Goal: Task Accomplishment & Management: Use online tool/utility

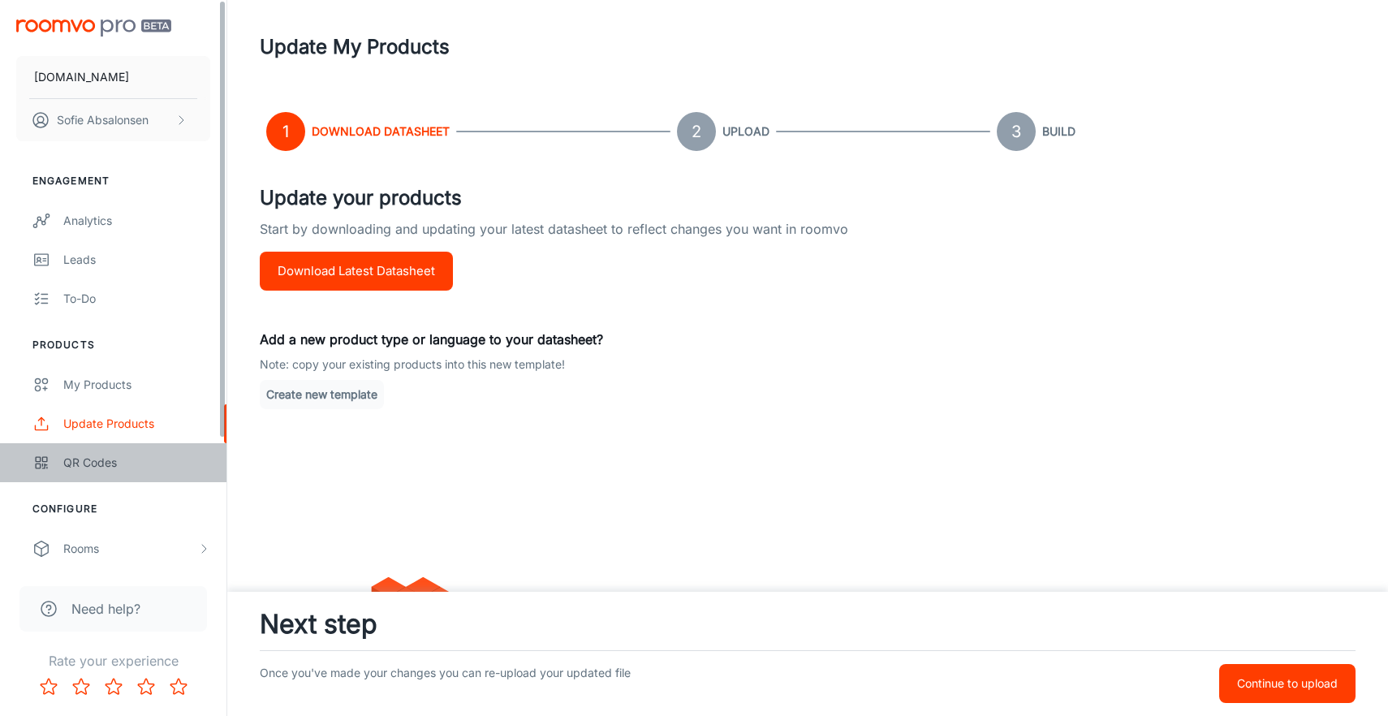
click at [154, 472] on link "QR Codes" at bounding box center [113, 462] width 226 height 39
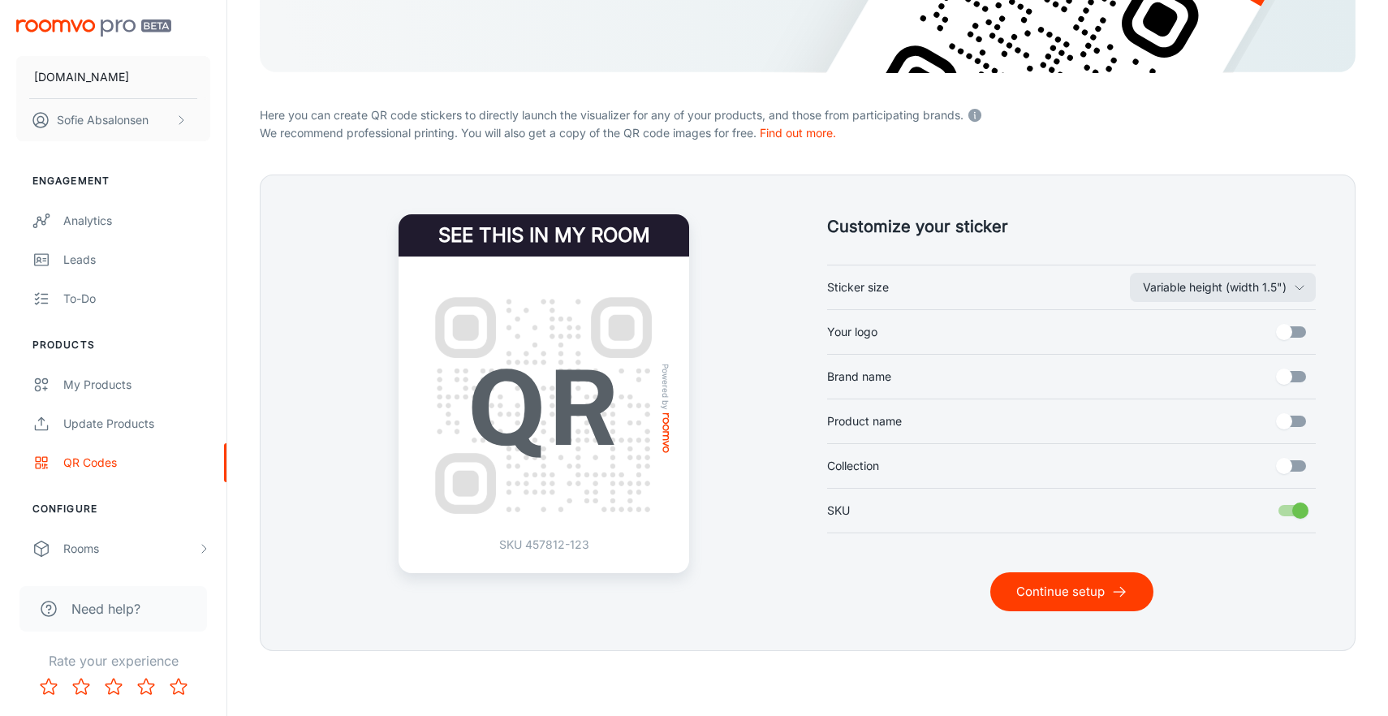
click at [1103, 597] on button "Continue setup" at bounding box center [1071, 591] width 163 height 39
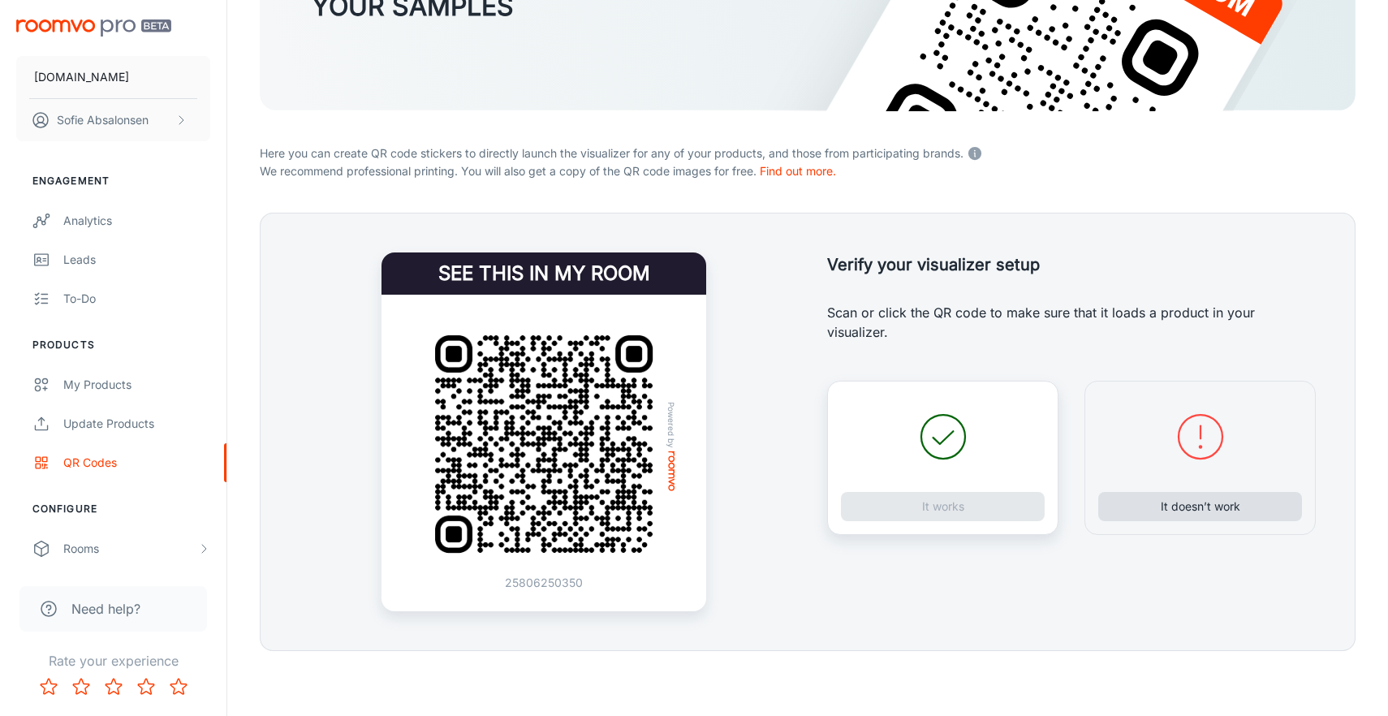
scroll to position [229, 0]
click at [1192, 498] on button "It doesn’t work" at bounding box center [1200, 506] width 204 height 29
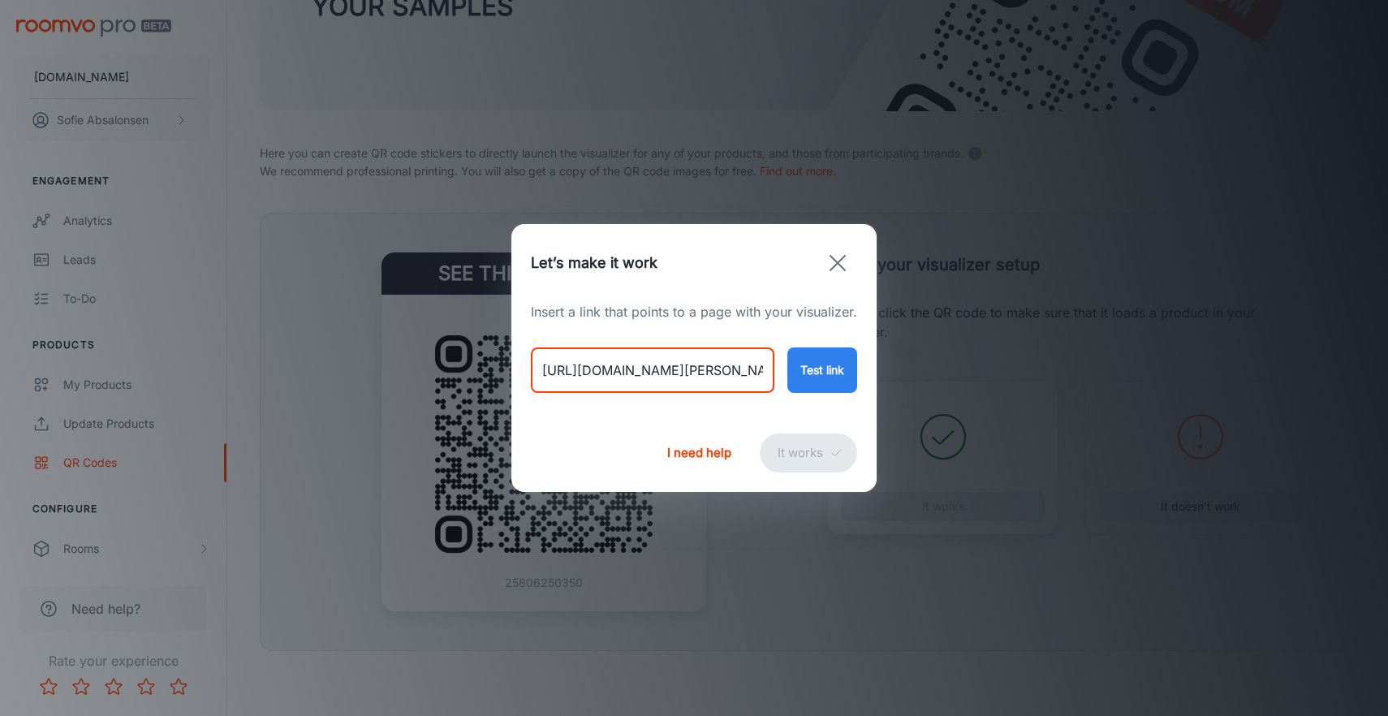
drag, startPoint x: 542, startPoint y: 372, endPoint x: 895, endPoint y: 367, distance: 353.1
click at [895, 367] on div "Let’s make it work Insert a link that points to a page with your visualizer. [U…" at bounding box center [694, 358] width 1388 height 716
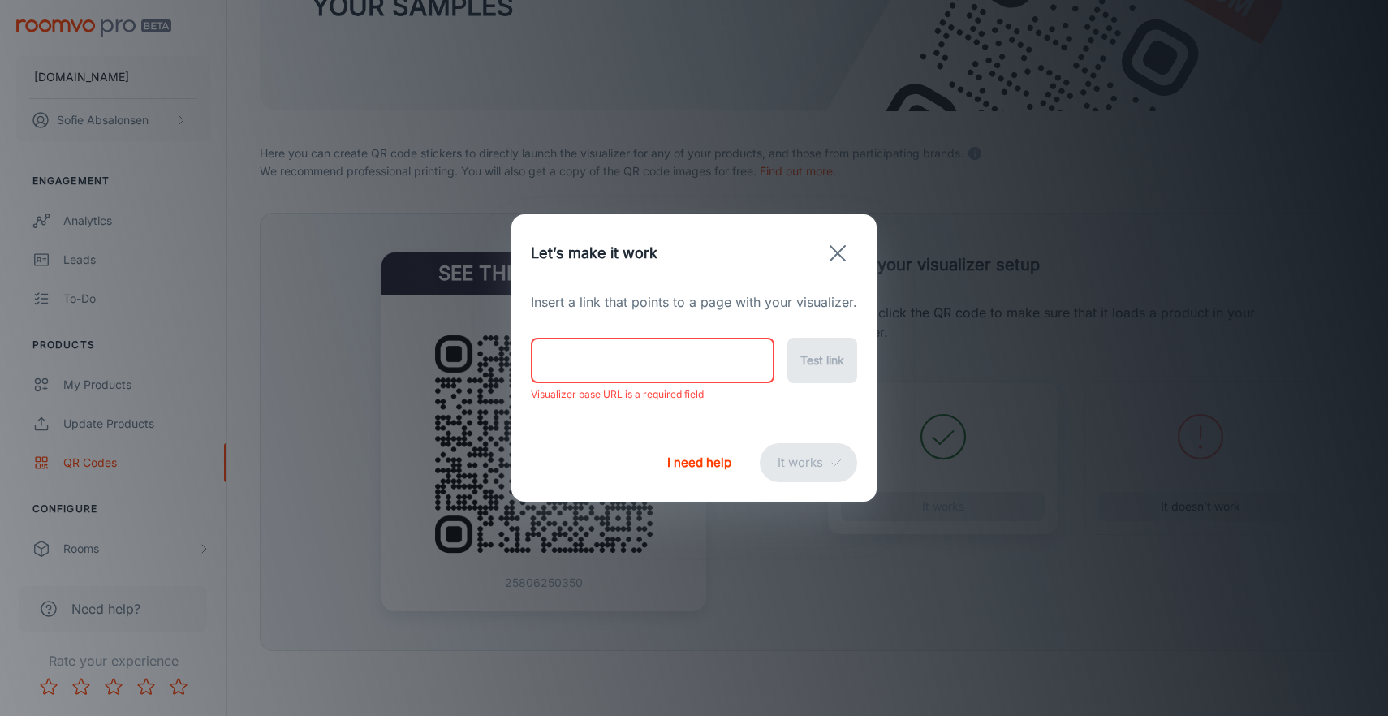
paste input "[URL][DOMAIN_NAME][PERSON_NAME]"
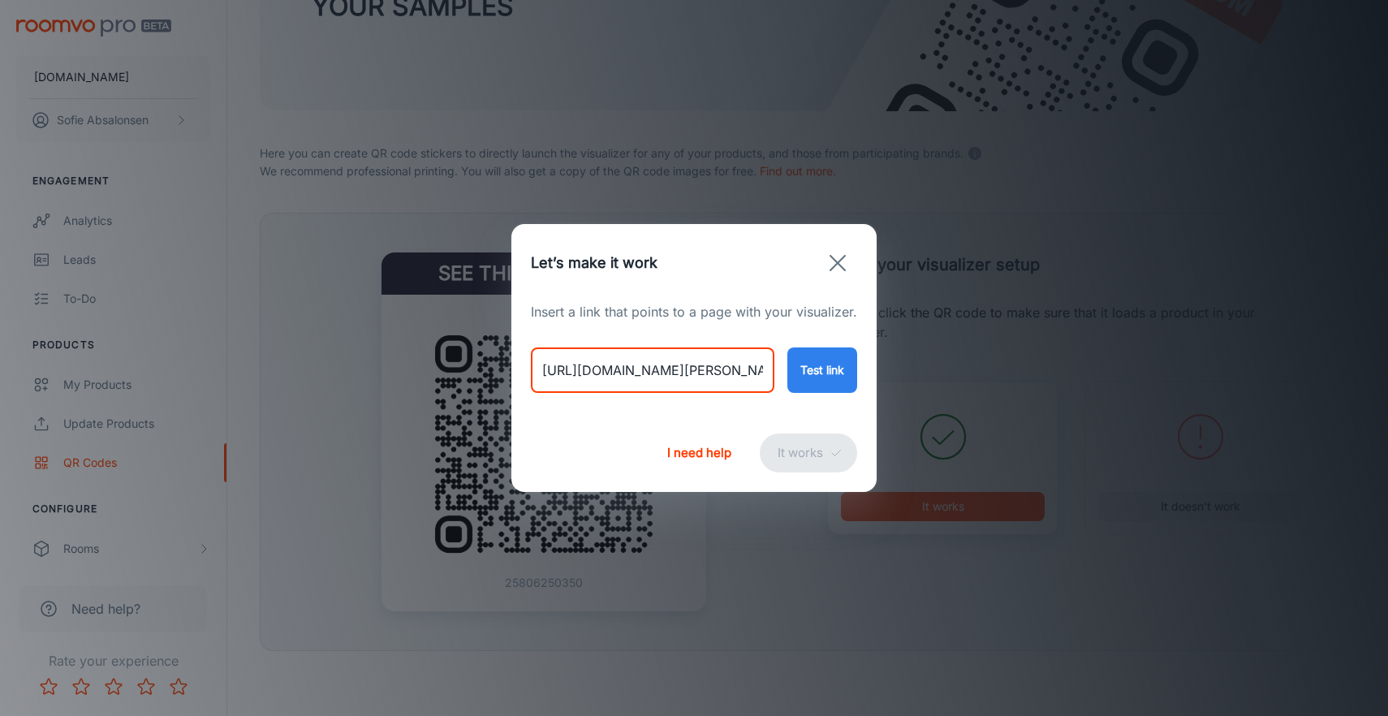
type input "[URL][DOMAIN_NAME][PERSON_NAME]"
click at [821, 365] on button "Test link" at bounding box center [822, 369] width 70 height 45
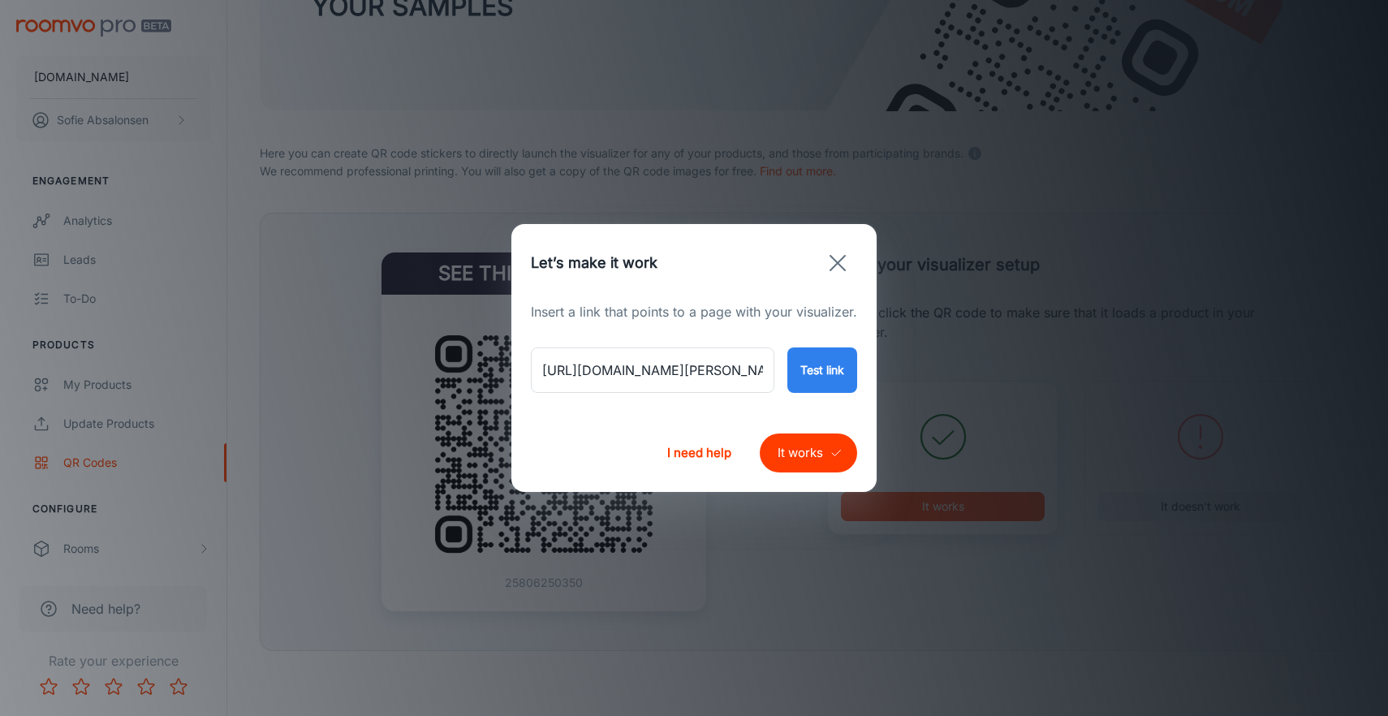
click at [823, 463] on button "It works" at bounding box center [808, 452] width 97 height 39
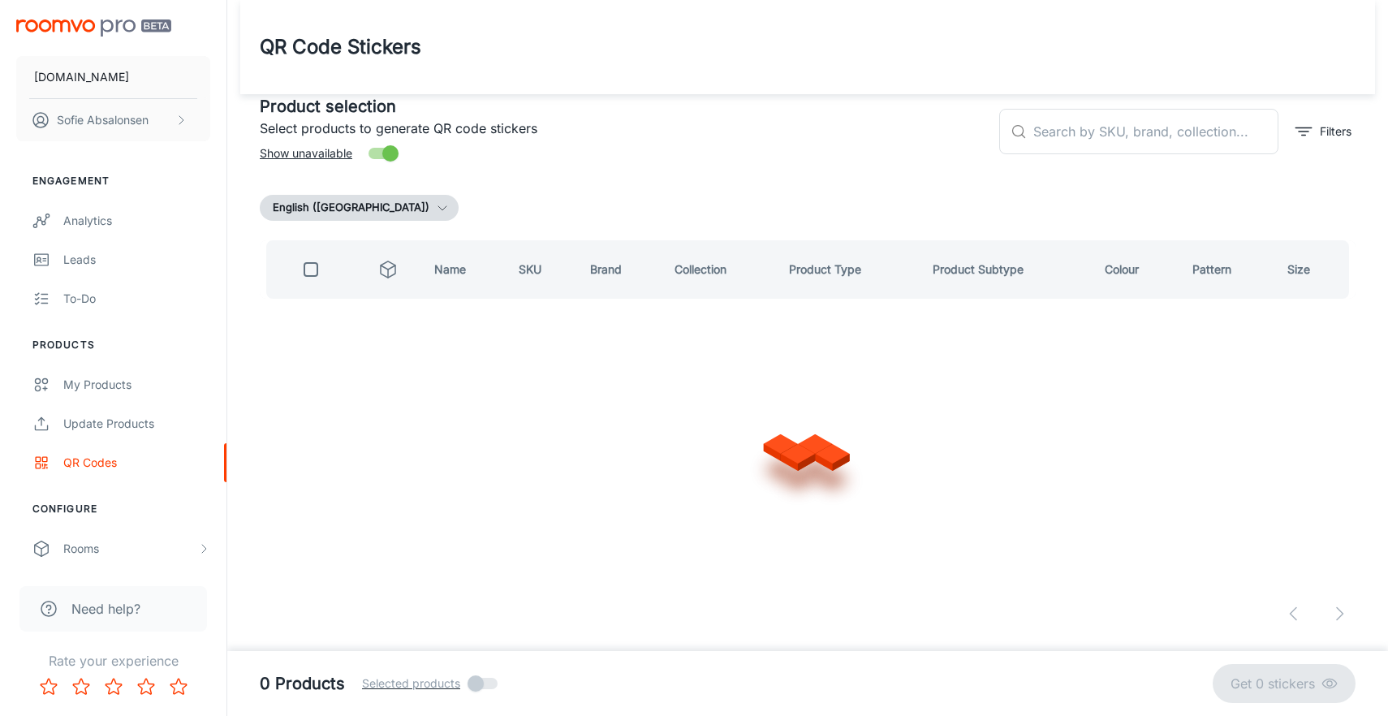
scroll to position [0, 0]
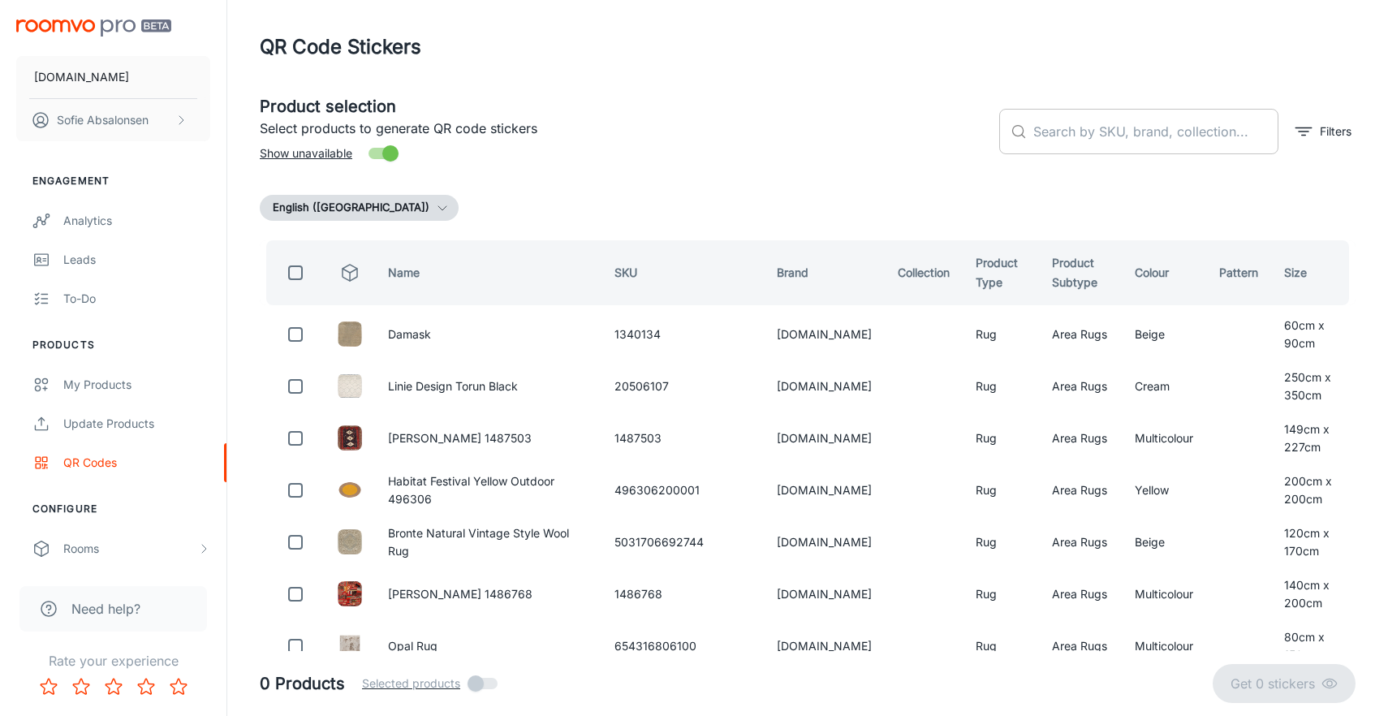
click at [1098, 142] on input "text" at bounding box center [1155, 131] width 245 height 45
paste input "654316805844"
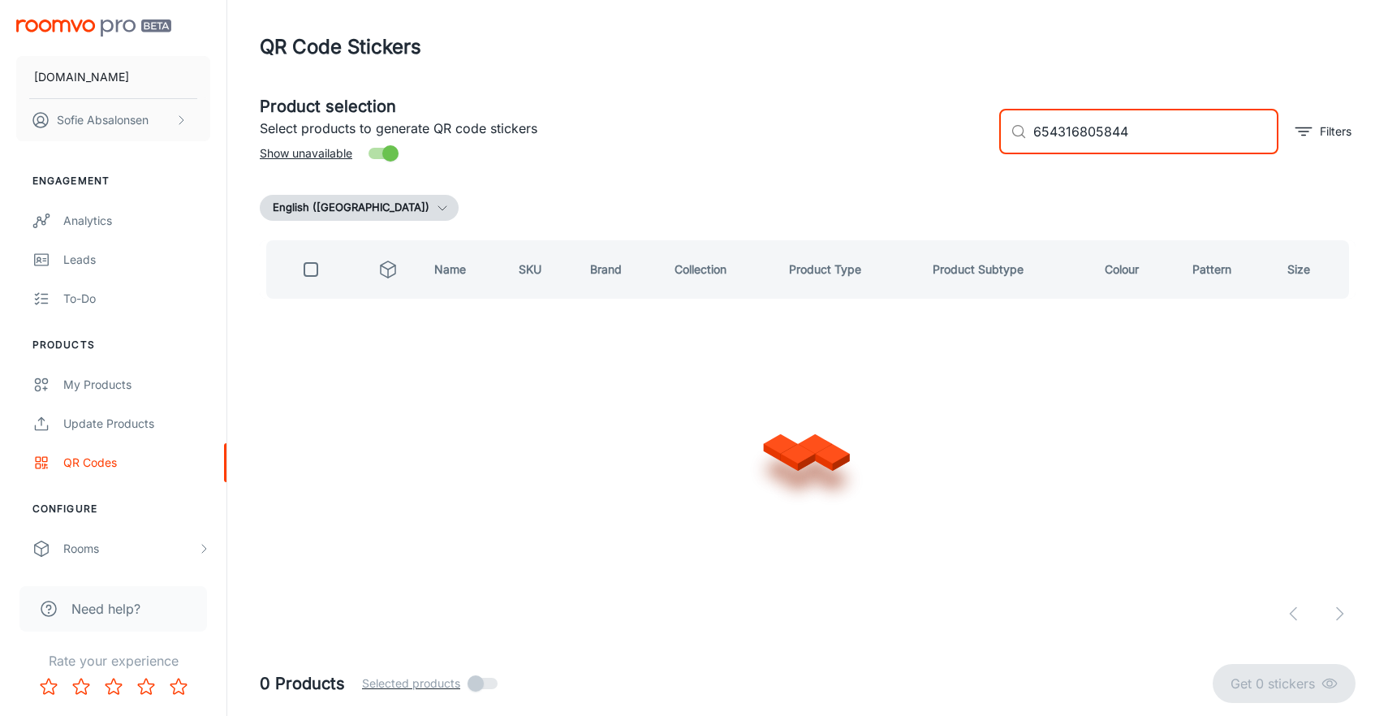
type input "654316805844"
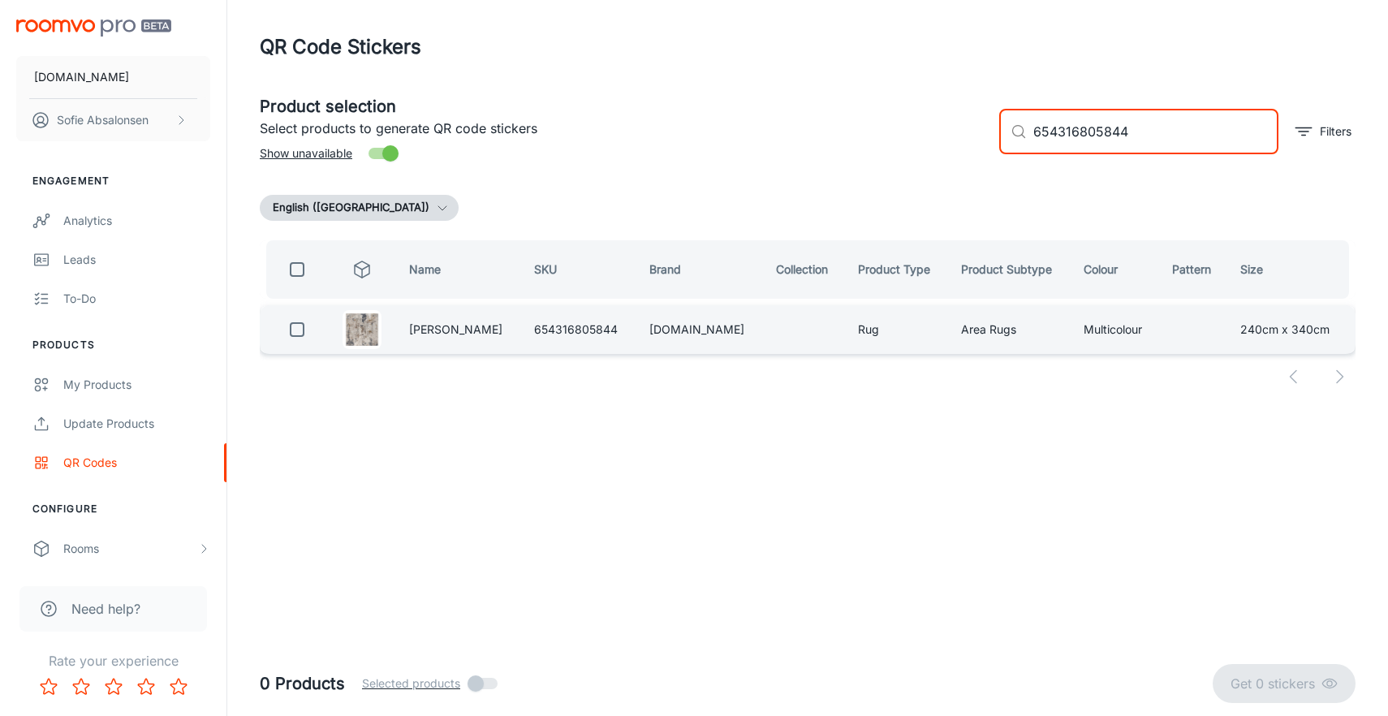
click at [296, 328] on input "checkbox" at bounding box center [297, 329] width 32 height 32
checkbox input "true"
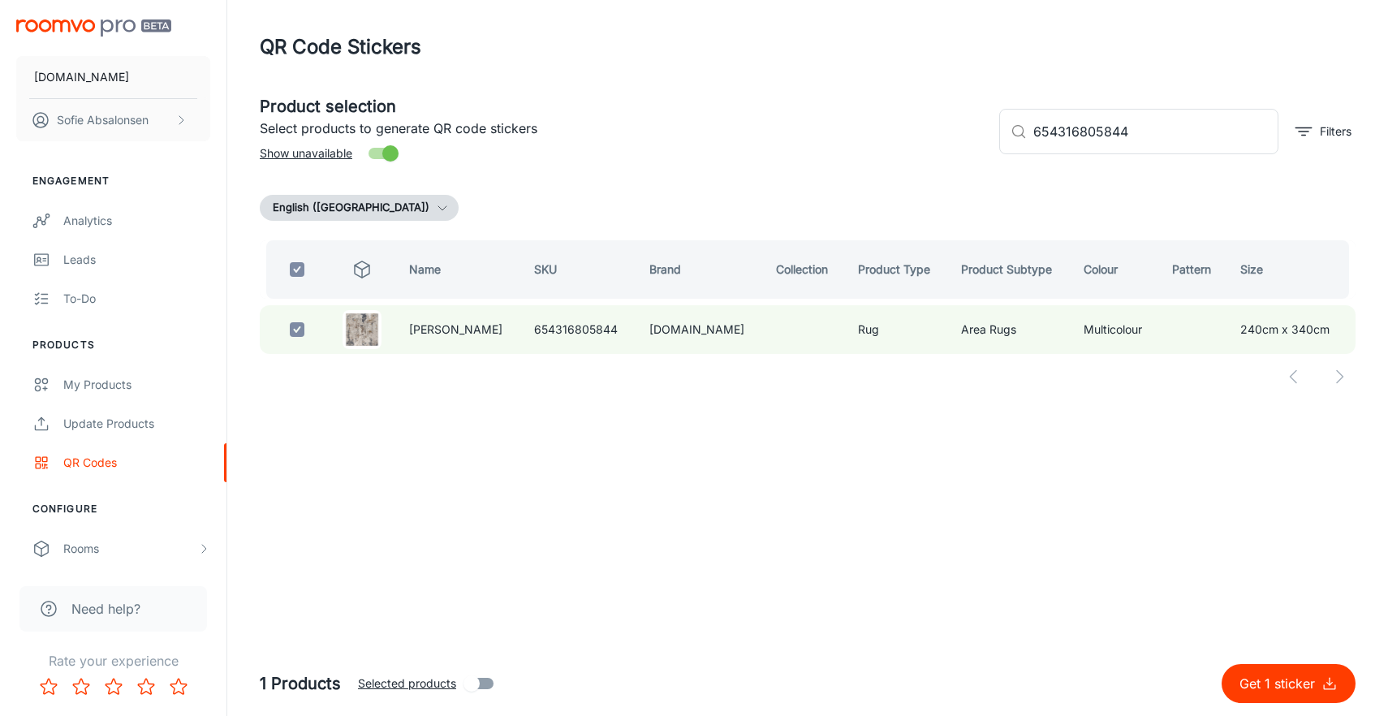
click at [1273, 692] on p "Get 1 sticker" at bounding box center [1280, 683] width 82 height 19
checkbox input "false"
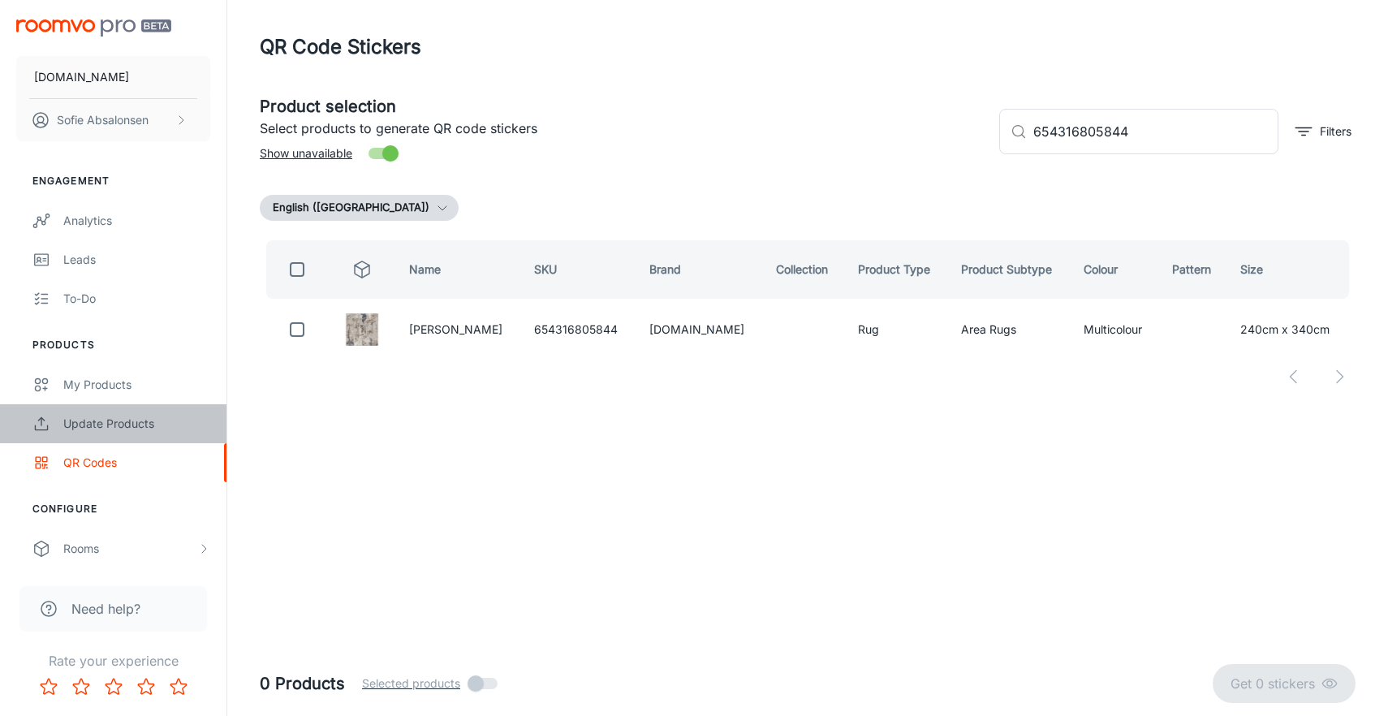
click at [166, 415] on div "Update Products" at bounding box center [136, 424] width 147 height 18
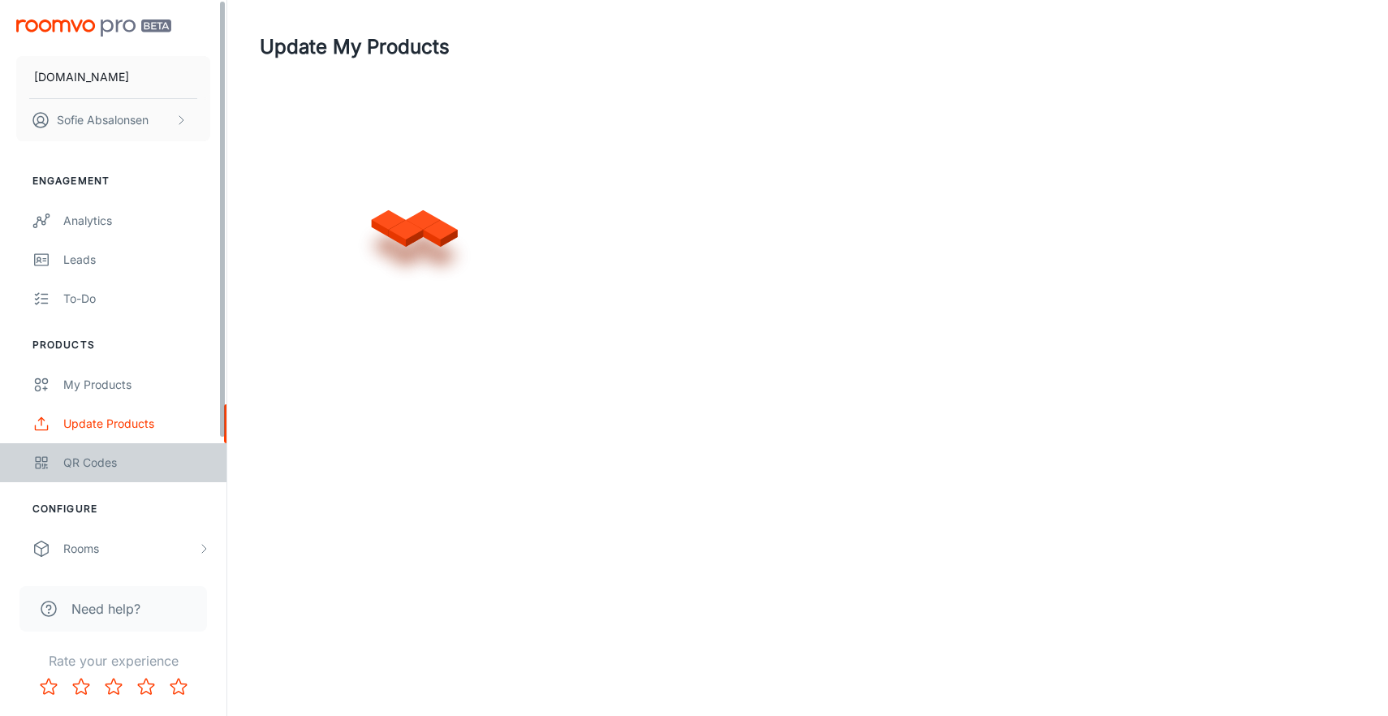
click at [161, 459] on div "QR Codes" at bounding box center [136, 463] width 147 height 18
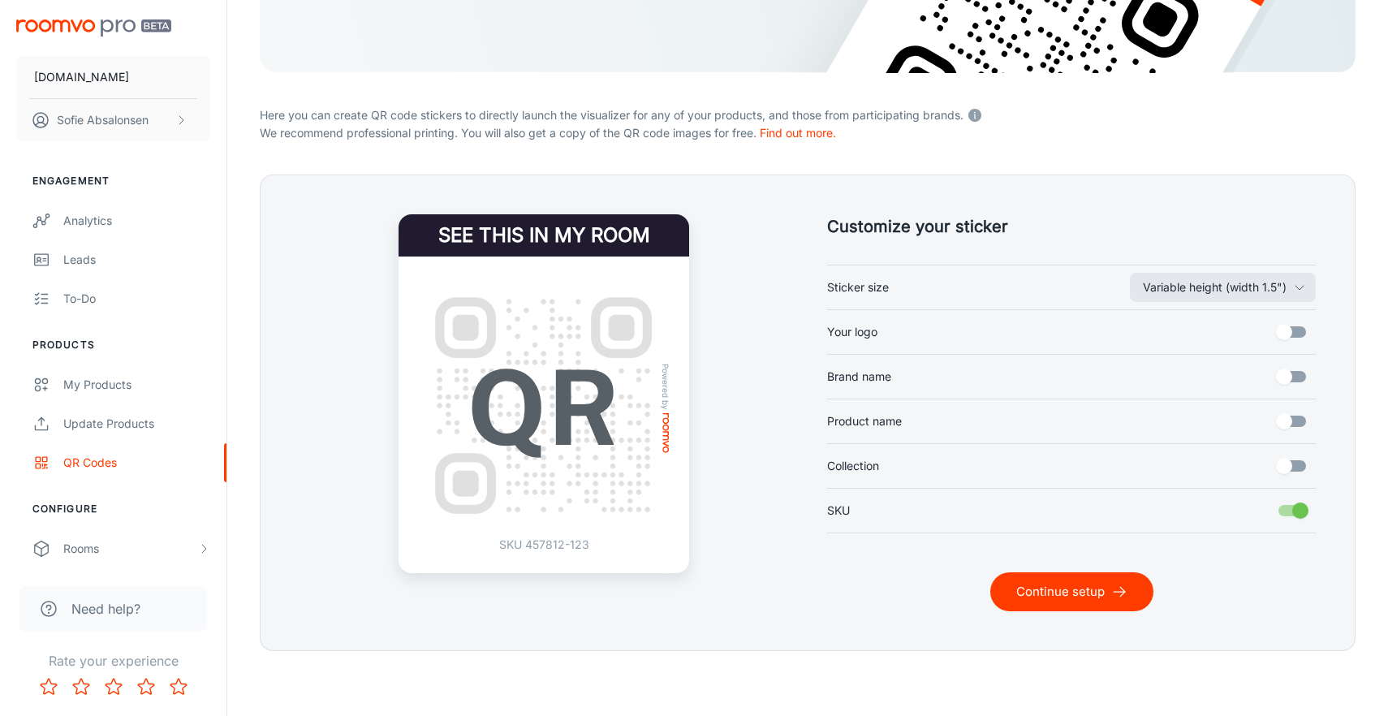
click at [1100, 603] on button "Continue setup" at bounding box center [1071, 591] width 163 height 39
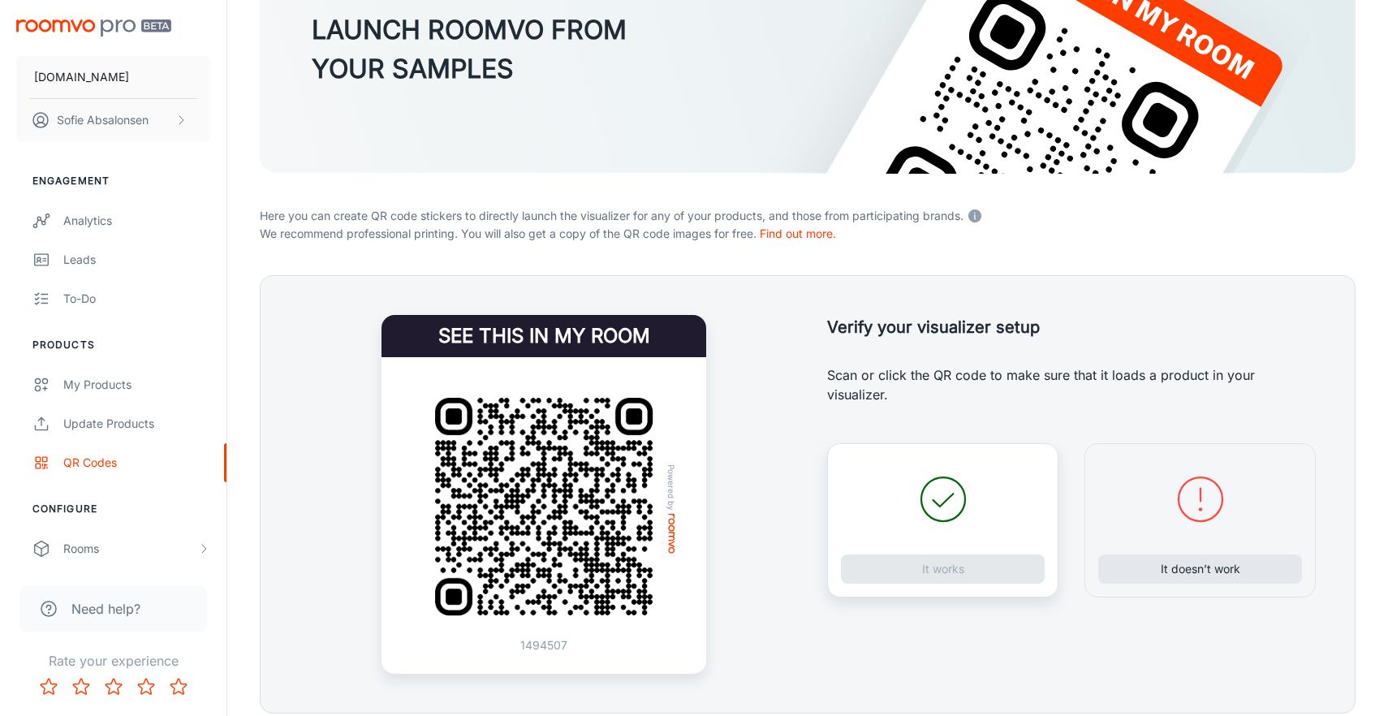
scroll to position [170, 0]
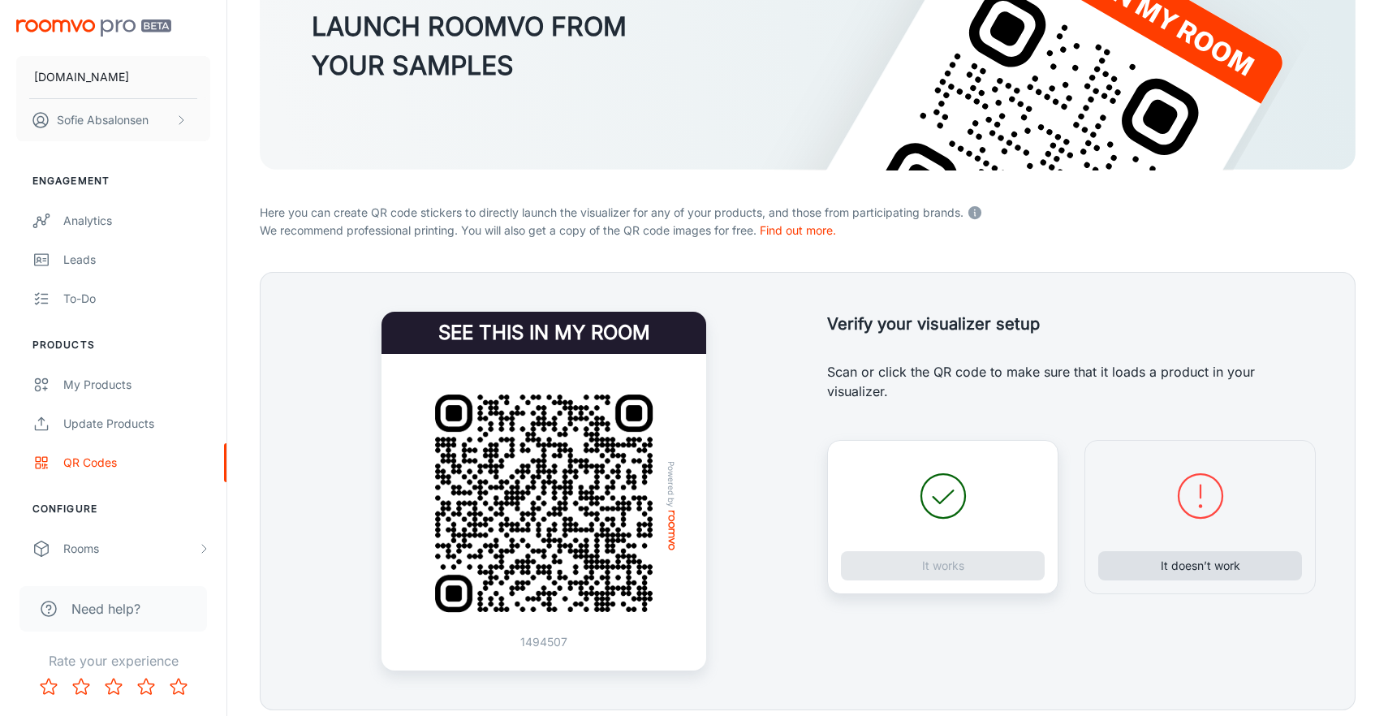
click at [1203, 576] on button "It doesn’t work" at bounding box center [1200, 565] width 204 height 29
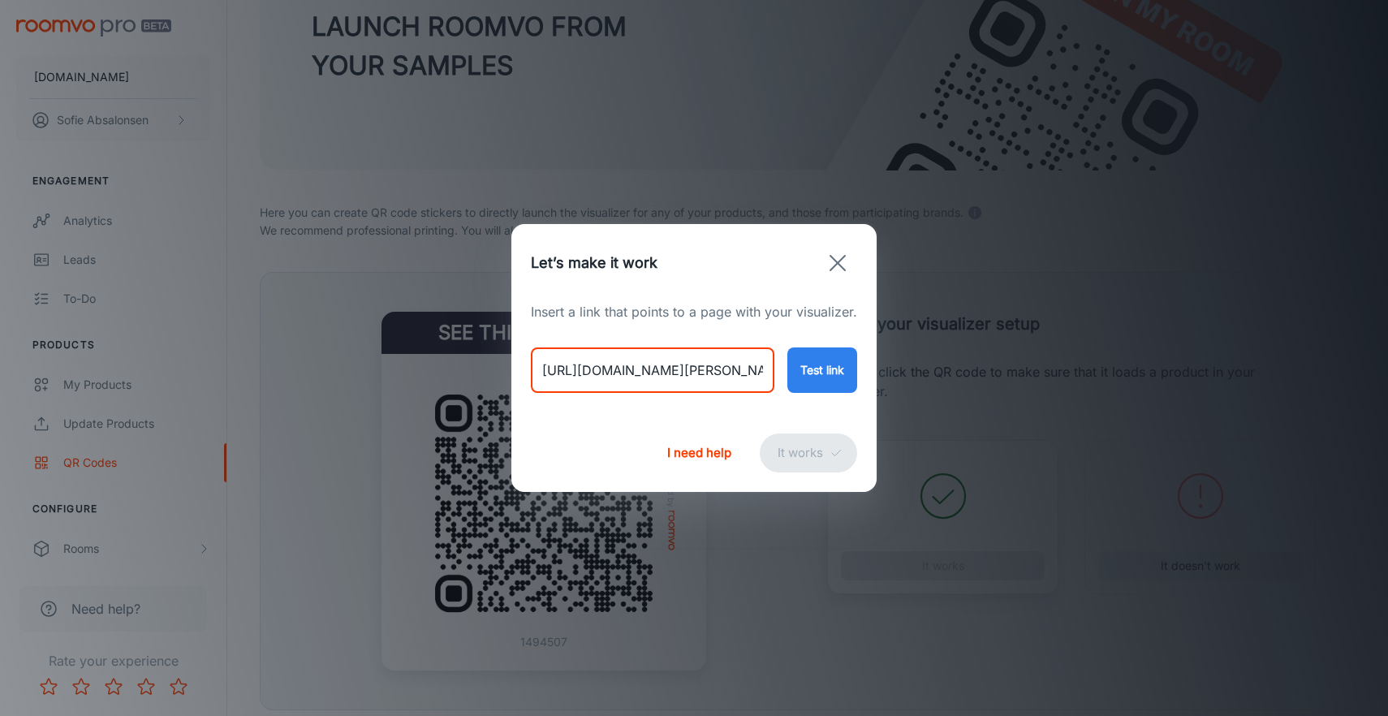
drag, startPoint x: 540, startPoint y: 373, endPoint x: 964, endPoint y: 363, distance: 424.7
click at [964, 363] on div "Let’s make it work Insert a link that points to a page with your visualizer. [U…" at bounding box center [694, 358] width 1388 height 716
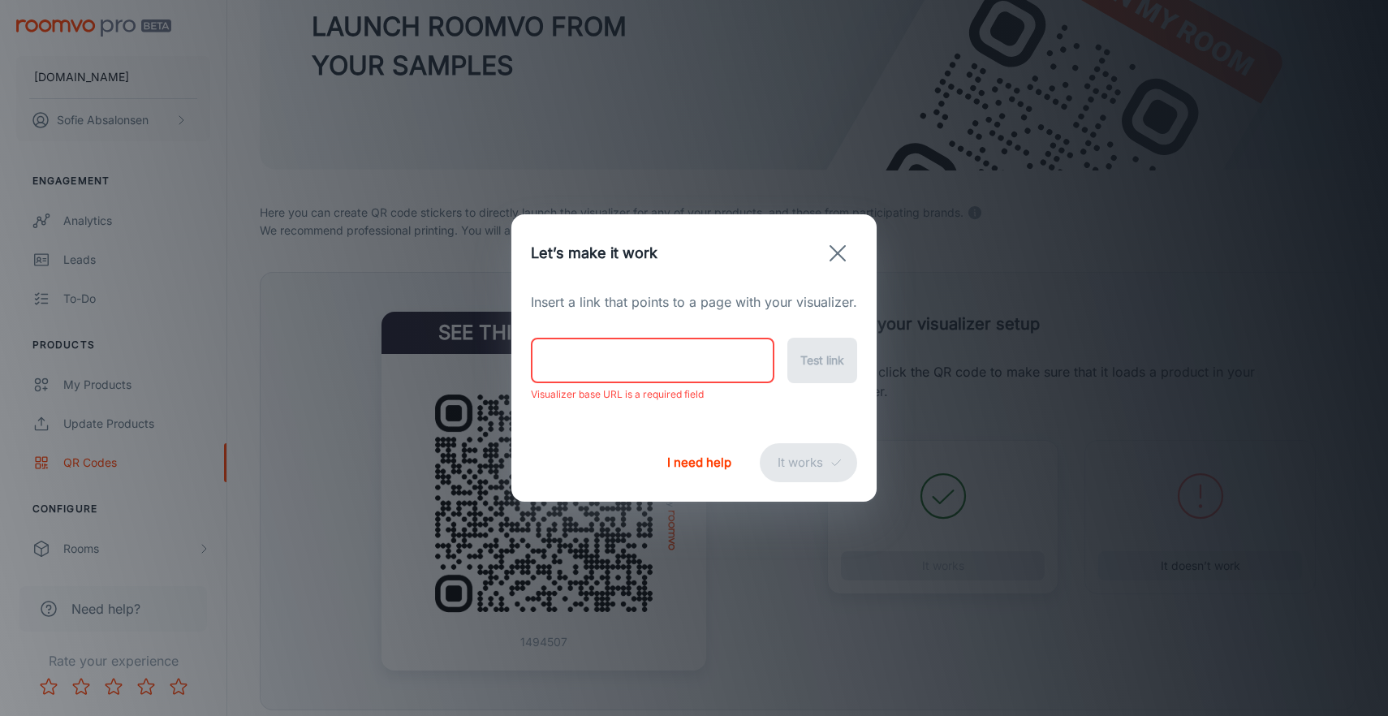
paste input "[URL][DOMAIN_NAME][PERSON_NAME]"
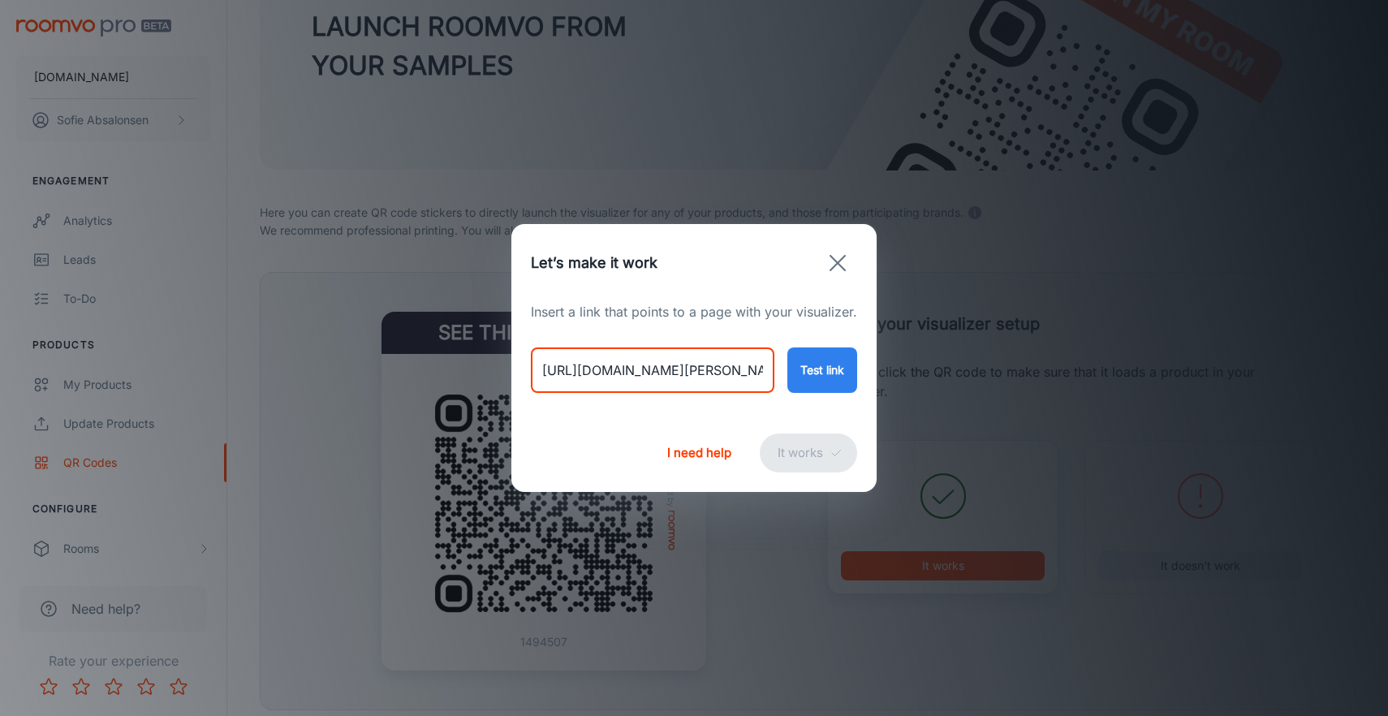
type input "[URL][DOMAIN_NAME][PERSON_NAME]"
click at [813, 382] on button "Test link" at bounding box center [822, 369] width 70 height 45
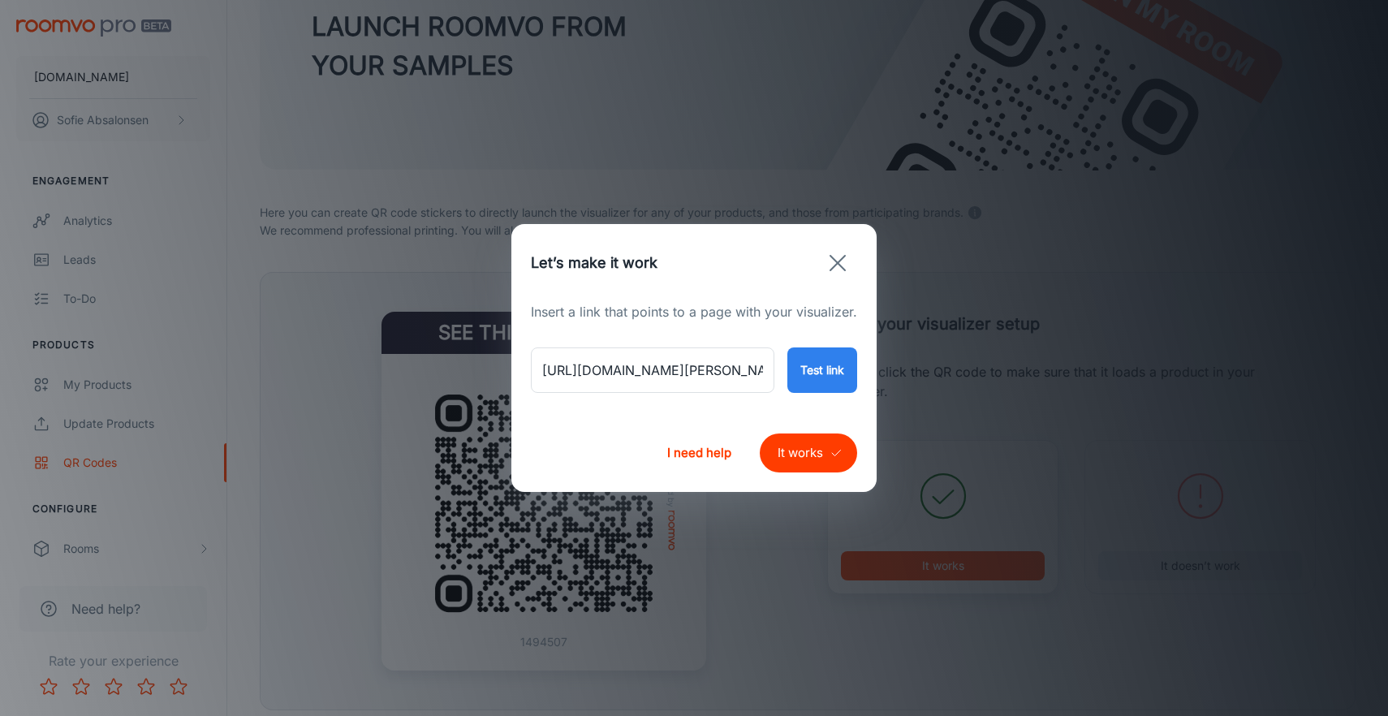
click at [814, 454] on button "It works" at bounding box center [808, 452] width 97 height 39
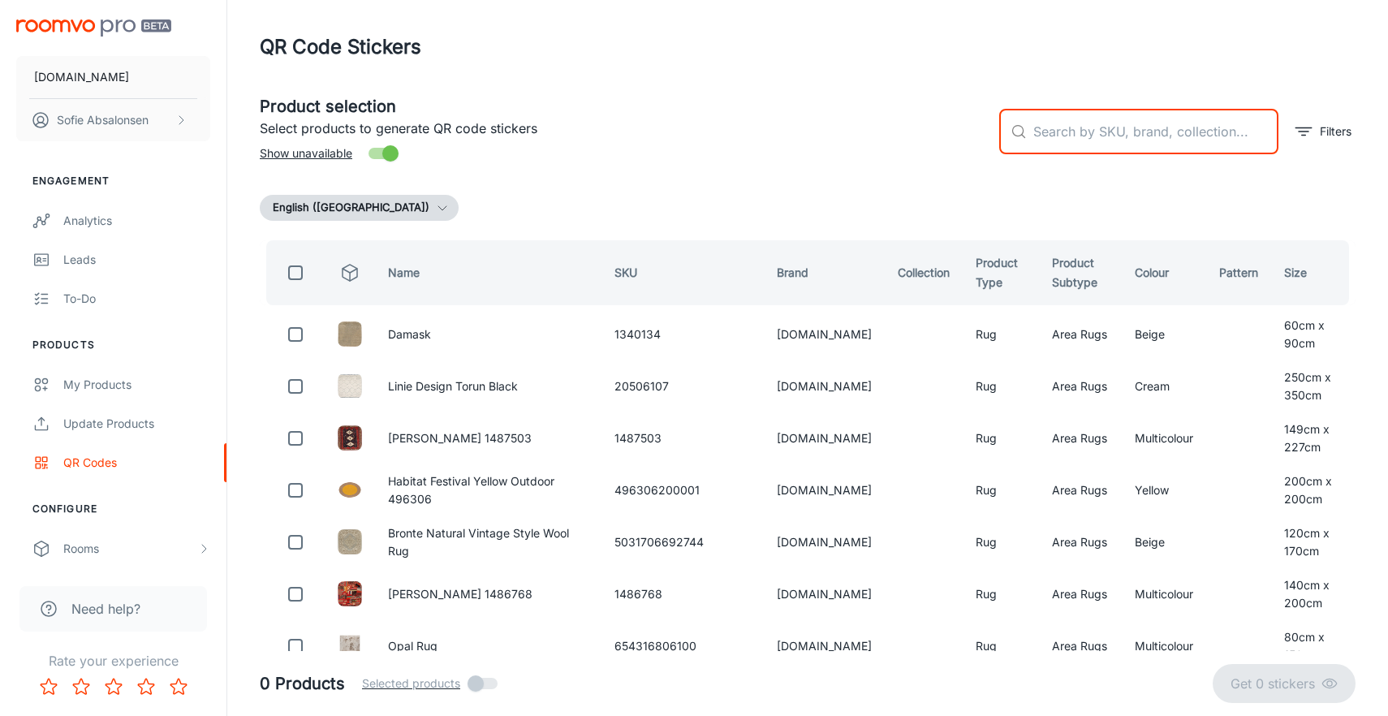
click at [1070, 127] on input "text" at bounding box center [1155, 131] width 245 height 45
paste input "654316806032"
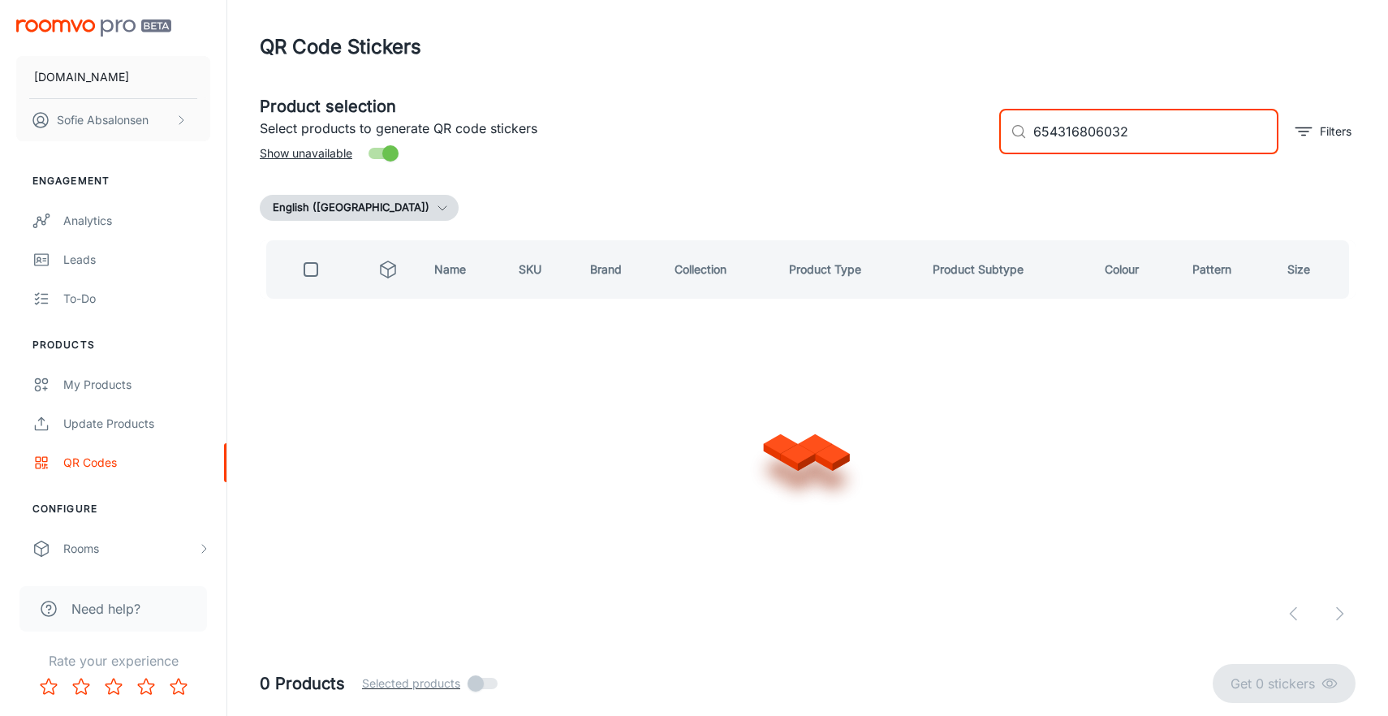
type input "654316806032"
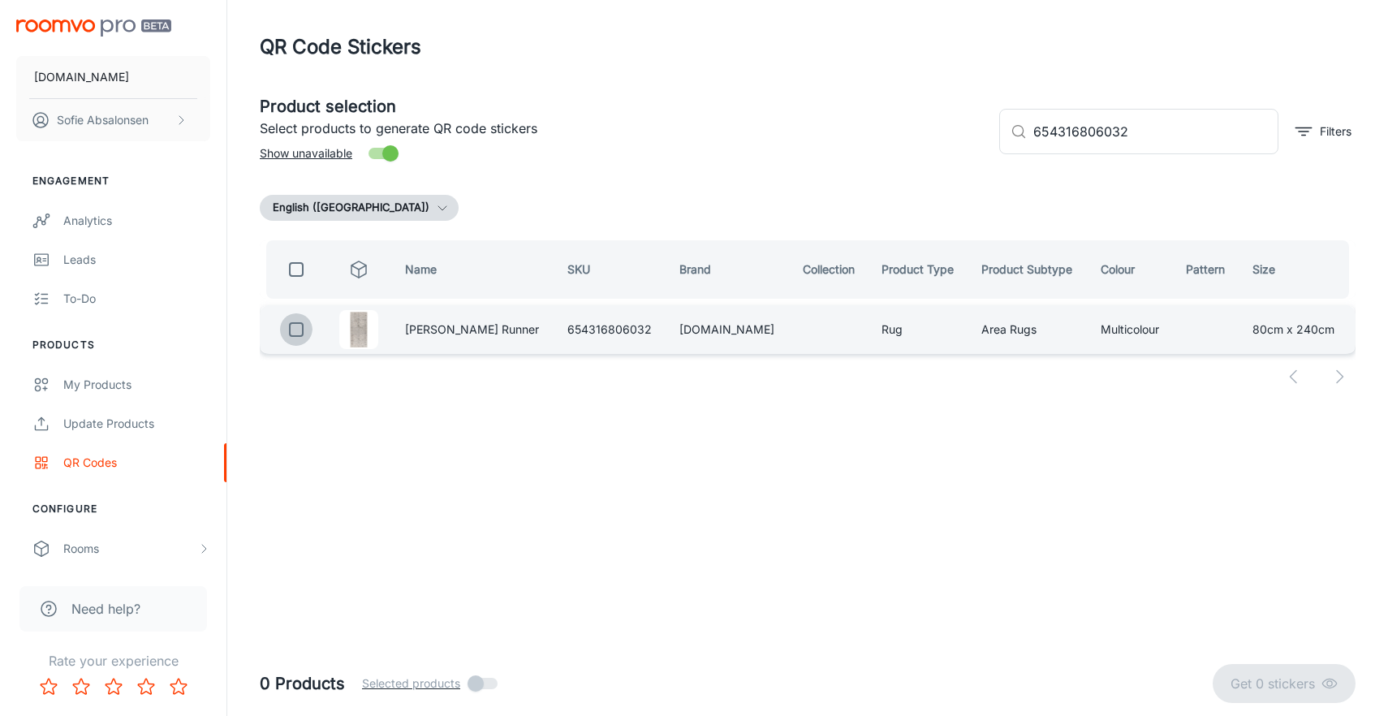
click at [304, 327] on input "checkbox" at bounding box center [296, 329] width 32 height 32
checkbox input "true"
click at [1289, 676] on p "Get 1 sticker" at bounding box center [1280, 683] width 82 height 19
checkbox input "false"
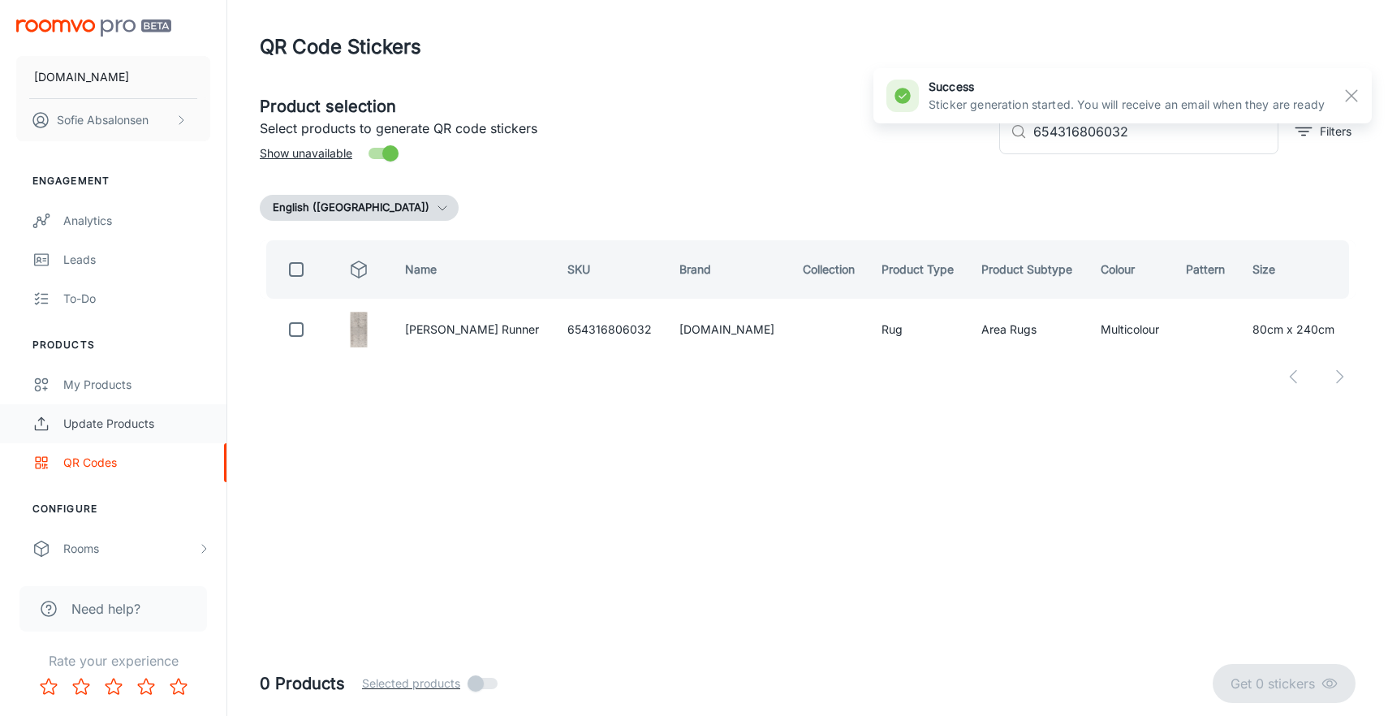
click at [149, 425] on div "Update Products" at bounding box center [136, 424] width 147 height 18
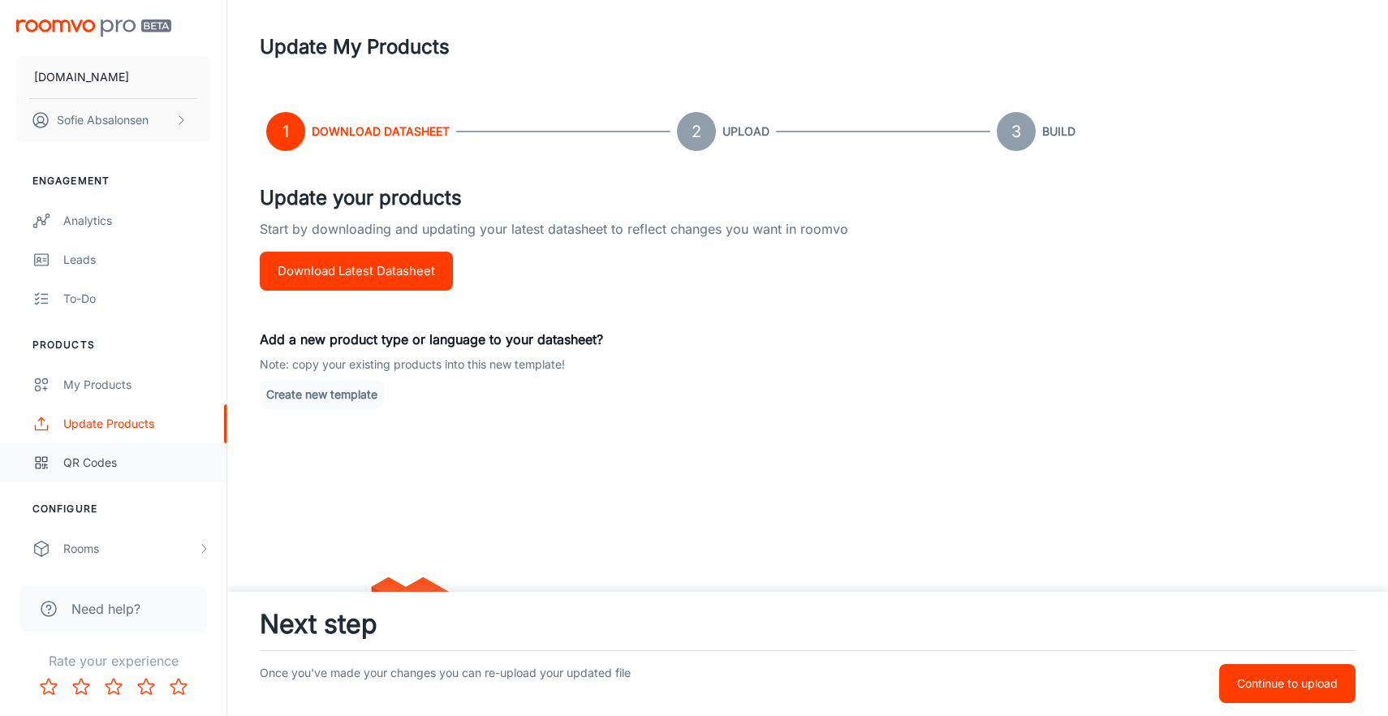
click at [124, 467] on div "QR Codes" at bounding box center [136, 463] width 147 height 18
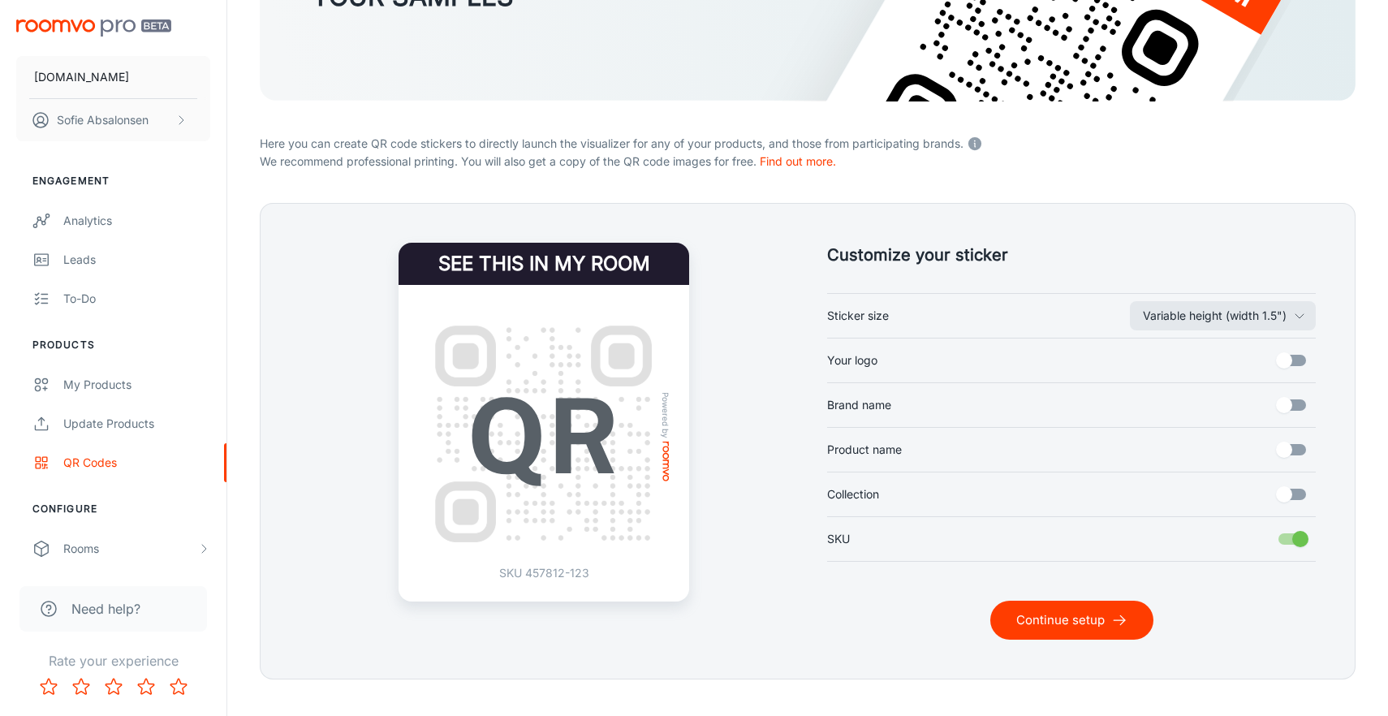
click at [1060, 614] on button "Continue setup" at bounding box center [1071, 620] width 163 height 39
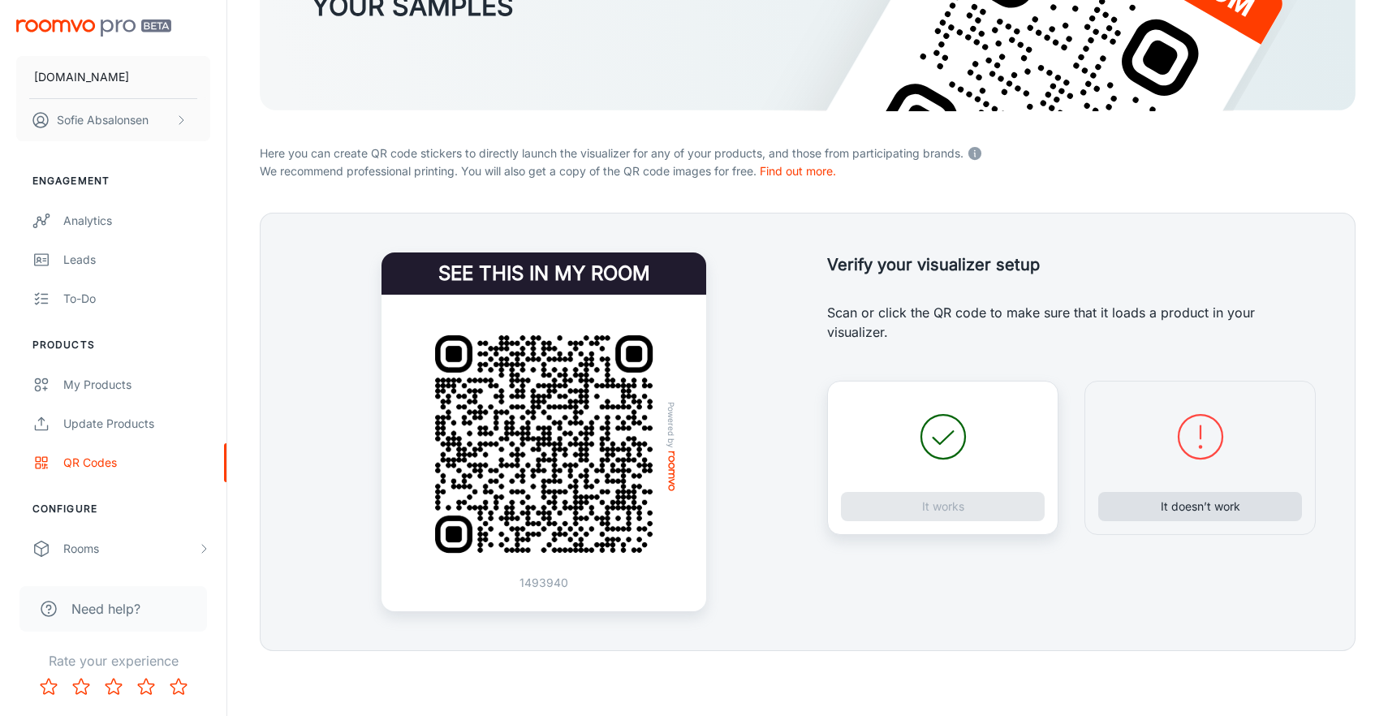
scroll to position [229, 0]
click at [1203, 509] on button "It doesn’t work" at bounding box center [1200, 506] width 204 height 29
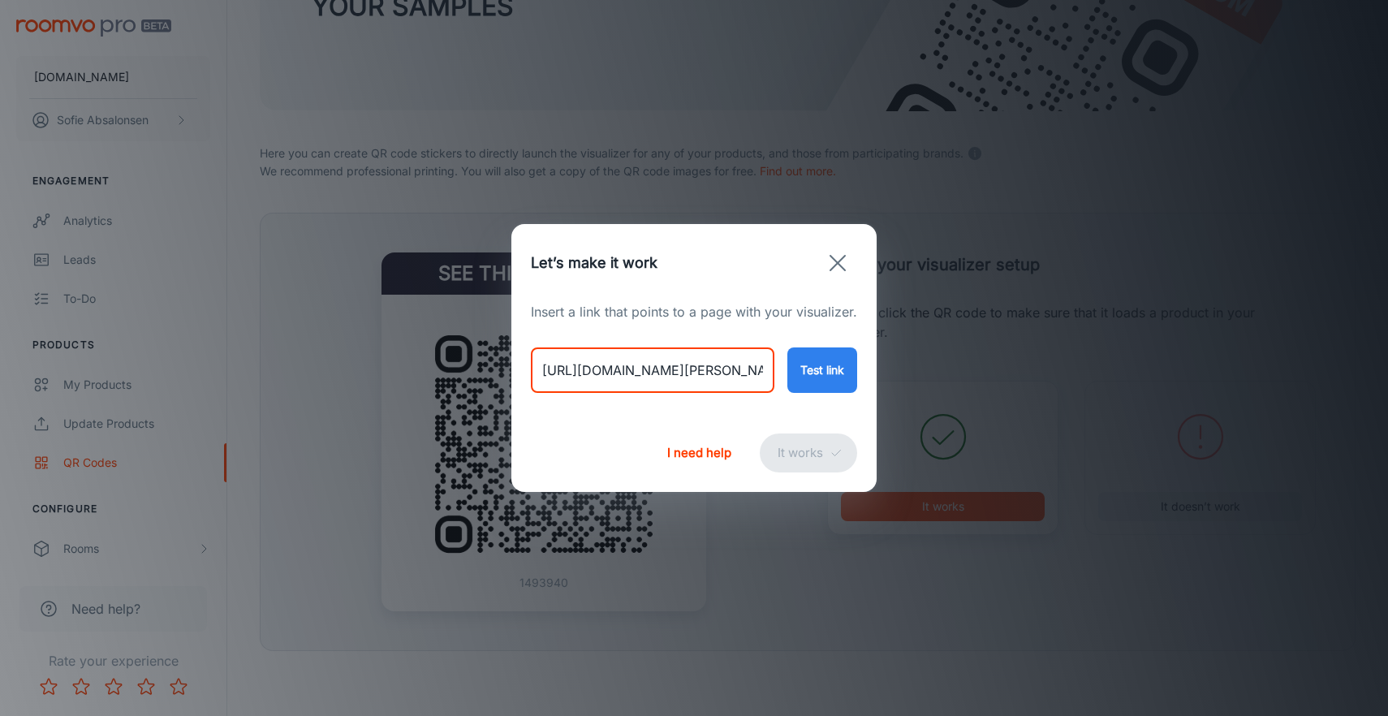
drag, startPoint x: 547, startPoint y: 371, endPoint x: 1204, endPoint y: 401, distance: 657.4
click at [1204, 401] on div "Let’s make it work Insert a link that points to a page with your visualizer. [U…" at bounding box center [694, 358] width 1388 height 716
type input "h"
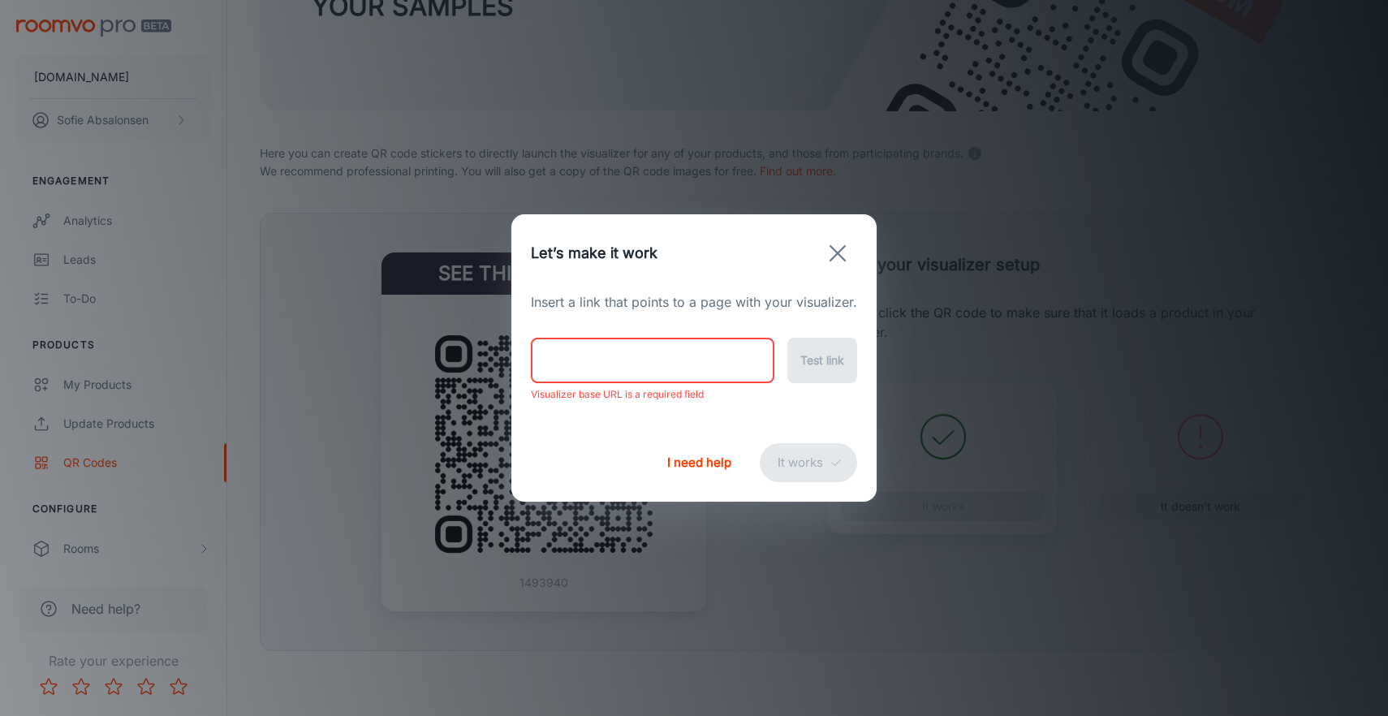
paste input "[URL][DOMAIN_NAME]"
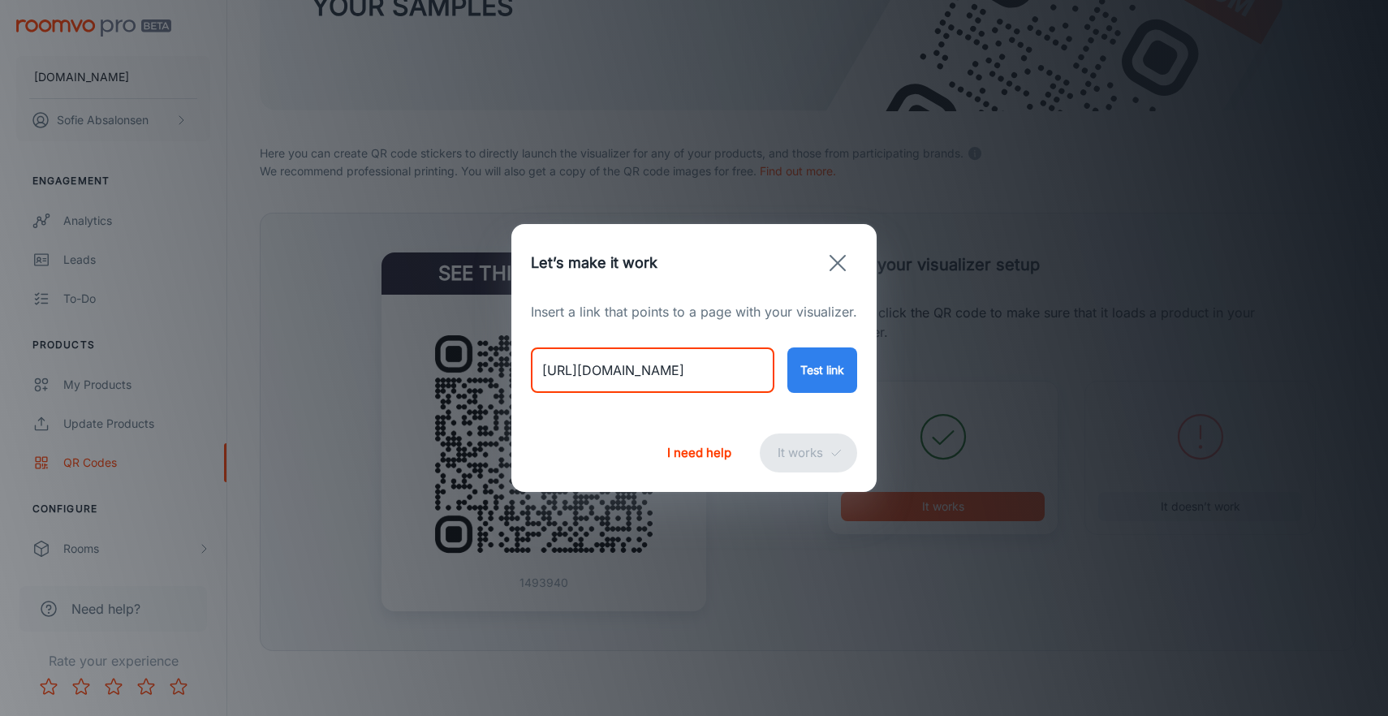
type input "[URL][DOMAIN_NAME]"
click at [808, 374] on button "Test link" at bounding box center [822, 369] width 70 height 45
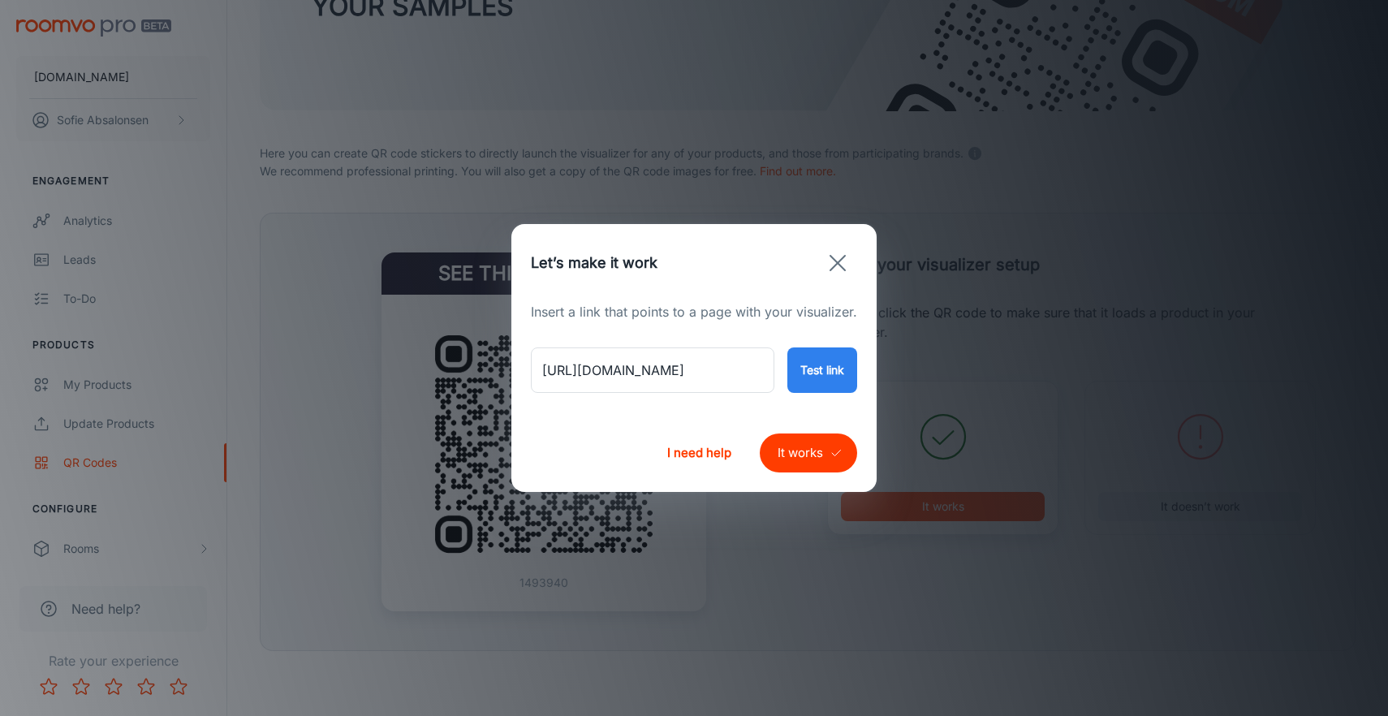
click at [803, 450] on button "It works" at bounding box center [808, 452] width 97 height 39
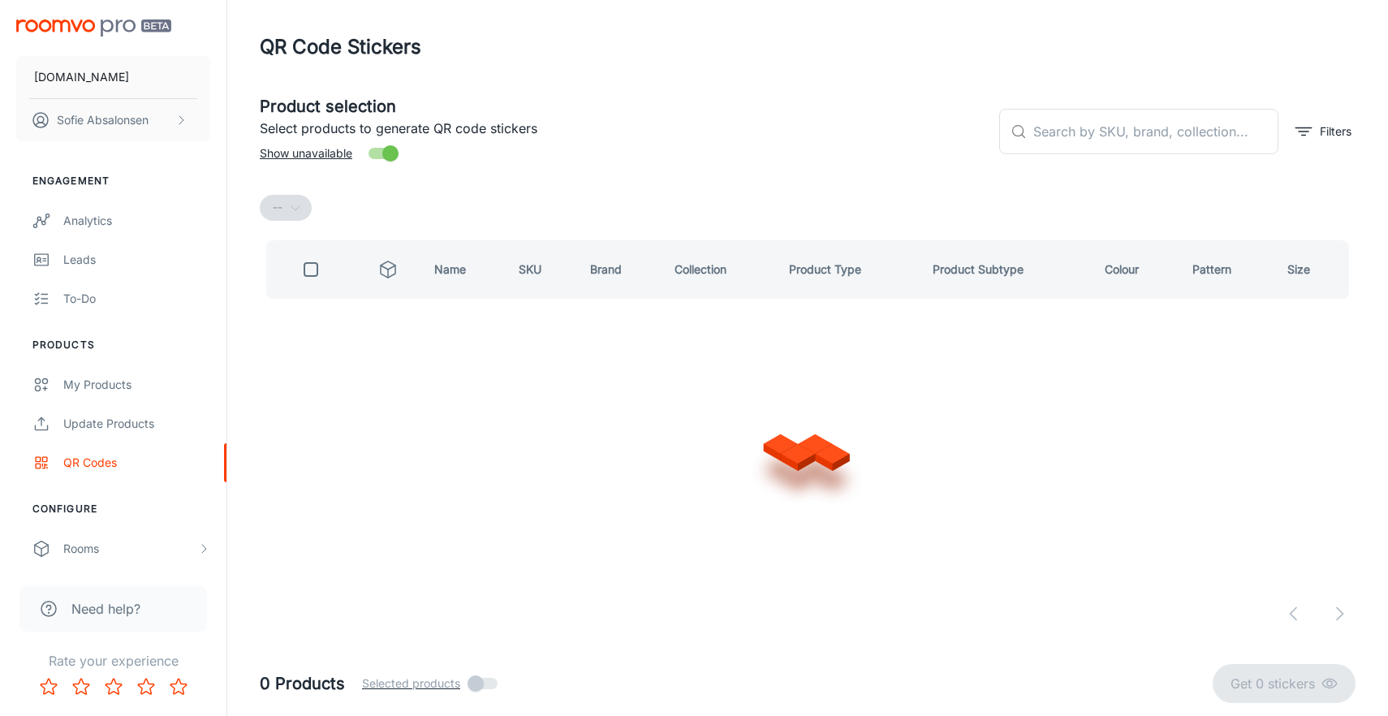
scroll to position [0, 0]
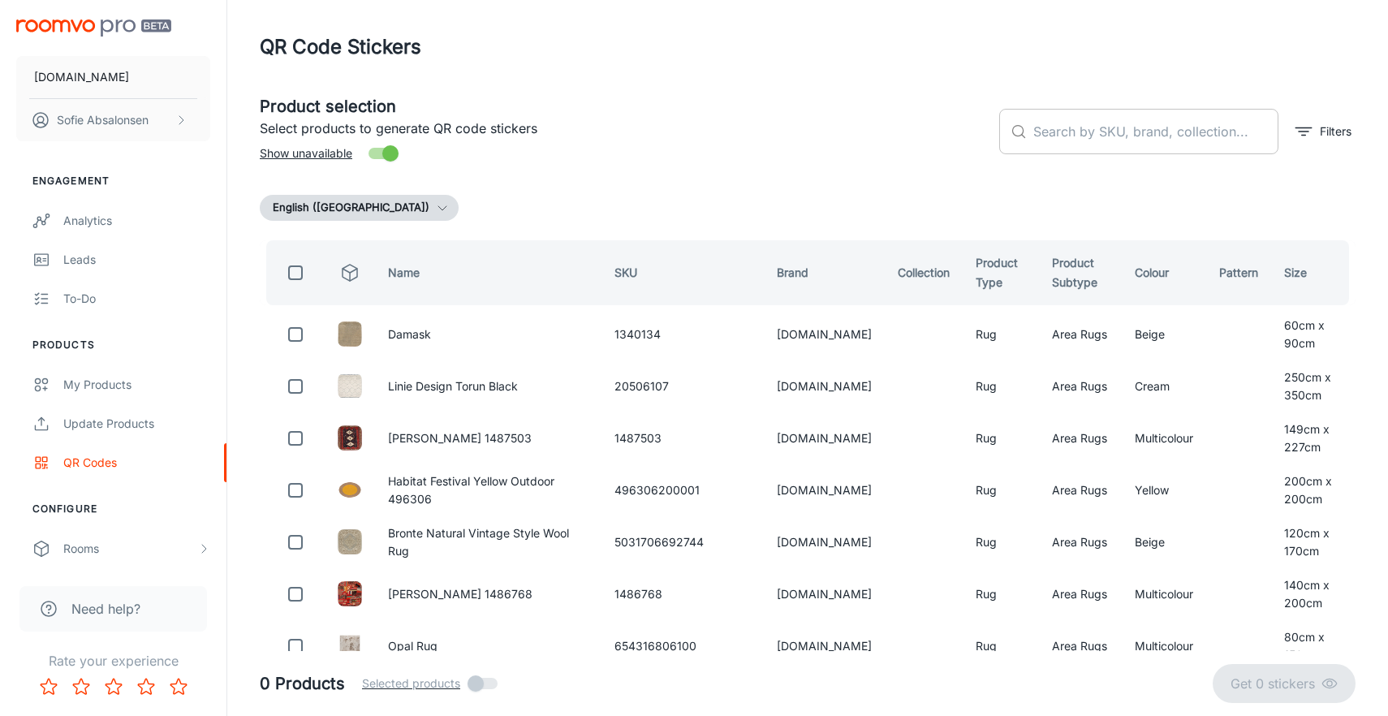
click at [1147, 118] on input "text" at bounding box center [1155, 131] width 245 height 45
paste input "654316805967"
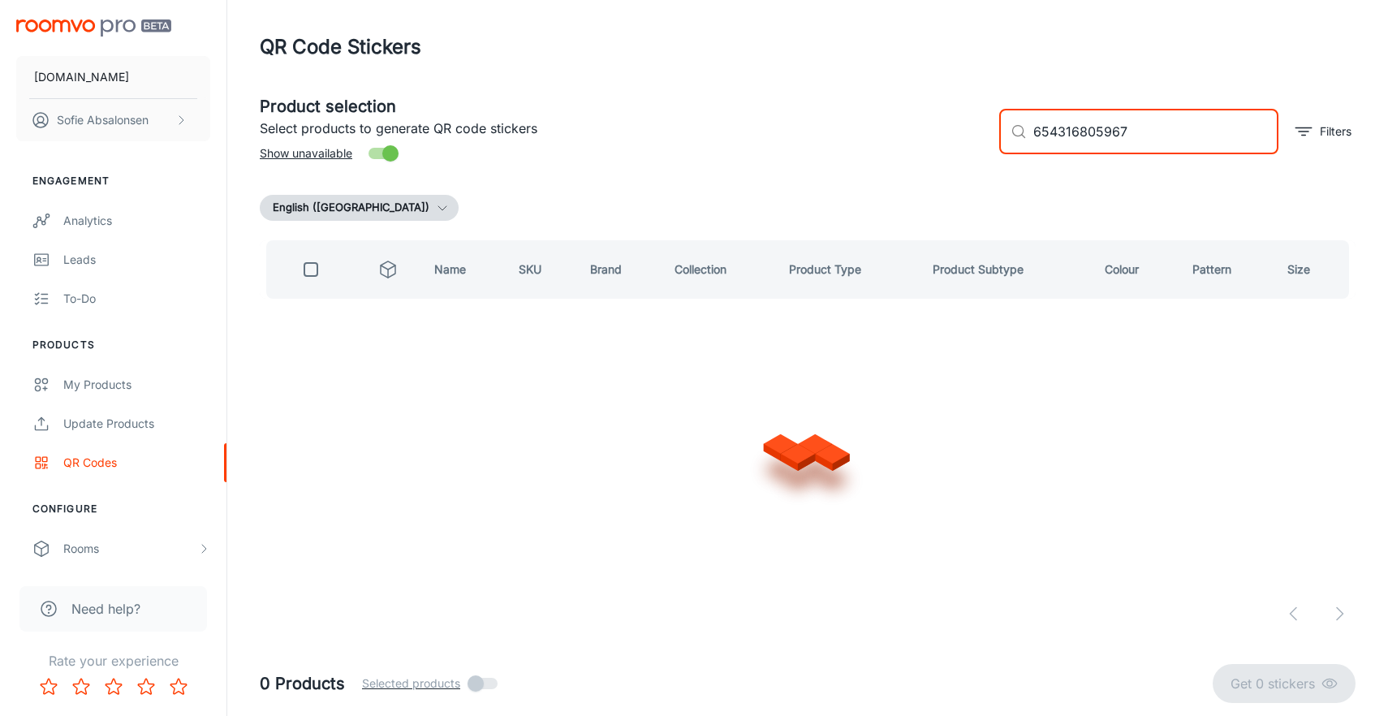
type input "654316805967"
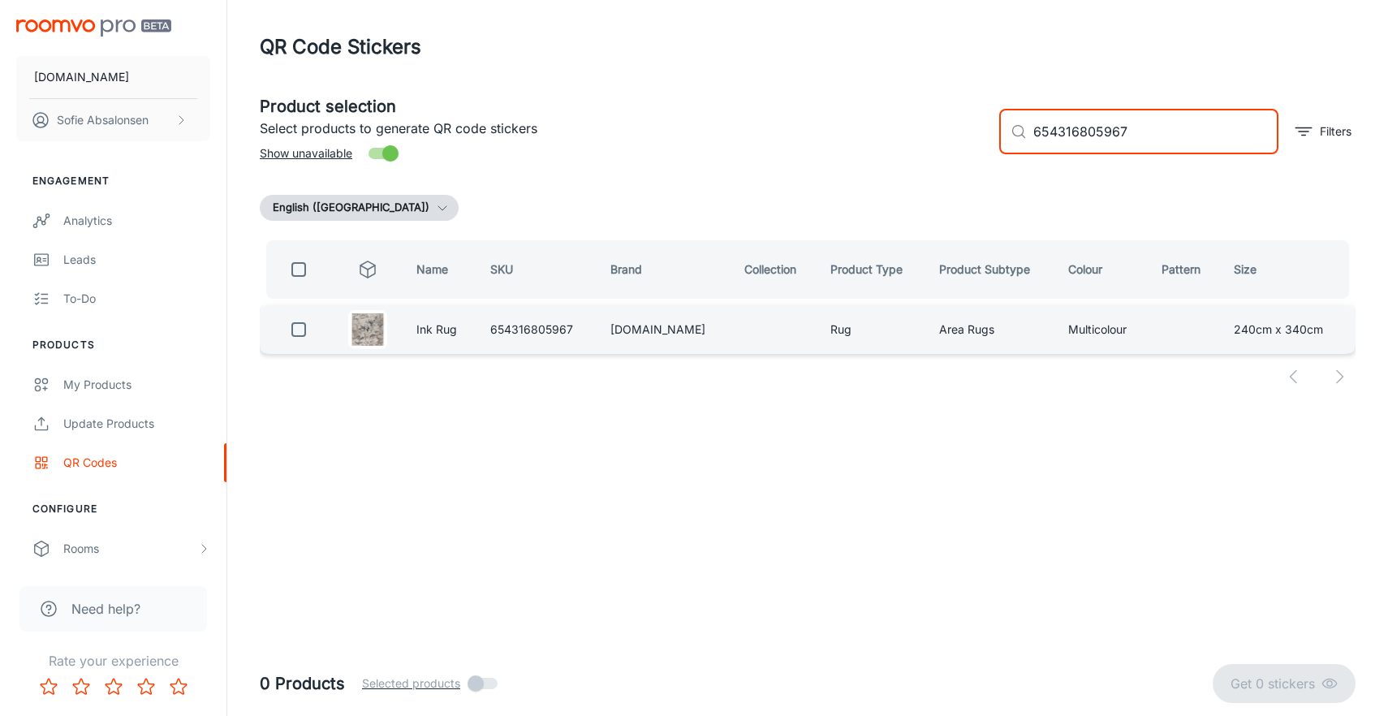
click at [307, 328] on input "checkbox" at bounding box center [298, 329] width 32 height 32
checkbox input "true"
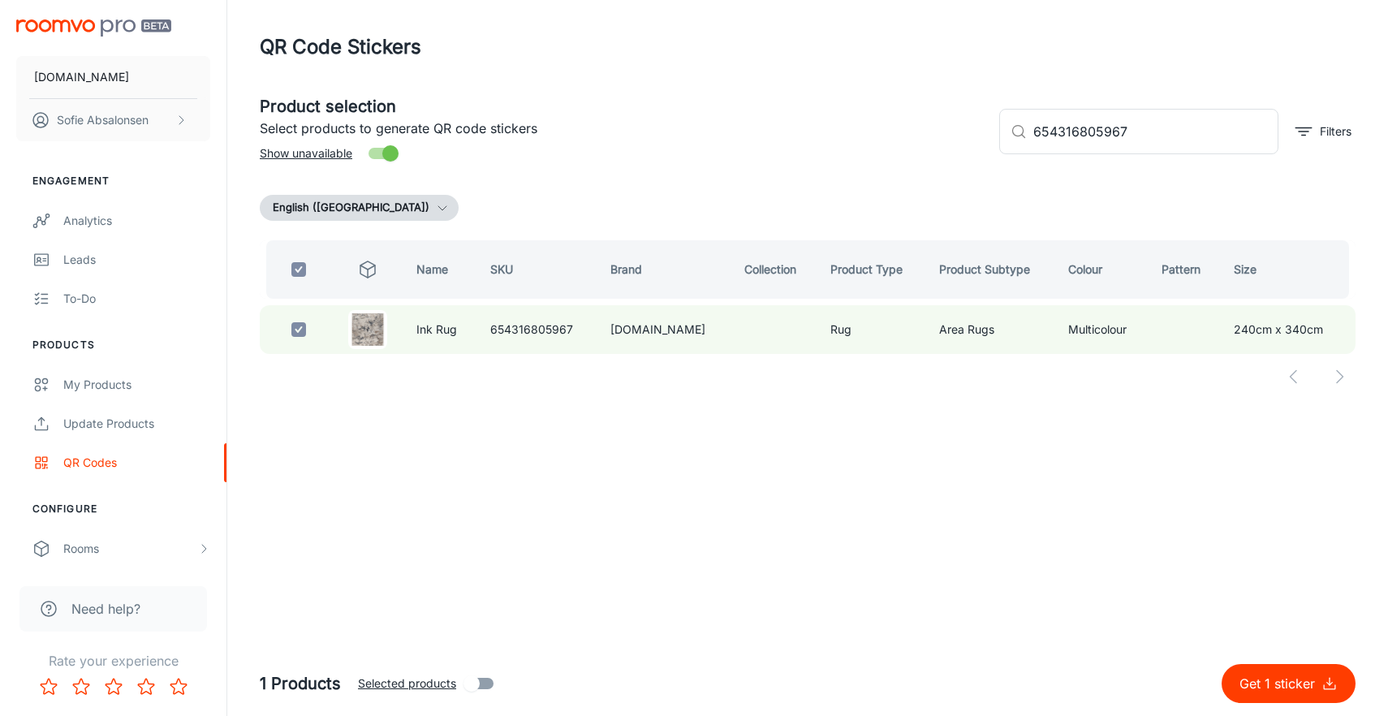
click at [1268, 699] on button "Get 1 sticker" at bounding box center [1289, 683] width 134 height 39
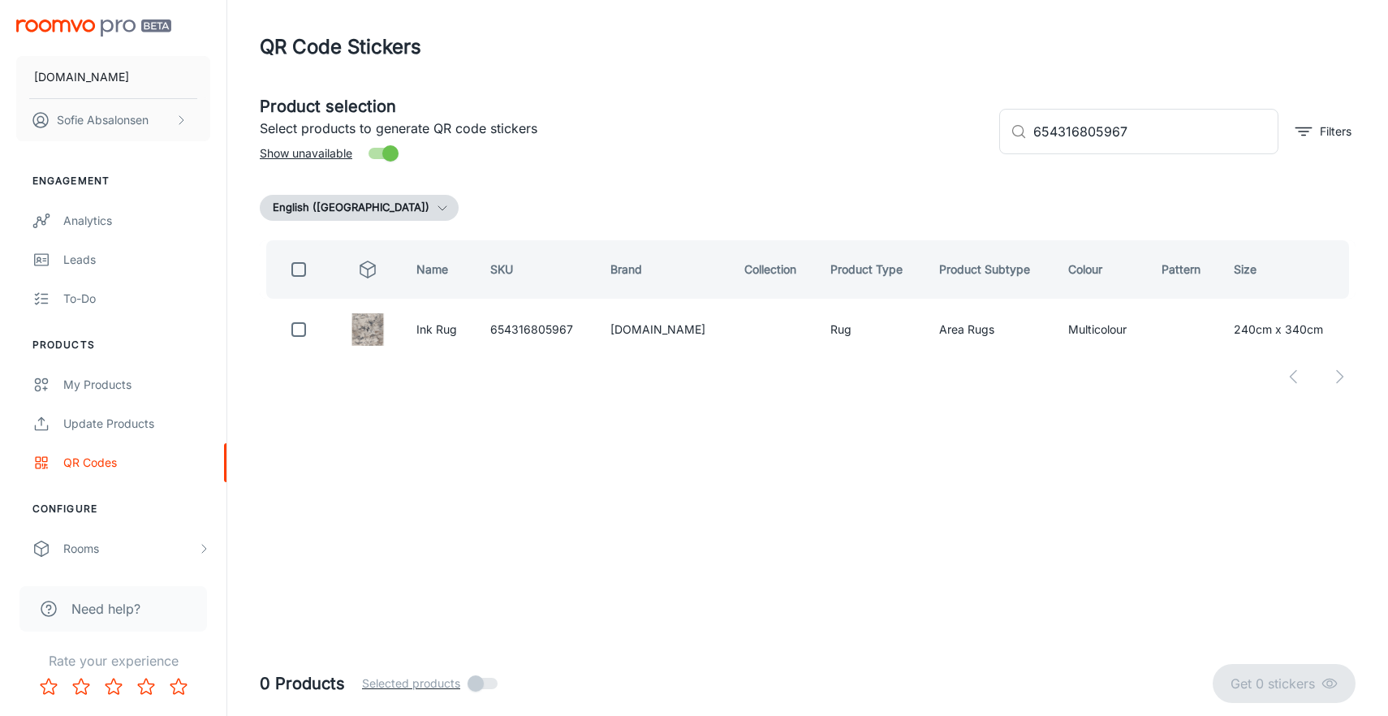
checkbox input "false"
click at [709, 1] on header "QR Code Stickers" at bounding box center [807, 47] width 1135 height 94
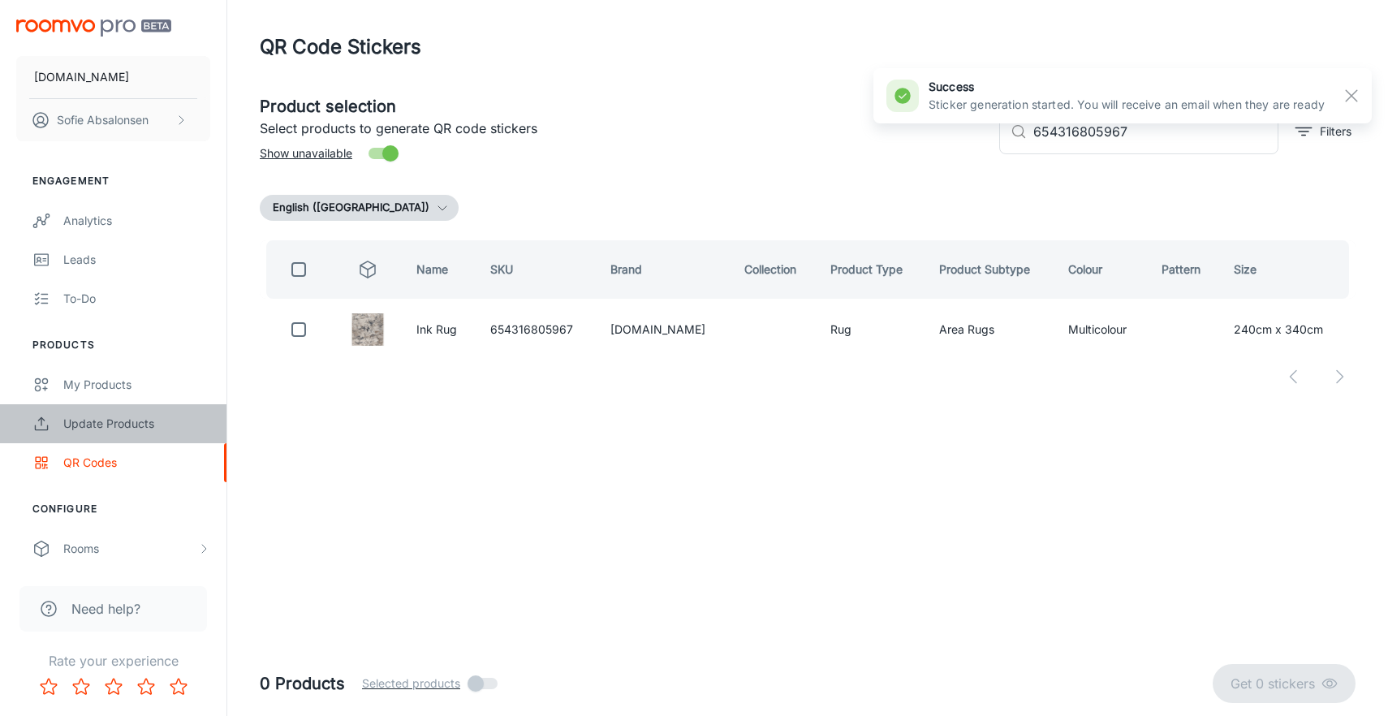
click at [158, 415] on div "Update Products" at bounding box center [136, 424] width 147 height 18
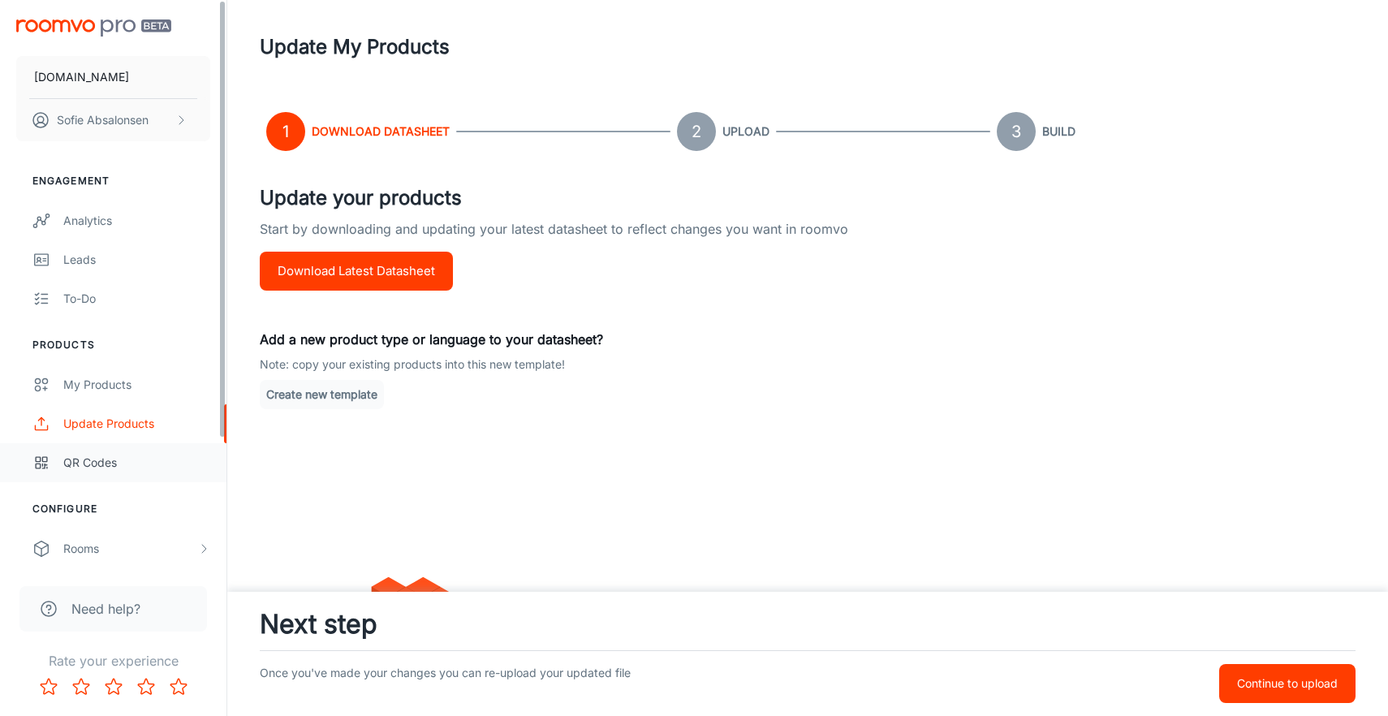
click at [155, 454] on div "QR Codes" at bounding box center [136, 463] width 147 height 18
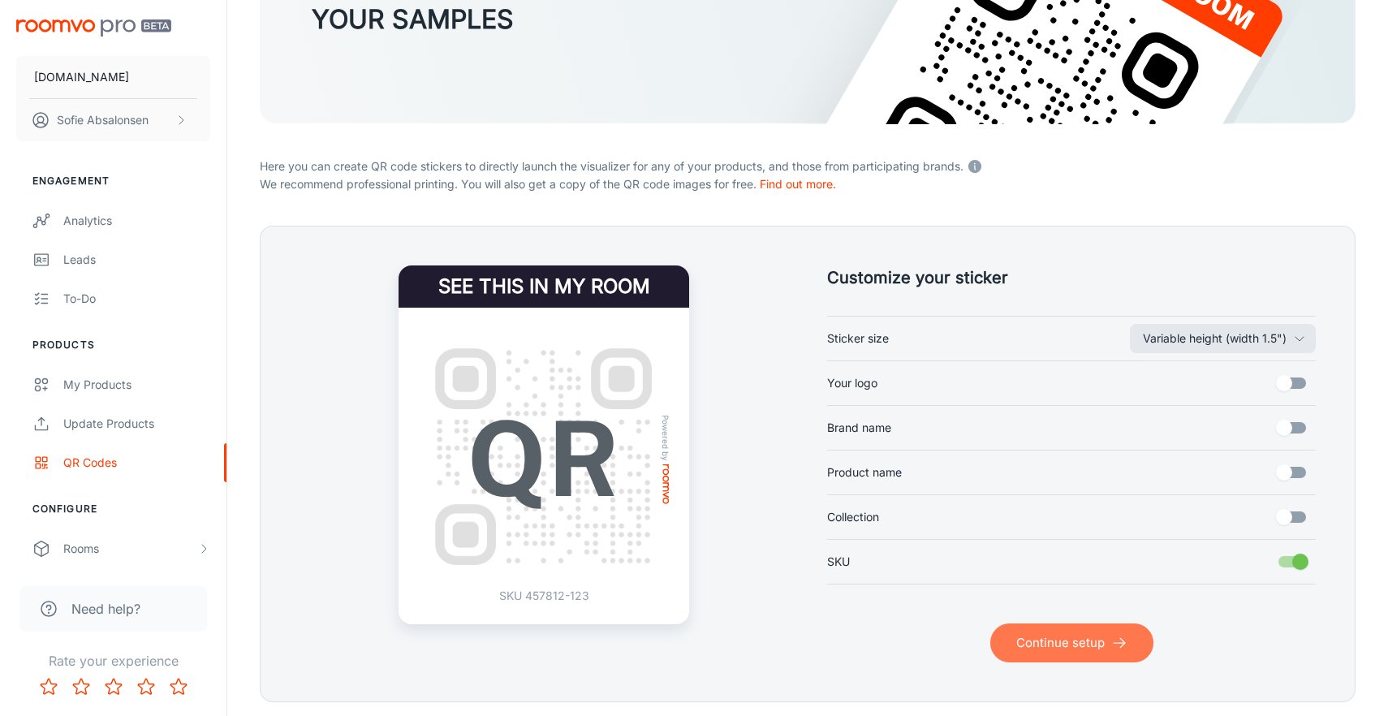
click at [1068, 654] on button "Continue setup" at bounding box center [1071, 642] width 163 height 39
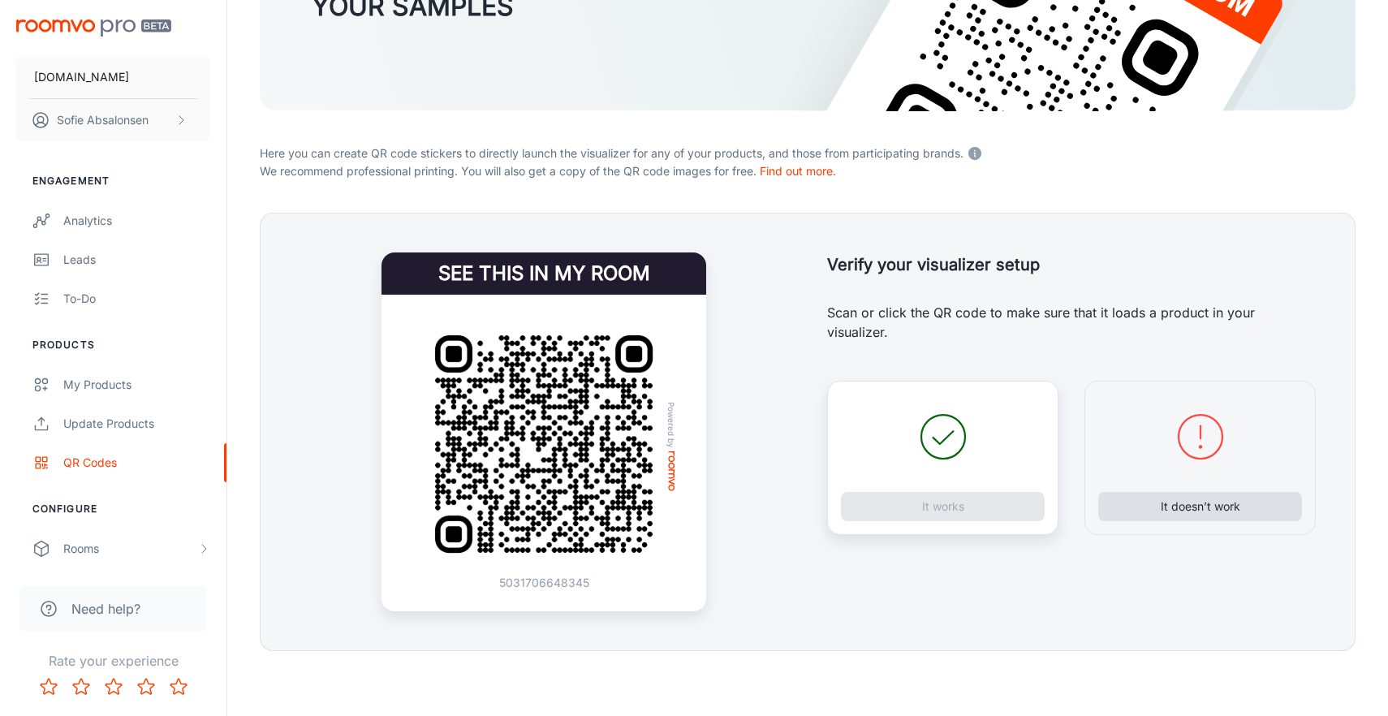
scroll to position [229, 0]
click at [1171, 511] on button "It doesn’t work" at bounding box center [1200, 506] width 204 height 29
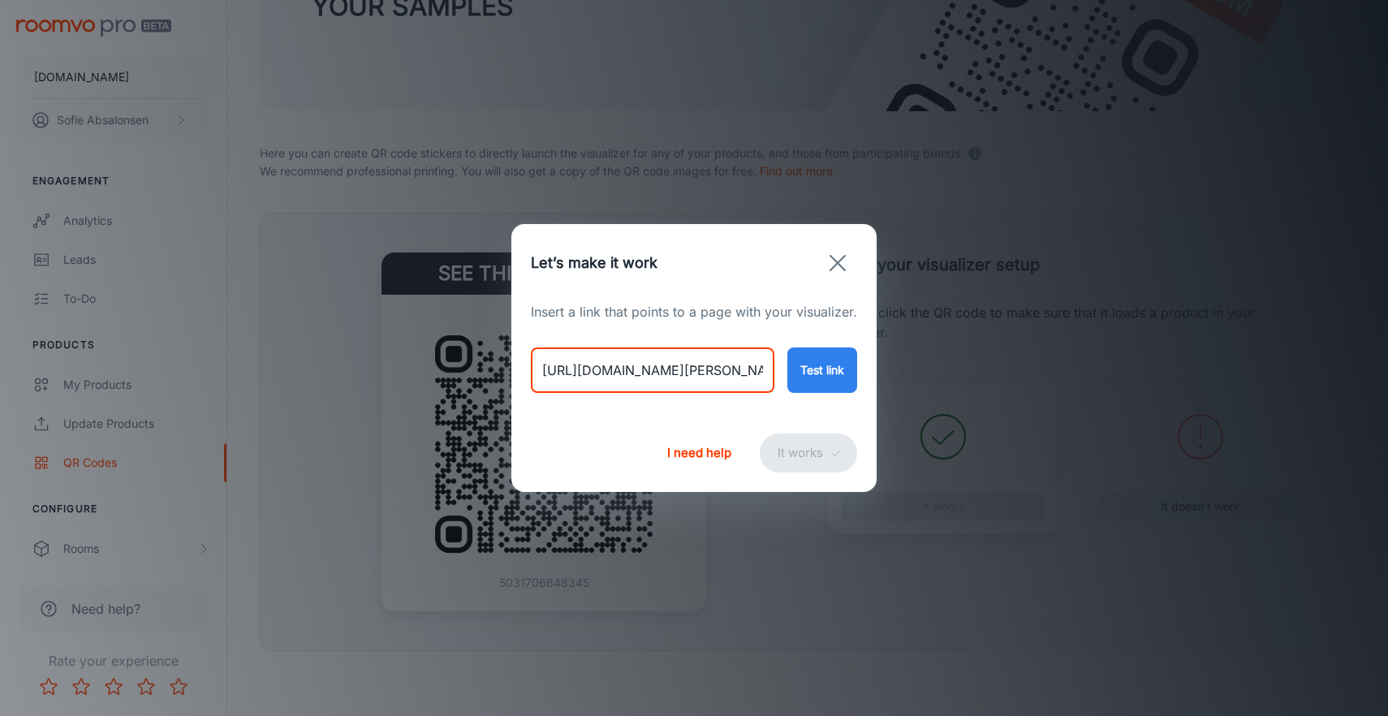
drag, startPoint x: 538, startPoint y: 369, endPoint x: 971, endPoint y: 387, distance: 433.0
click at [971, 387] on div "Let’s make it work Insert a link that points to a page with your visualizer. [U…" at bounding box center [694, 358] width 1388 height 716
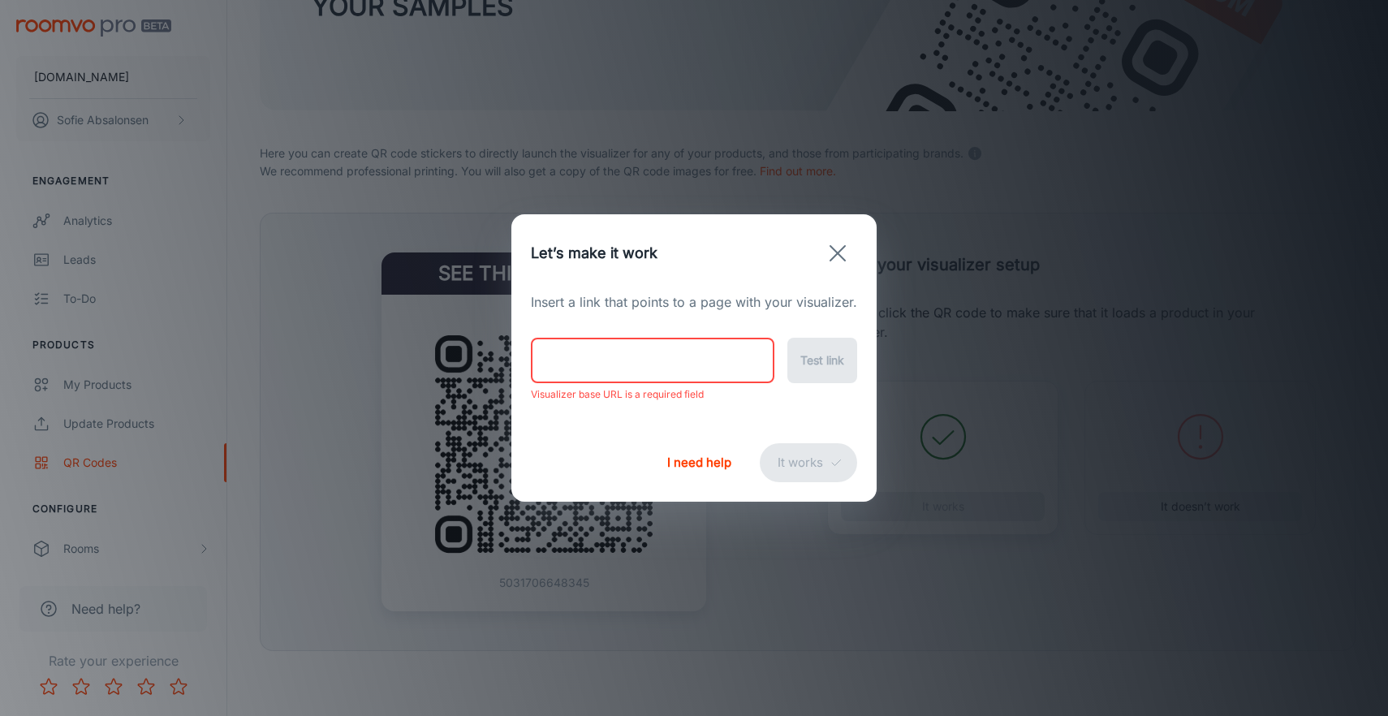
paste input "[URL][DOMAIN_NAME]"
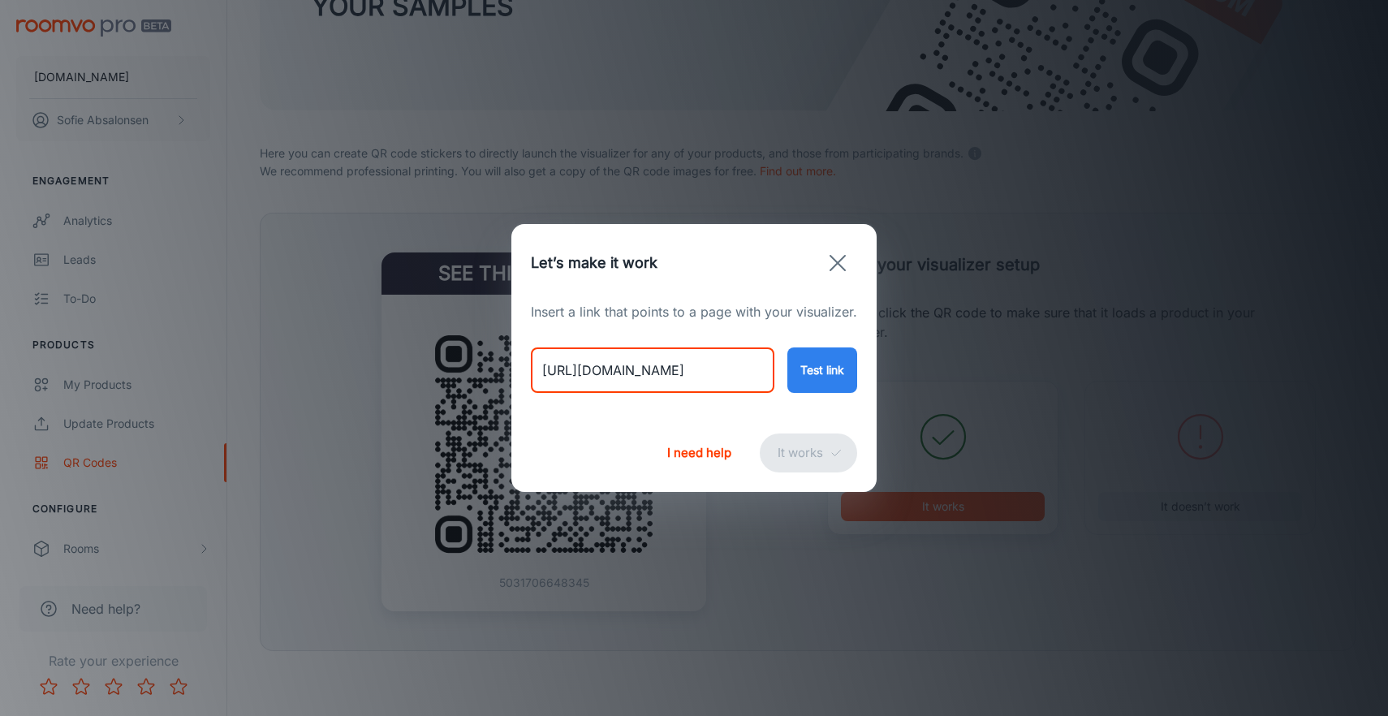
type input "[URL][DOMAIN_NAME]"
click at [816, 343] on div "[URL][DOMAIN_NAME] ​ Test link" at bounding box center [694, 356] width 326 height 71
click at [823, 360] on button "Test link" at bounding box center [822, 369] width 70 height 45
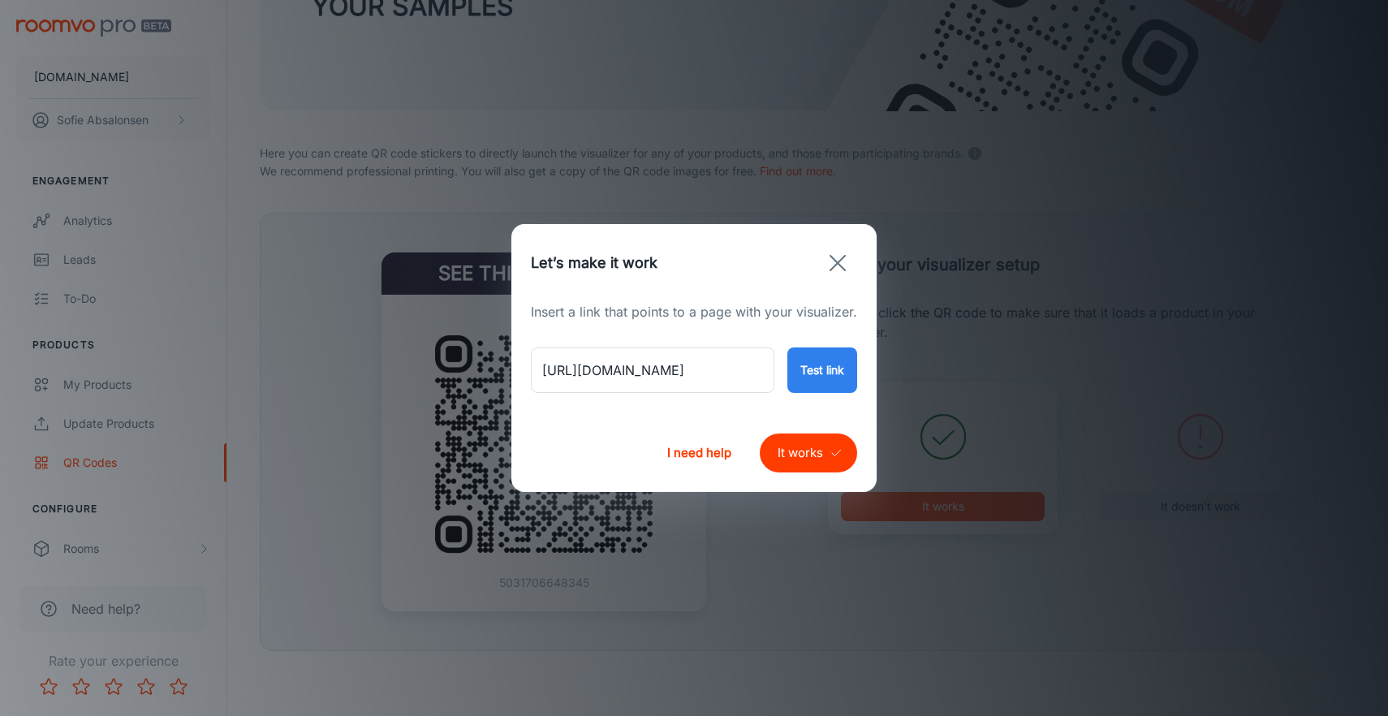
click at [811, 456] on button "It works" at bounding box center [808, 452] width 97 height 39
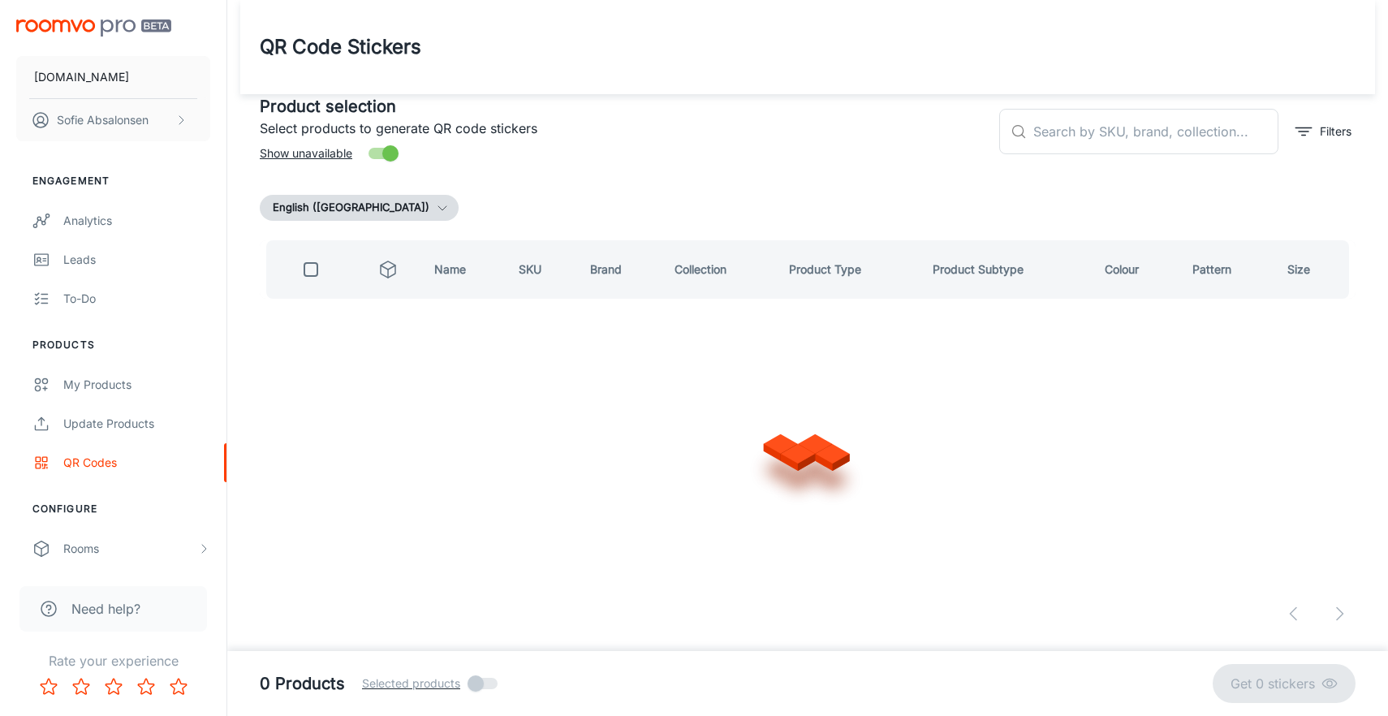
scroll to position [0, 0]
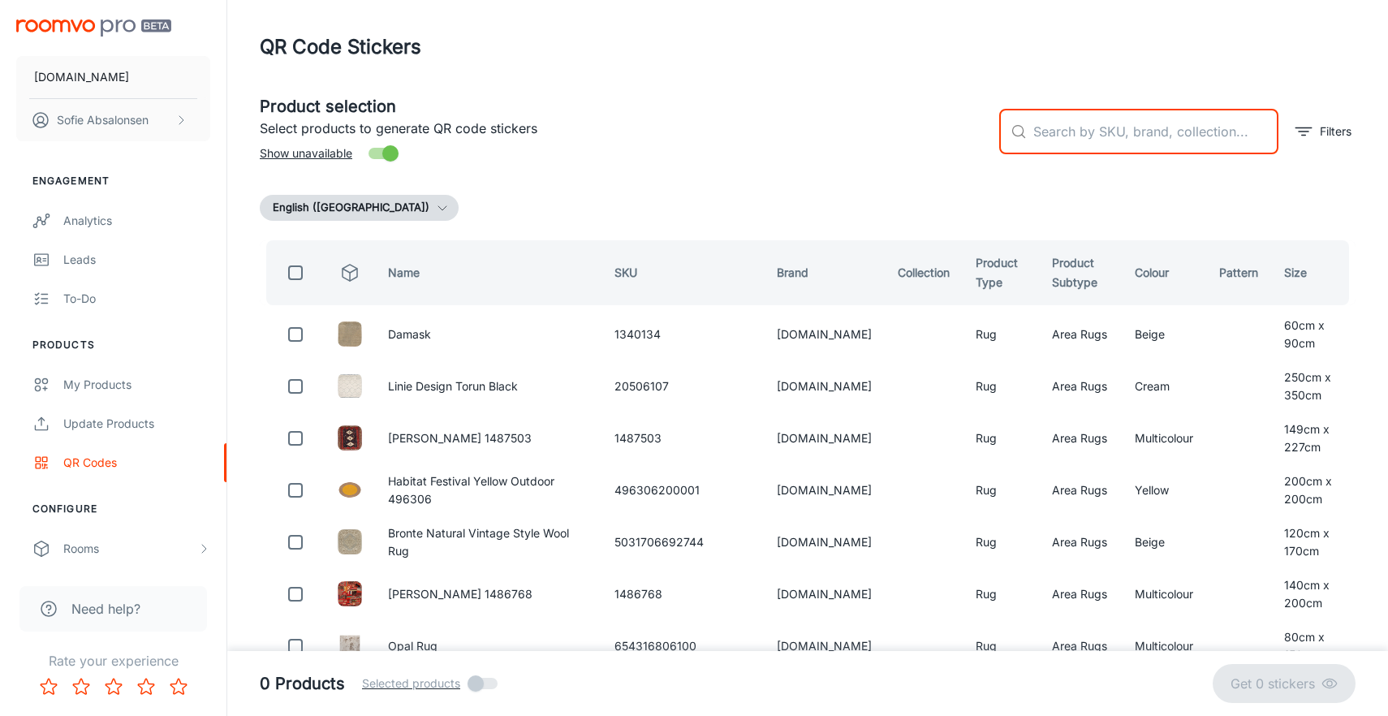
click at [1079, 138] on input "text" at bounding box center [1155, 131] width 245 height 45
paste input "654316805974"
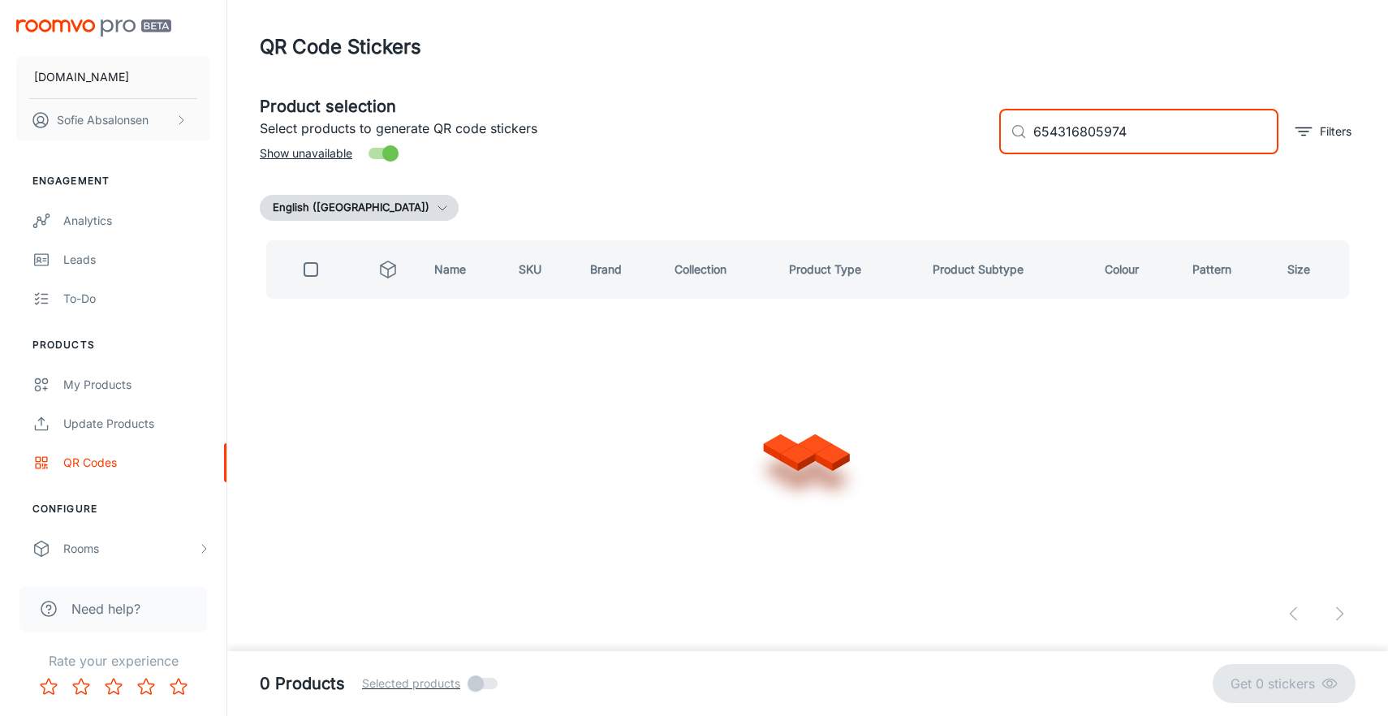
type input "654316805974"
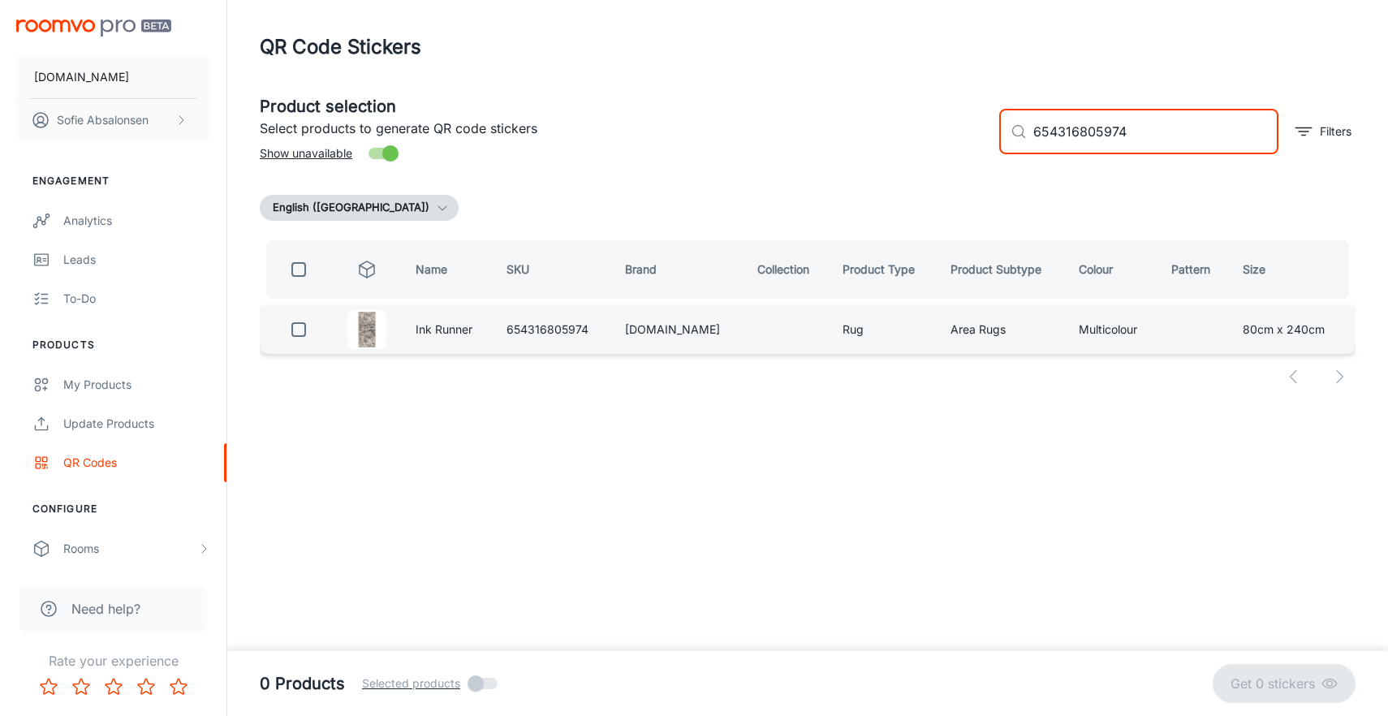
click at [287, 336] on input "checkbox" at bounding box center [298, 329] width 32 height 32
checkbox input "true"
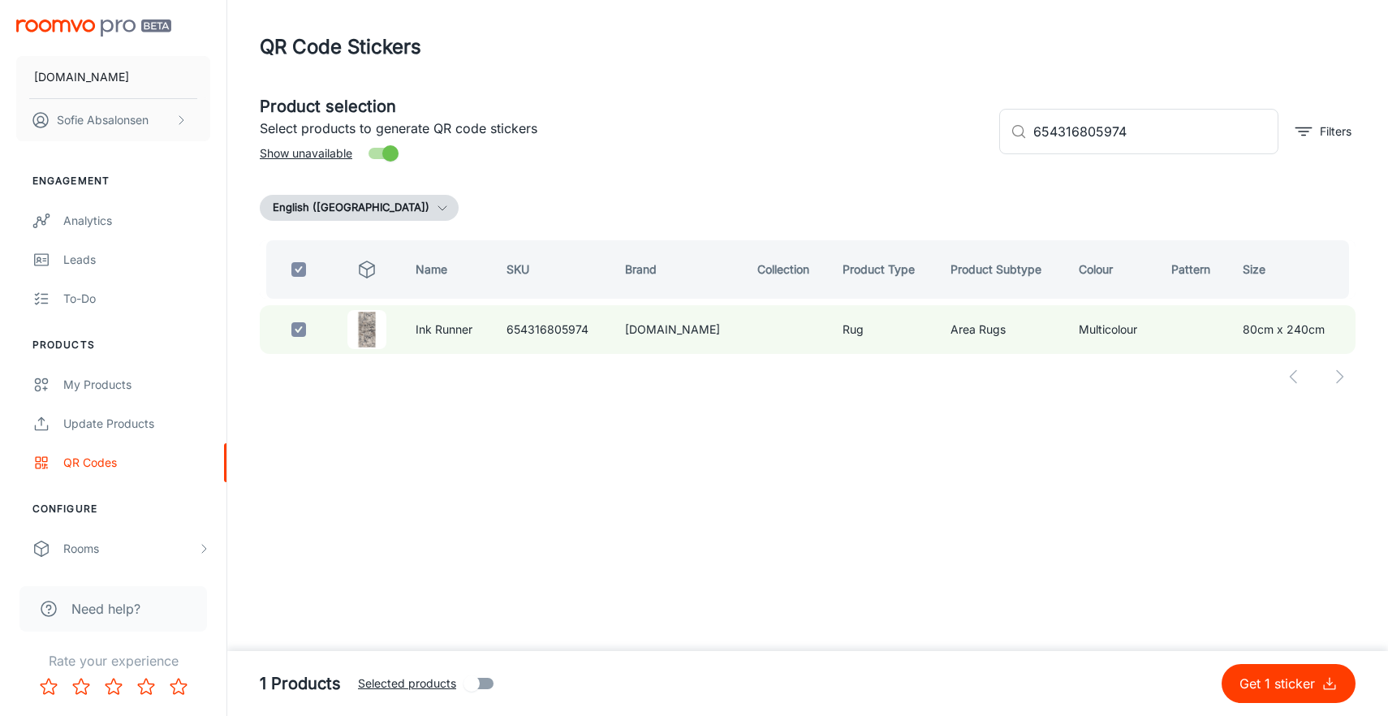
click at [1276, 692] on p "Get 1 sticker" at bounding box center [1280, 683] width 82 height 19
checkbox input "false"
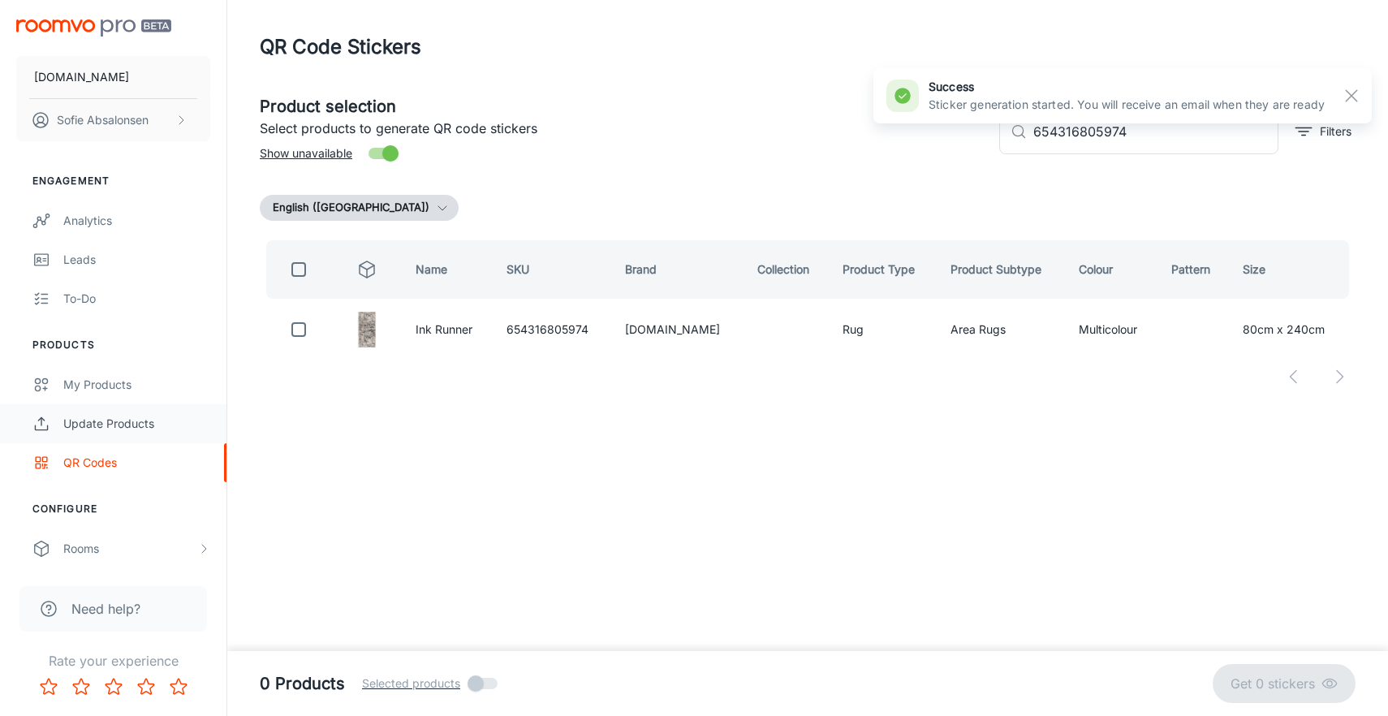
click at [142, 420] on div "Update Products" at bounding box center [136, 424] width 147 height 18
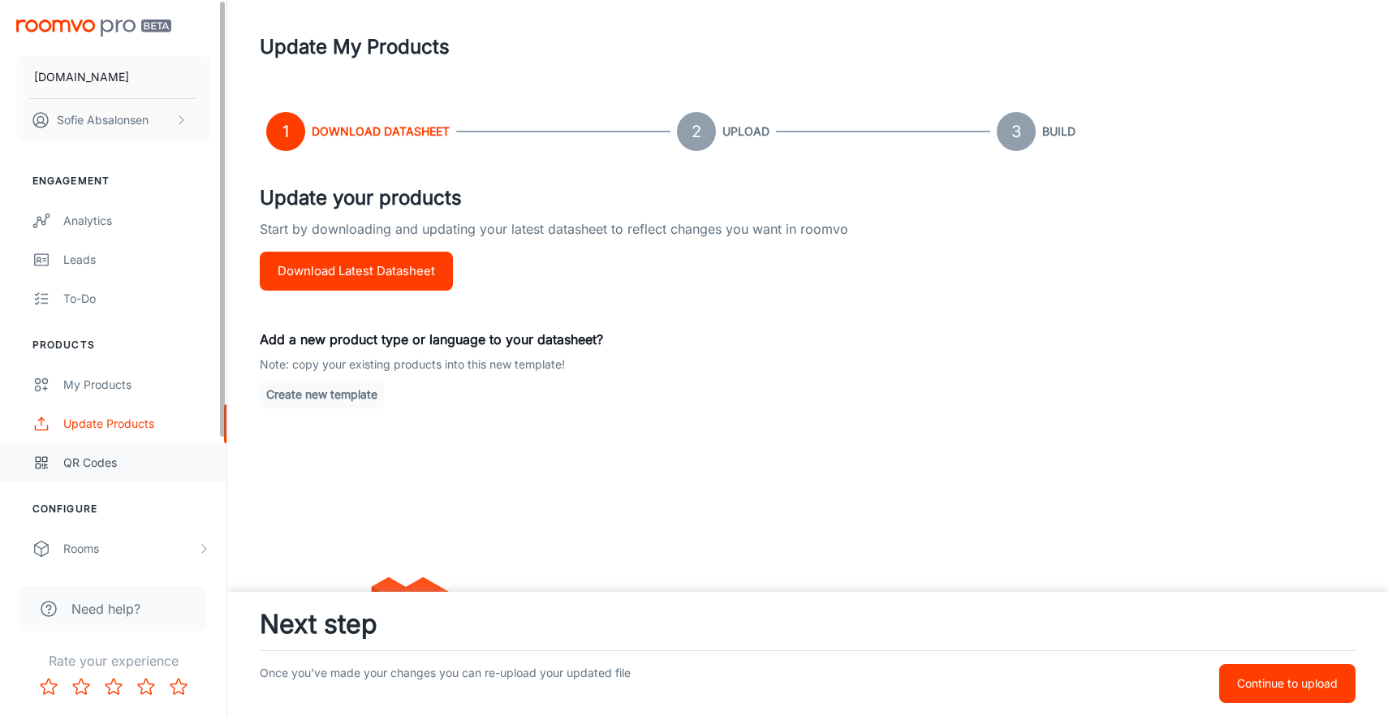
click at [134, 467] on div "QR Codes" at bounding box center [136, 463] width 147 height 18
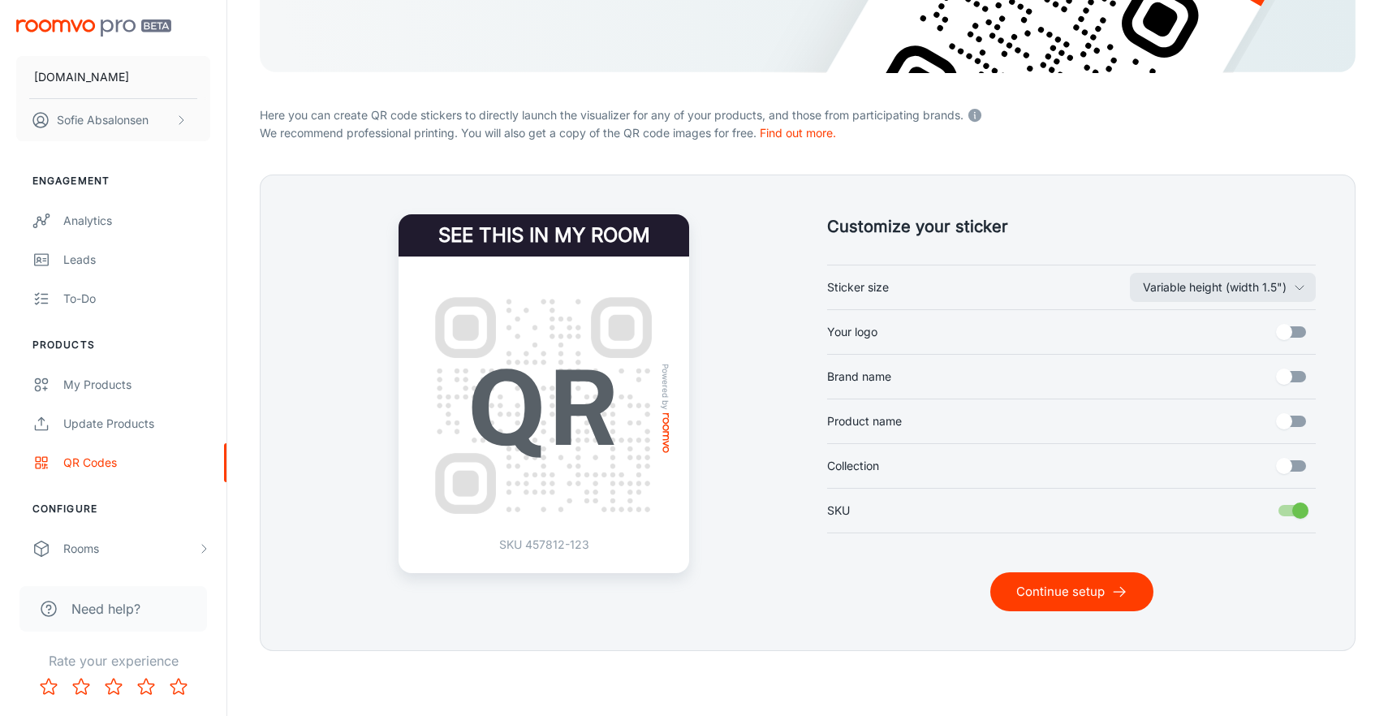
click at [1073, 588] on button "Continue setup" at bounding box center [1071, 591] width 163 height 39
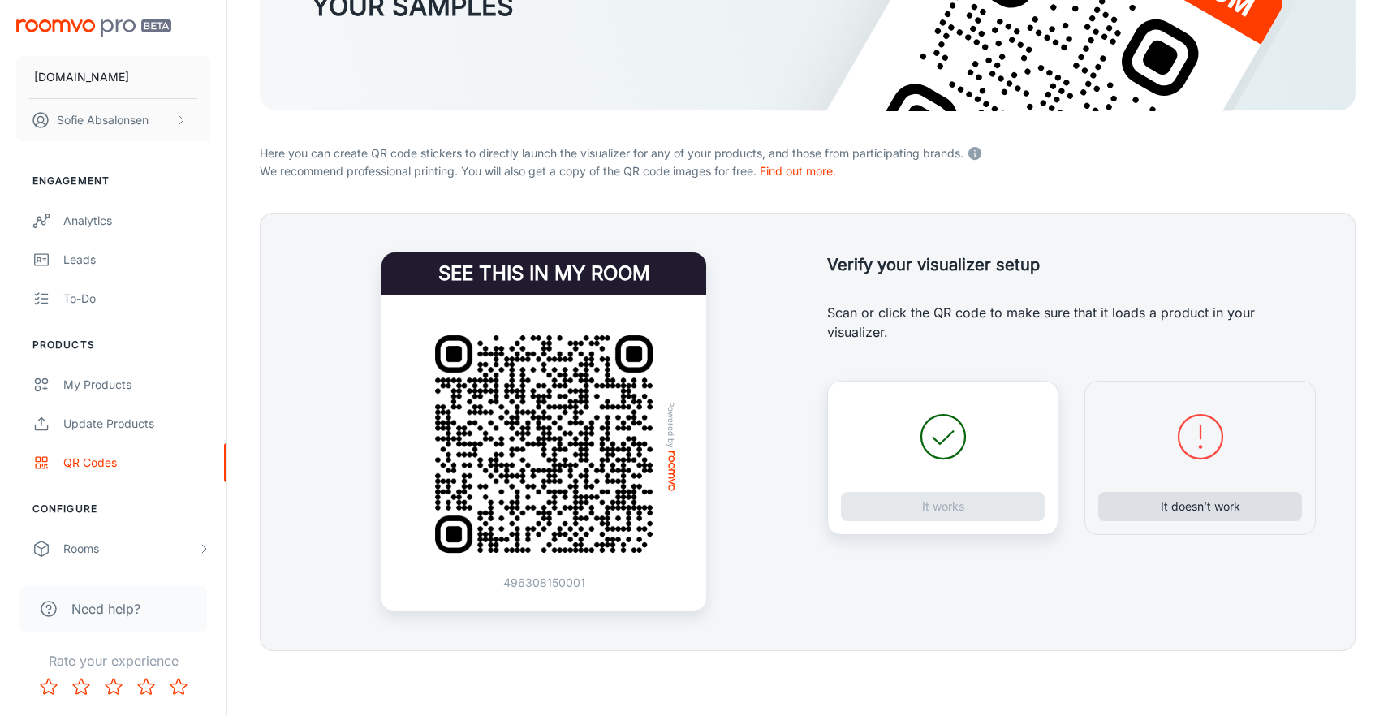
scroll to position [229, 0]
click at [1171, 510] on button "It doesn’t work" at bounding box center [1200, 506] width 204 height 29
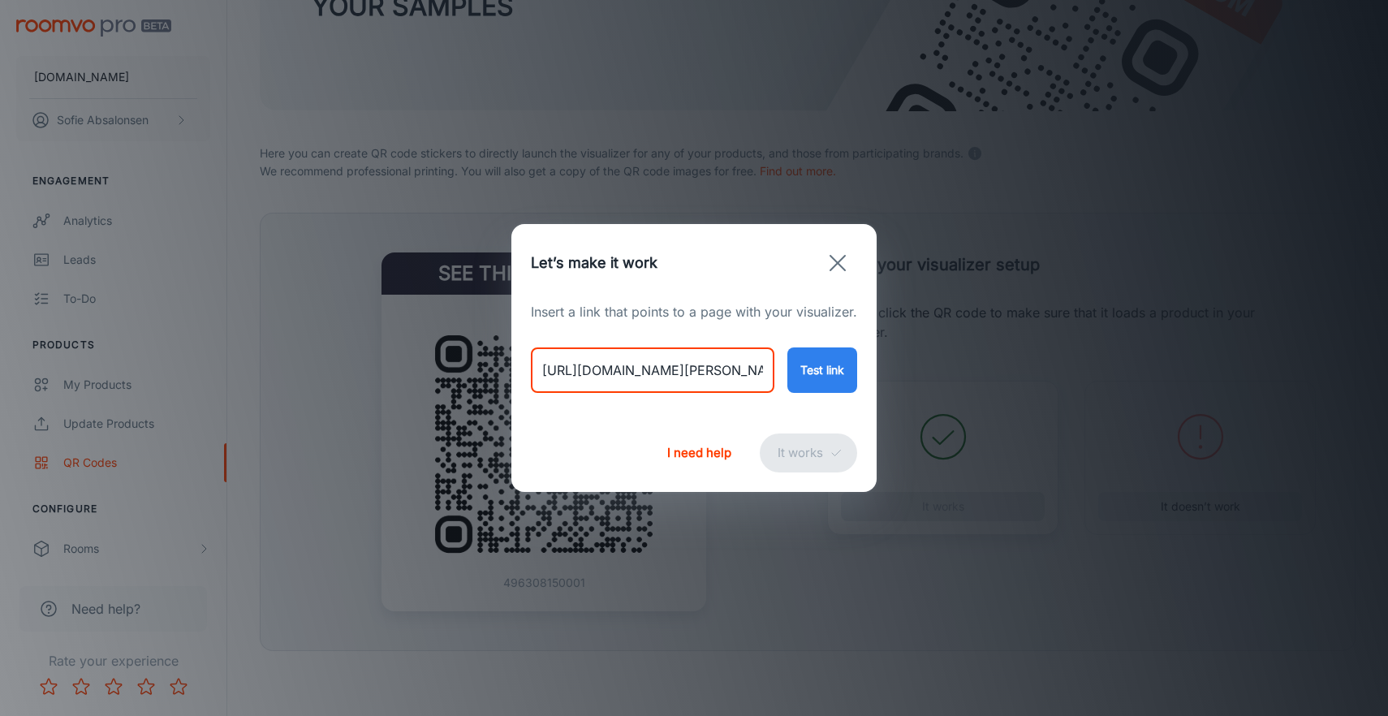
drag, startPoint x: 535, startPoint y: 376, endPoint x: 1127, endPoint y: 443, distance: 596.4
click at [1127, 443] on div "Let’s make it work Insert a link that points to a page with your visualizer. [U…" at bounding box center [694, 358] width 1388 height 716
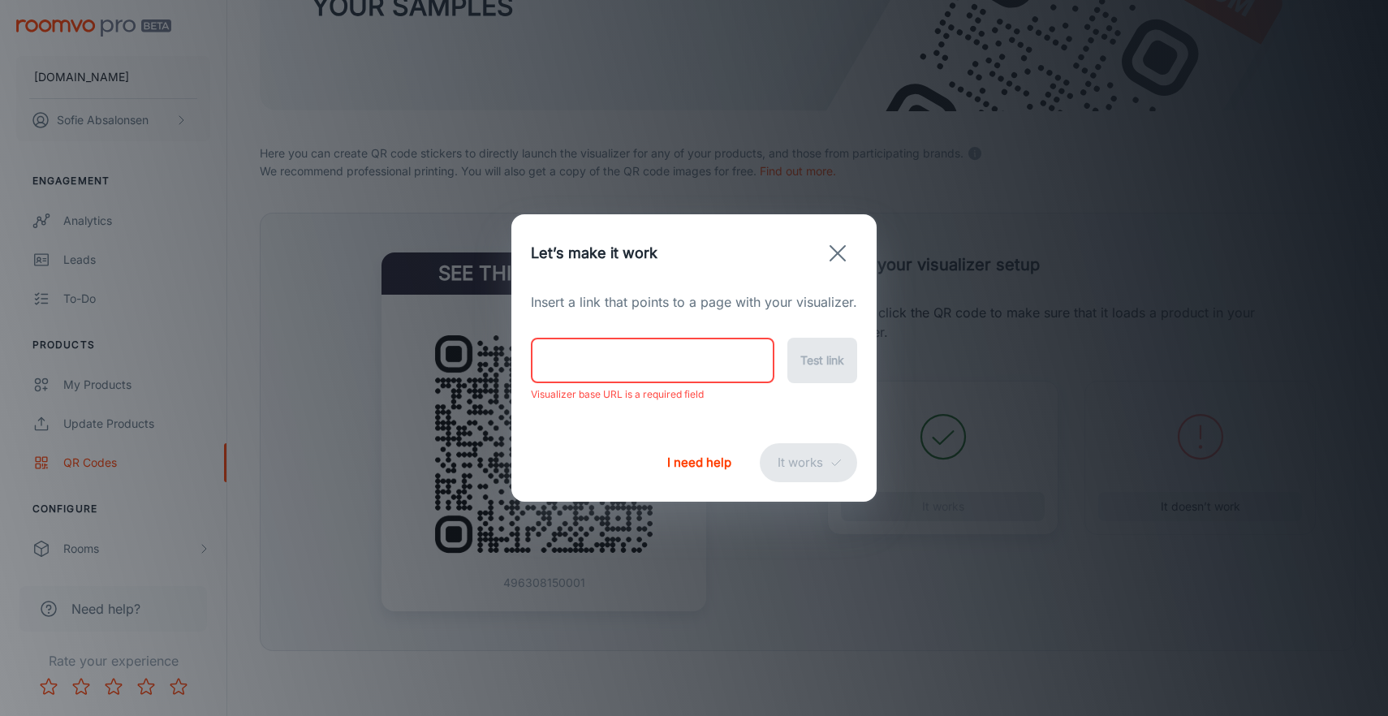
paste input "[URL][DOMAIN_NAME]"
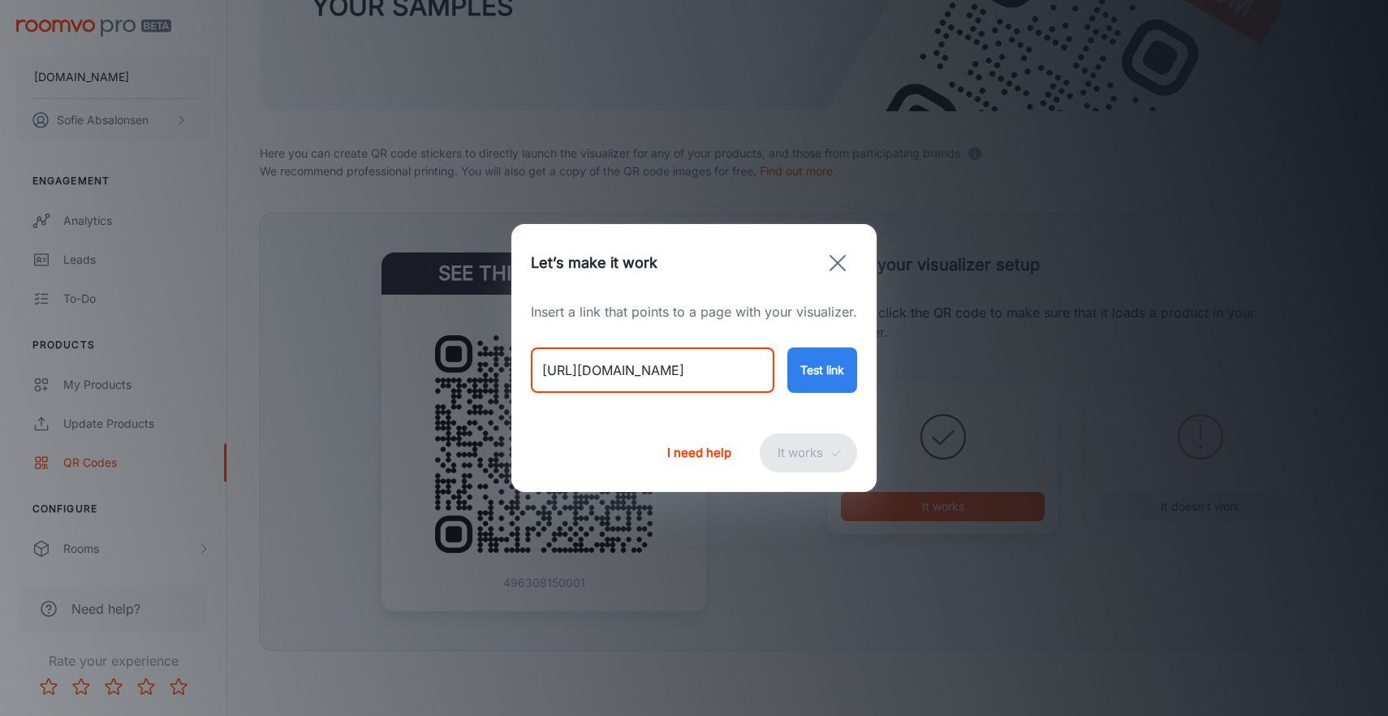
type input "[URL][DOMAIN_NAME]"
click at [841, 372] on button "Test link" at bounding box center [822, 369] width 70 height 45
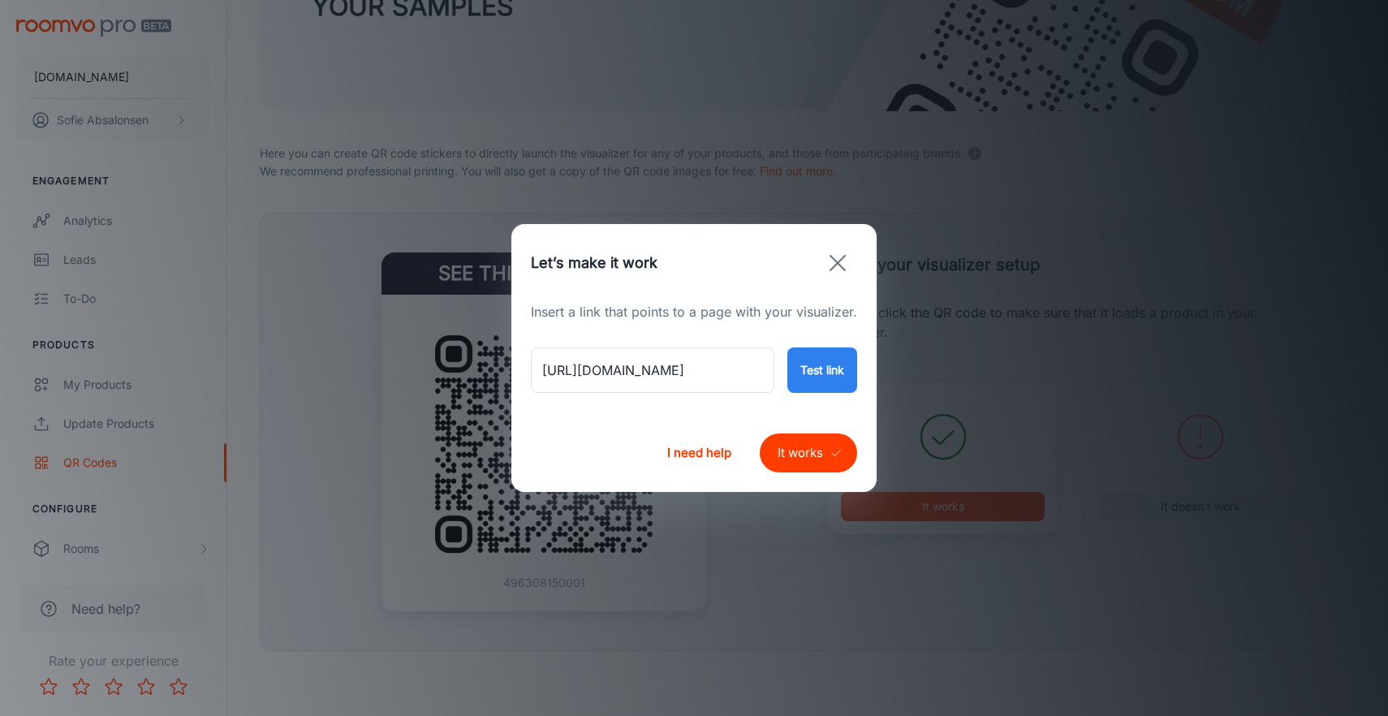
click at [791, 456] on button "It works" at bounding box center [808, 452] width 97 height 39
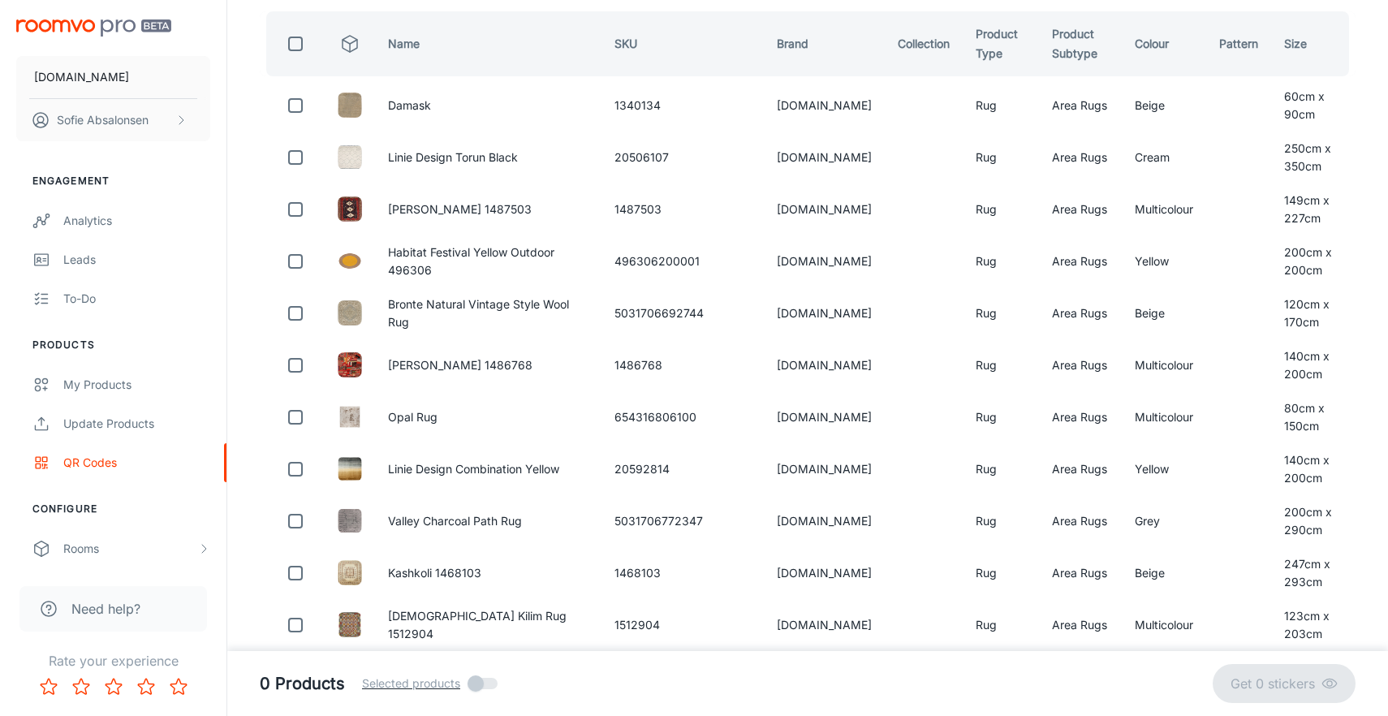
scroll to position [0, 0]
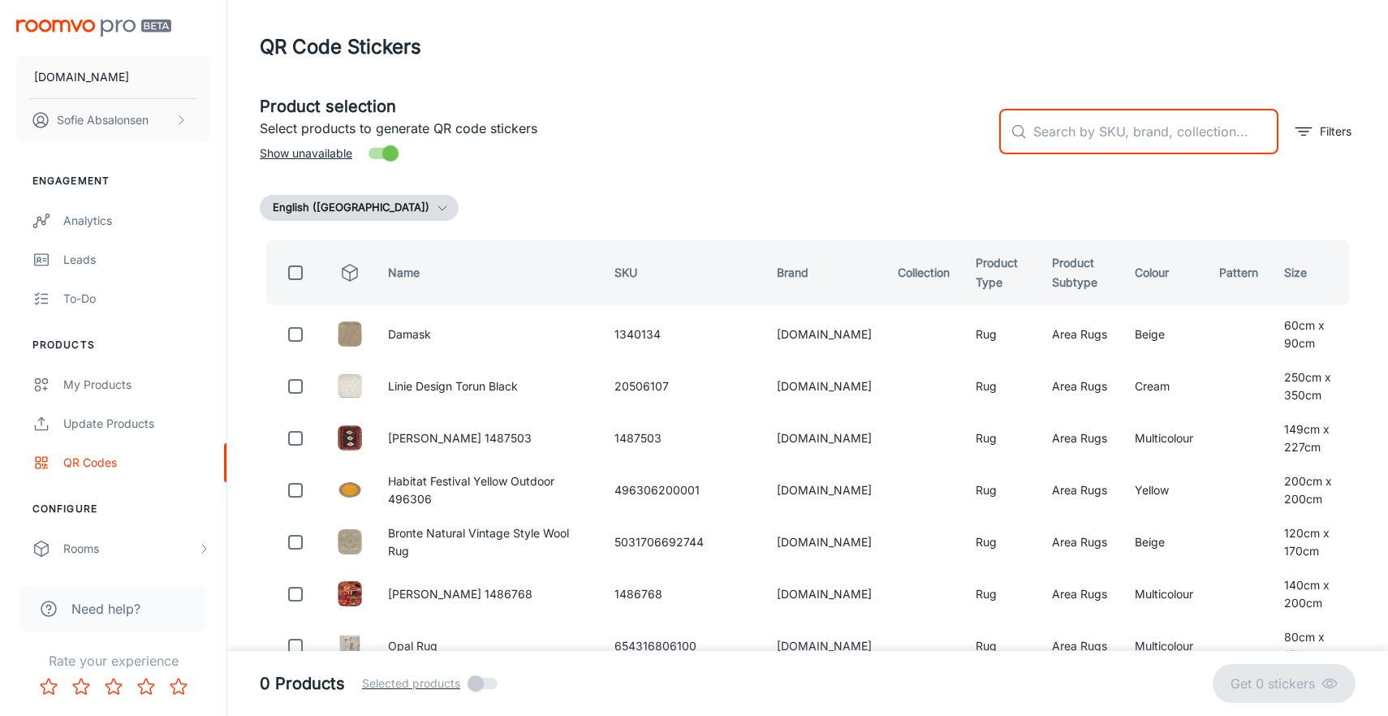
click at [1089, 127] on input "text" at bounding box center [1155, 131] width 245 height 45
paste input "654316805868"
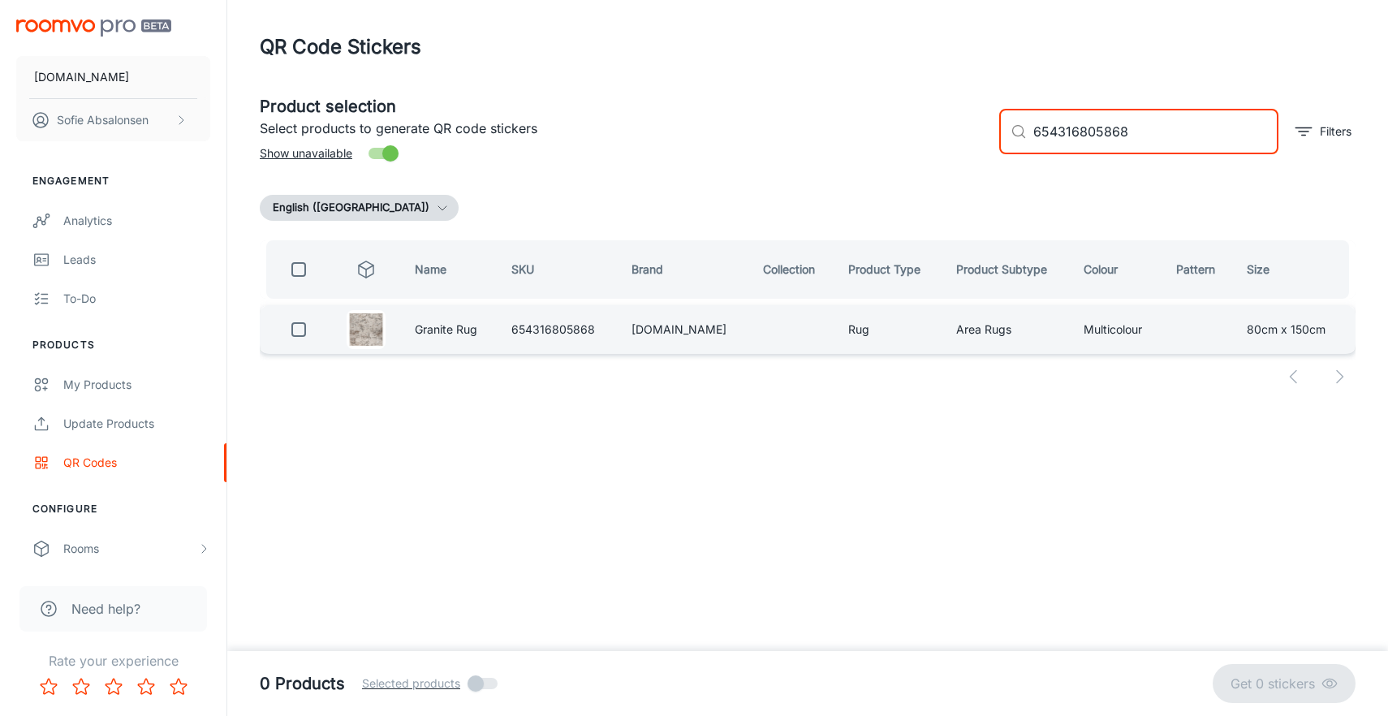
type input "654316805868"
click at [313, 347] on td at bounding box center [295, 329] width 71 height 49
click at [310, 330] on input "checkbox" at bounding box center [298, 329] width 32 height 32
checkbox input "true"
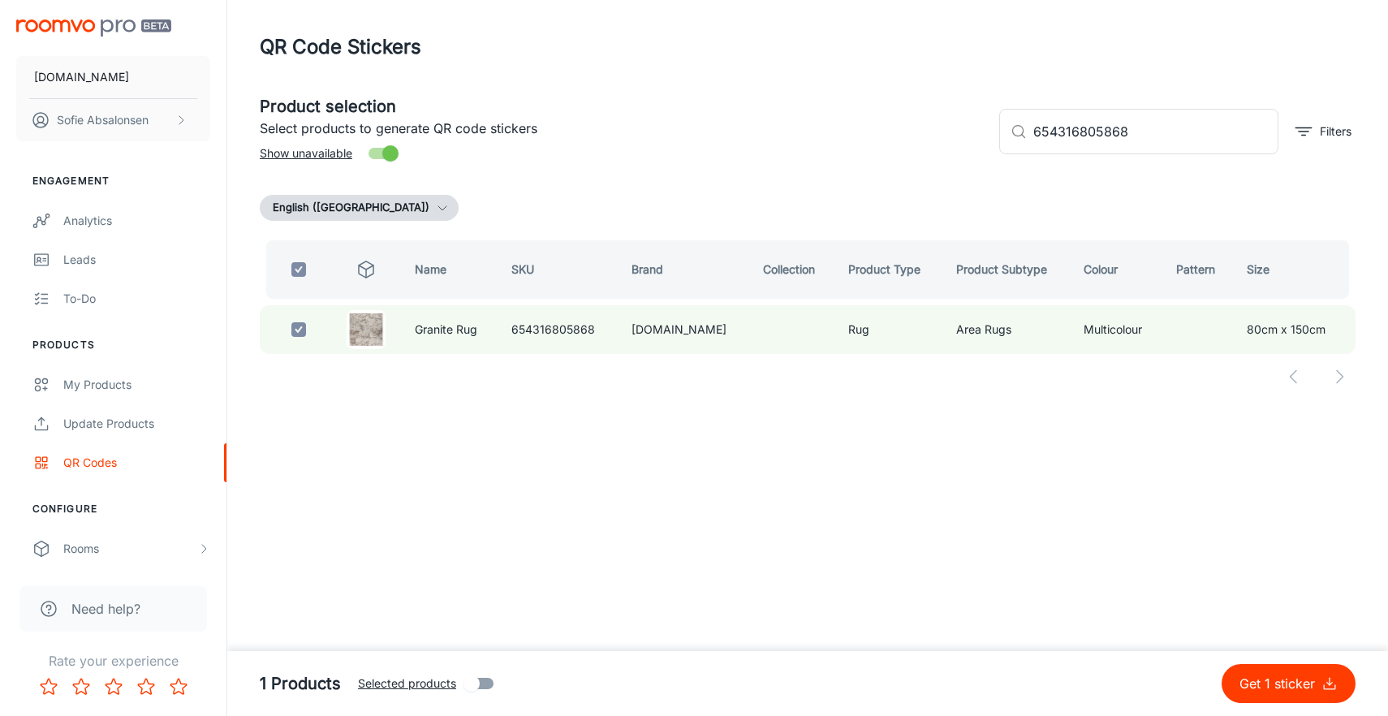
click at [1273, 684] on p "Get 1 sticker" at bounding box center [1280, 683] width 82 height 19
checkbox input "false"
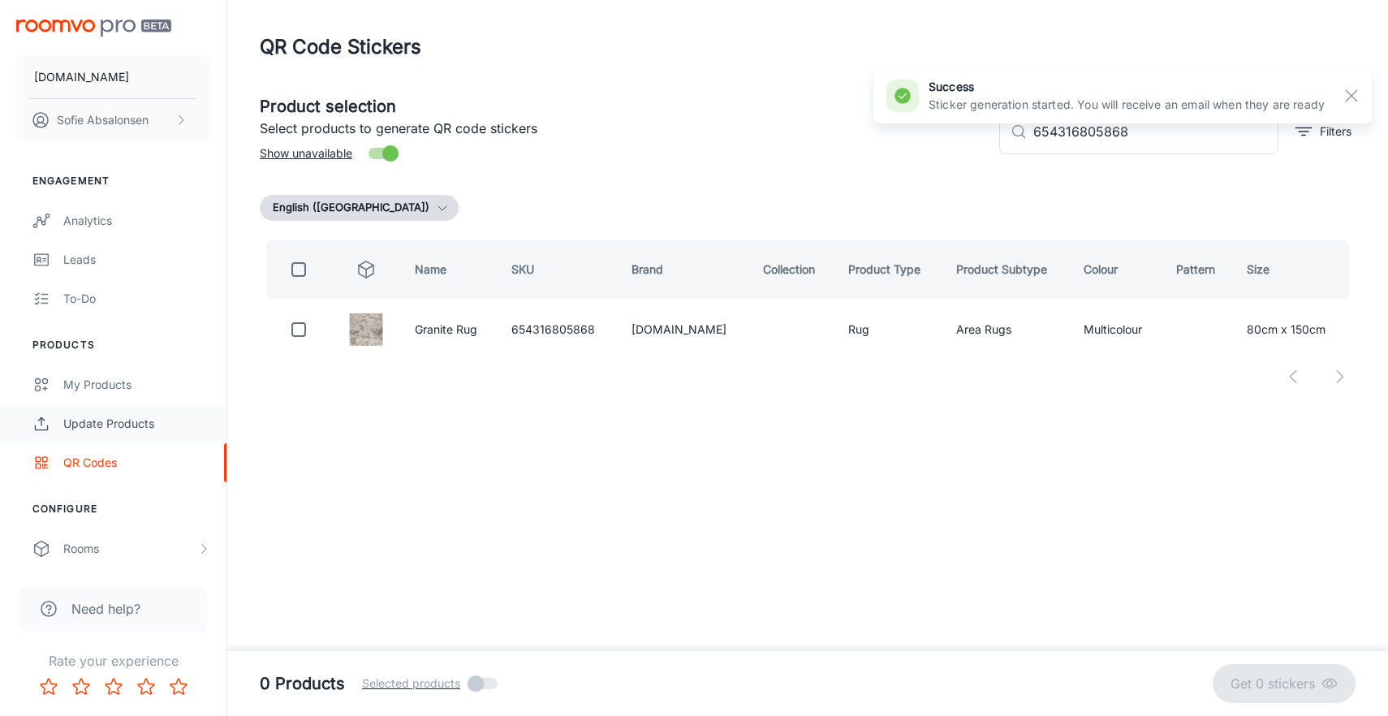
click at [146, 427] on div "Update Products" at bounding box center [136, 424] width 147 height 18
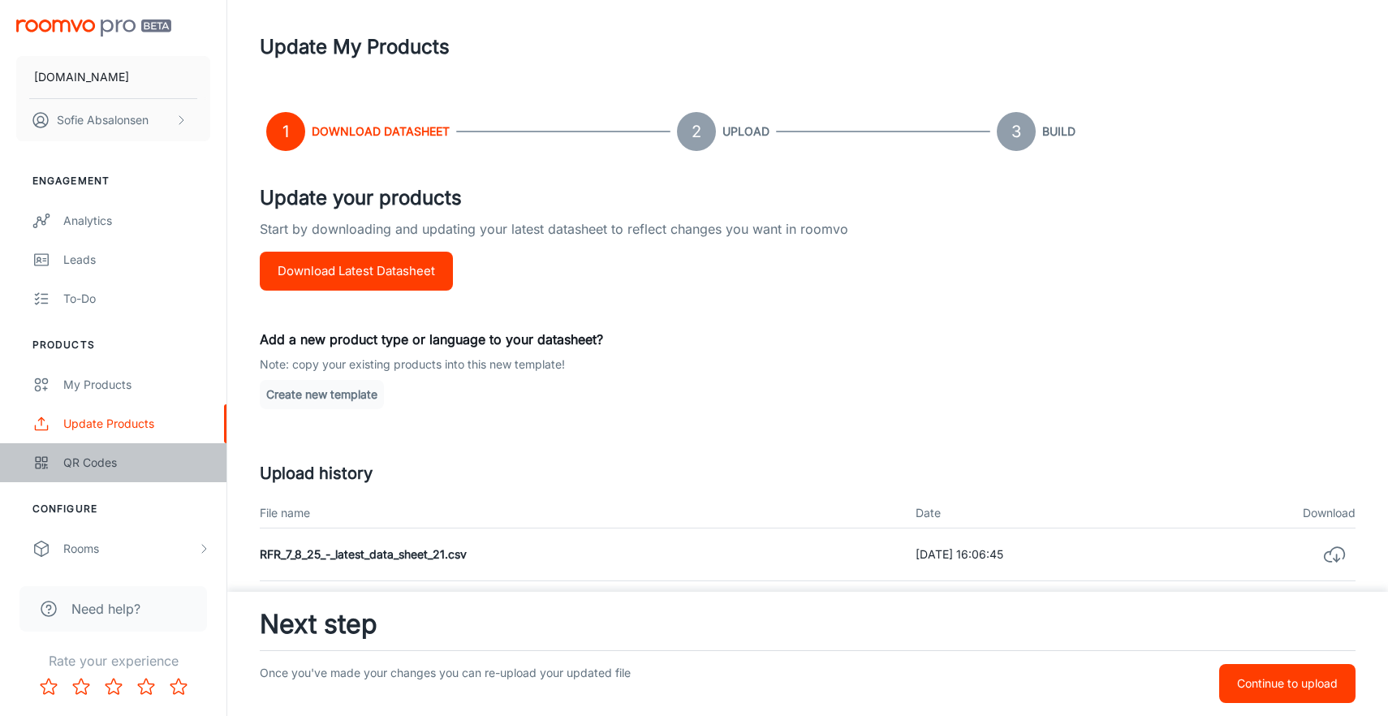
click at [144, 471] on div "QR Codes" at bounding box center [136, 463] width 147 height 18
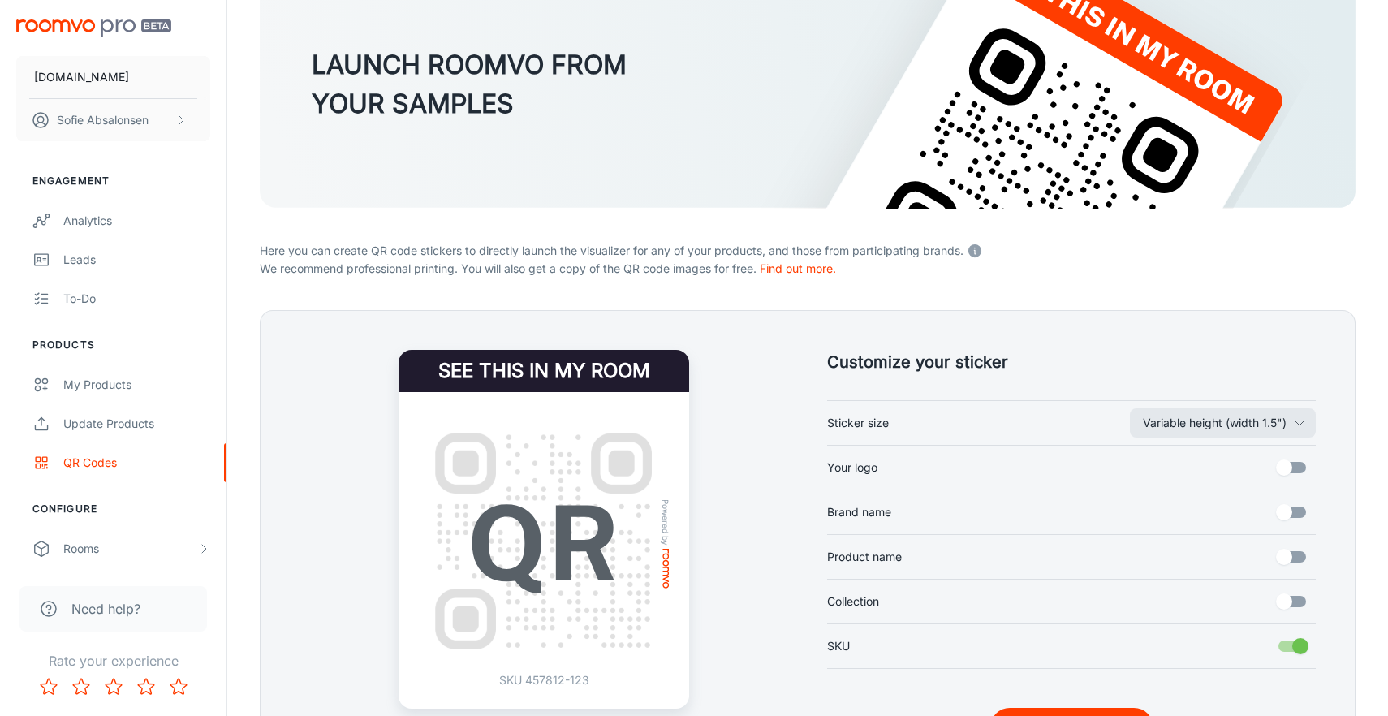
scroll to position [183, 0]
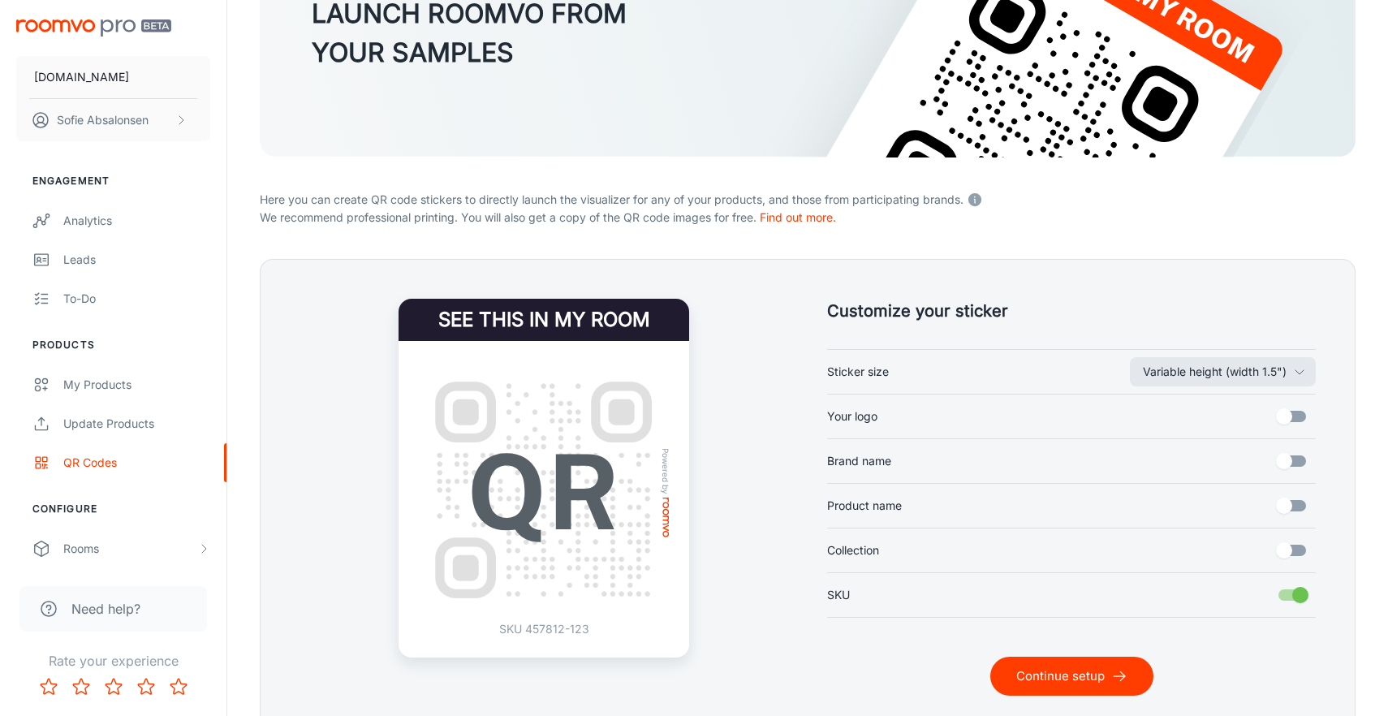
click at [1040, 666] on button "Continue setup" at bounding box center [1071, 676] width 163 height 39
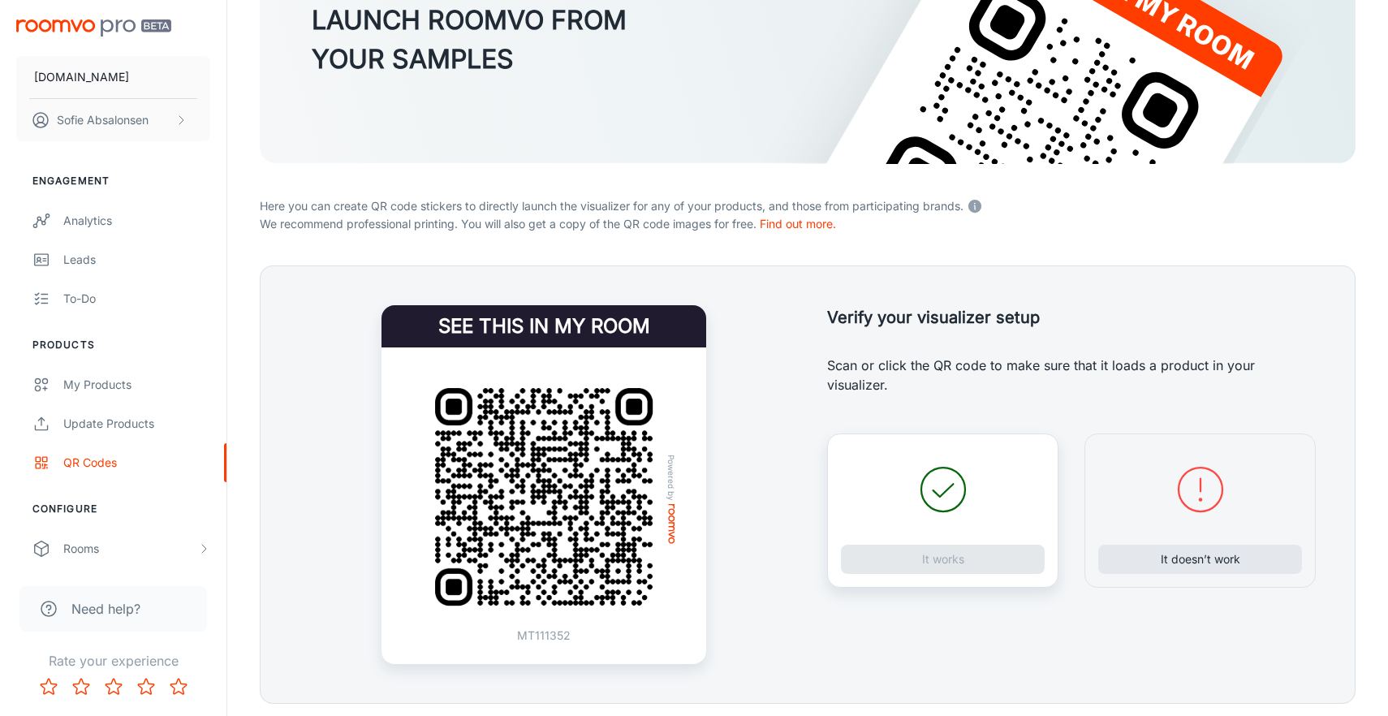
scroll to position [192, 0]
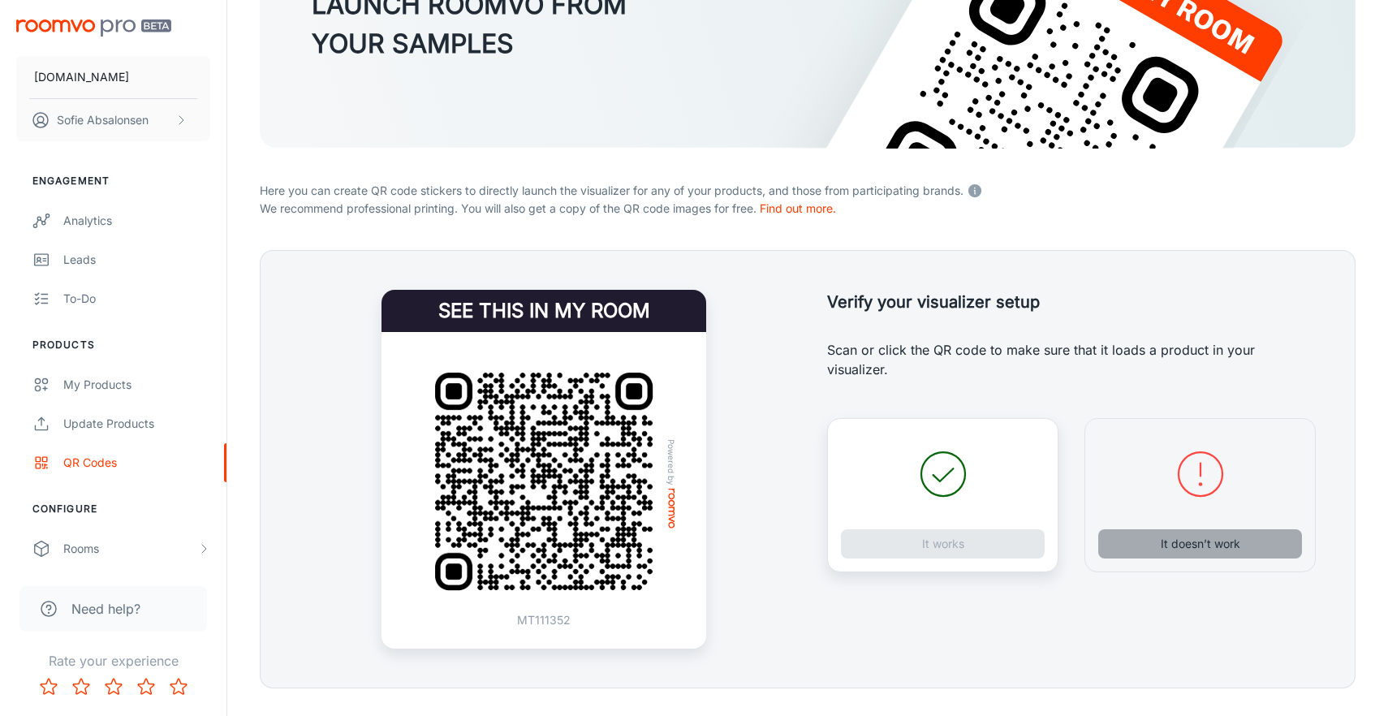
click at [1165, 545] on button "It doesn’t work" at bounding box center [1200, 543] width 204 height 29
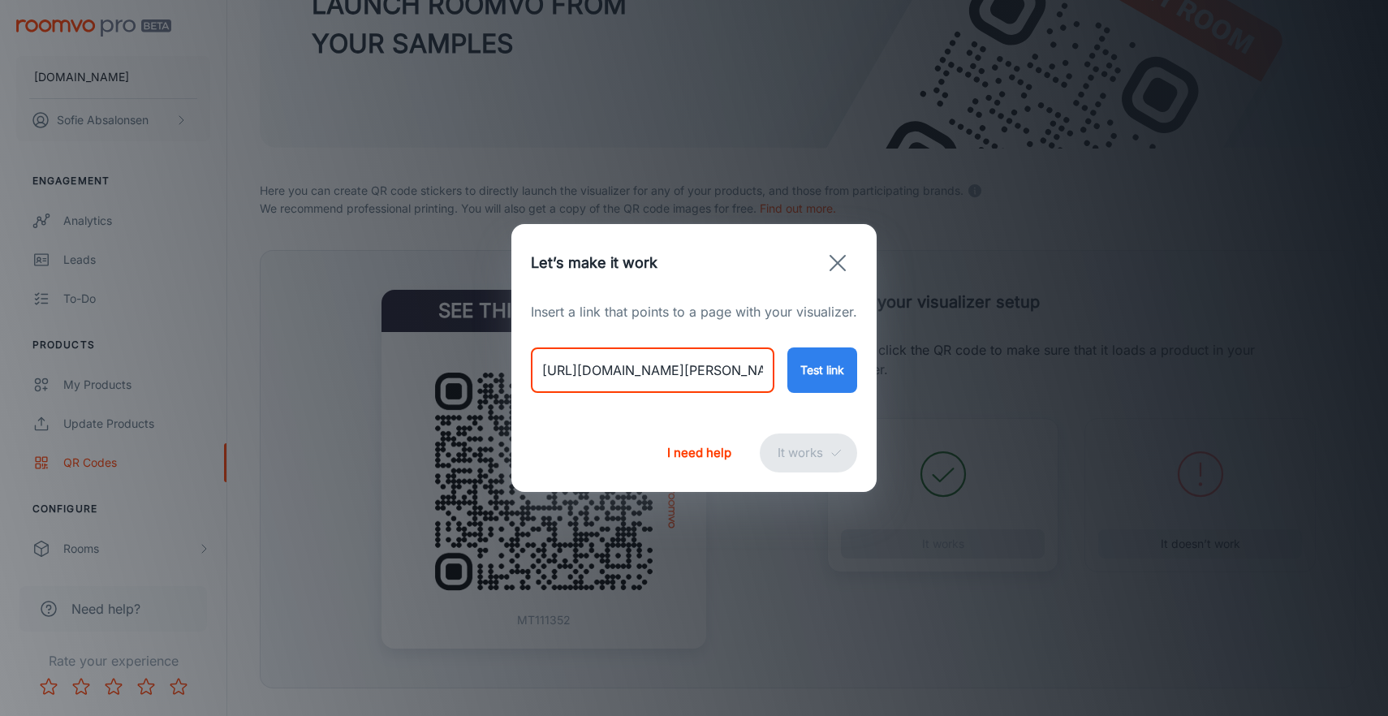
drag, startPoint x: 541, startPoint y: 377, endPoint x: 920, endPoint y: 416, distance: 381.9
click at [920, 416] on div "Let’s make it work Insert a link that points to a page with your visualizer. [U…" at bounding box center [694, 358] width 1388 height 716
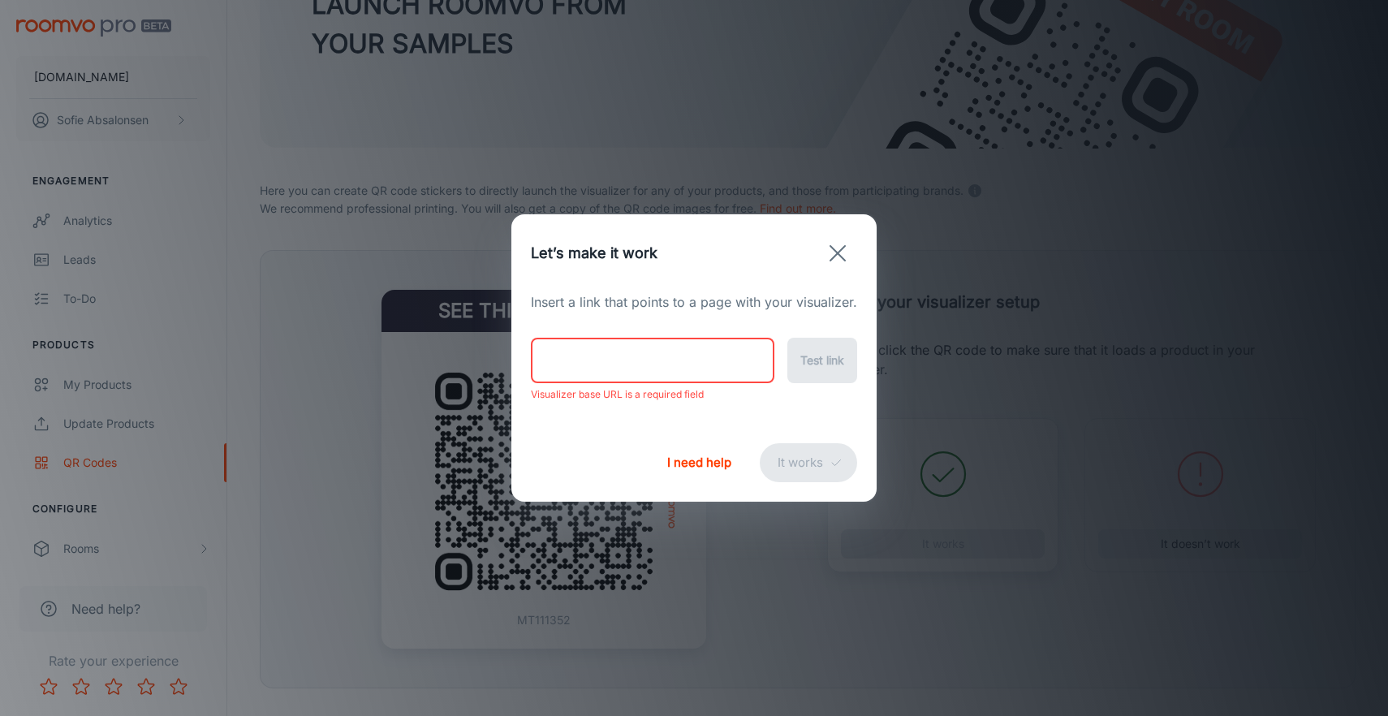
paste input "[URL][DOMAIN_NAME]"
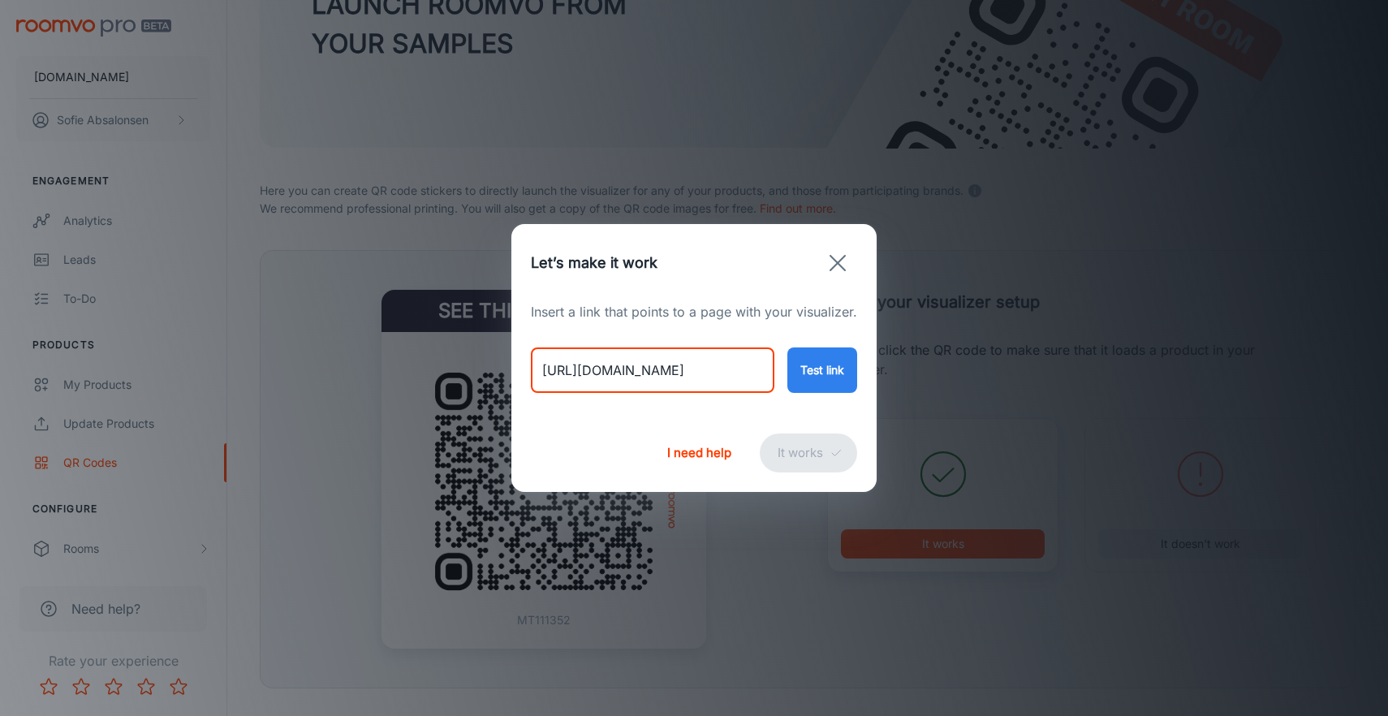
type input "[URL][DOMAIN_NAME]"
click at [814, 366] on button "Test link" at bounding box center [822, 369] width 70 height 45
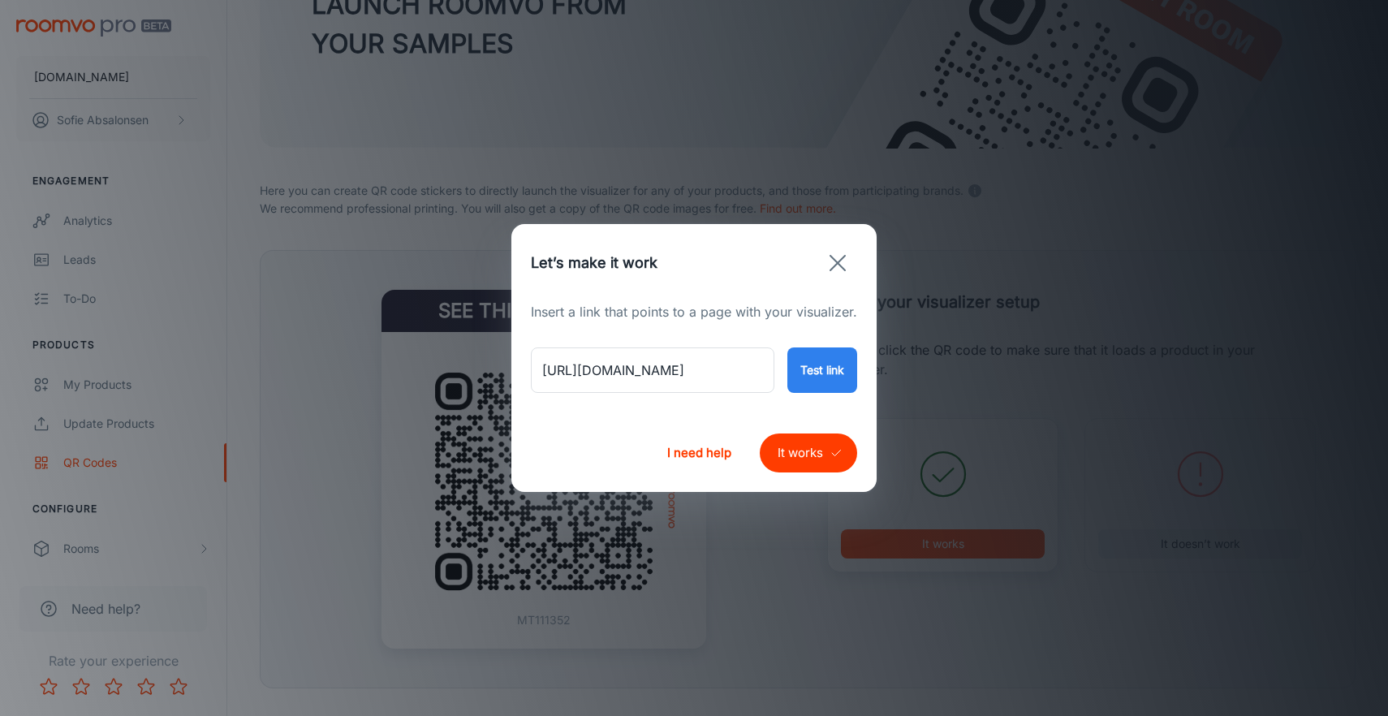
click at [827, 459] on button "It works" at bounding box center [808, 452] width 97 height 39
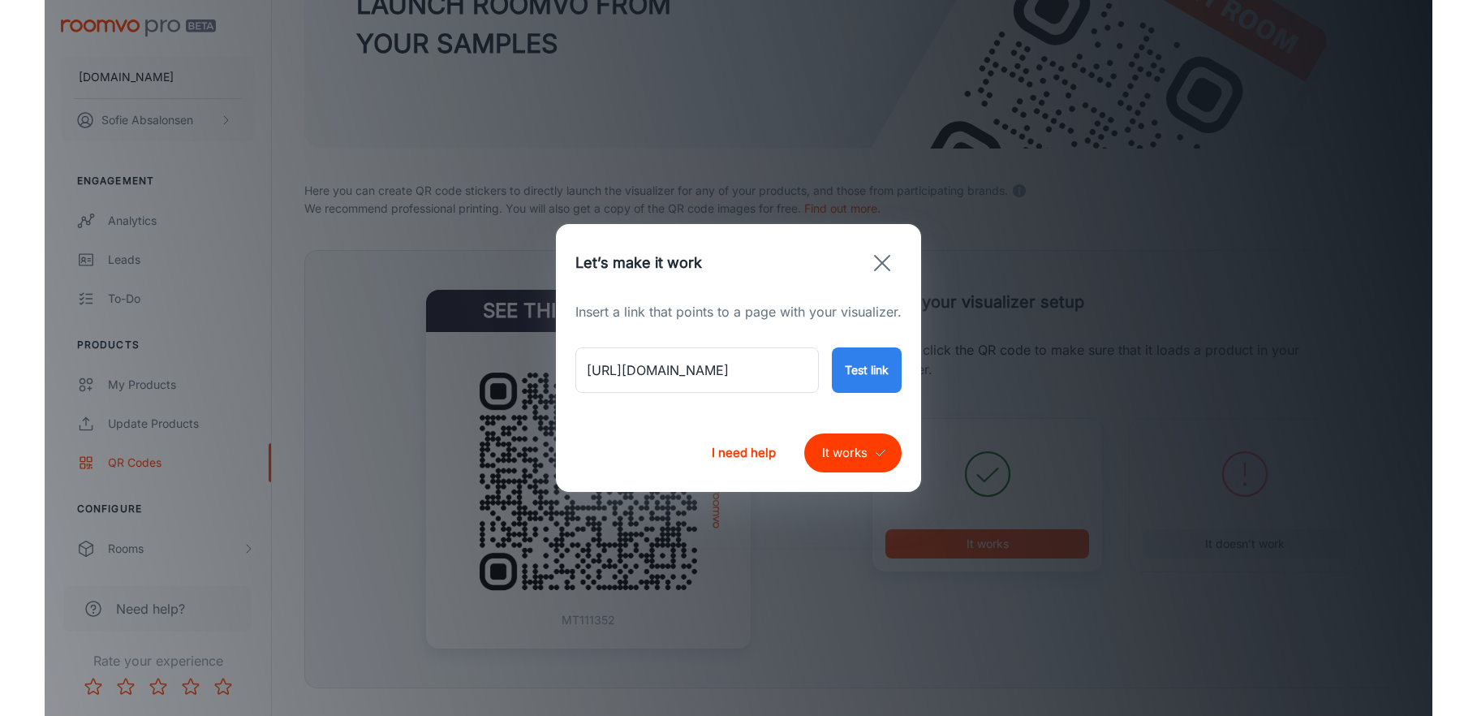
scroll to position [0, 0]
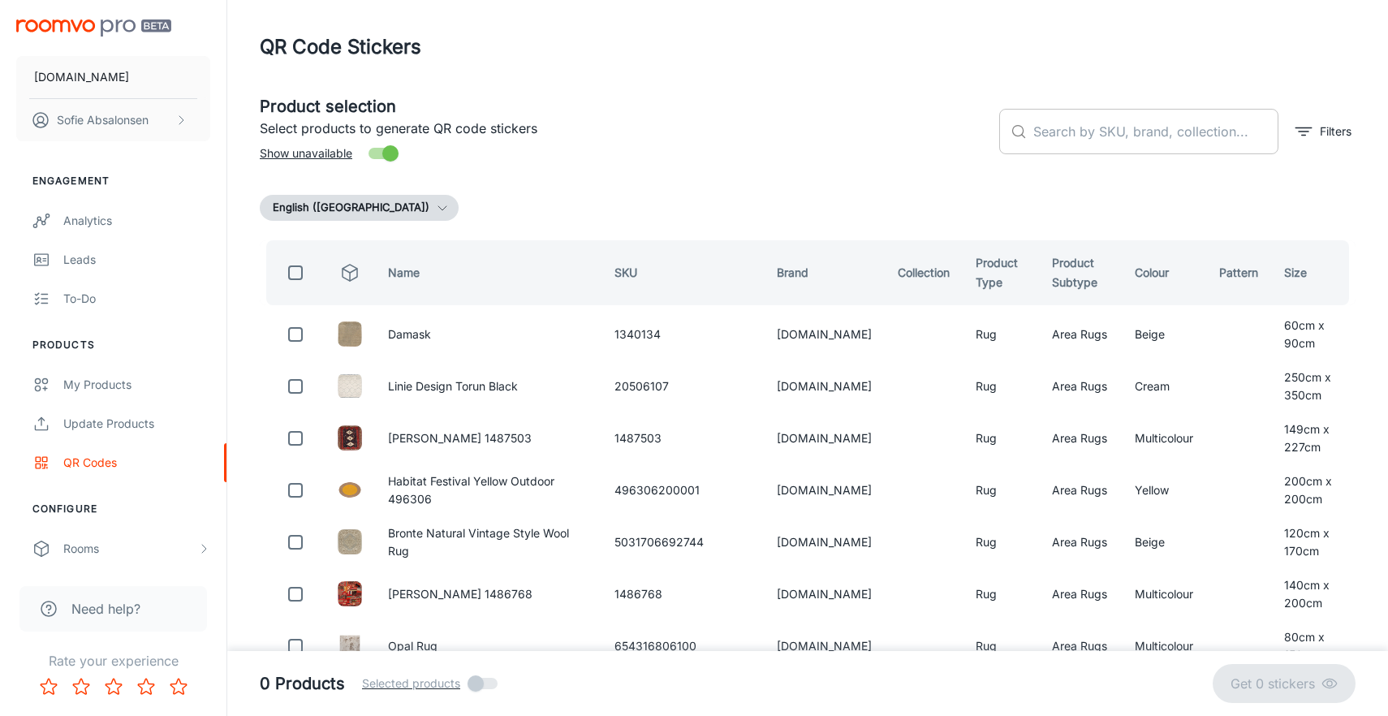
click at [1096, 143] on input "text" at bounding box center [1155, 131] width 245 height 45
paste input "654316805912"
type input "654316805912"
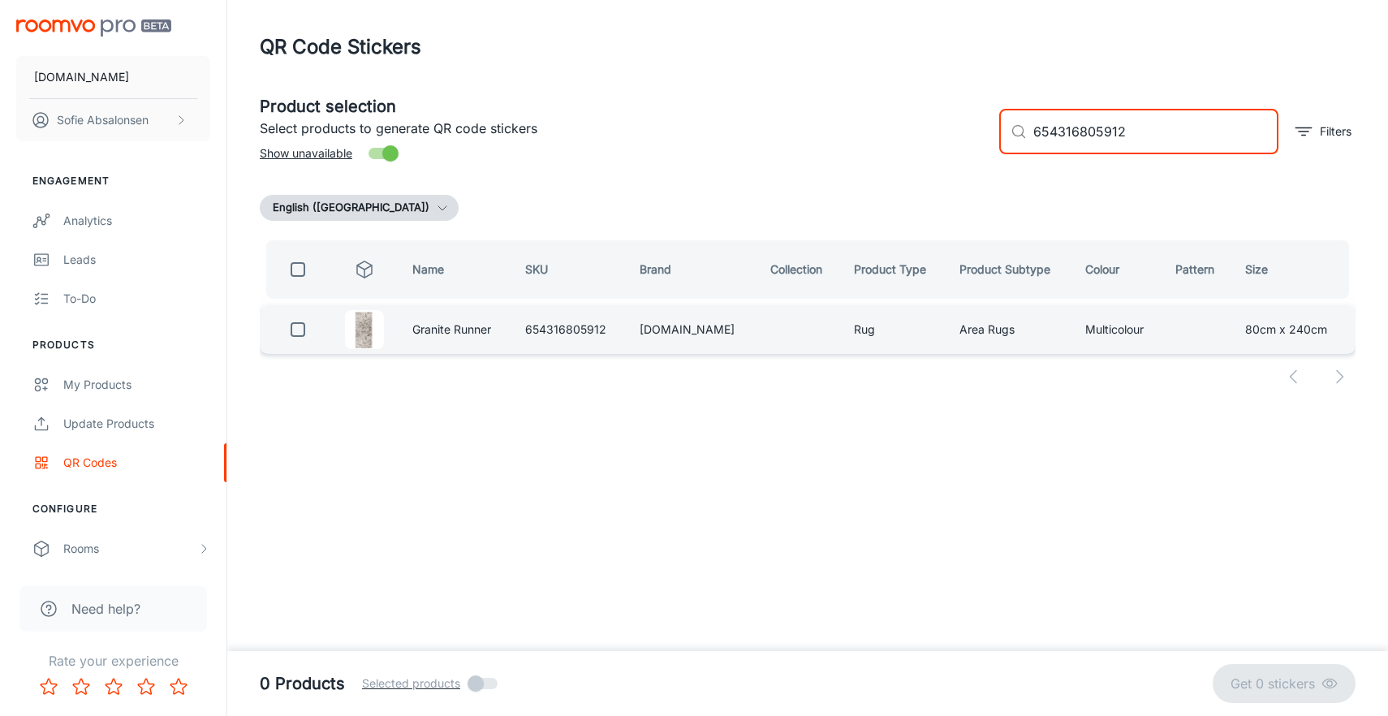
click at [310, 330] on input "checkbox" at bounding box center [298, 329] width 32 height 32
checkbox input "true"
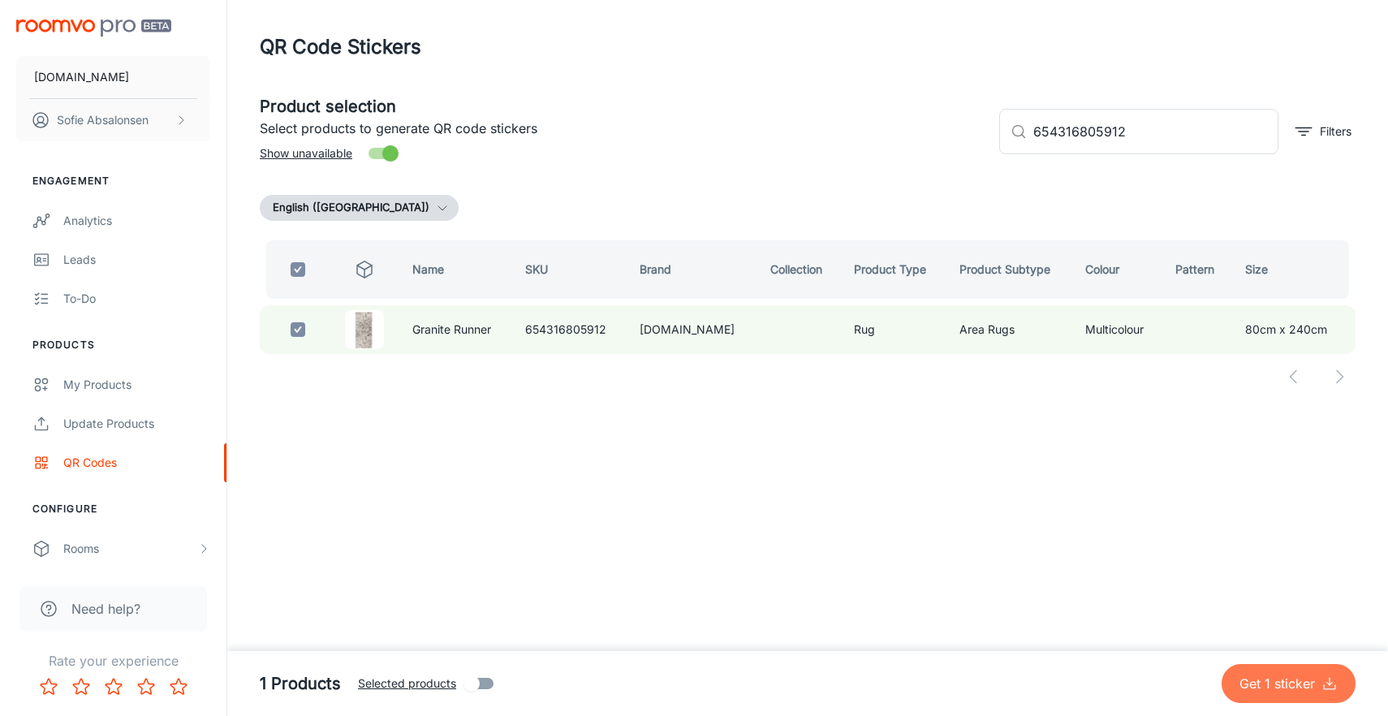
click at [1328, 682] on icon "submit" at bounding box center [1329, 683] width 16 height 16
checkbox input "false"
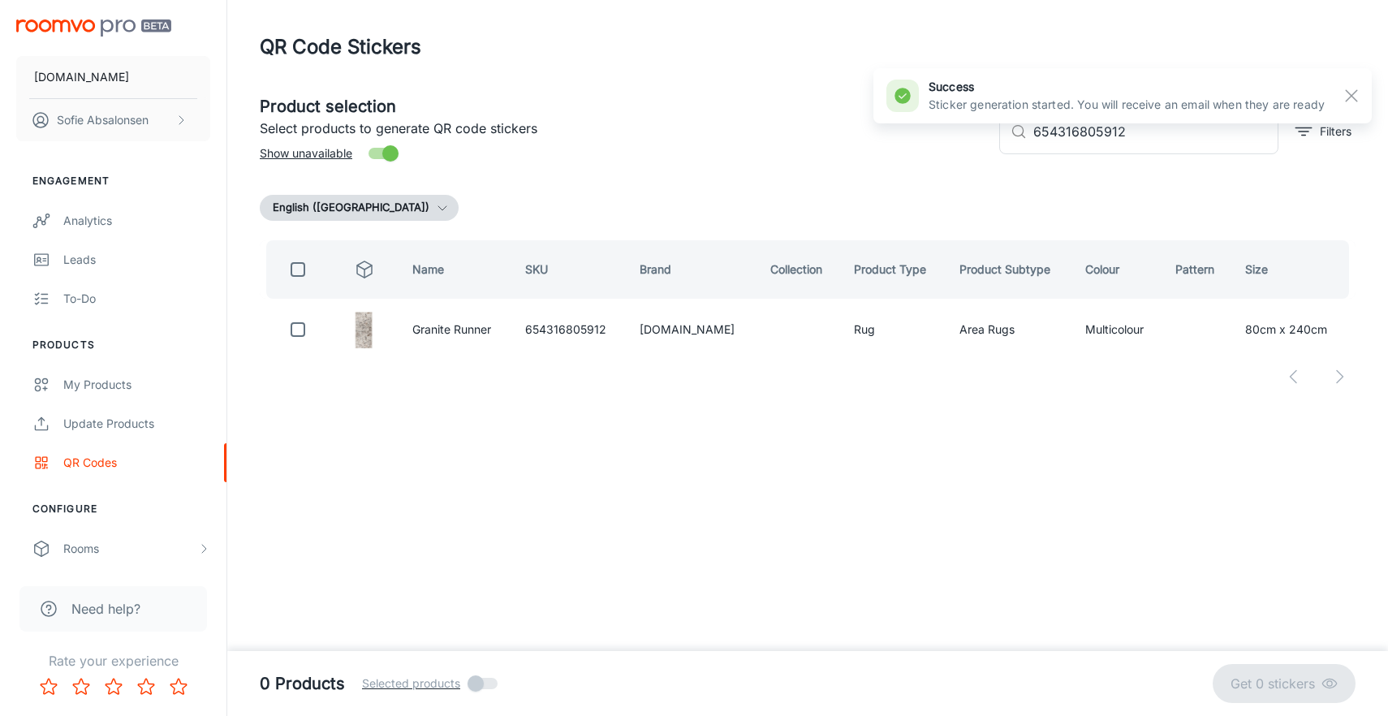
click at [696, 2] on header "QR Code Stickers" at bounding box center [807, 47] width 1135 height 94
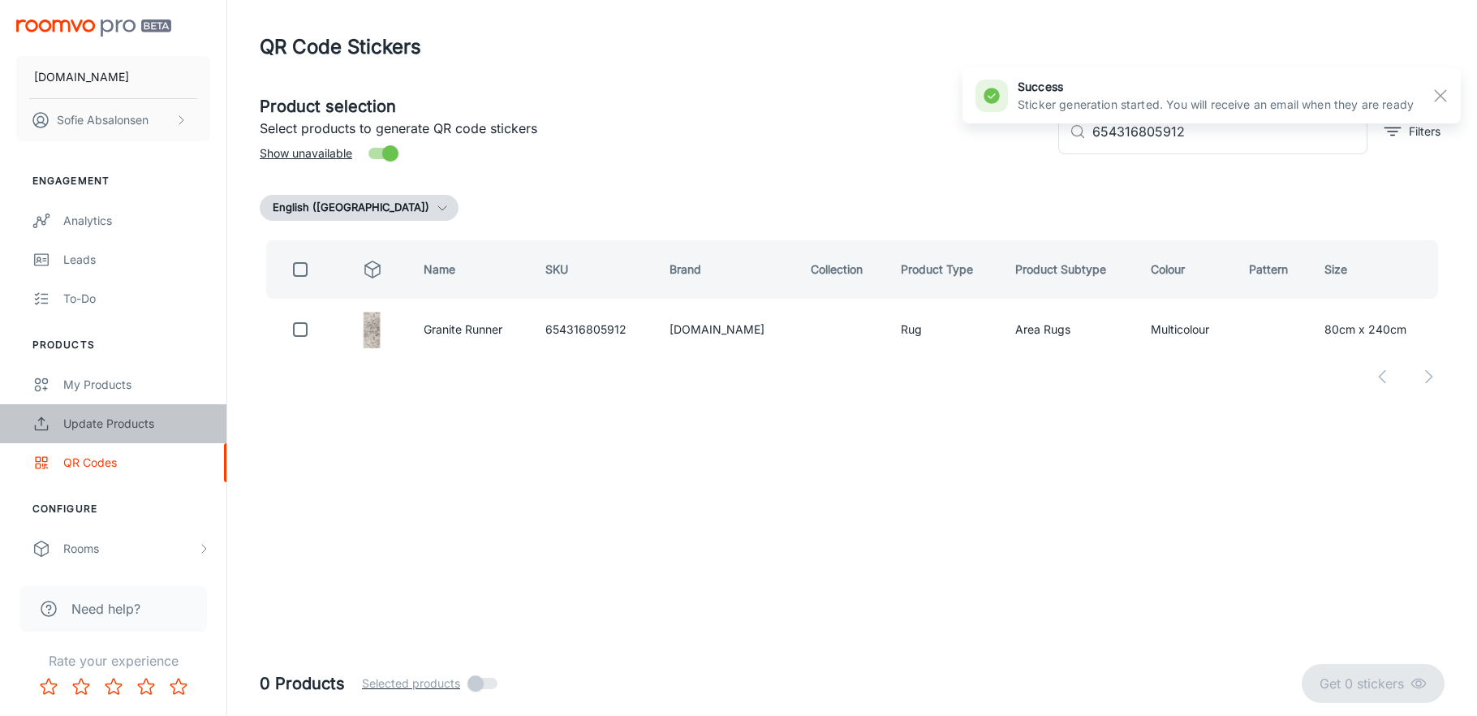
click at [162, 418] on div "Update Products" at bounding box center [136, 424] width 147 height 18
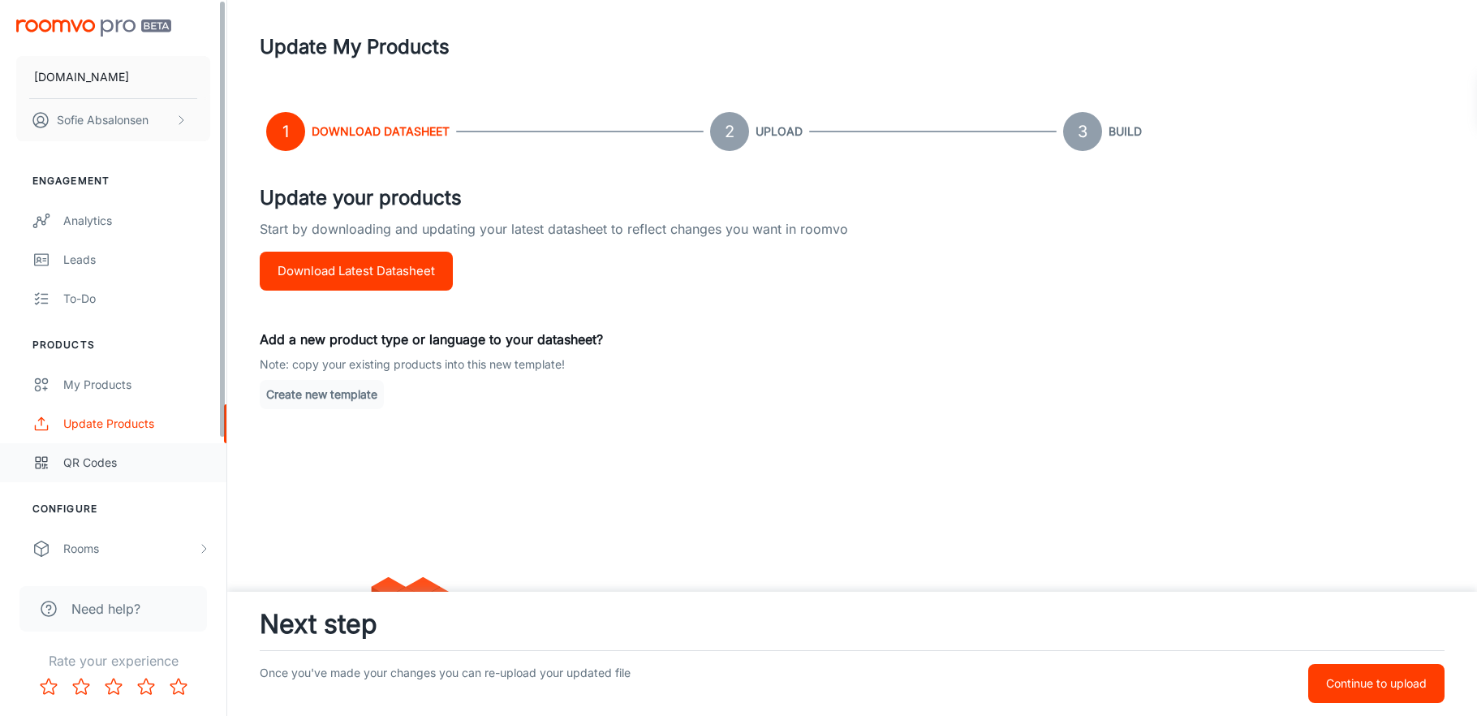
click at [152, 469] on div "QR Codes" at bounding box center [136, 463] width 147 height 18
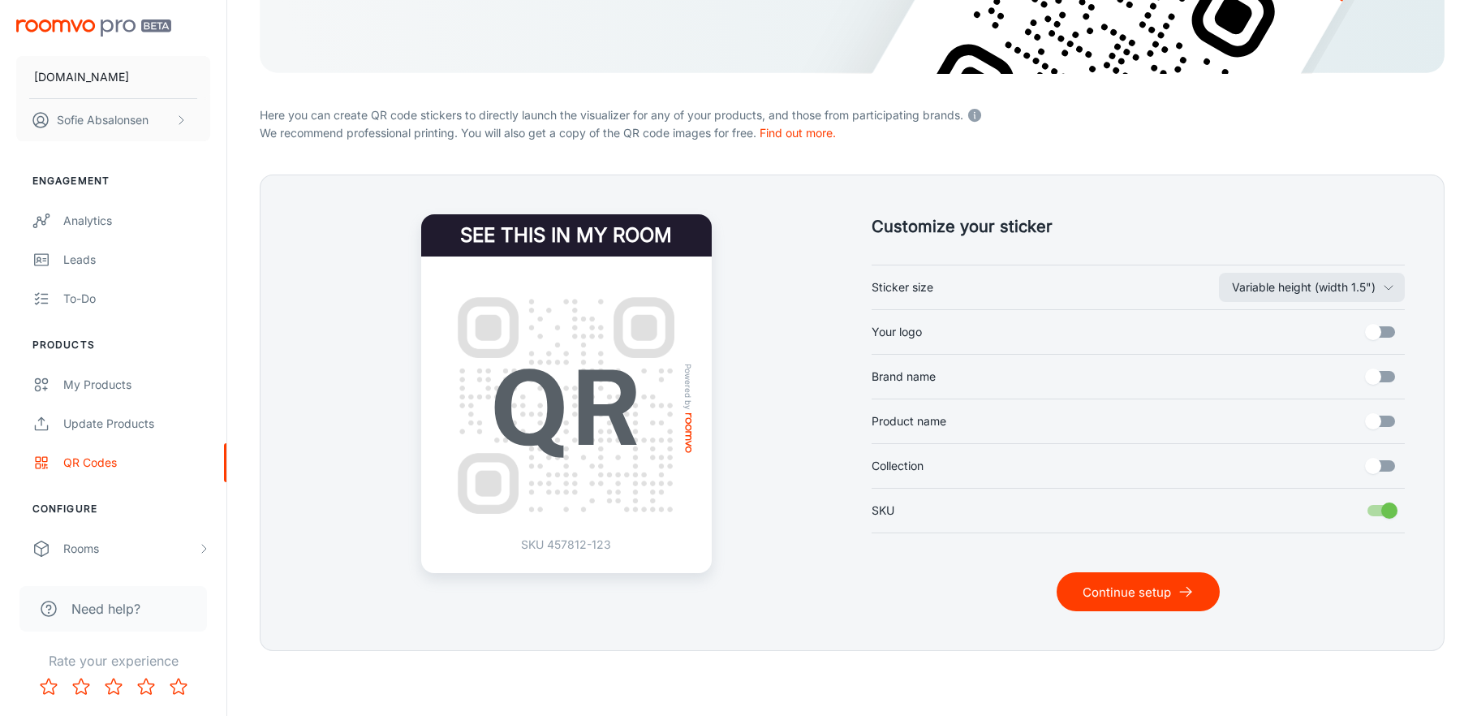
click at [1131, 597] on button "Continue setup" at bounding box center [1138, 591] width 163 height 39
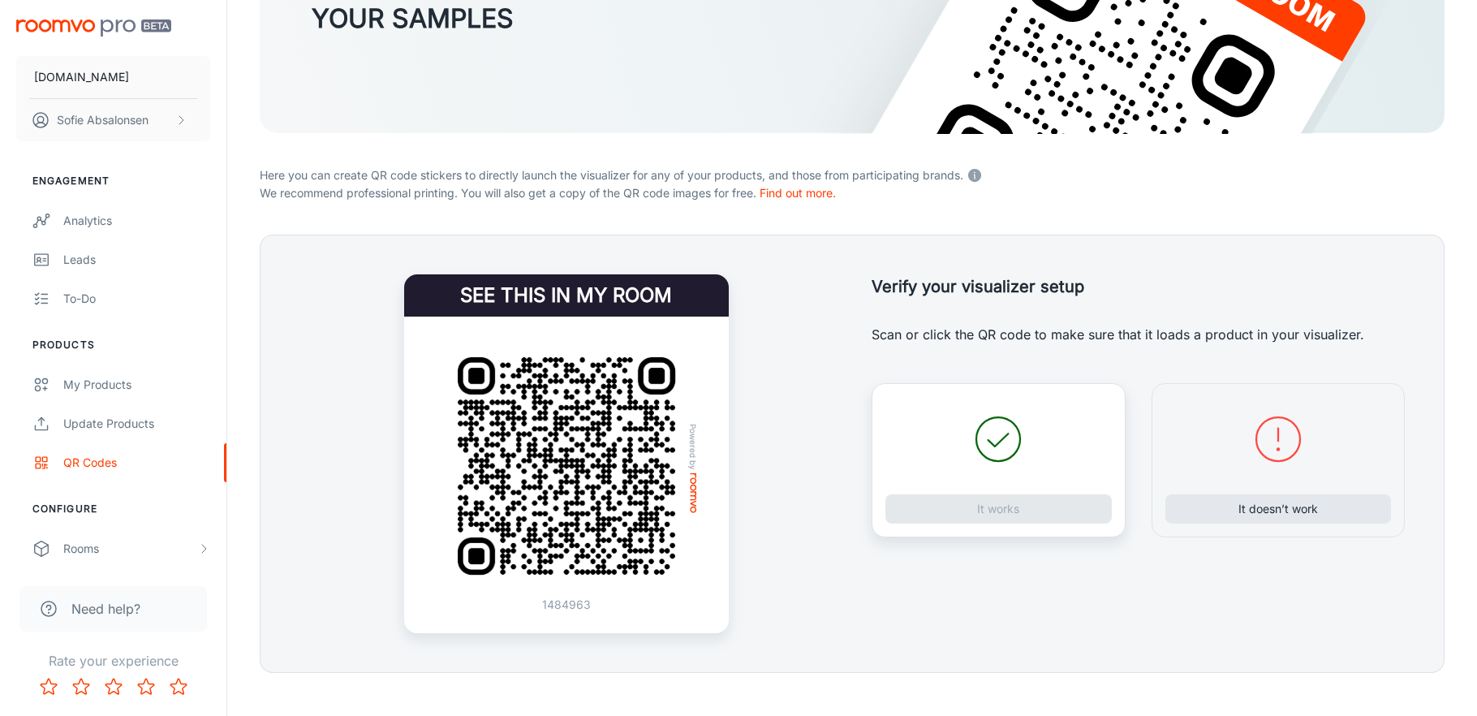
scroll to position [232, 0]
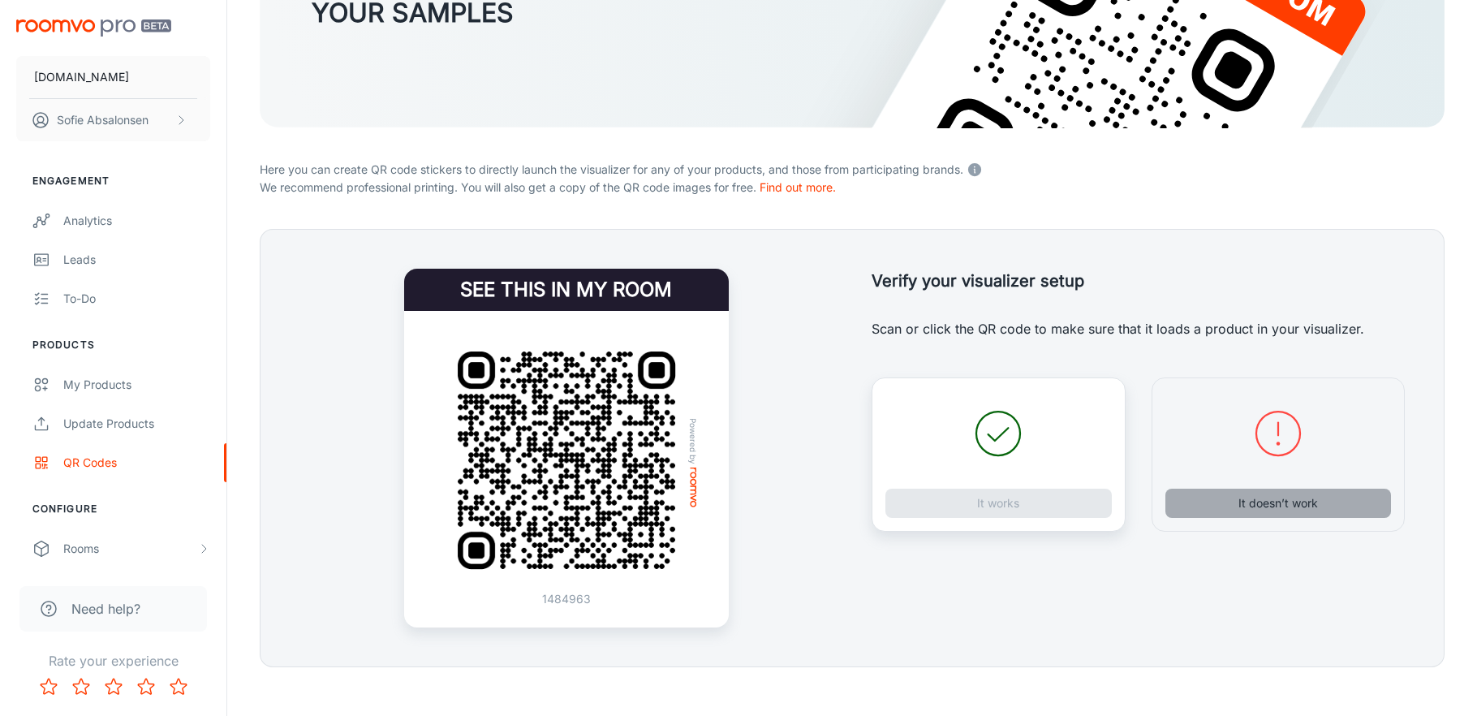
click at [1250, 502] on button "It doesn’t work" at bounding box center [1279, 503] width 226 height 29
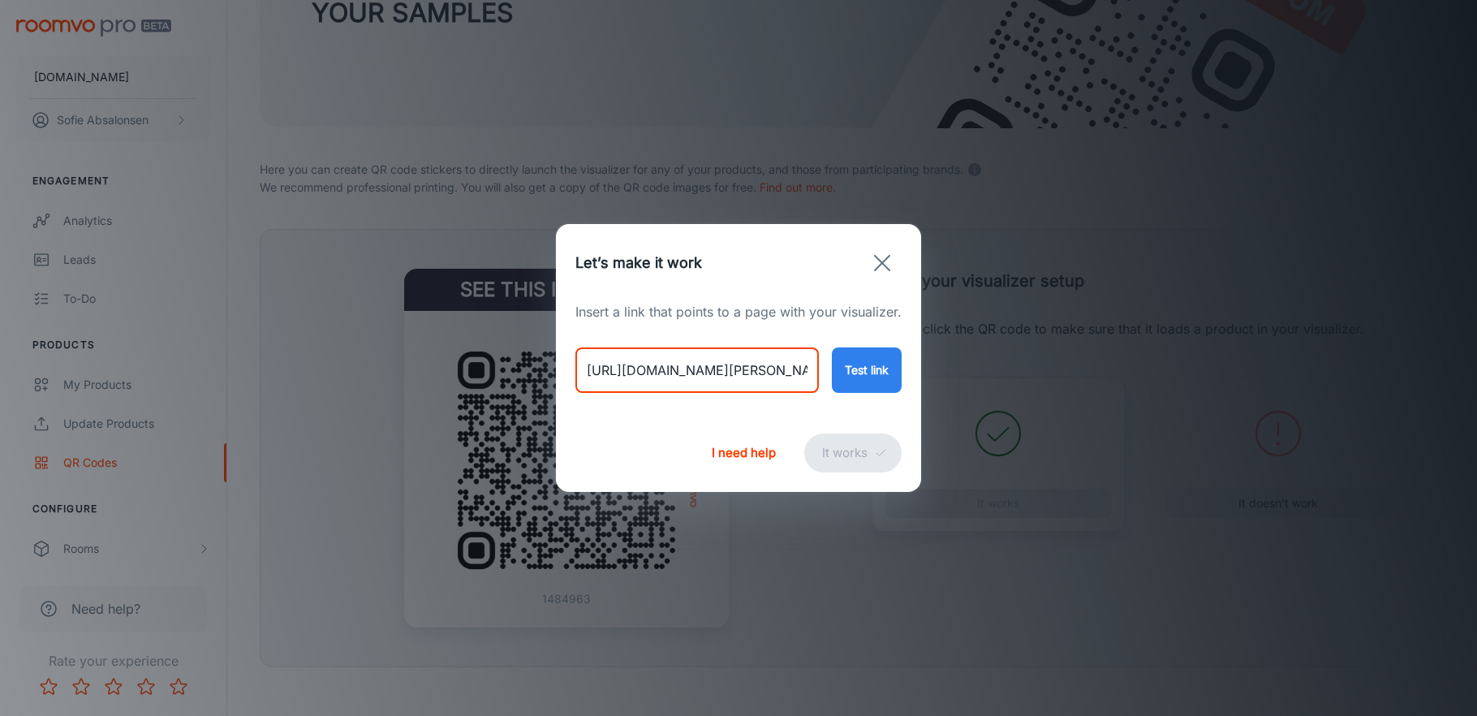
drag, startPoint x: 590, startPoint y: 377, endPoint x: 1046, endPoint y: 412, distance: 457.5
click at [1046, 412] on div "Let’s make it work Insert a link that points to a page with your visualizer. [U…" at bounding box center [738, 358] width 1477 height 716
paste input "dusk"
type input "[URL][DOMAIN_NAME]"
click at [872, 375] on button "Test link" at bounding box center [867, 369] width 70 height 45
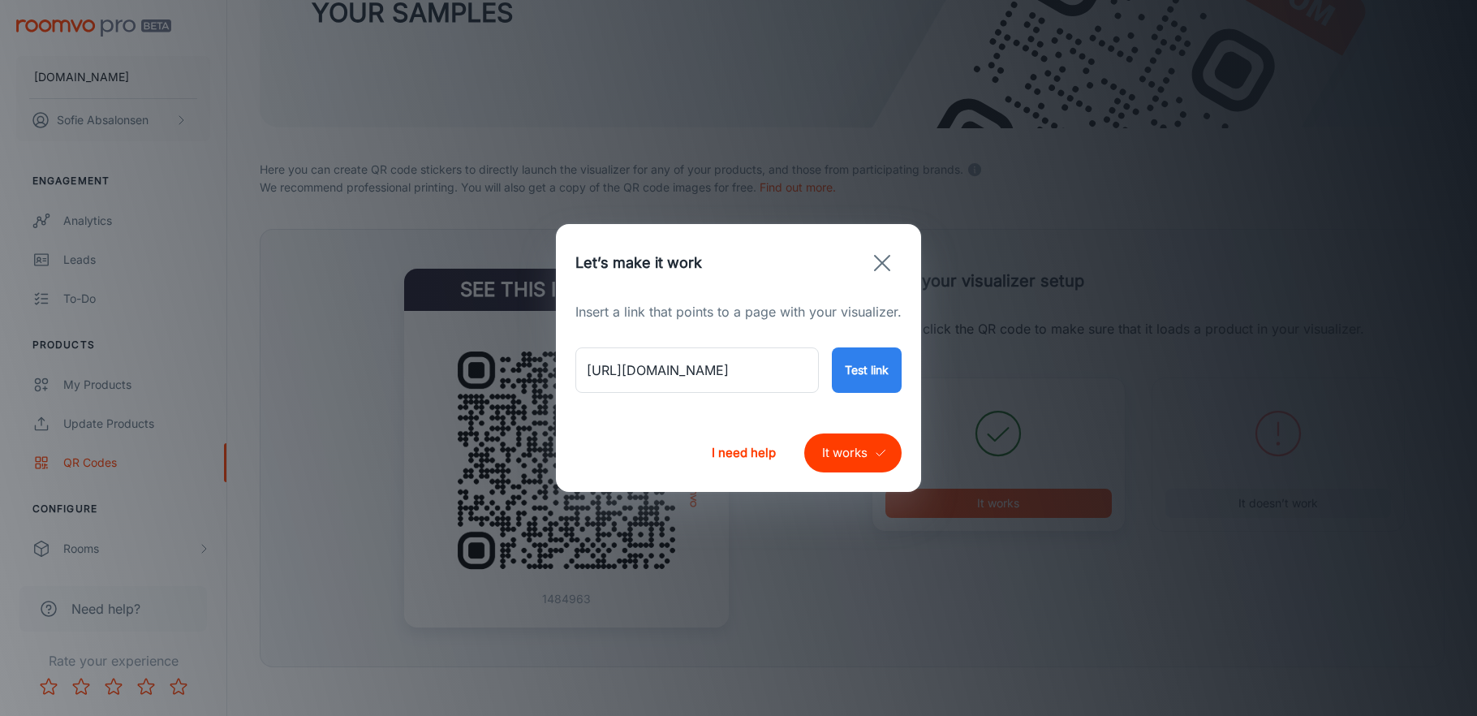
click at [857, 472] on div "I need help It works" at bounding box center [738, 453] width 365 height 78
click at [852, 459] on button "It works" at bounding box center [852, 452] width 97 height 39
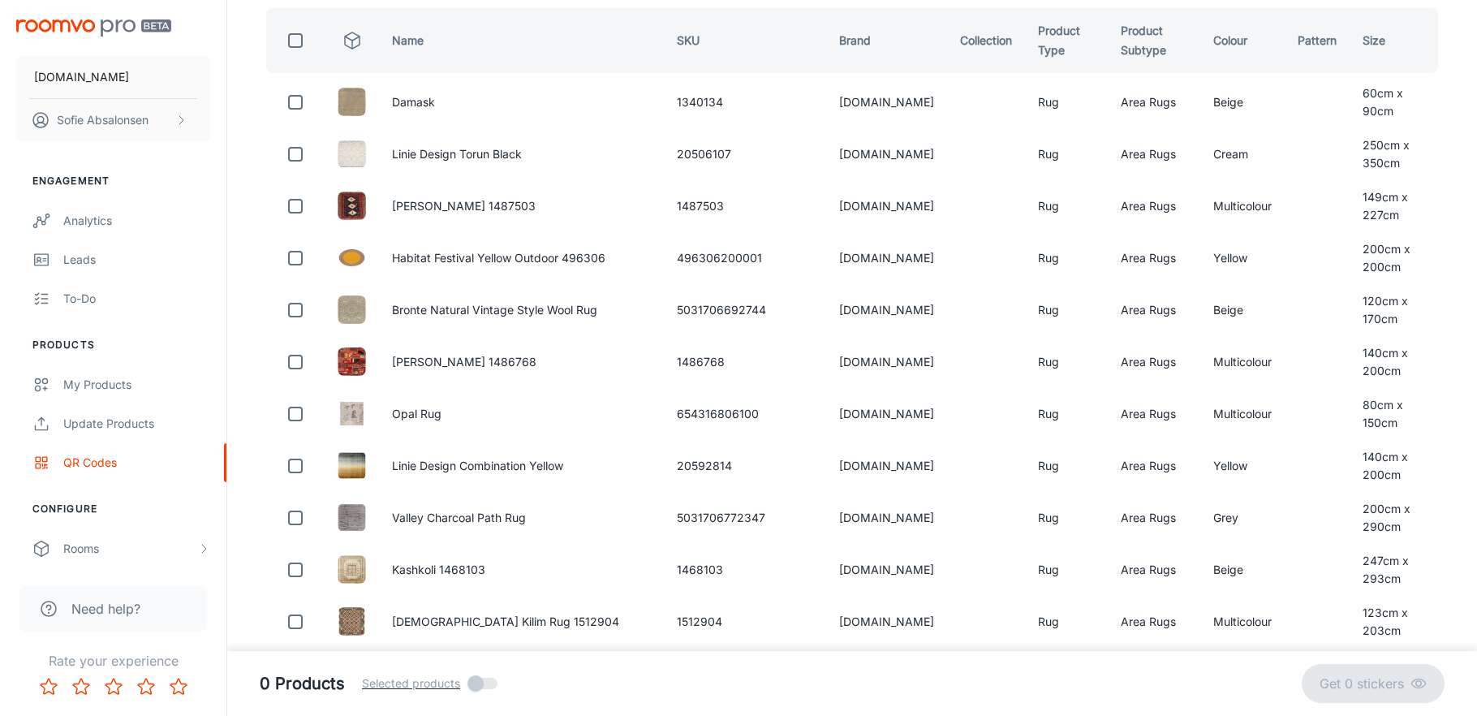
scroll to position [0, 0]
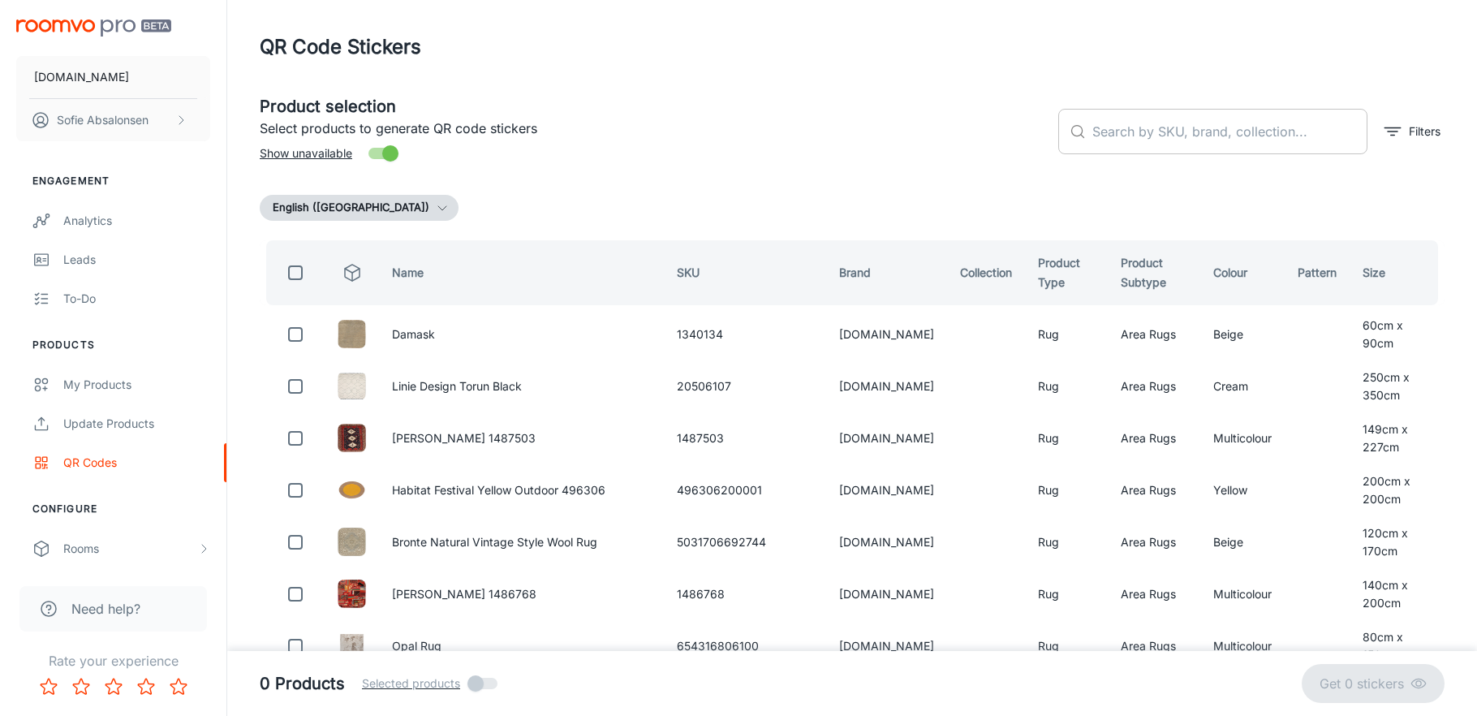
click at [1198, 140] on input "text" at bounding box center [1230, 131] width 275 height 45
paste input "654316805745"
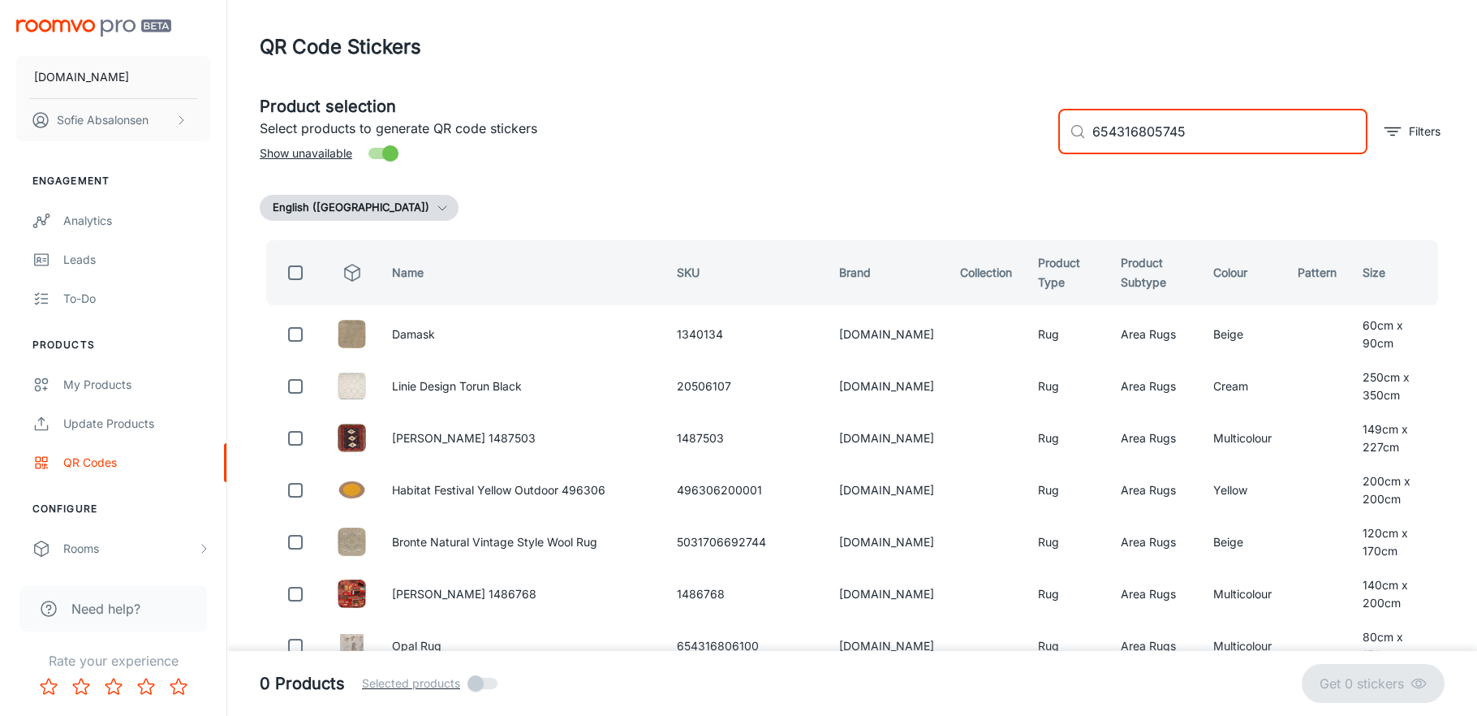
type input "654316805745"
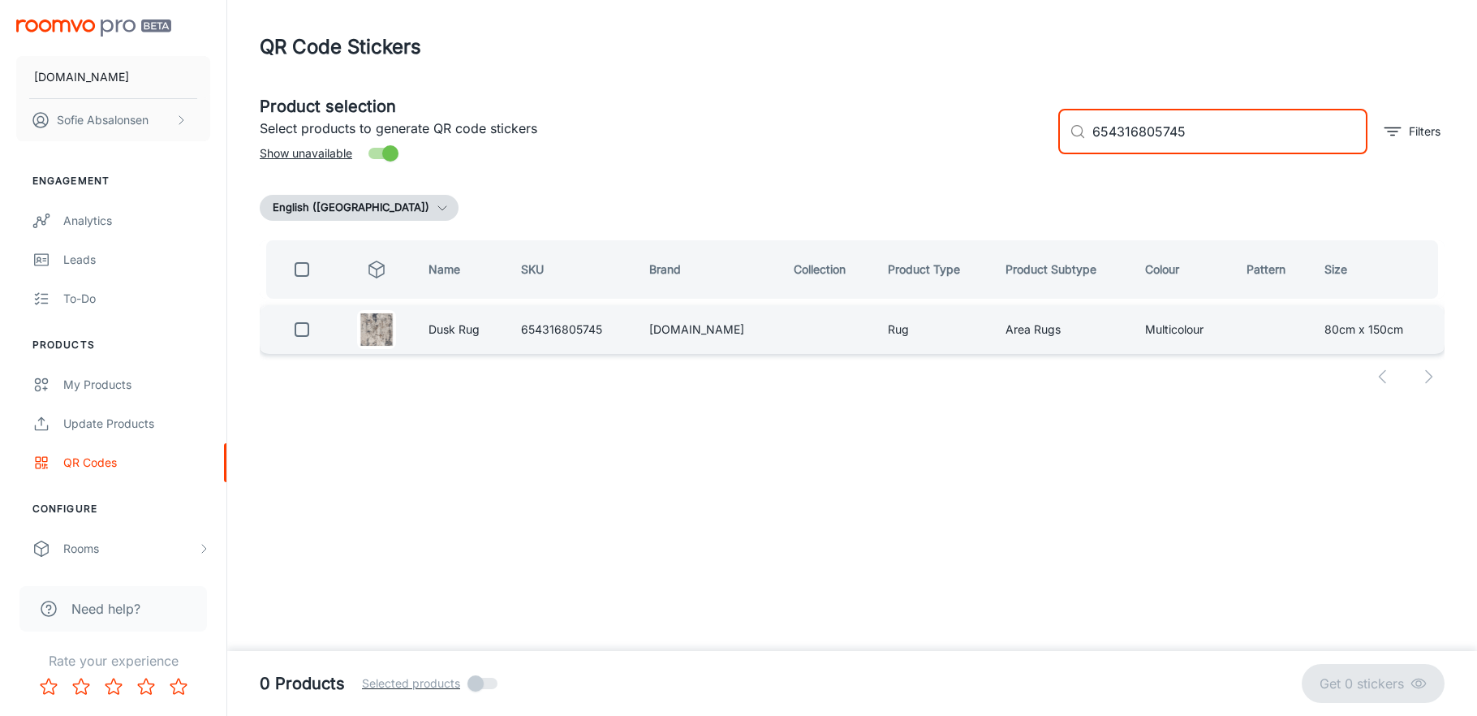
click at [302, 328] on input "checkbox" at bounding box center [302, 329] width 32 height 32
checkbox input "true"
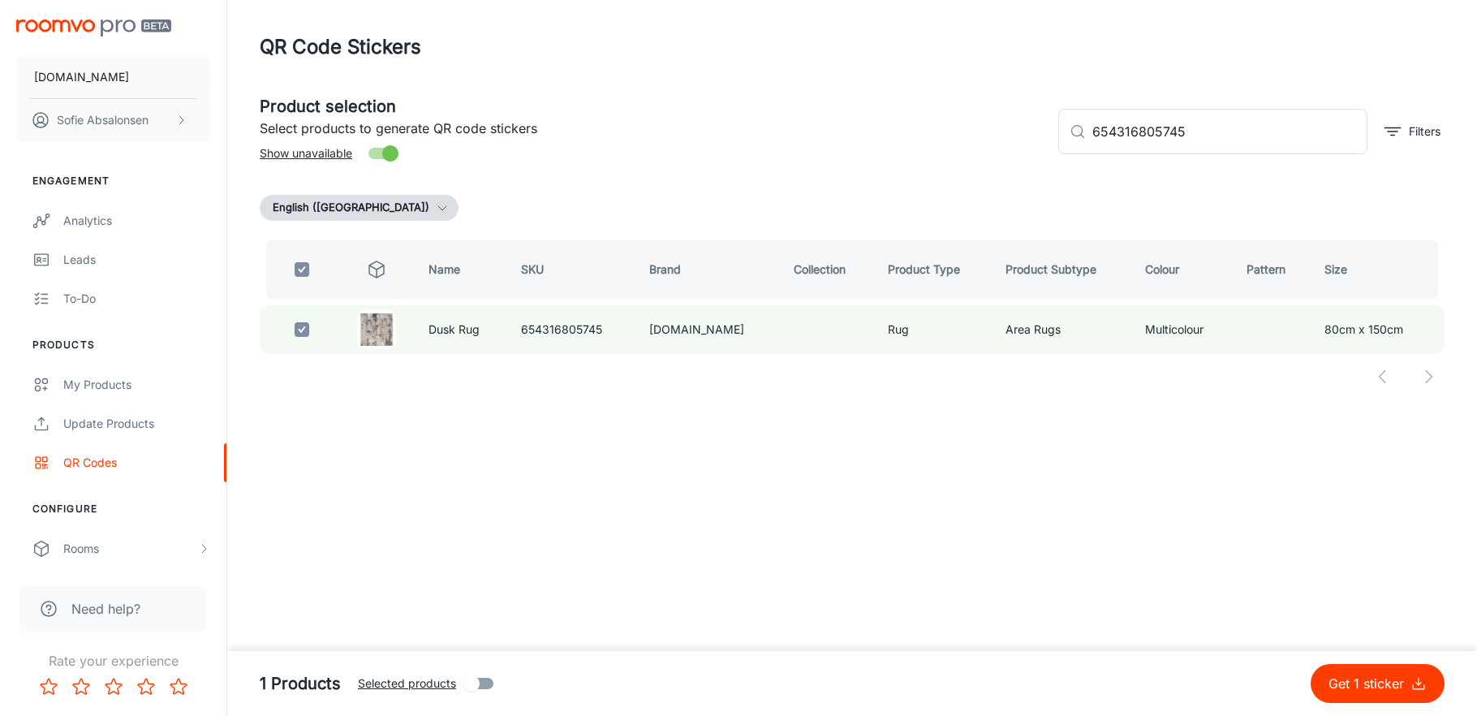
click at [1377, 692] on p "Get 1 sticker" at bounding box center [1370, 683] width 82 height 19
checkbox input "false"
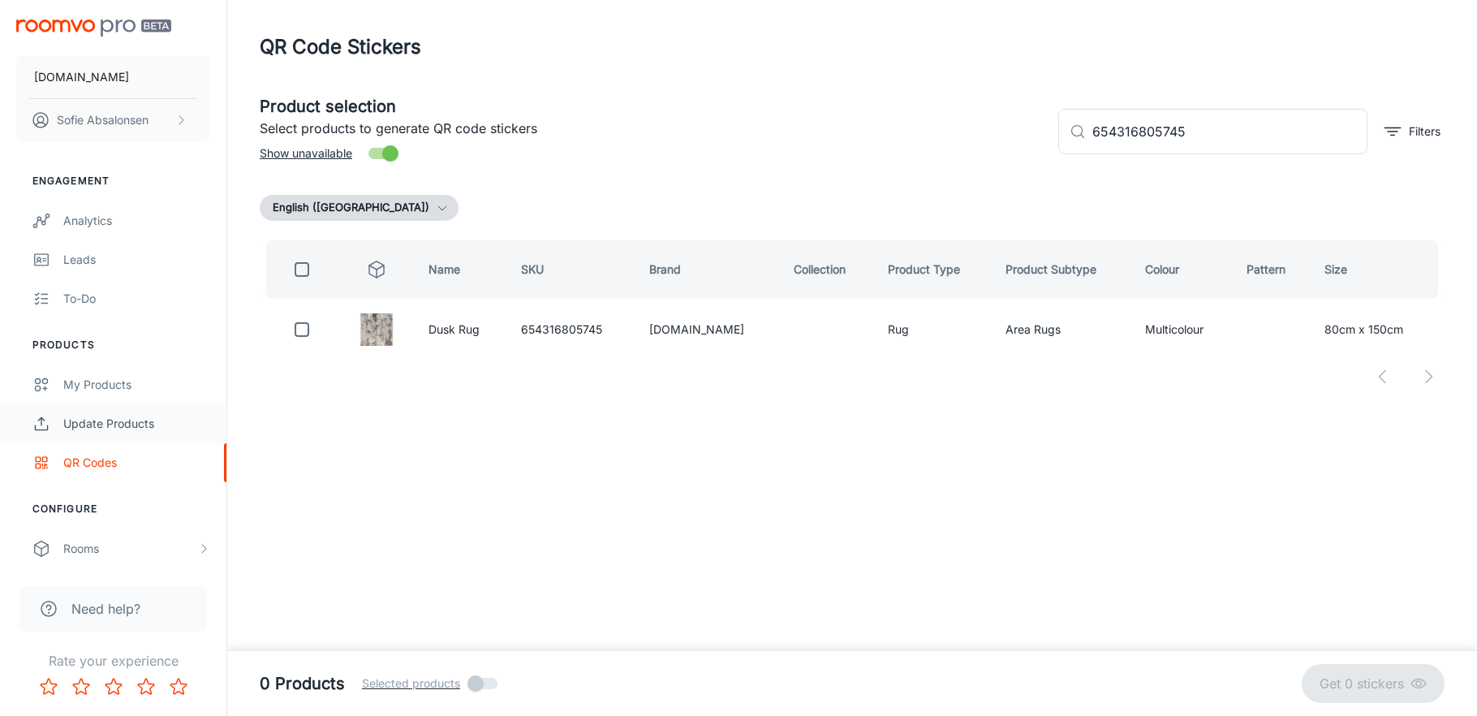
click at [160, 424] on div "Update Products" at bounding box center [136, 424] width 147 height 18
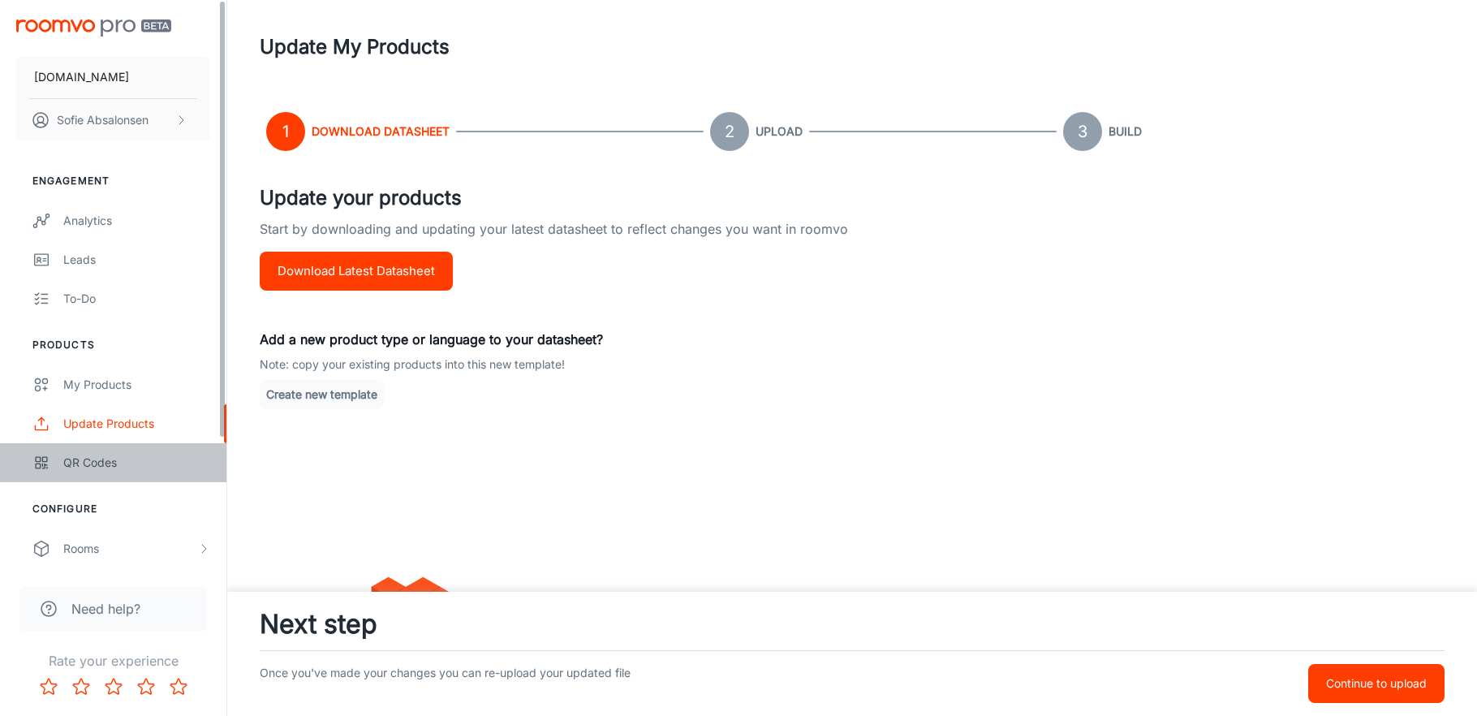
click at [149, 473] on link "QR Codes" at bounding box center [113, 462] width 226 height 39
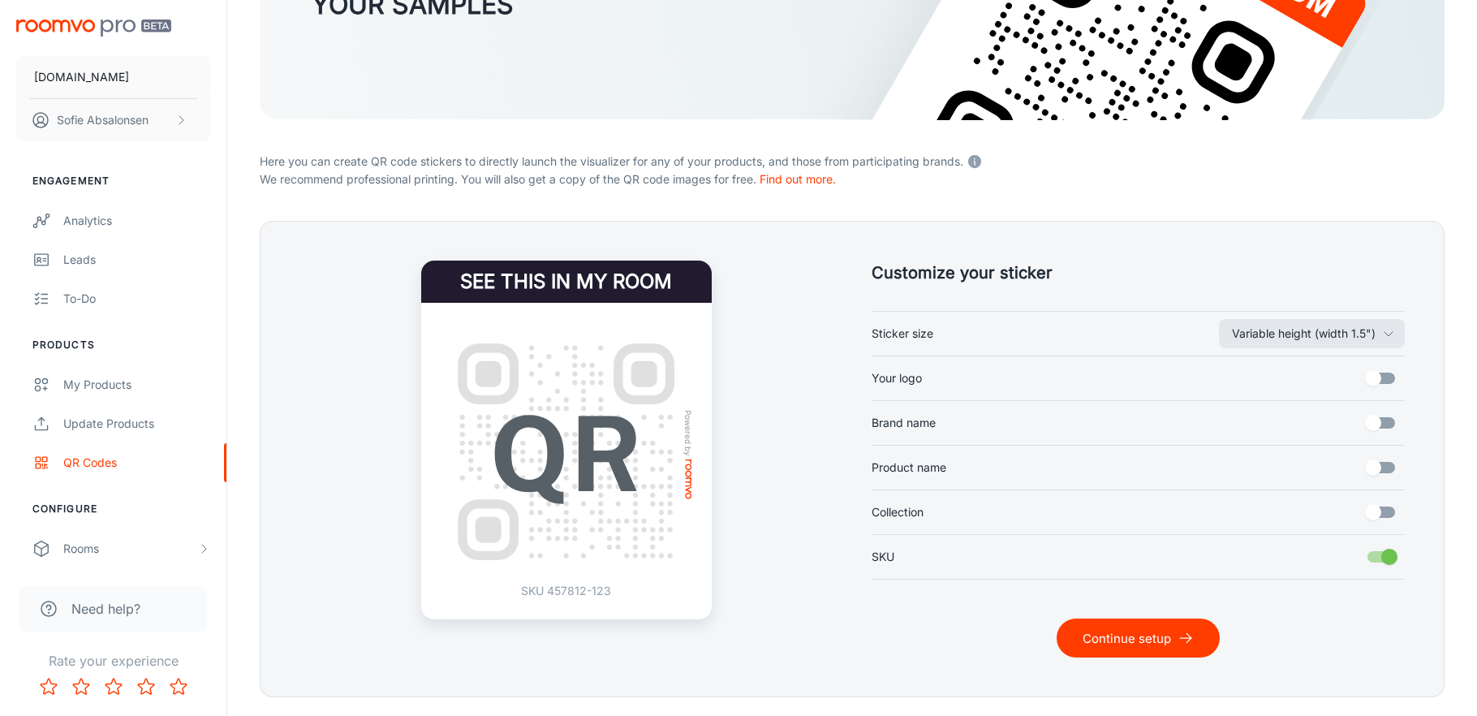
scroll to position [244, 0]
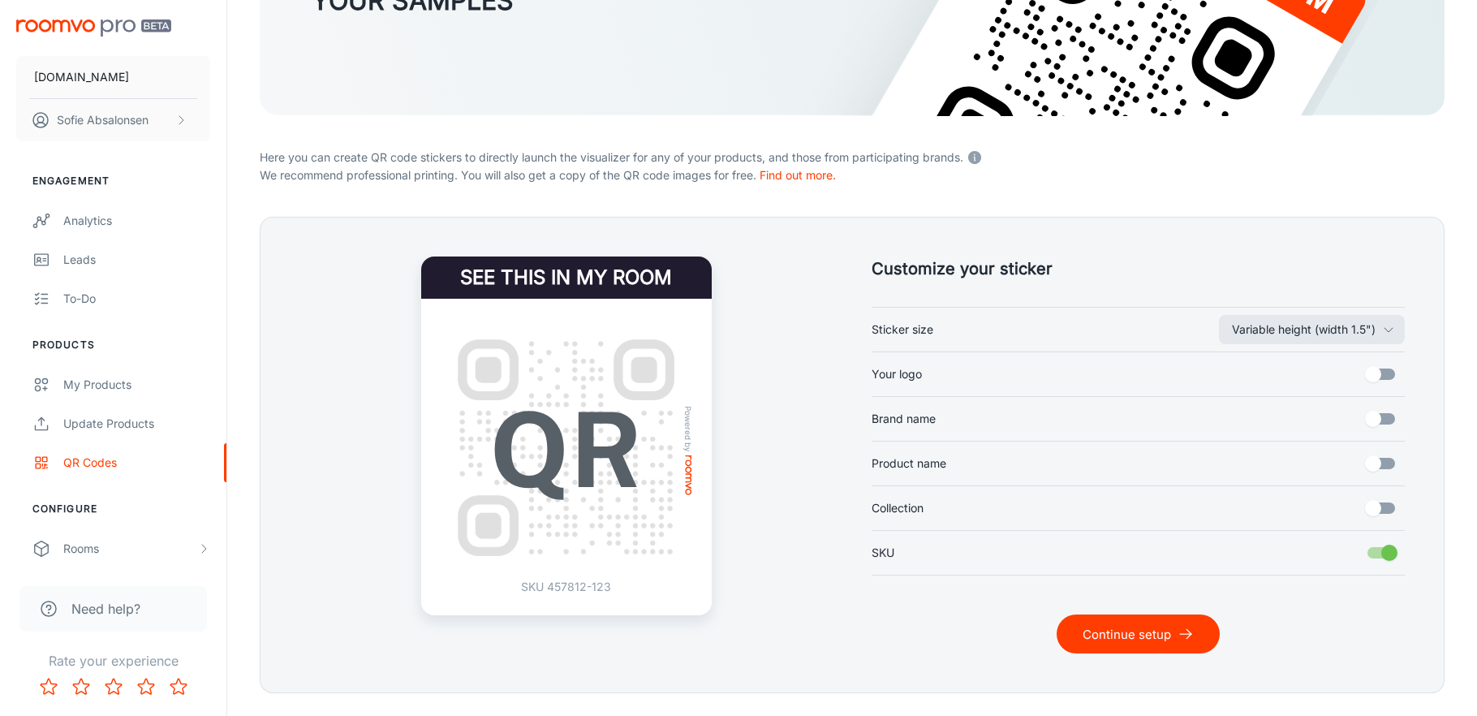
click at [1093, 643] on button "Continue setup" at bounding box center [1138, 633] width 163 height 39
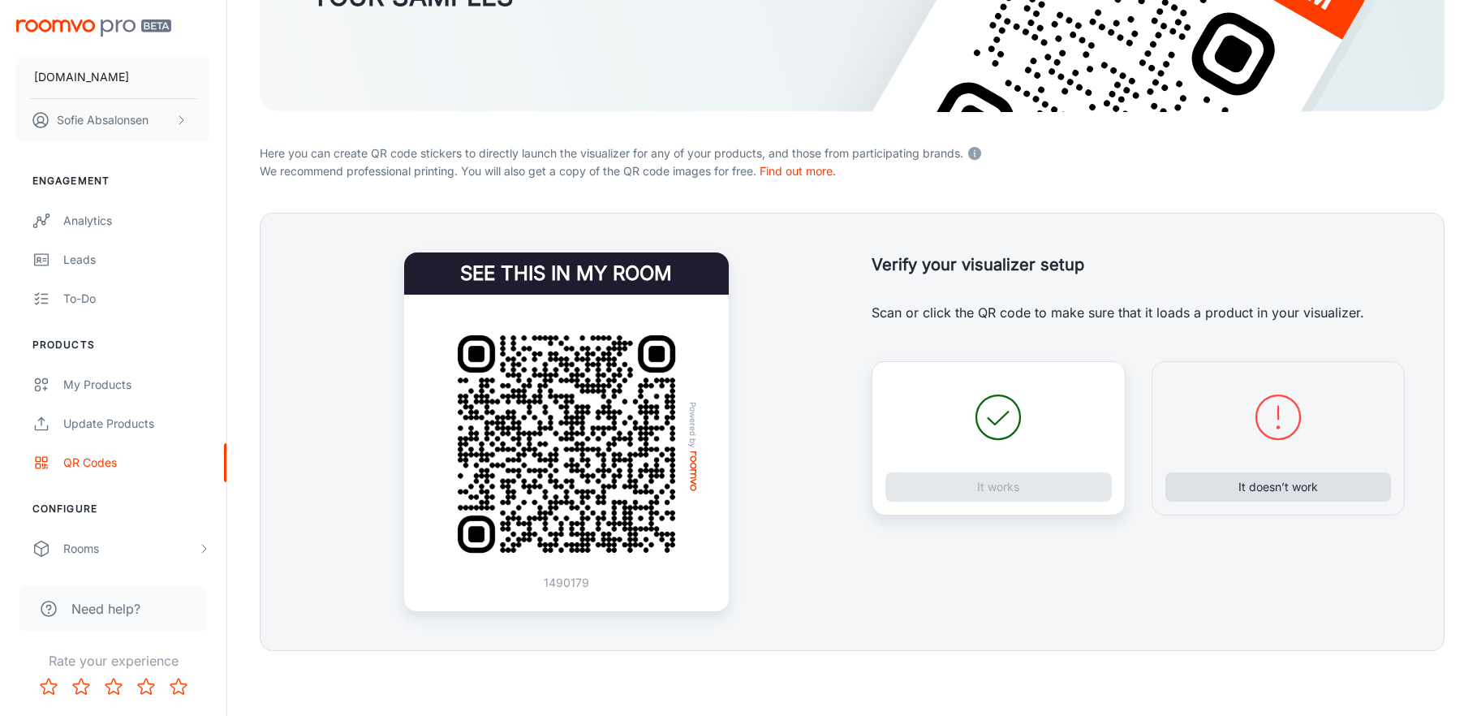
scroll to position [248, 0]
click at [1235, 488] on button "It doesn’t work" at bounding box center [1279, 486] width 226 height 29
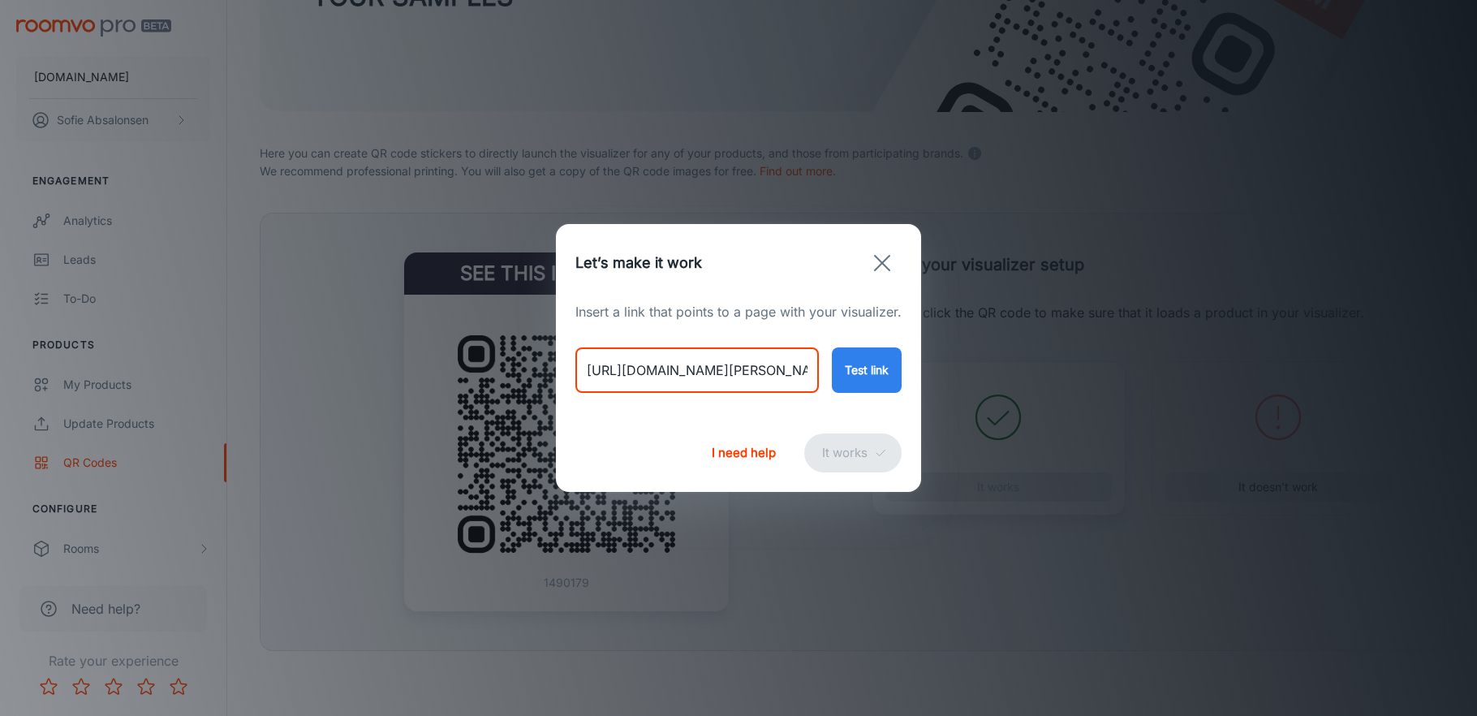
drag, startPoint x: 586, startPoint y: 369, endPoint x: 1099, endPoint y: 377, distance: 513.1
click at [1099, 377] on div "Let’s make it work Insert a link that points to a page with your visualizer. [U…" at bounding box center [738, 358] width 1477 height 716
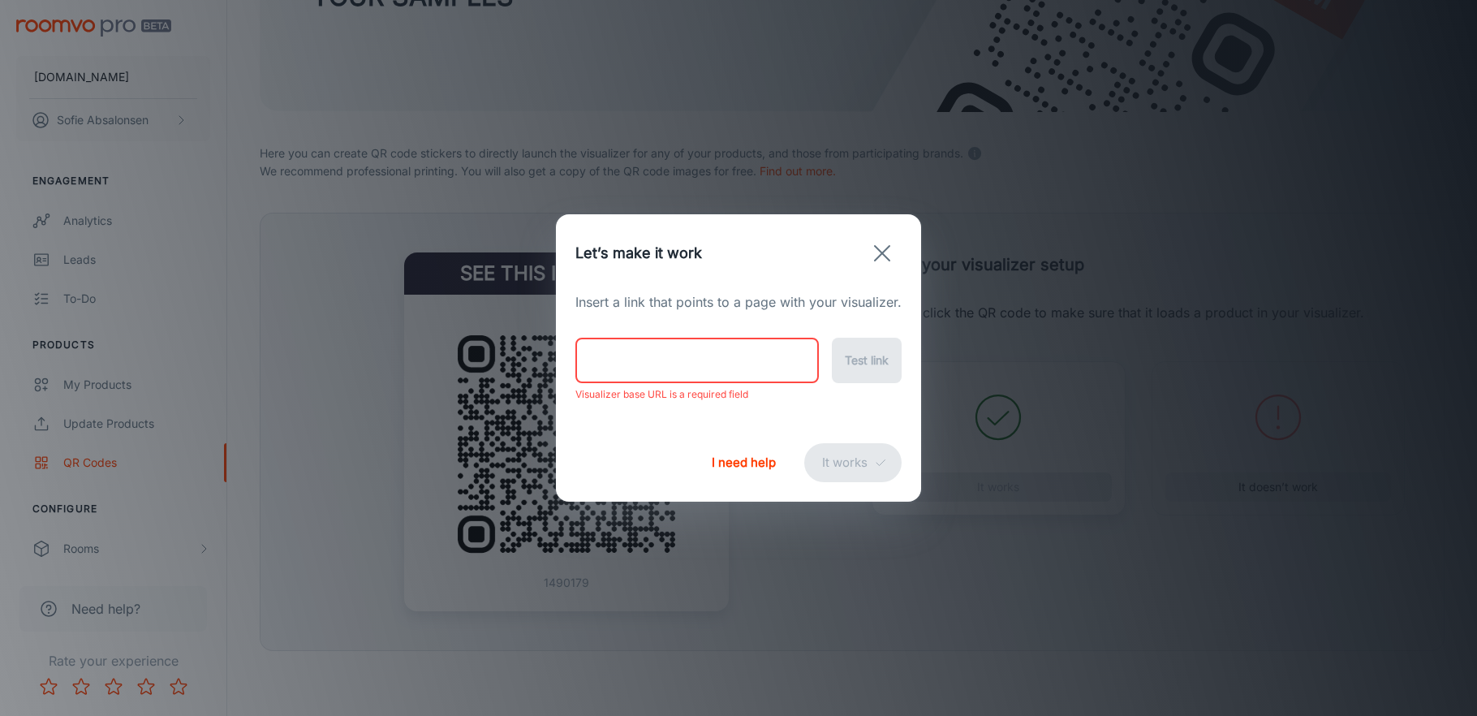
paste input "[URL][DOMAIN_NAME]"
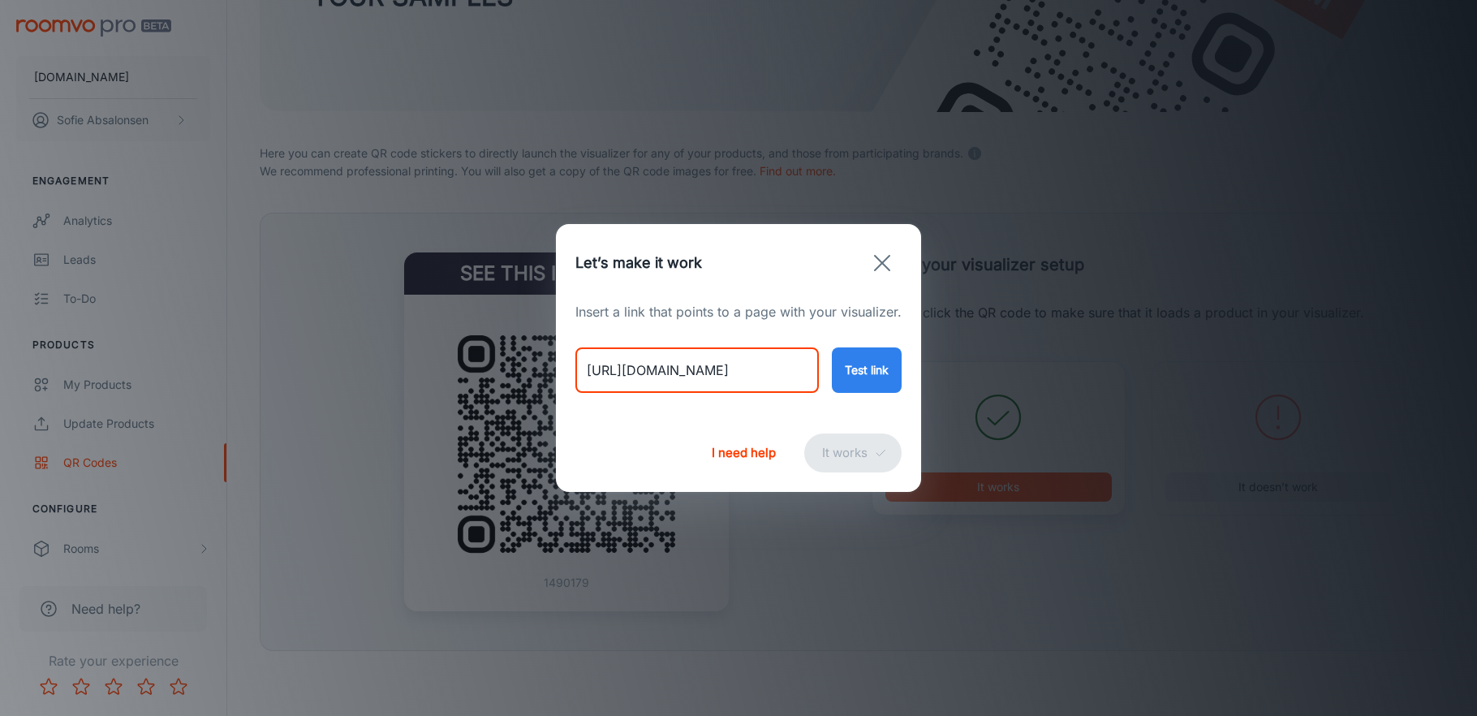
type input "[URL][DOMAIN_NAME]"
click at [844, 385] on button "Test link" at bounding box center [867, 369] width 70 height 45
click at [830, 445] on button "It works" at bounding box center [852, 452] width 97 height 39
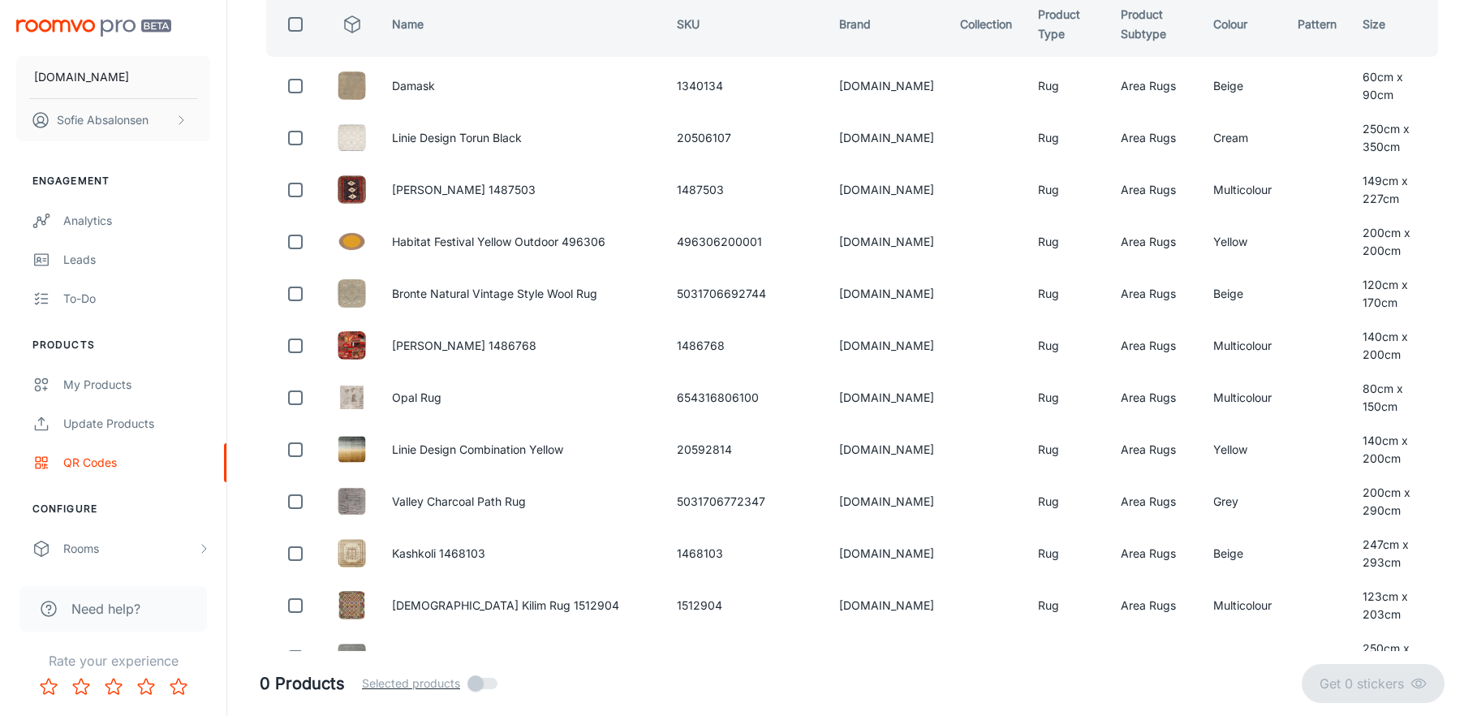
scroll to position [0, 0]
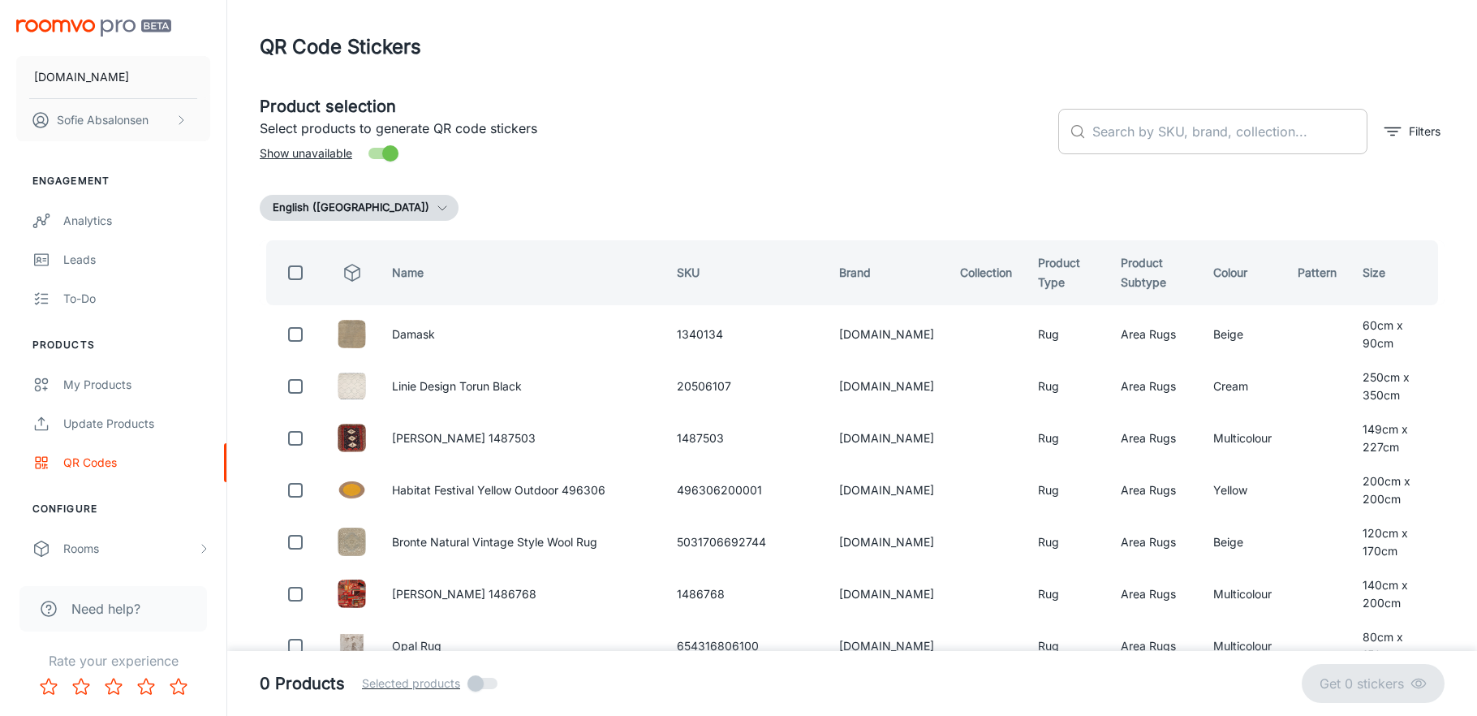
click at [1136, 120] on input "text" at bounding box center [1230, 131] width 275 height 45
paste input "654316805790"
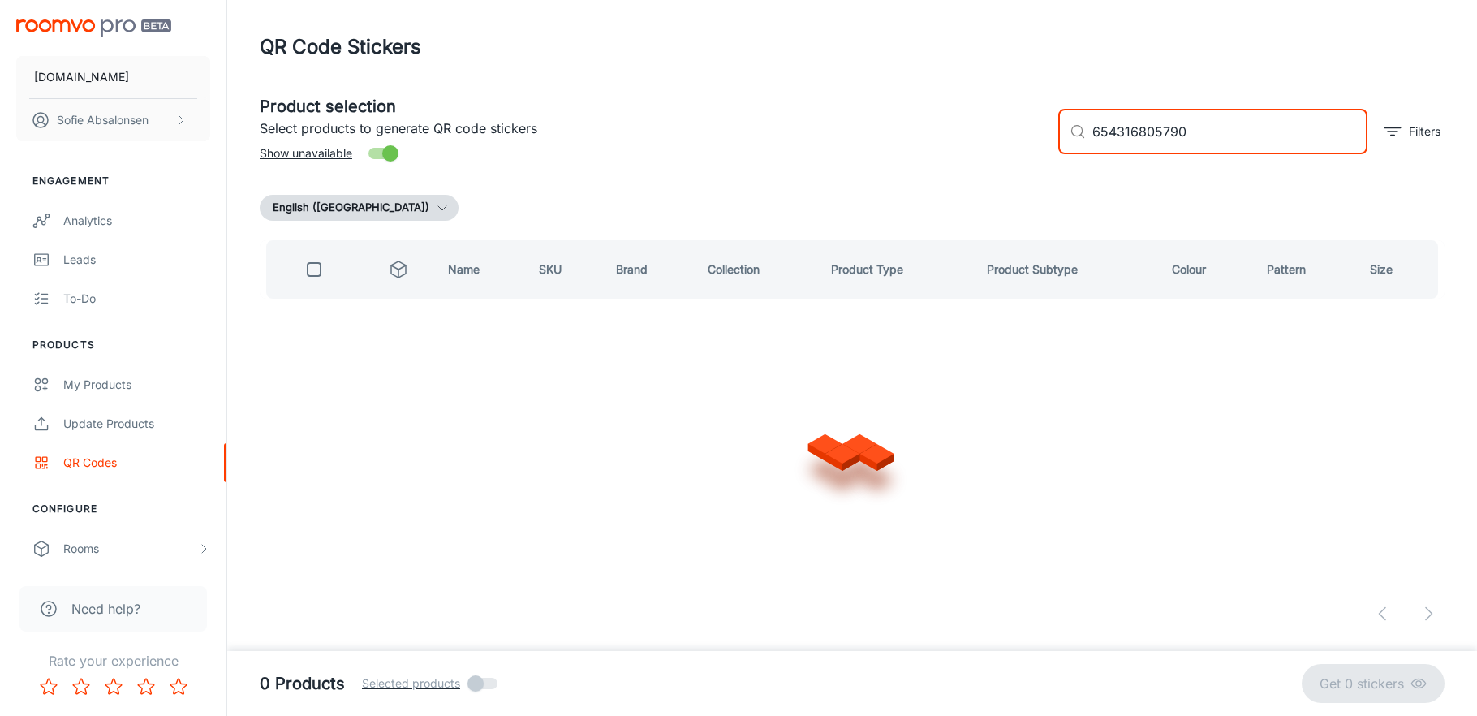
type input "654316805790"
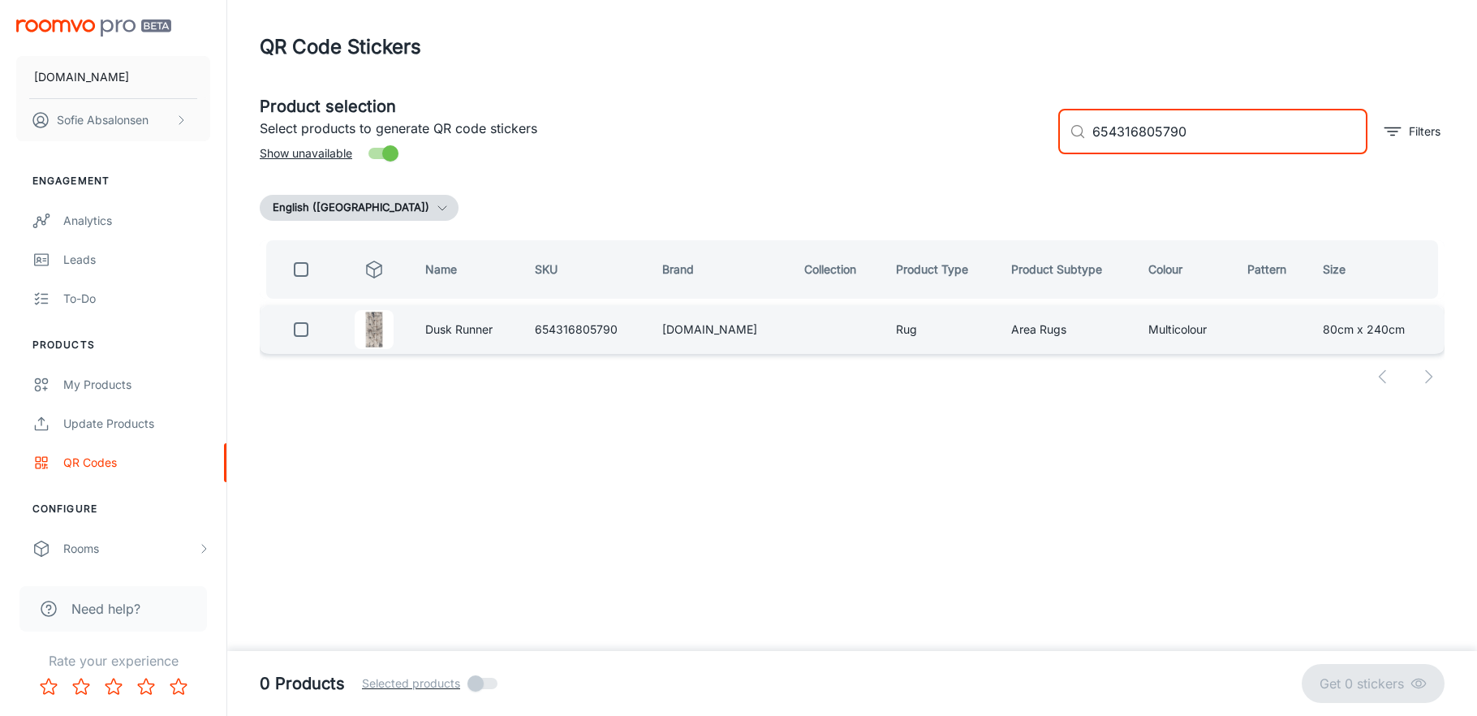
click at [293, 326] on input "checkbox" at bounding box center [301, 329] width 32 height 32
checkbox input "true"
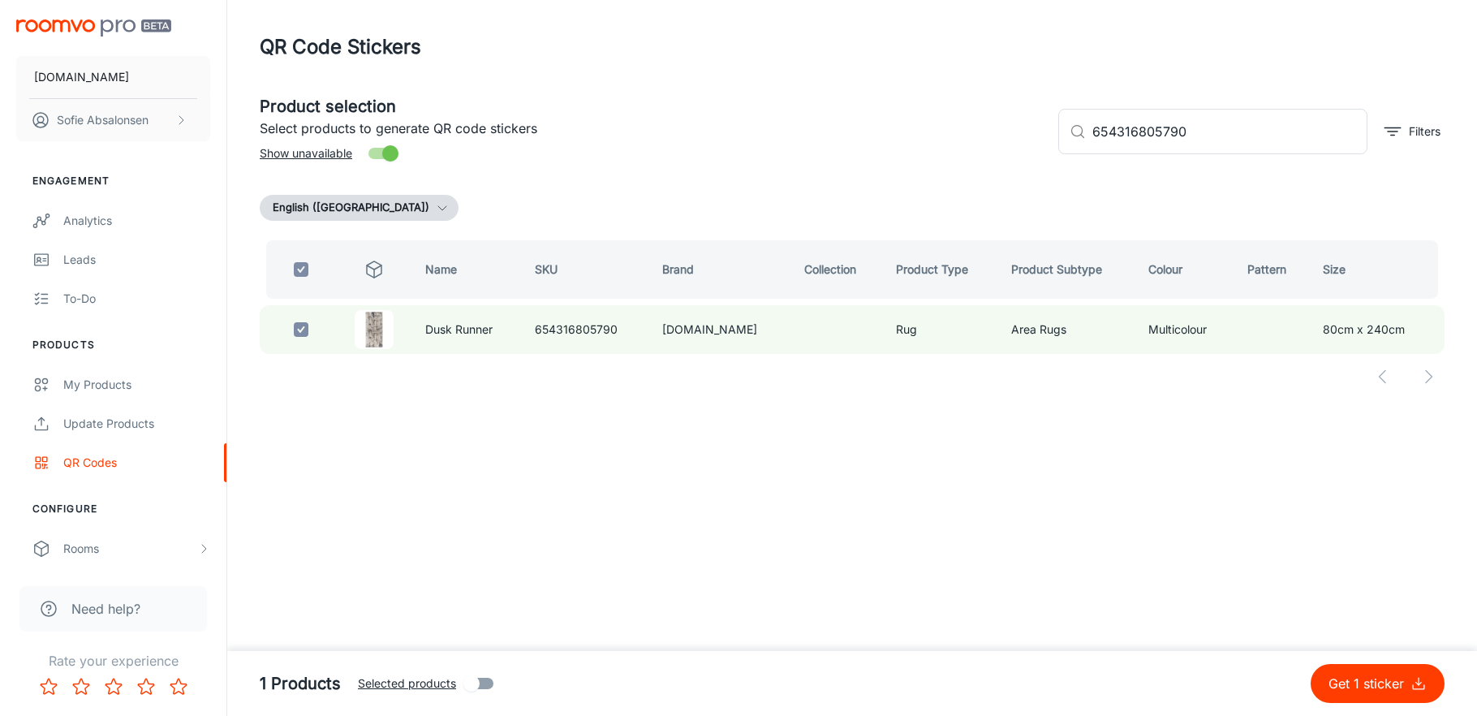
click at [1386, 683] on p "Get 1 sticker" at bounding box center [1370, 683] width 82 height 19
checkbox input "false"
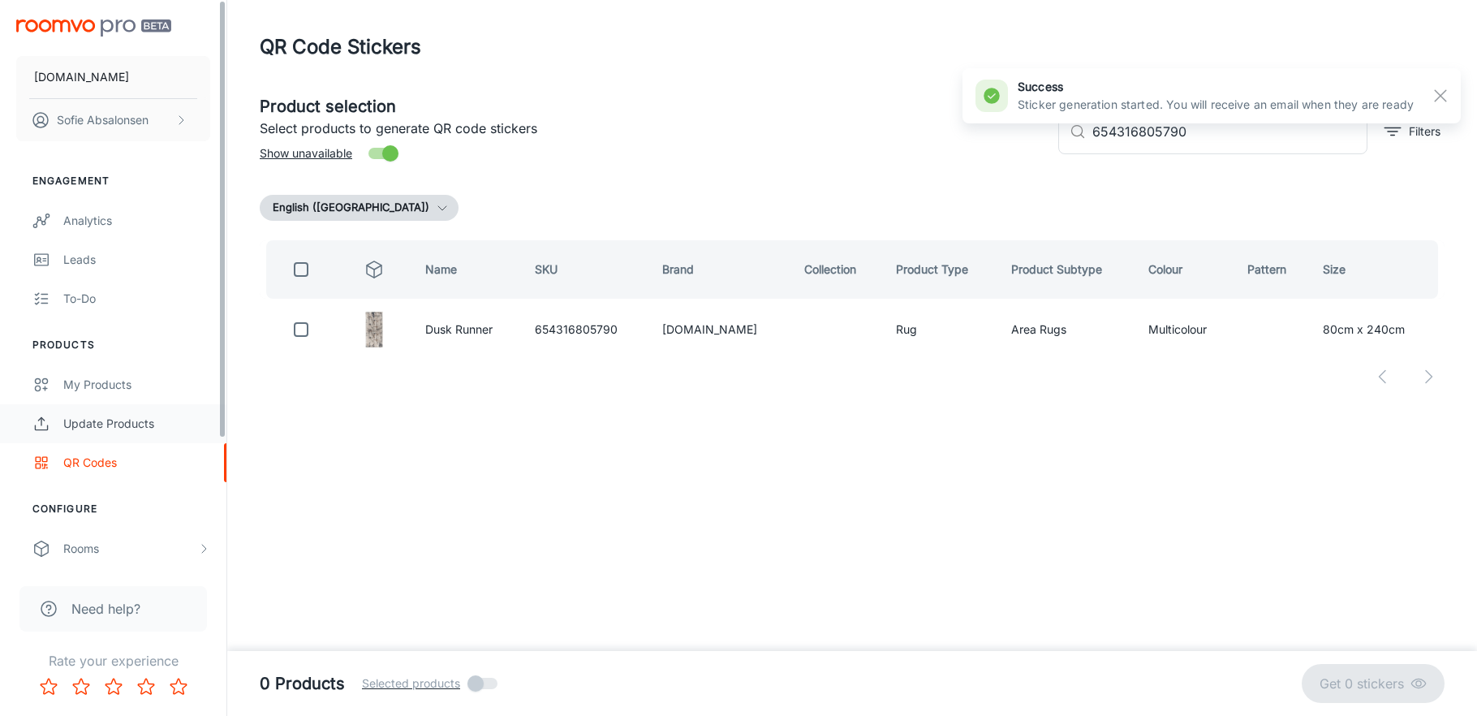
click at [166, 426] on div "Update Products" at bounding box center [136, 424] width 147 height 18
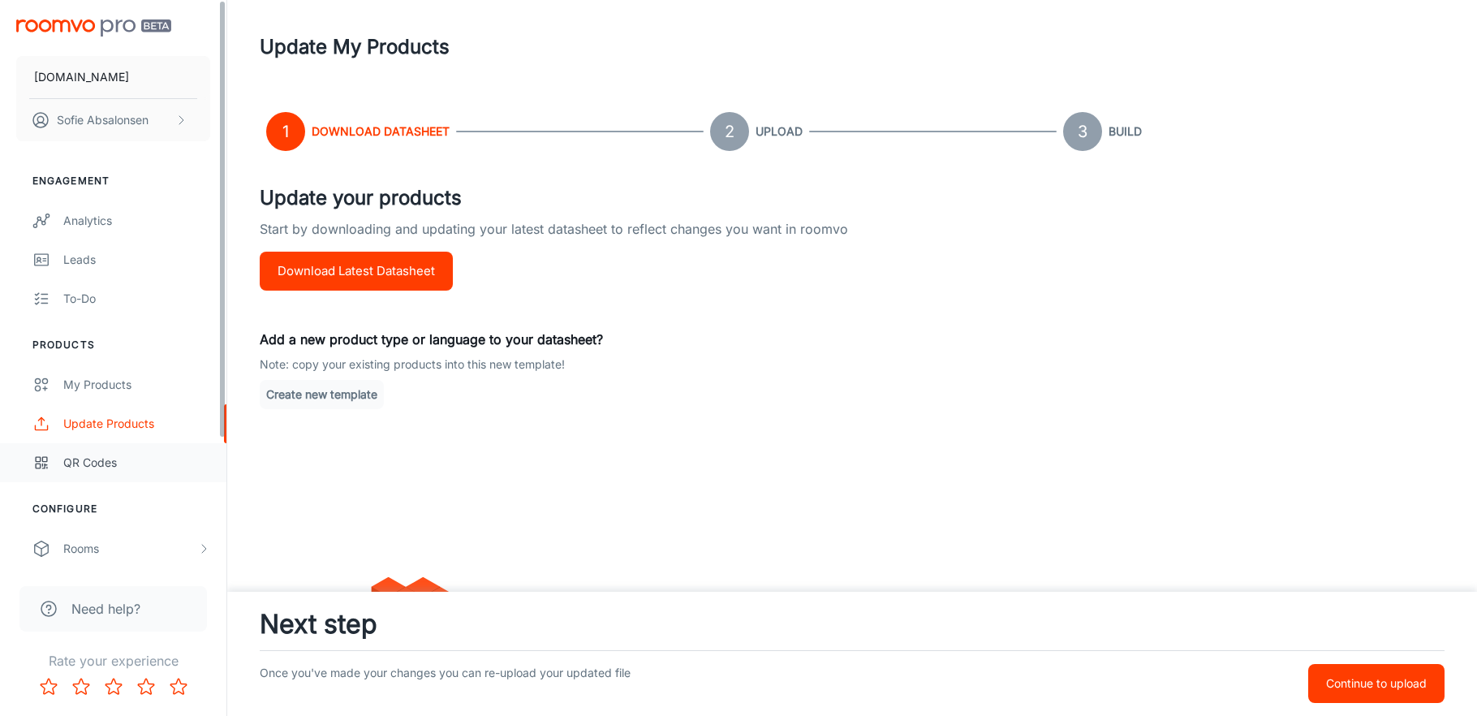
click at [149, 480] on link "QR Codes" at bounding box center [113, 462] width 226 height 39
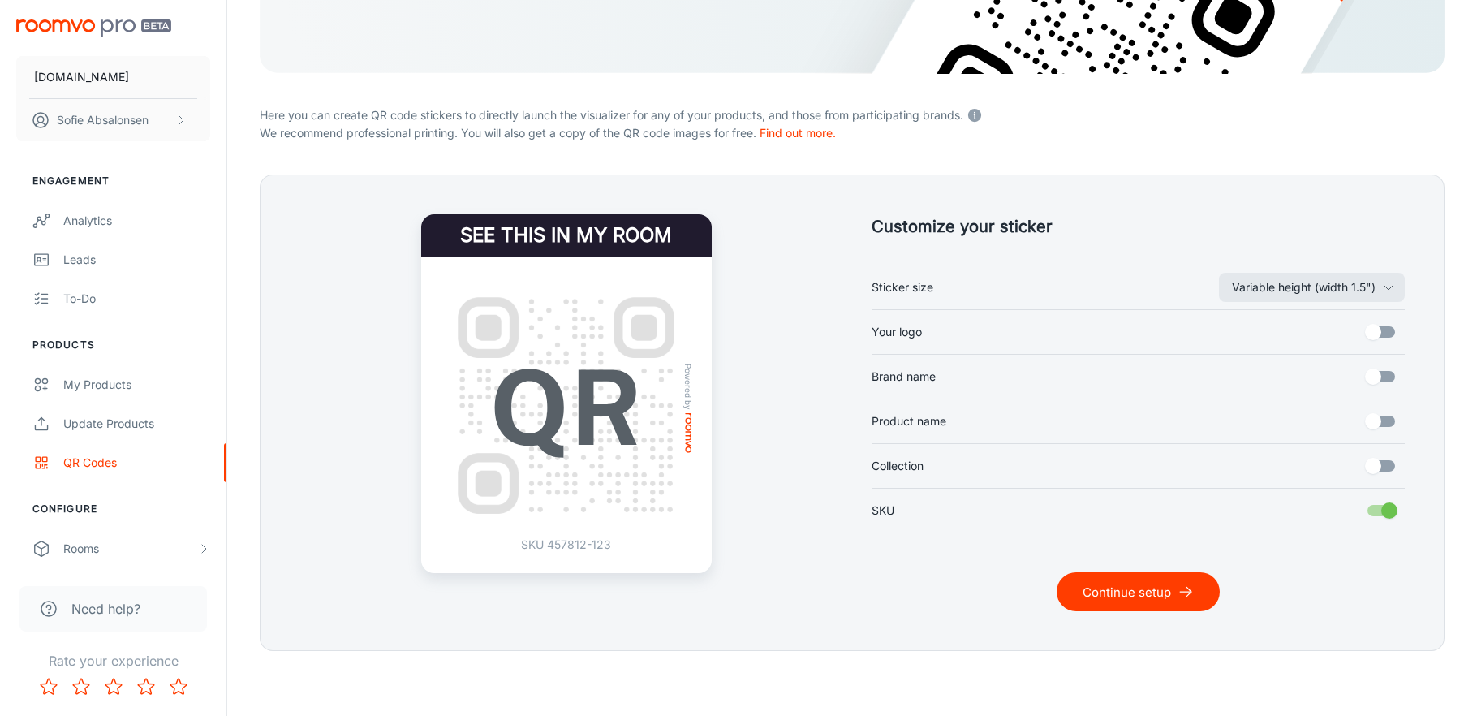
click at [1162, 586] on button "Continue setup" at bounding box center [1138, 591] width 163 height 39
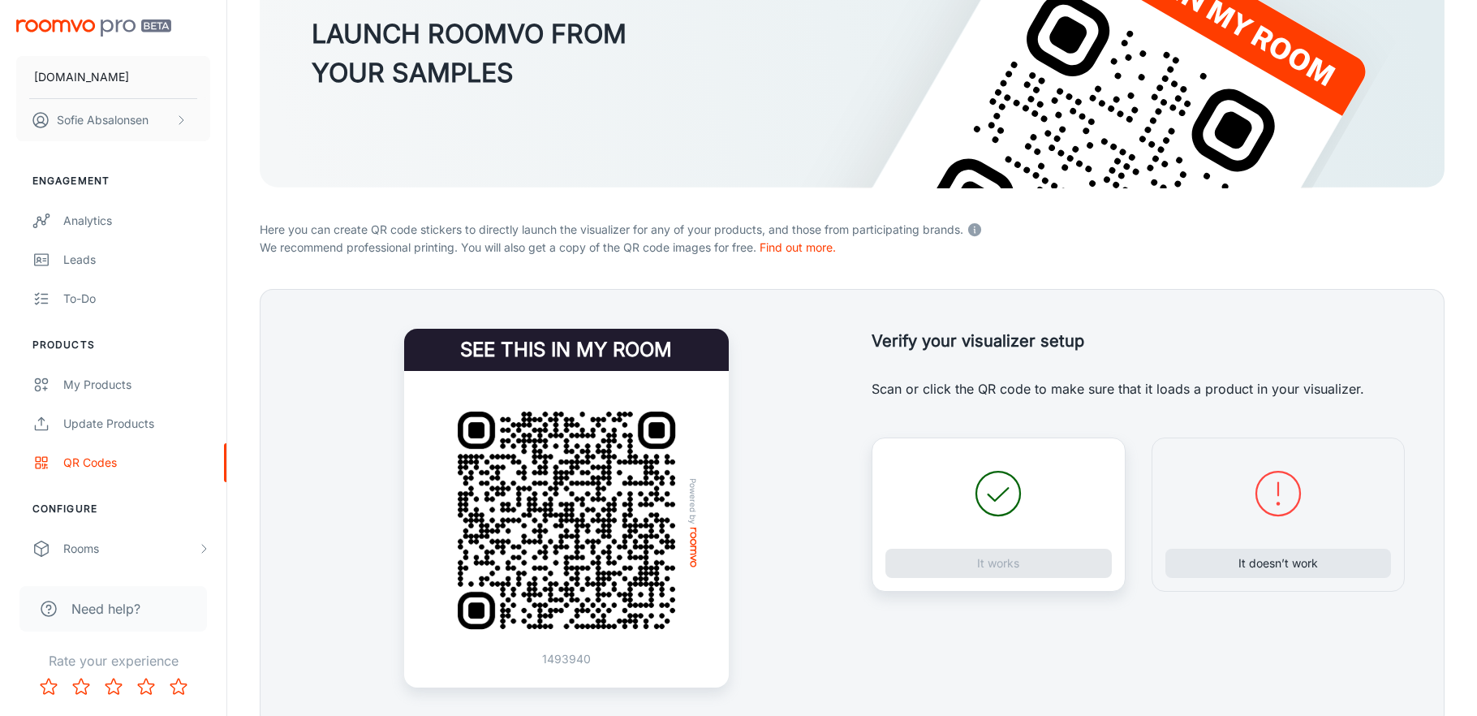
scroll to position [177, 0]
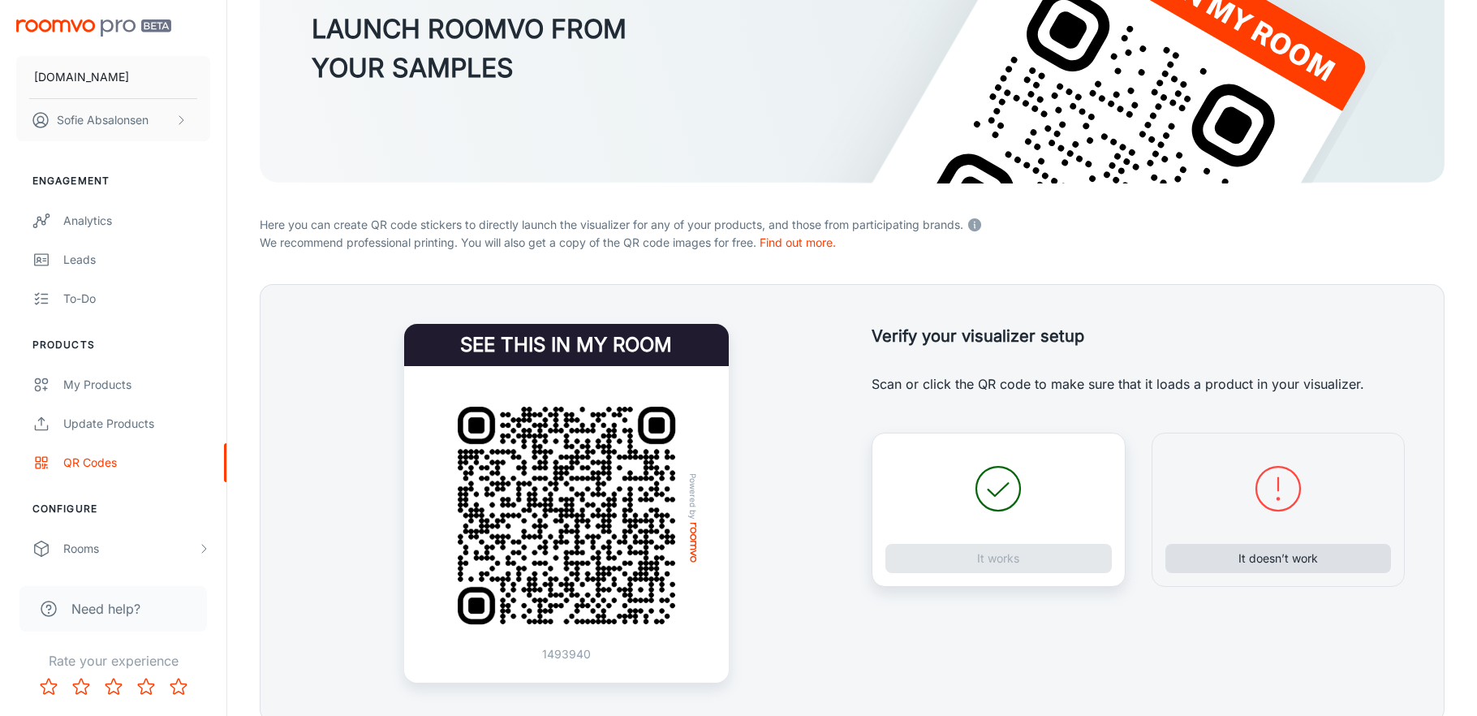
click at [1259, 563] on button "It doesn’t work" at bounding box center [1279, 558] width 226 height 29
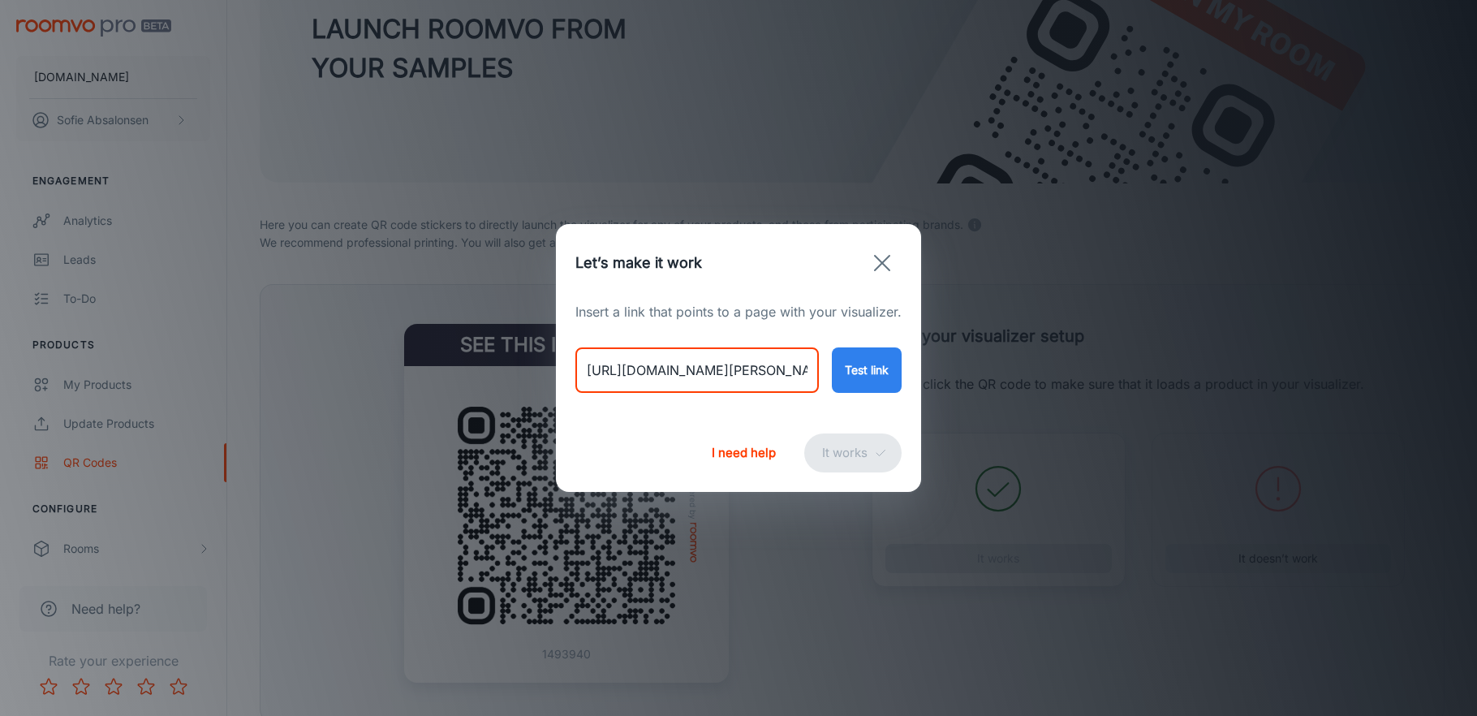
drag, startPoint x: 584, startPoint y: 371, endPoint x: 1055, endPoint y: 394, distance: 472.2
click at [1055, 394] on div "Let’s make it work Insert a link that points to a page with your visualizer. [U…" at bounding box center [738, 358] width 1477 height 716
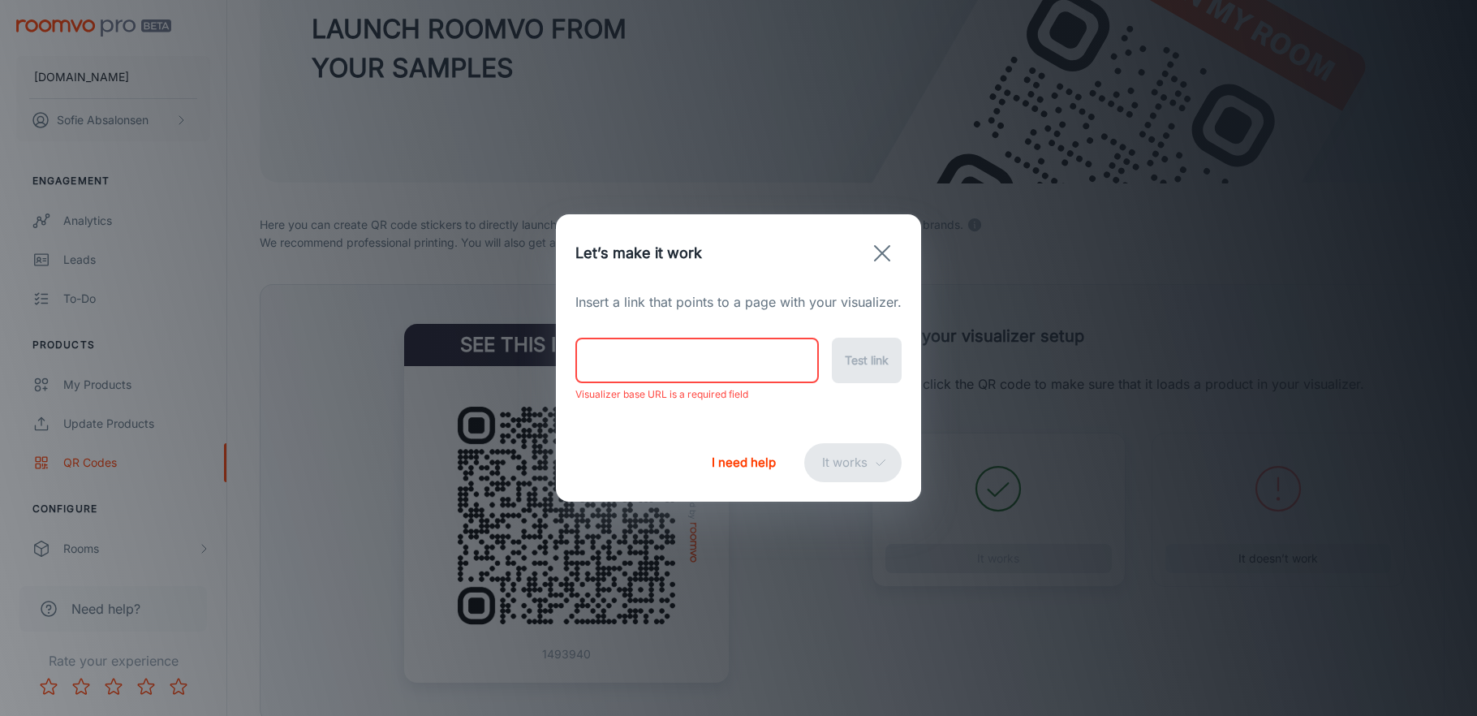
paste input "[URL][DOMAIN_NAME]"
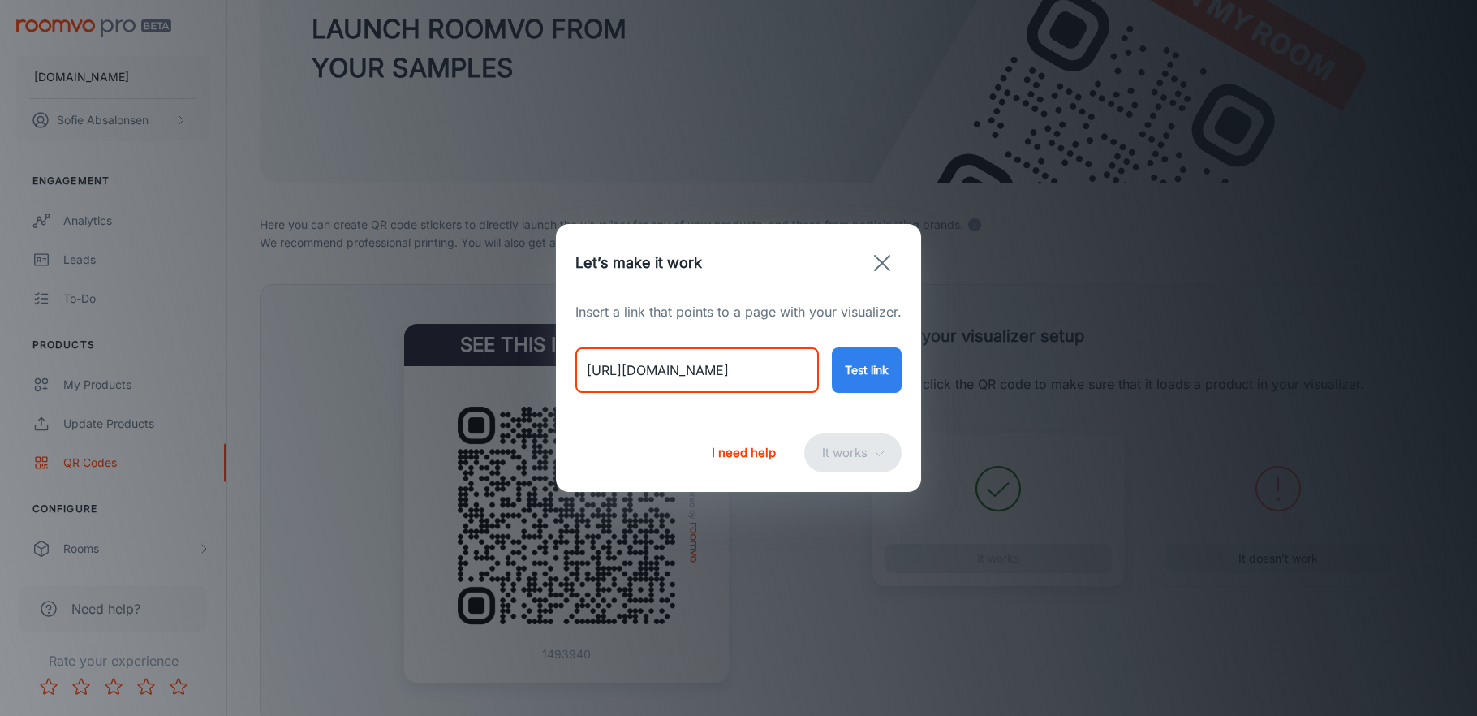
type input "[URL][DOMAIN_NAME]"
click at [876, 355] on button "Test link" at bounding box center [867, 369] width 70 height 45
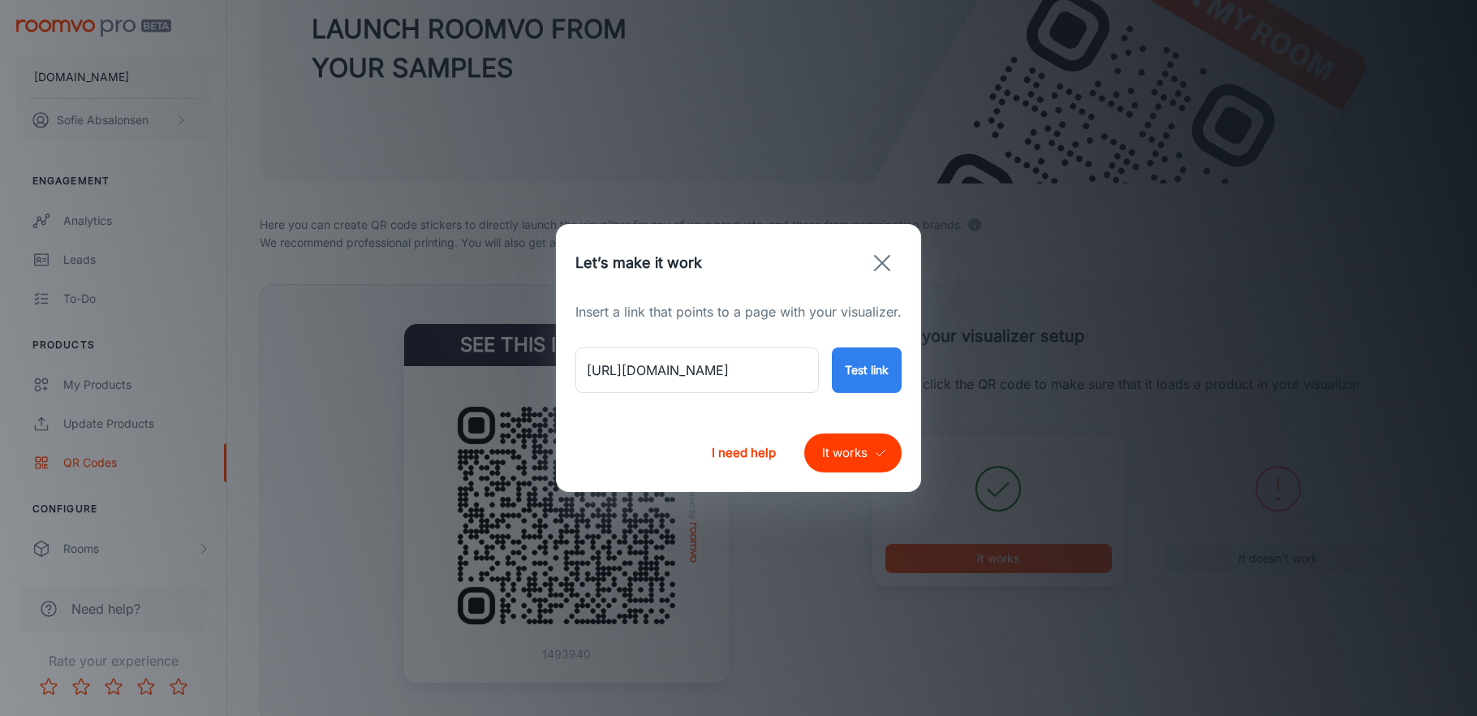
click at [867, 458] on button "It works" at bounding box center [852, 452] width 97 height 39
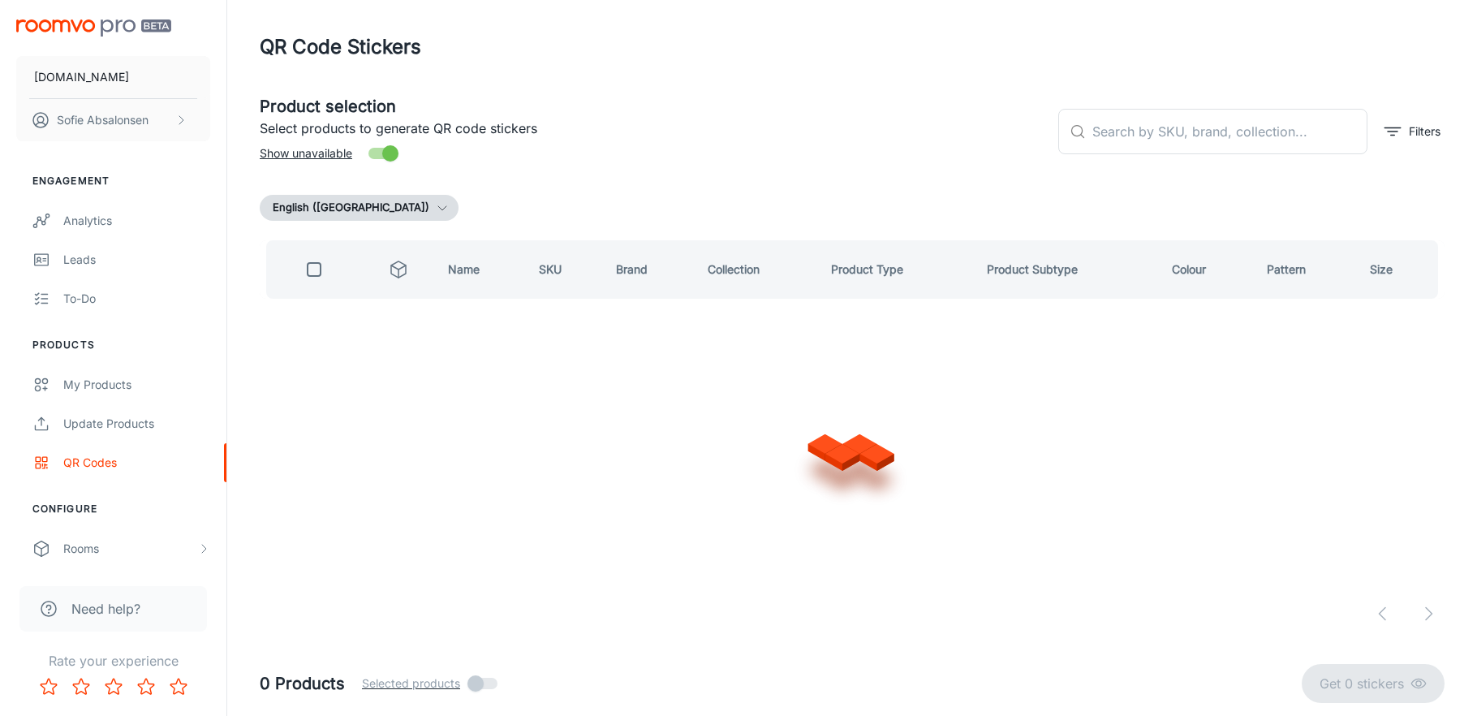
scroll to position [0, 0]
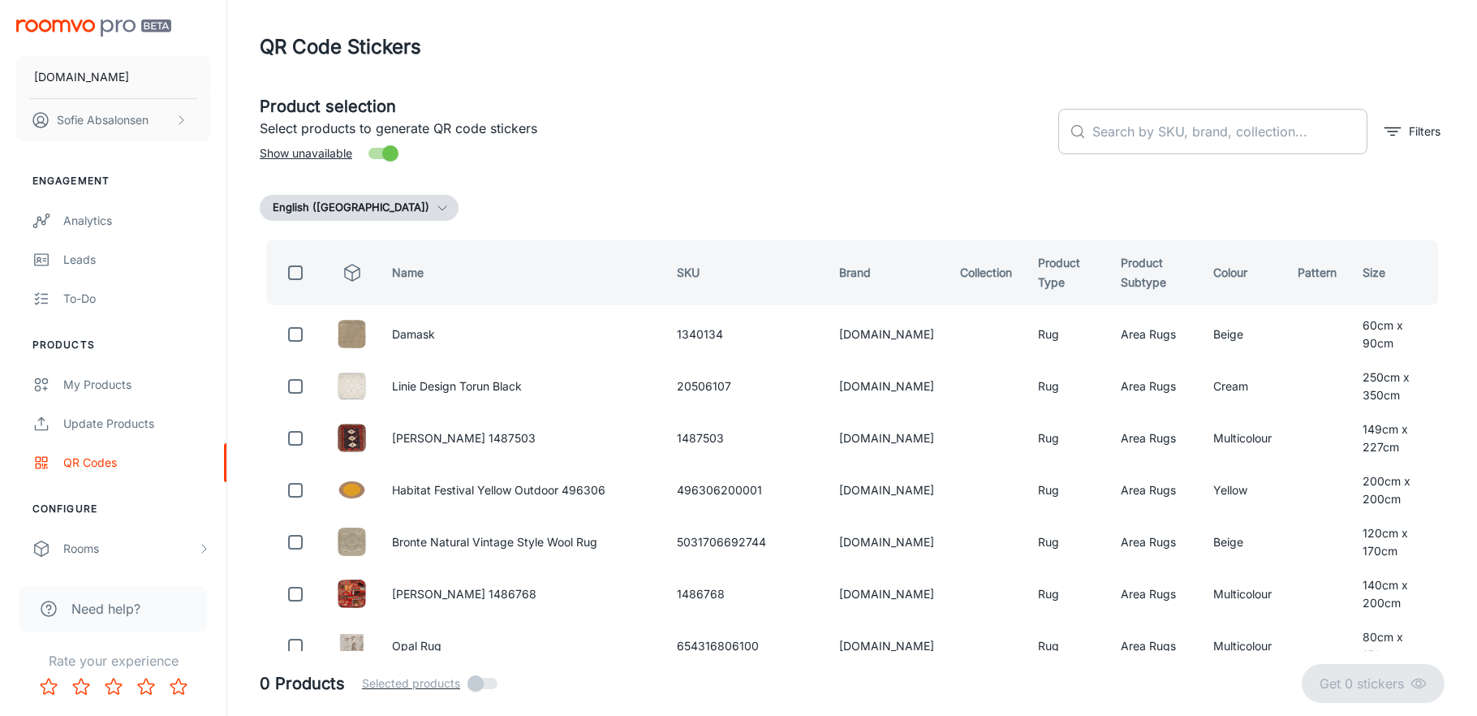
click at [1232, 123] on input "text" at bounding box center [1230, 131] width 275 height 45
paste input "654316805738"
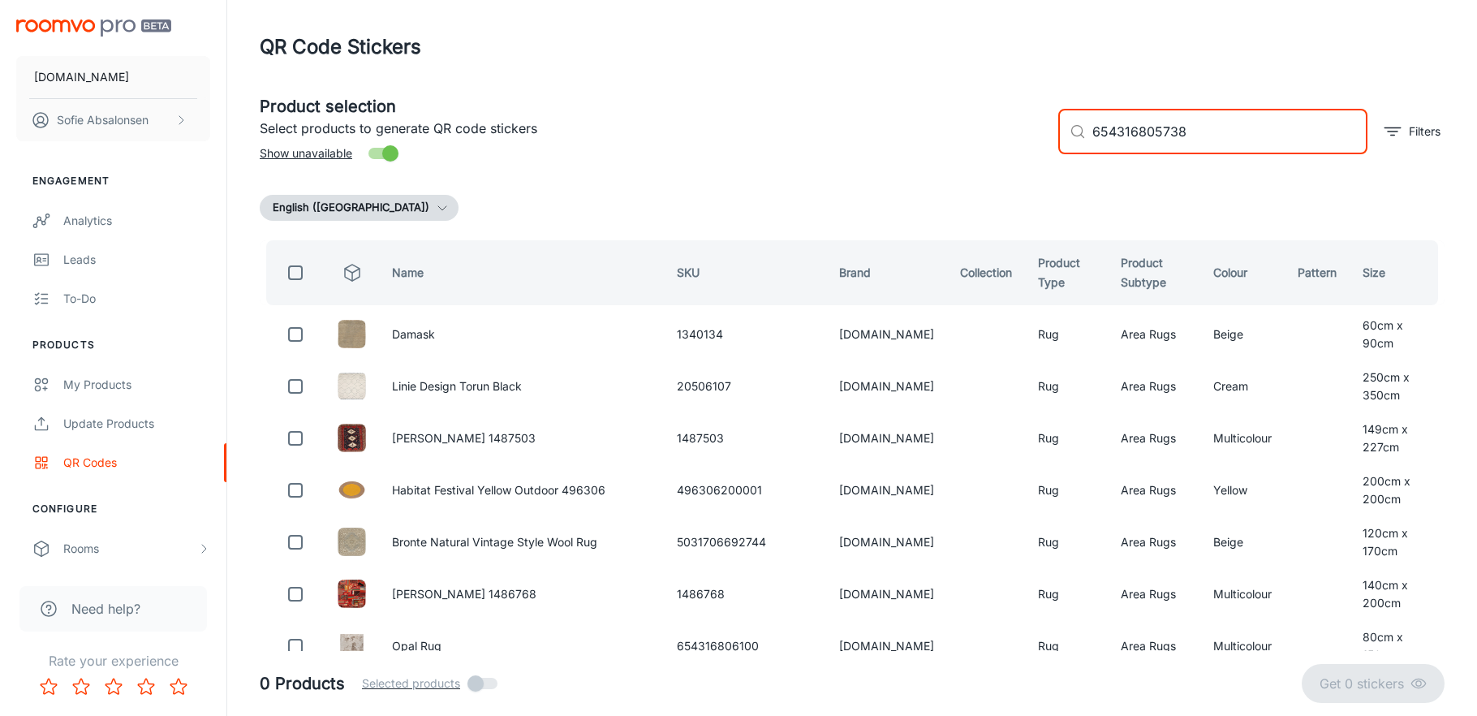
type input "654316805738"
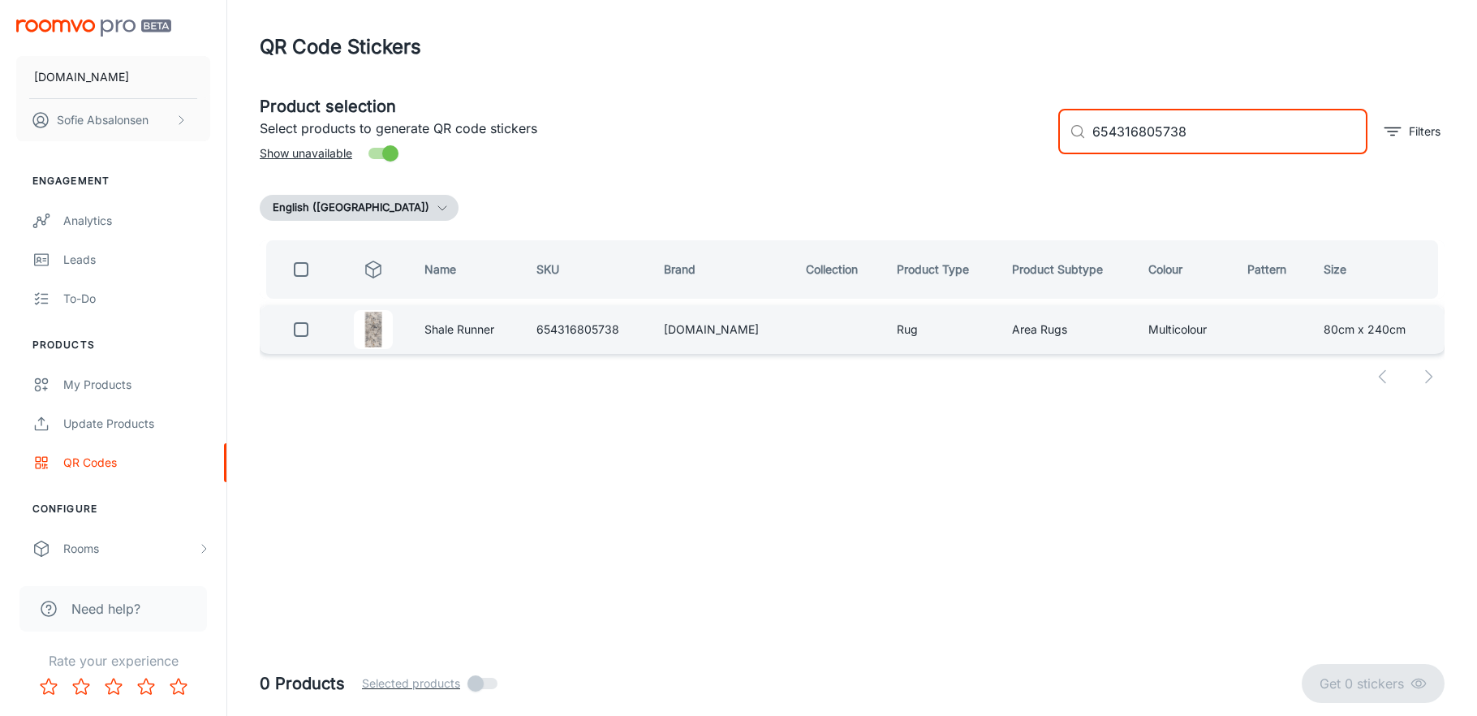
click at [315, 327] on input "checkbox" at bounding box center [301, 329] width 32 height 32
checkbox input "true"
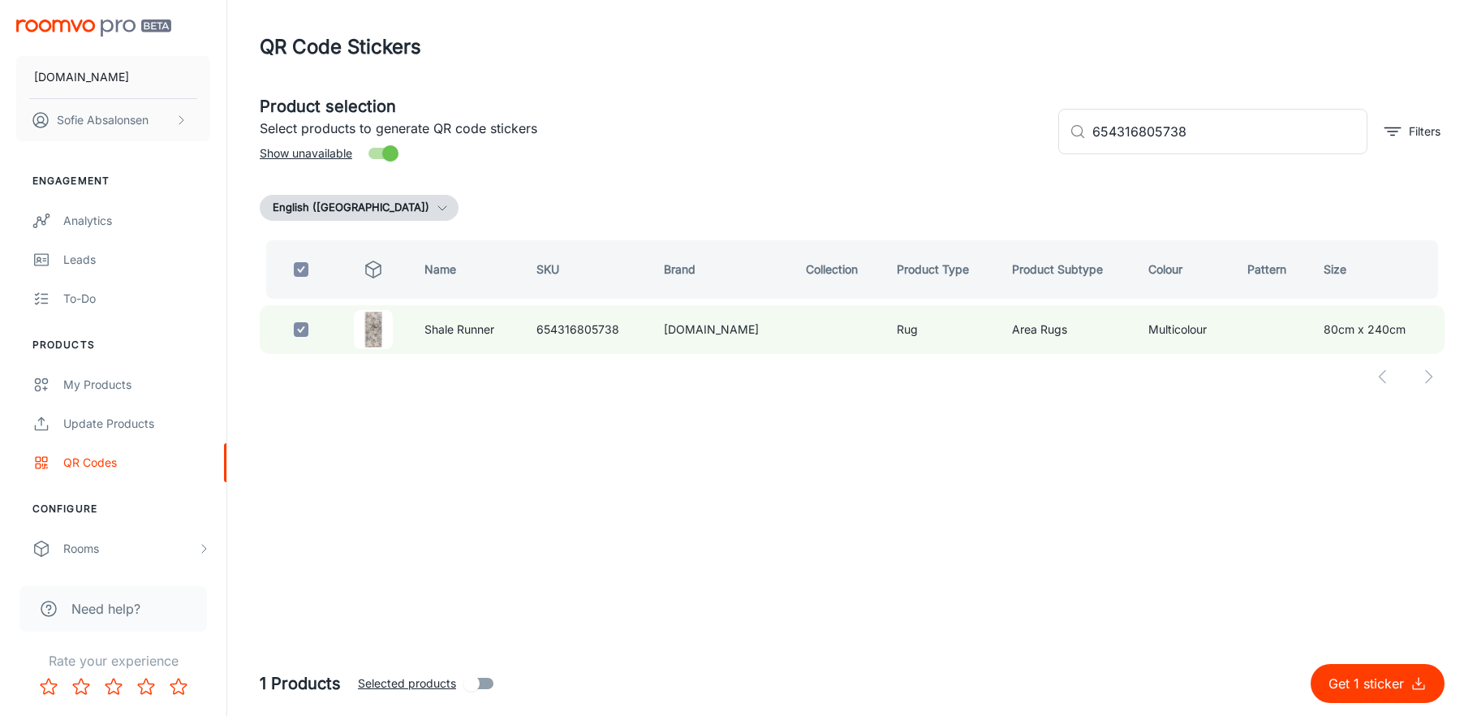
click at [1380, 679] on p "Get 1 sticker" at bounding box center [1370, 683] width 82 height 19
checkbox input "false"
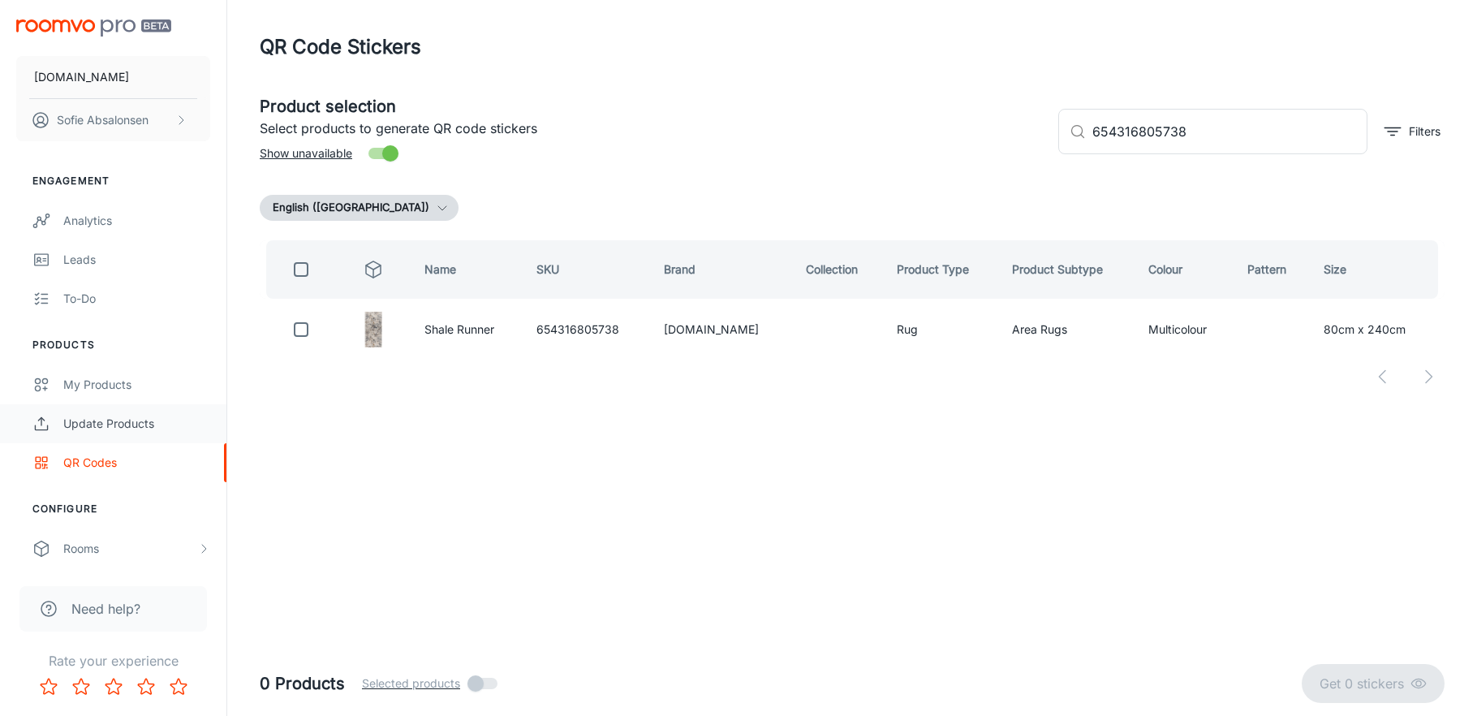
click at [162, 422] on div "Update Products" at bounding box center [136, 424] width 147 height 18
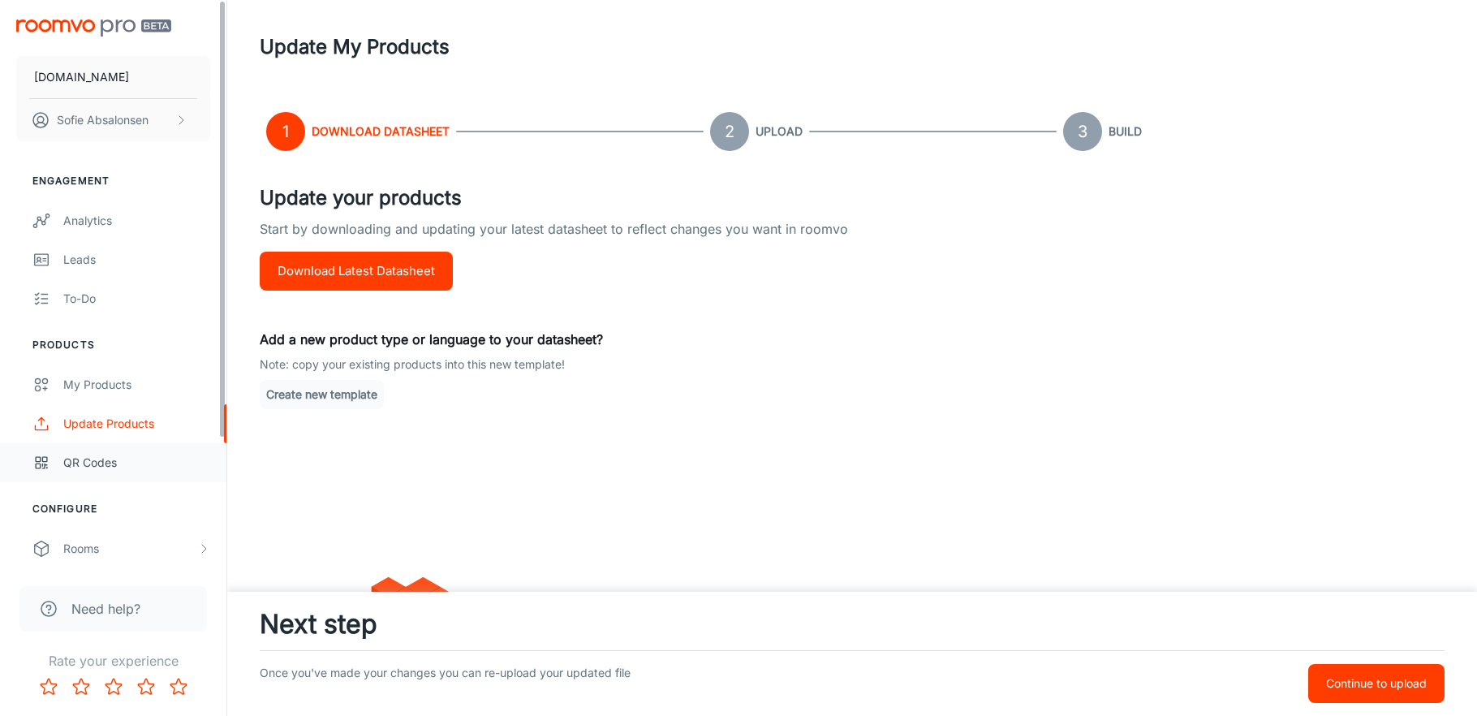
click at [164, 444] on link "QR Codes" at bounding box center [113, 462] width 226 height 39
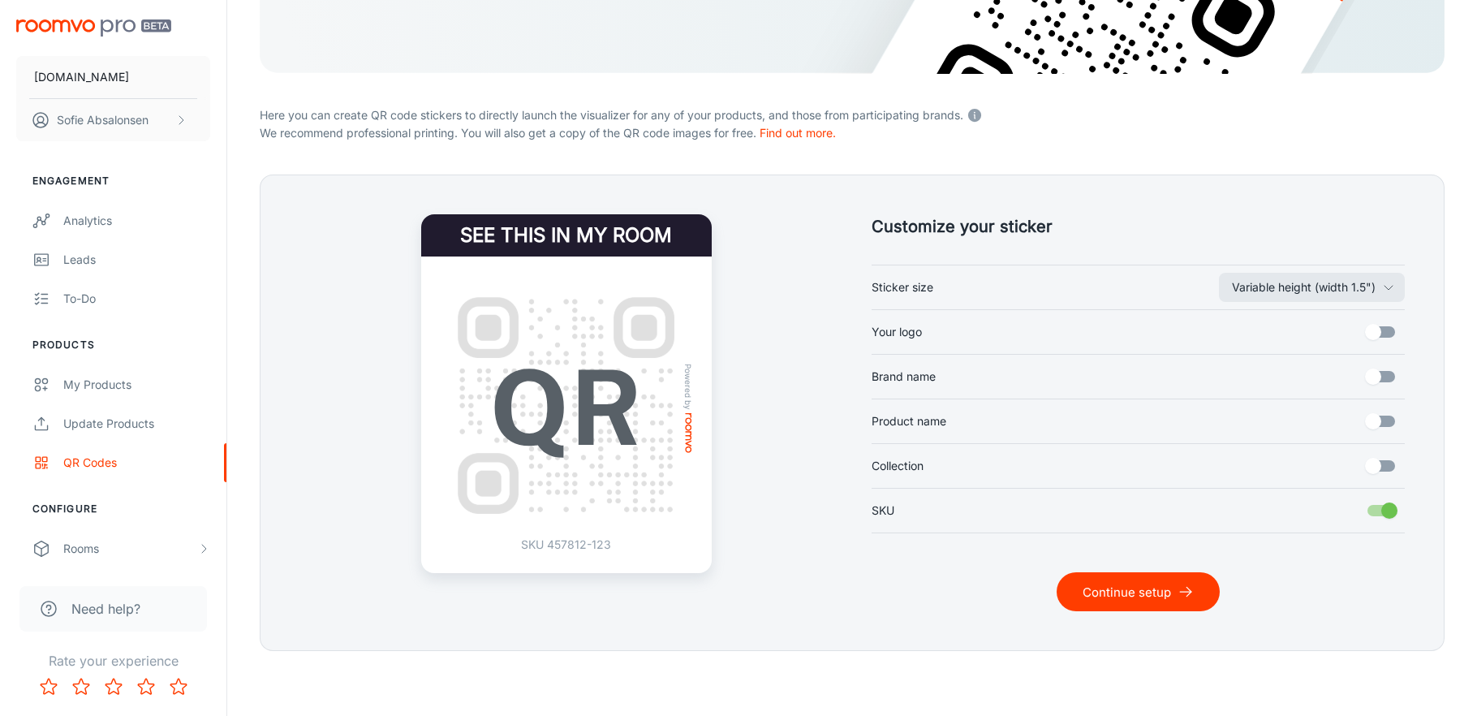
click at [1129, 588] on button "Continue setup" at bounding box center [1138, 591] width 163 height 39
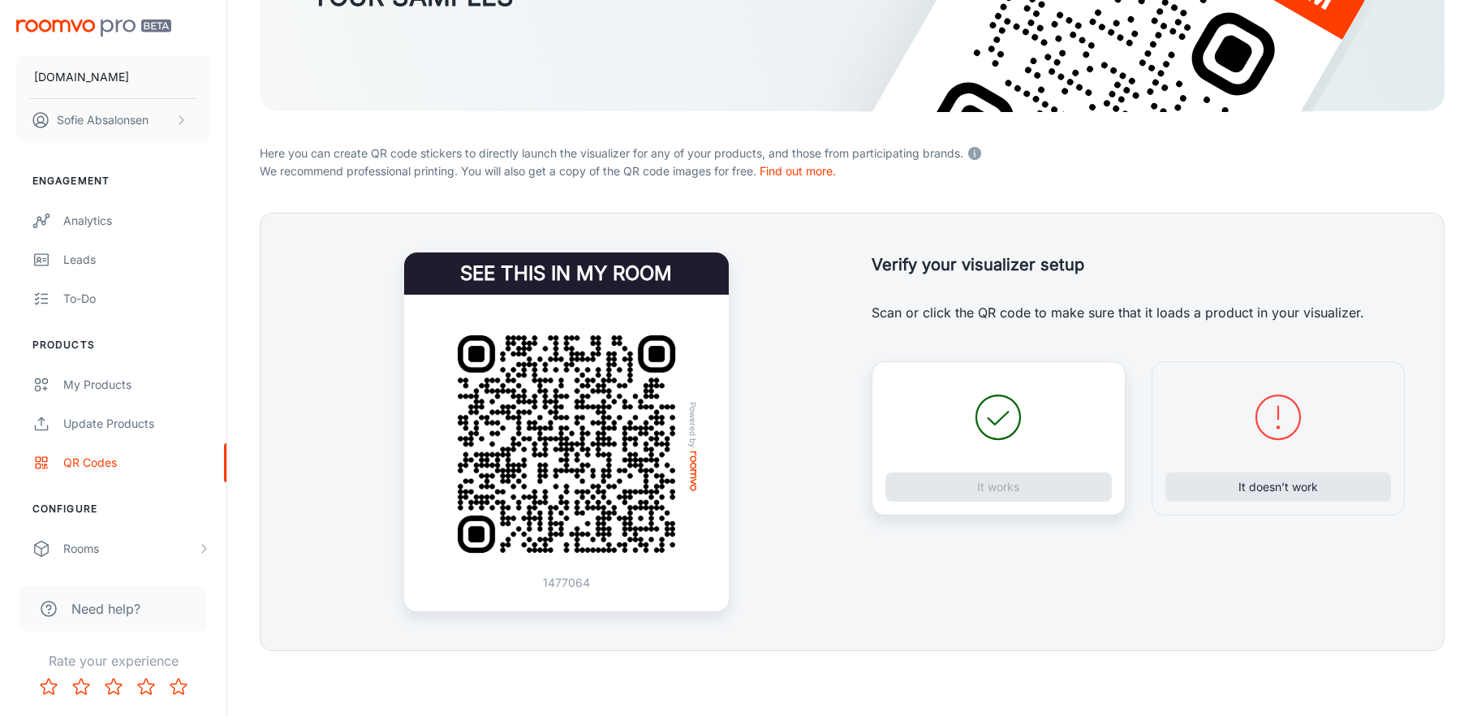
scroll to position [248, 0]
click at [1269, 478] on button "It doesn’t work" at bounding box center [1279, 486] width 226 height 29
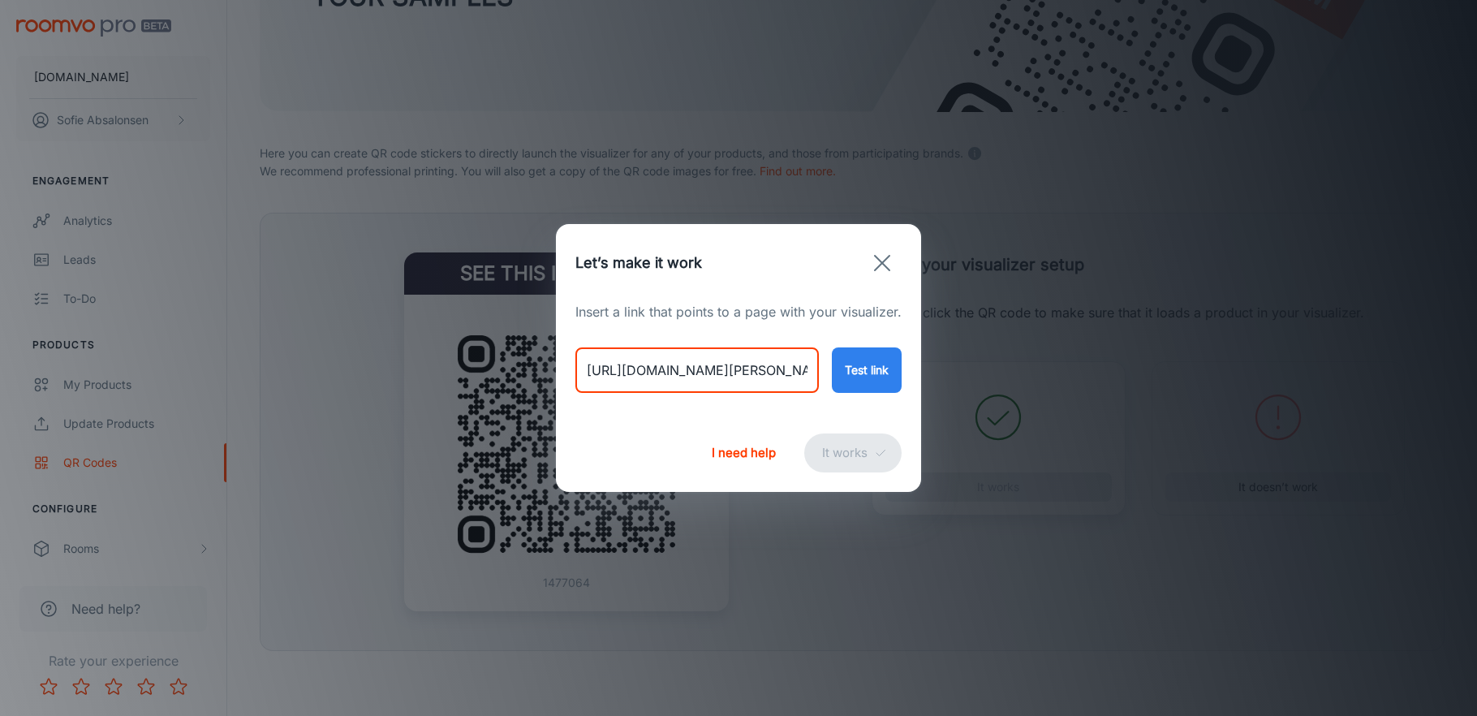
drag, startPoint x: 587, startPoint y: 370, endPoint x: 1057, endPoint y: 433, distance: 474.2
click at [1057, 433] on div "Let’s make it work Insert a link that points to a page with your visualizer. [U…" at bounding box center [738, 358] width 1477 height 716
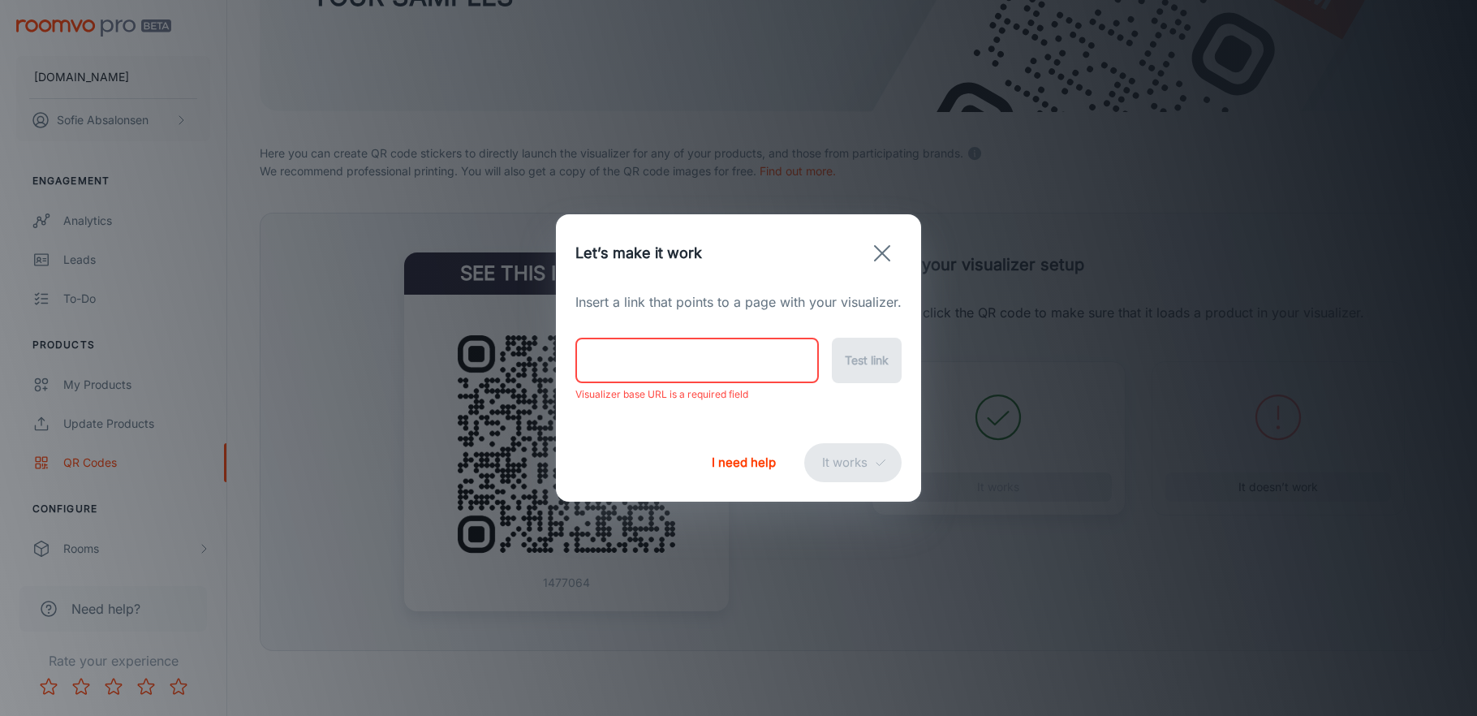
paste input "[URL][DOMAIN_NAME]"
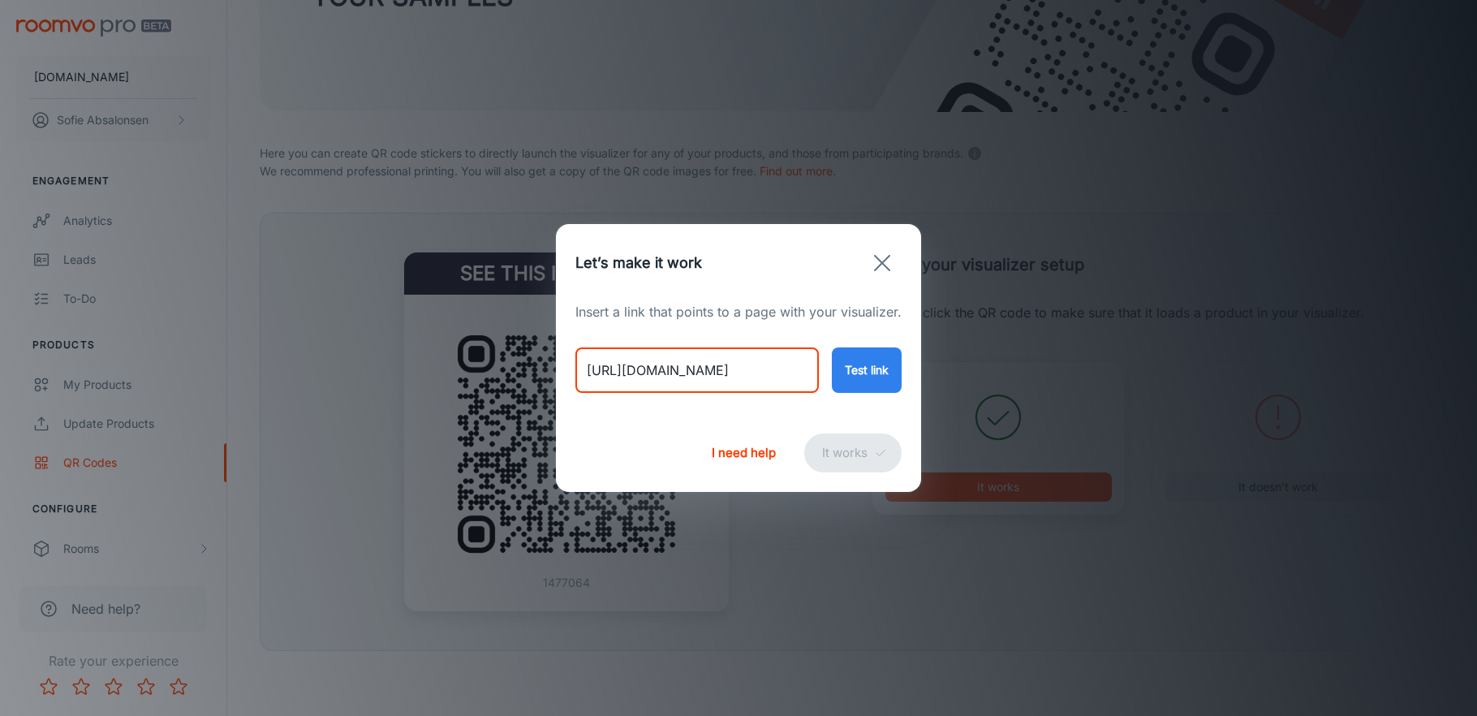
type input "[URL][DOMAIN_NAME]"
click at [879, 373] on button "Test link" at bounding box center [867, 369] width 70 height 45
click at [887, 464] on button "It works" at bounding box center [852, 452] width 97 height 39
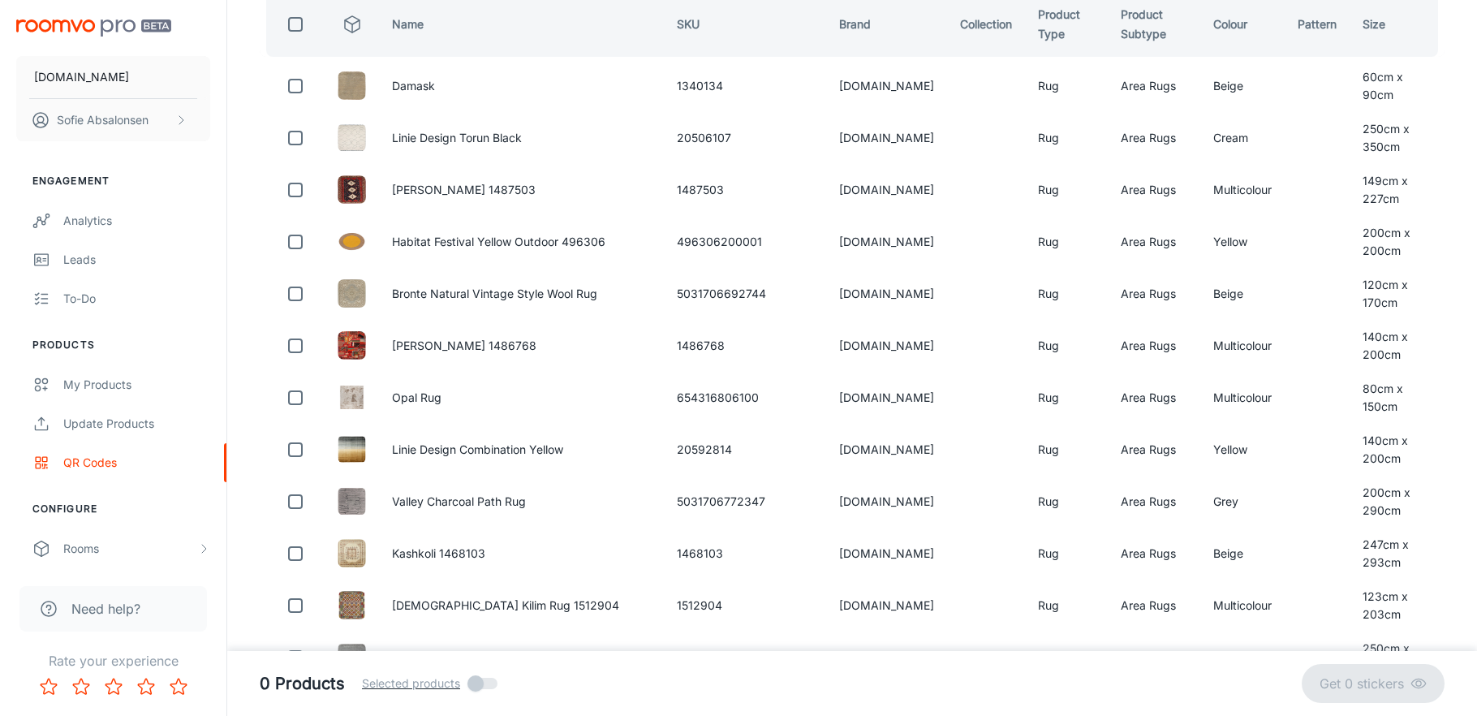
scroll to position [0, 0]
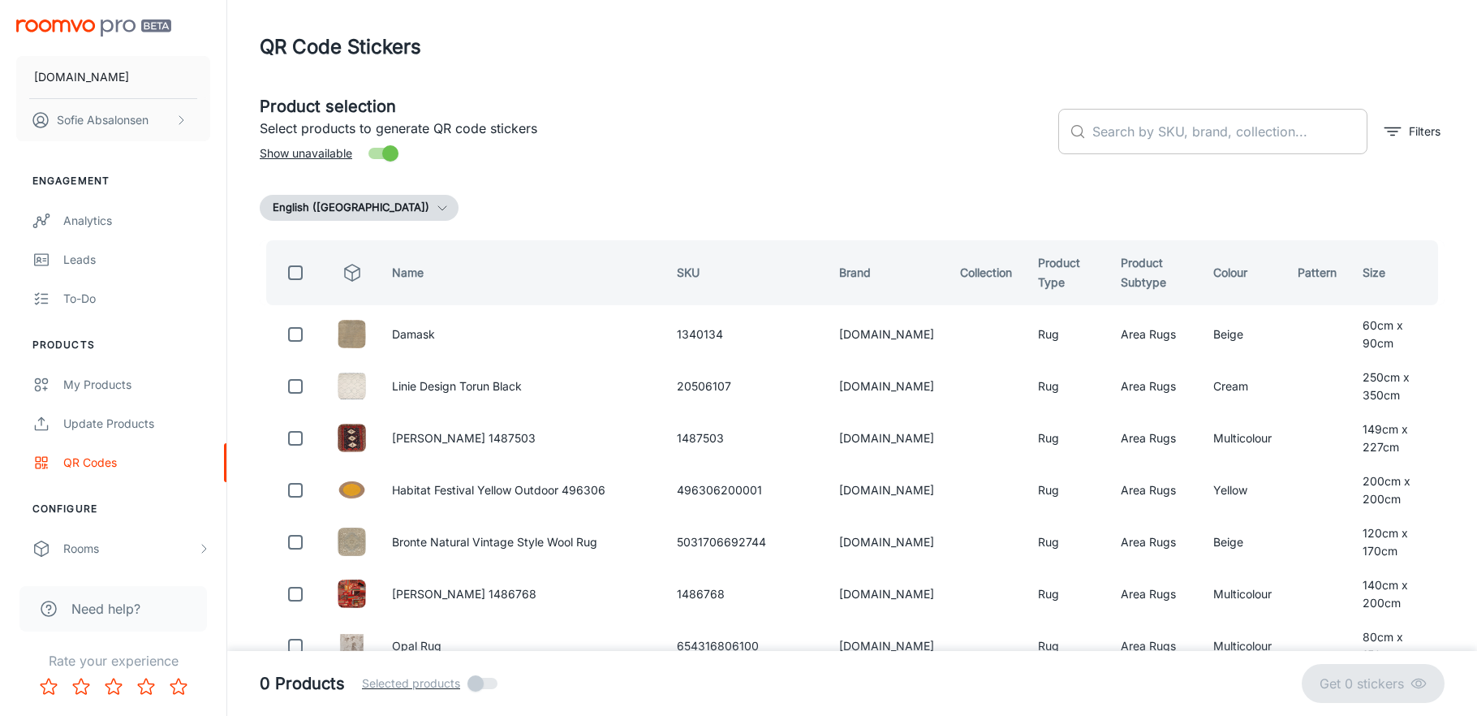
click at [1259, 135] on input "text" at bounding box center [1230, 131] width 275 height 45
paste input "654316805684"
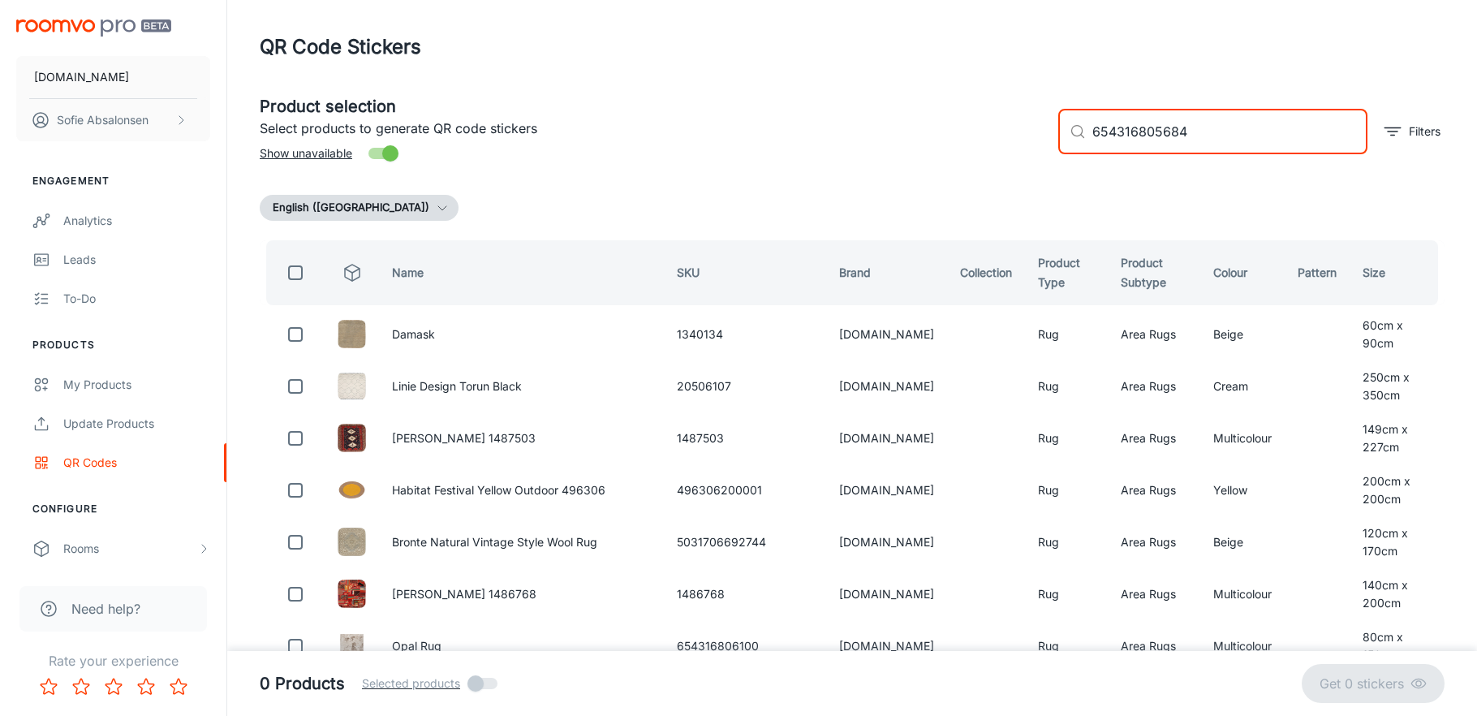
type input "654316805684"
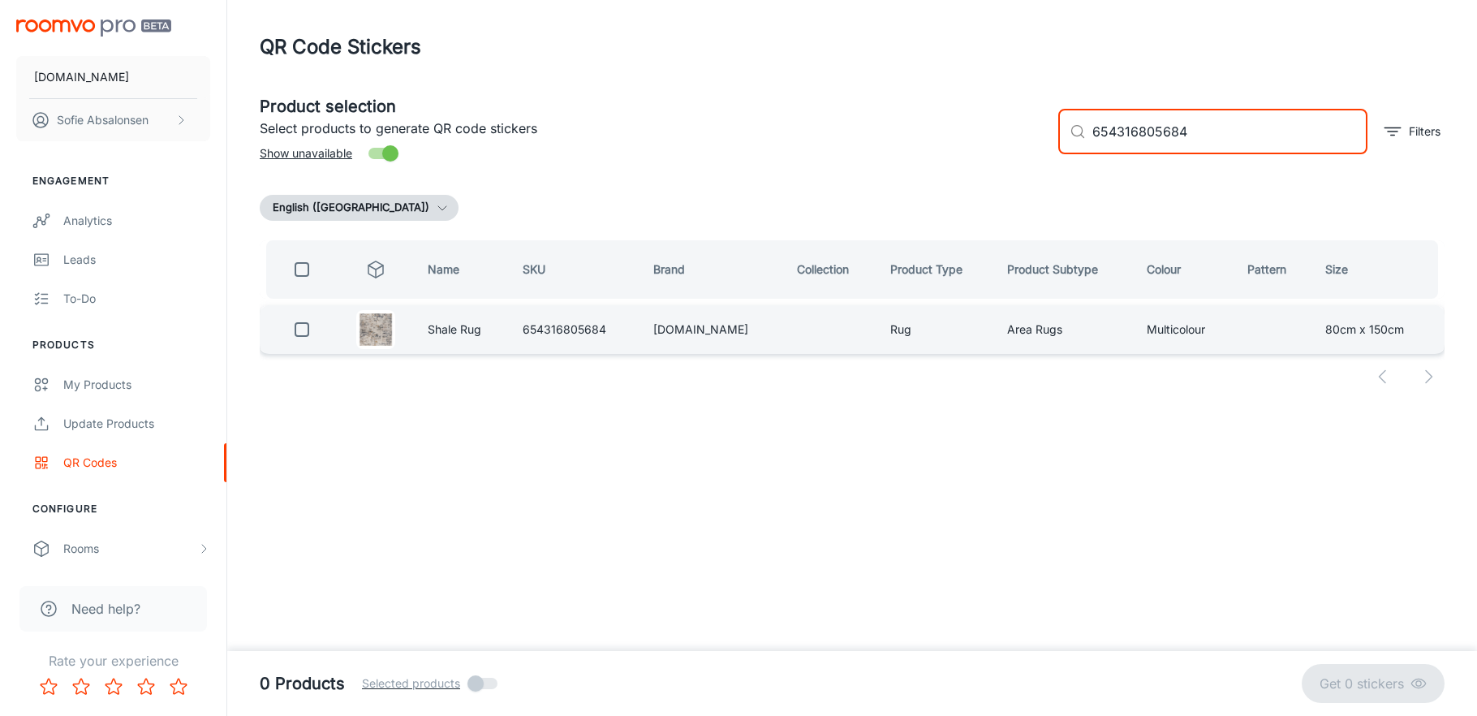
click at [346, 341] on td at bounding box center [375, 329] width 77 height 49
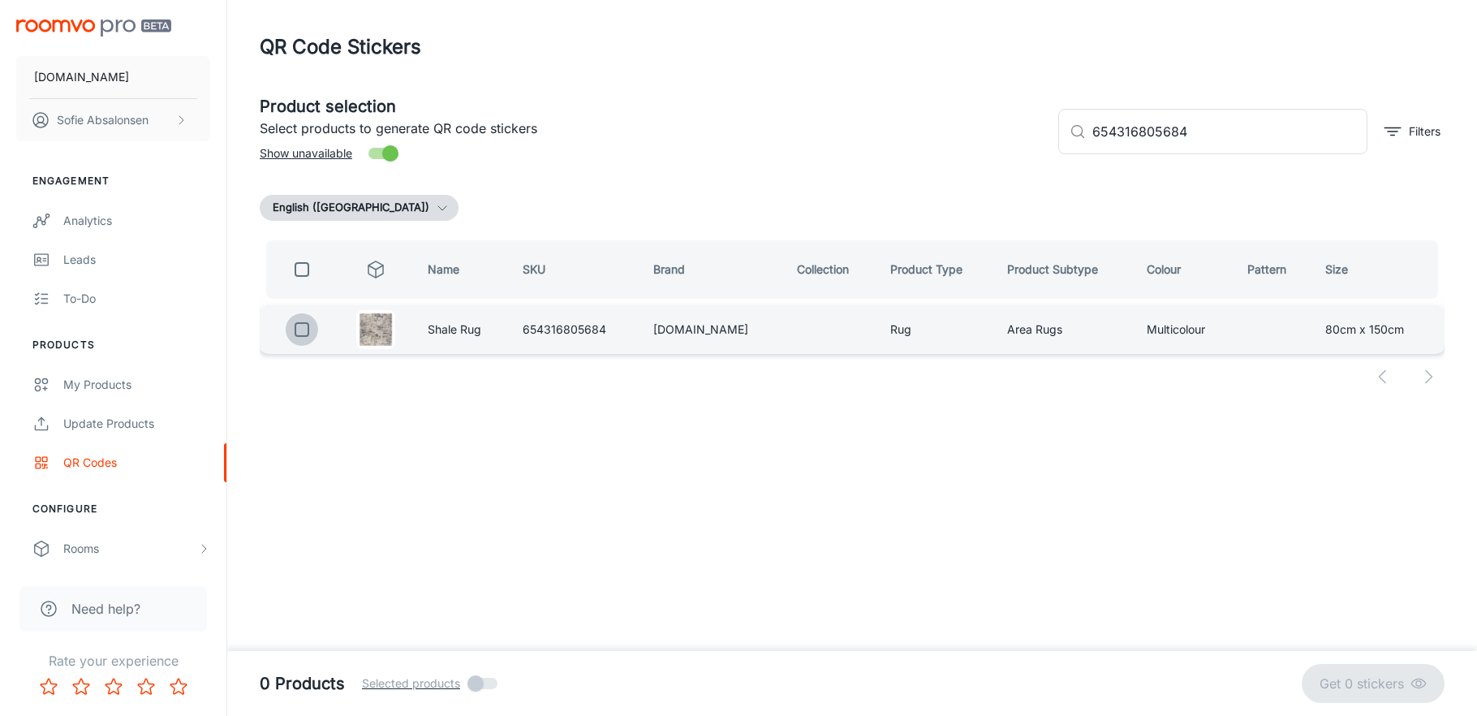
click at [315, 329] on input "checkbox" at bounding box center [302, 329] width 32 height 32
checkbox input "true"
click at [1339, 675] on p "Get 1 sticker" at bounding box center [1370, 683] width 82 height 19
checkbox input "false"
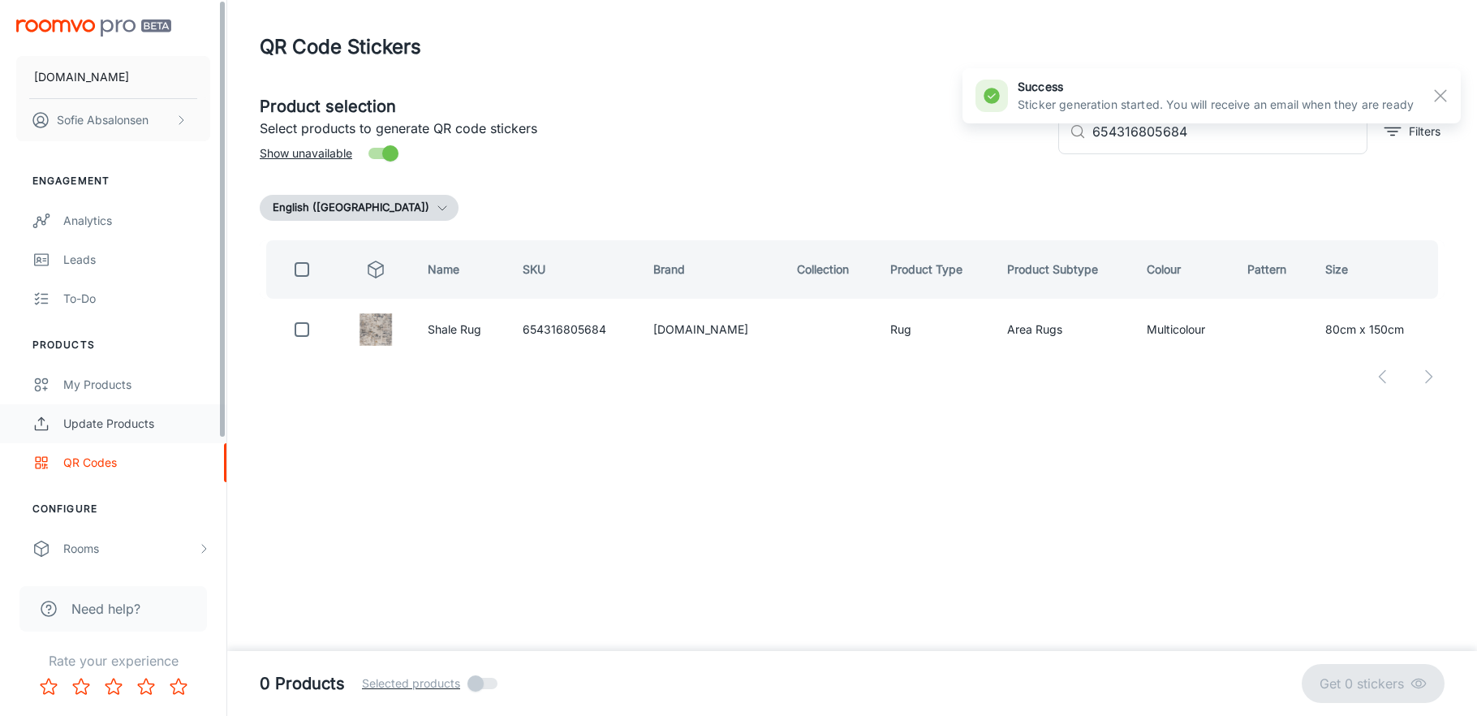
click at [110, 439] on link "Update Products" at bounding box center [113, 423] width 226 height 39
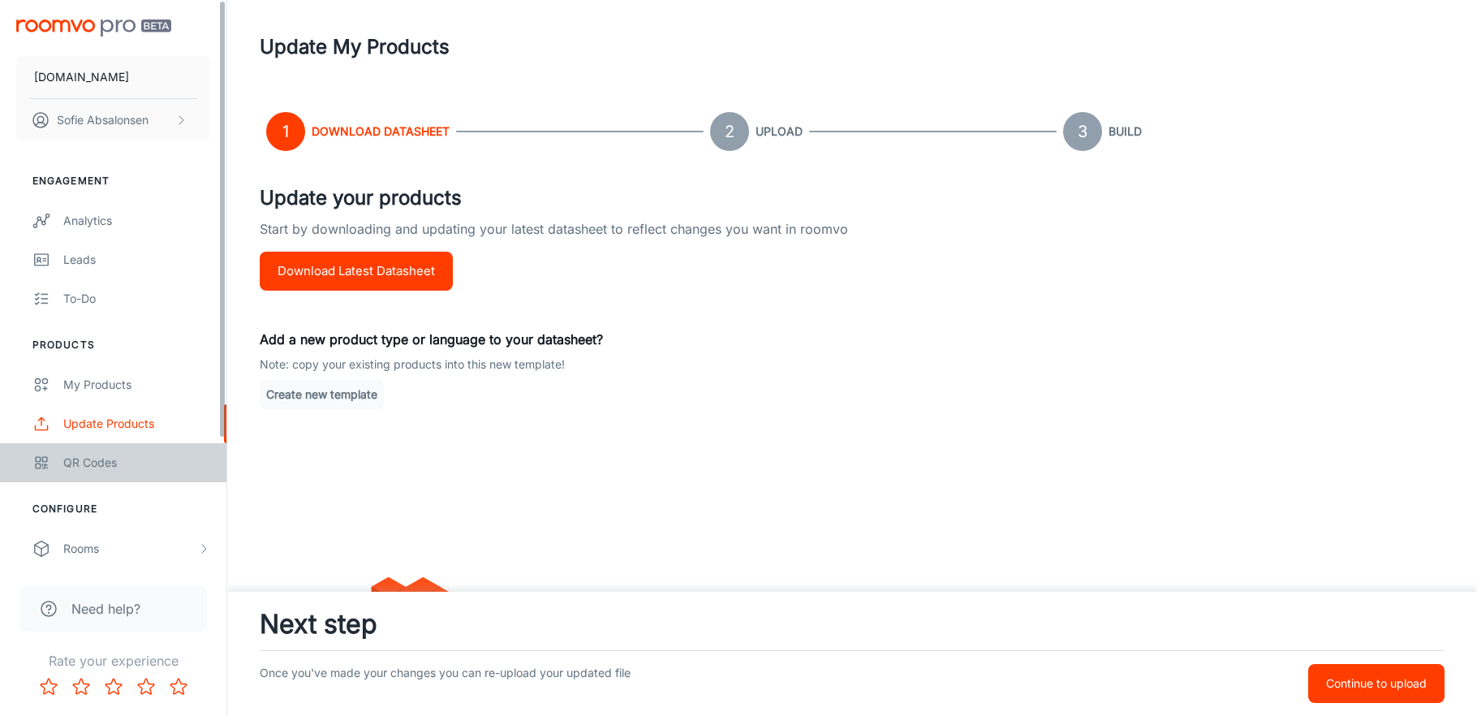
click at [112, 469] on div "QR Codes" at bounding box center [136, 463] width 147 height 18
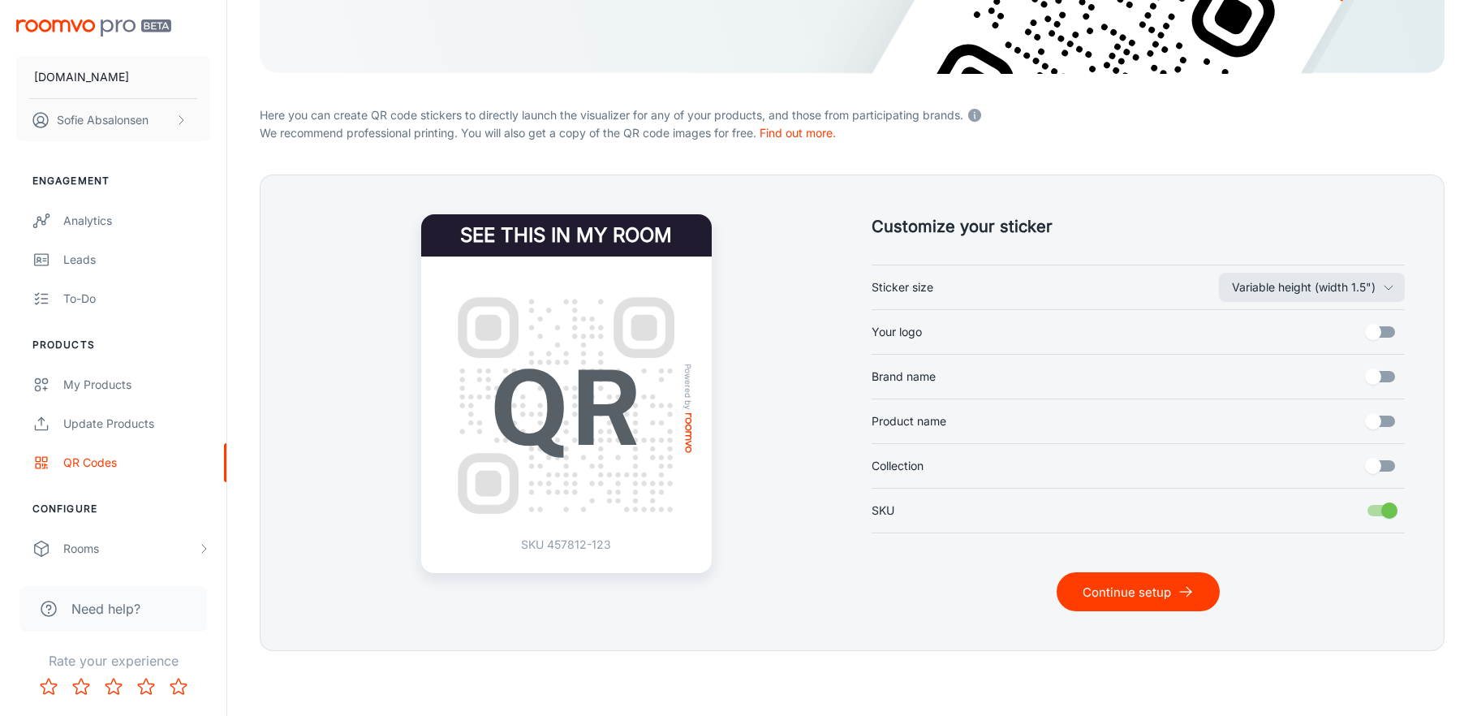
click at [1134, 590] on button "Continue setup" at bounding box center [1138, 591] width 163 height 39
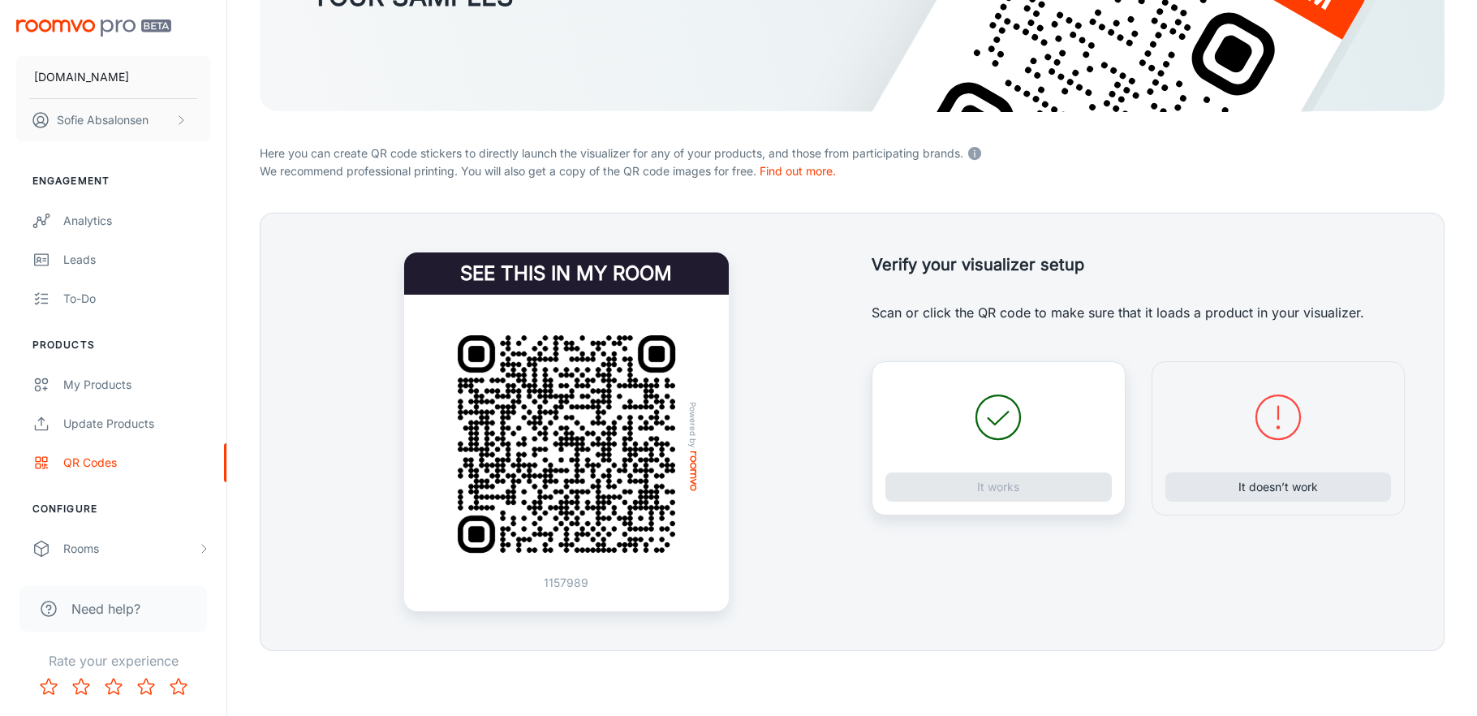
scroll to position [248, 0]
click at [1235, 490] on button "It doesn’t work" at bounding box center [1279, 486] width 226 height 29
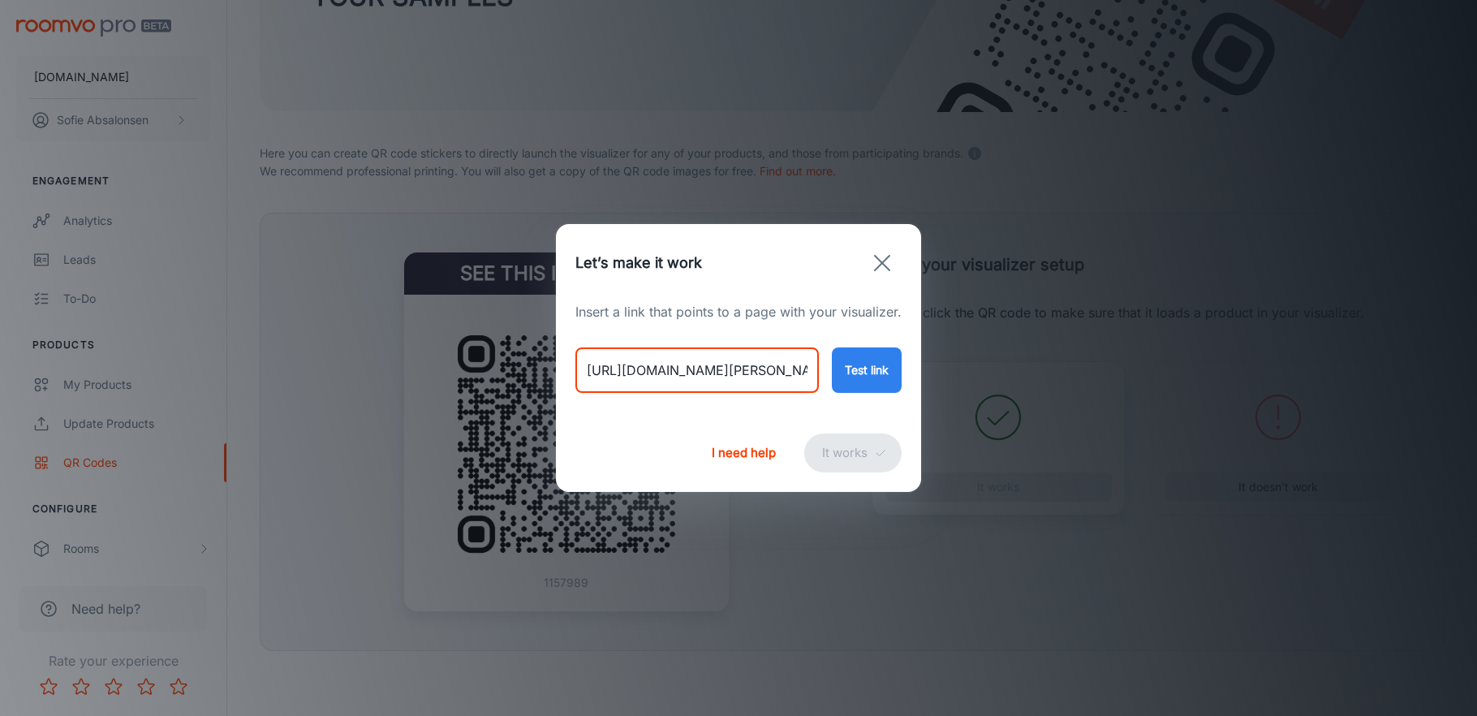
drag, startPoint x: 580, startPoint y: 374, endPoint x: 1019, endPoint y: 402, distance: 439.2
click at [1019, 402] on div "Let’s make it work Insert a link that points to a page with your visualizer. [U…" at bounding box center [738, 358] width 1477 height 716
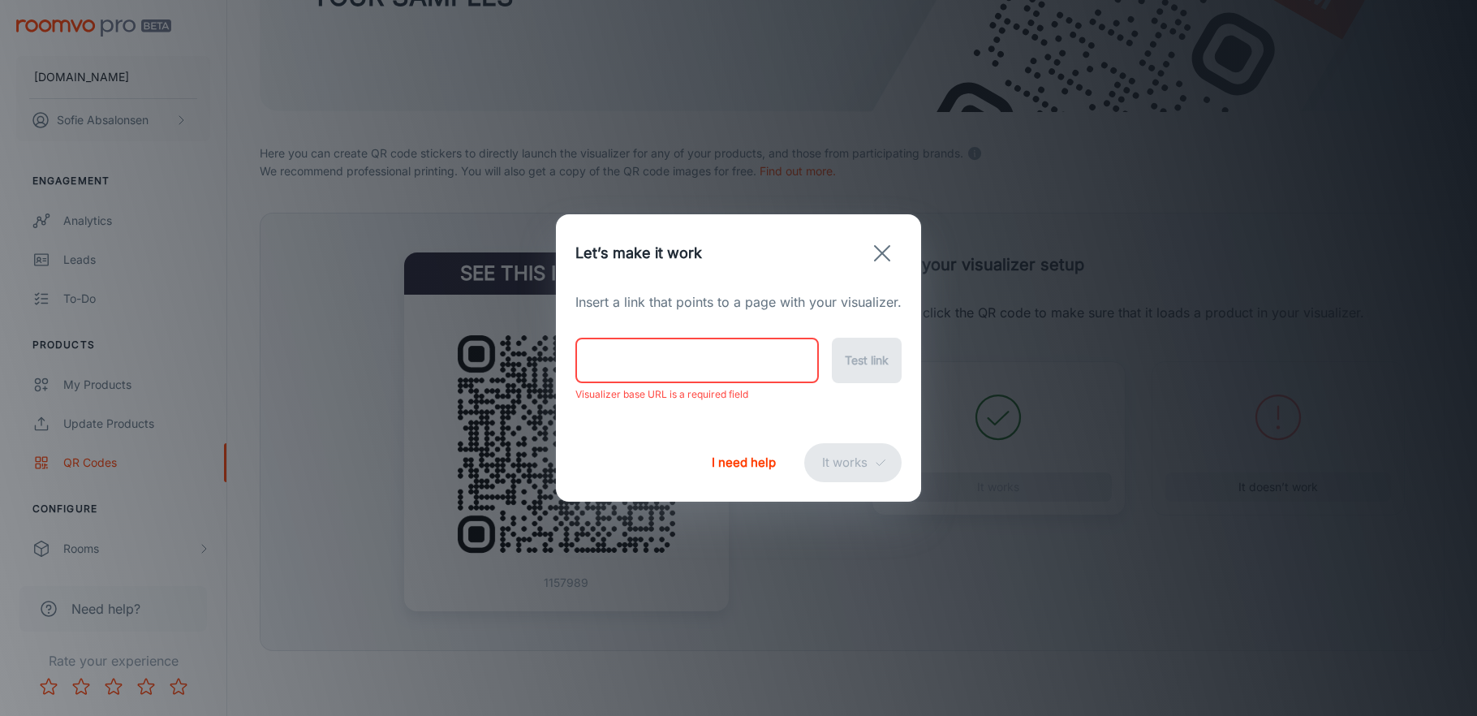
paste input "[URL][DOMAIN_NAME]"
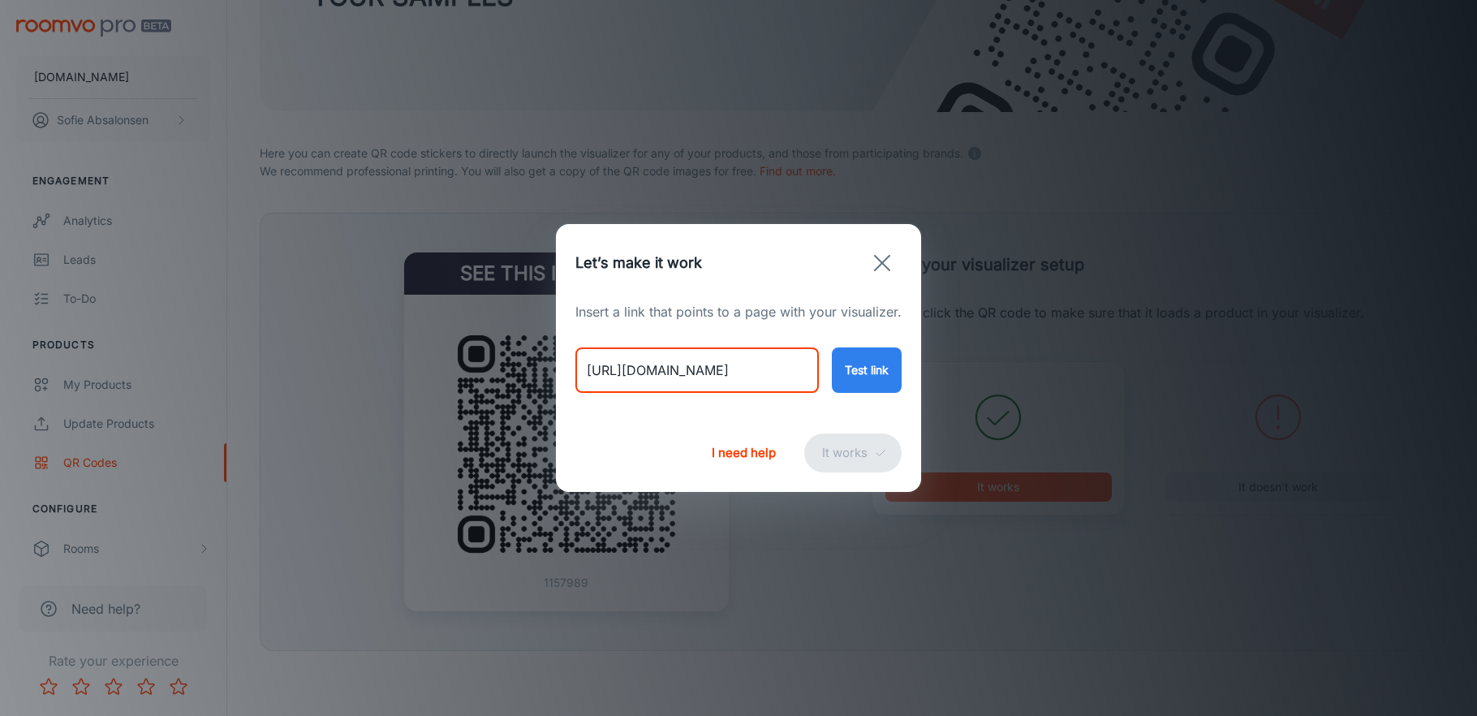
type input "[URL][DOMAIN_NAME]"
click at [845, 369] on button "Test link" at bounding box center [867, 369] width 70 height 45
click at [877, 460] on button "It works" at bounding box center [852, 452] width 97 height 39
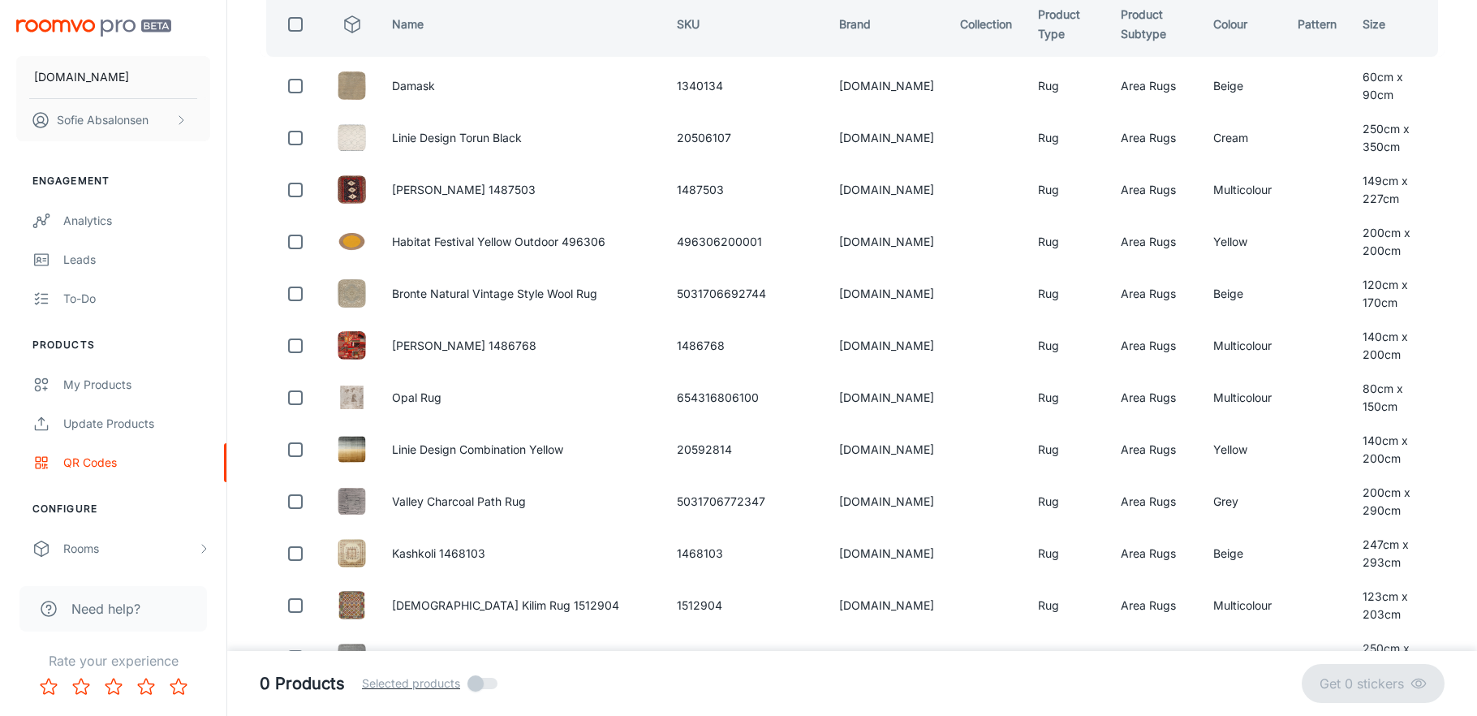
scroll to position [0, 0]
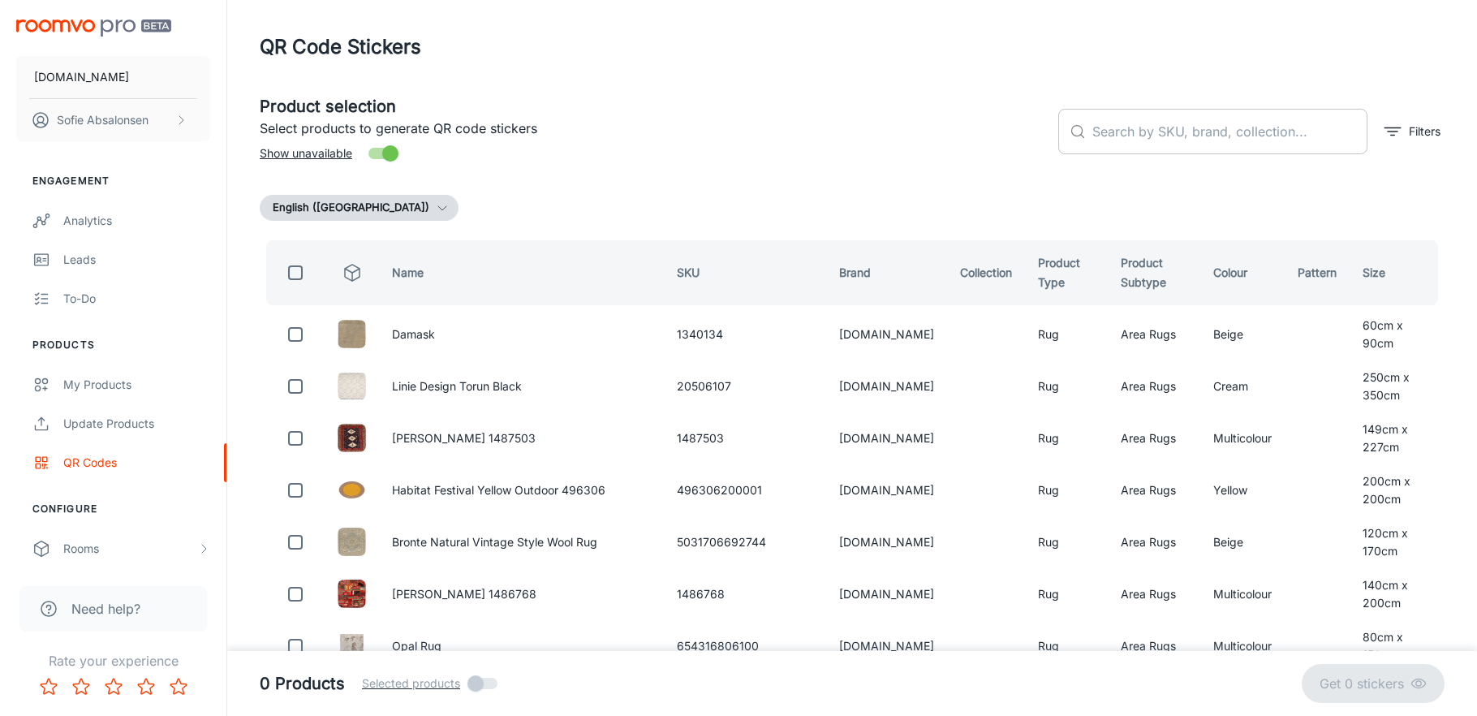
click at [1290, 119] on input "text" at bounding box center [1230, 131] width 275 height 45
paste input "654316806155"
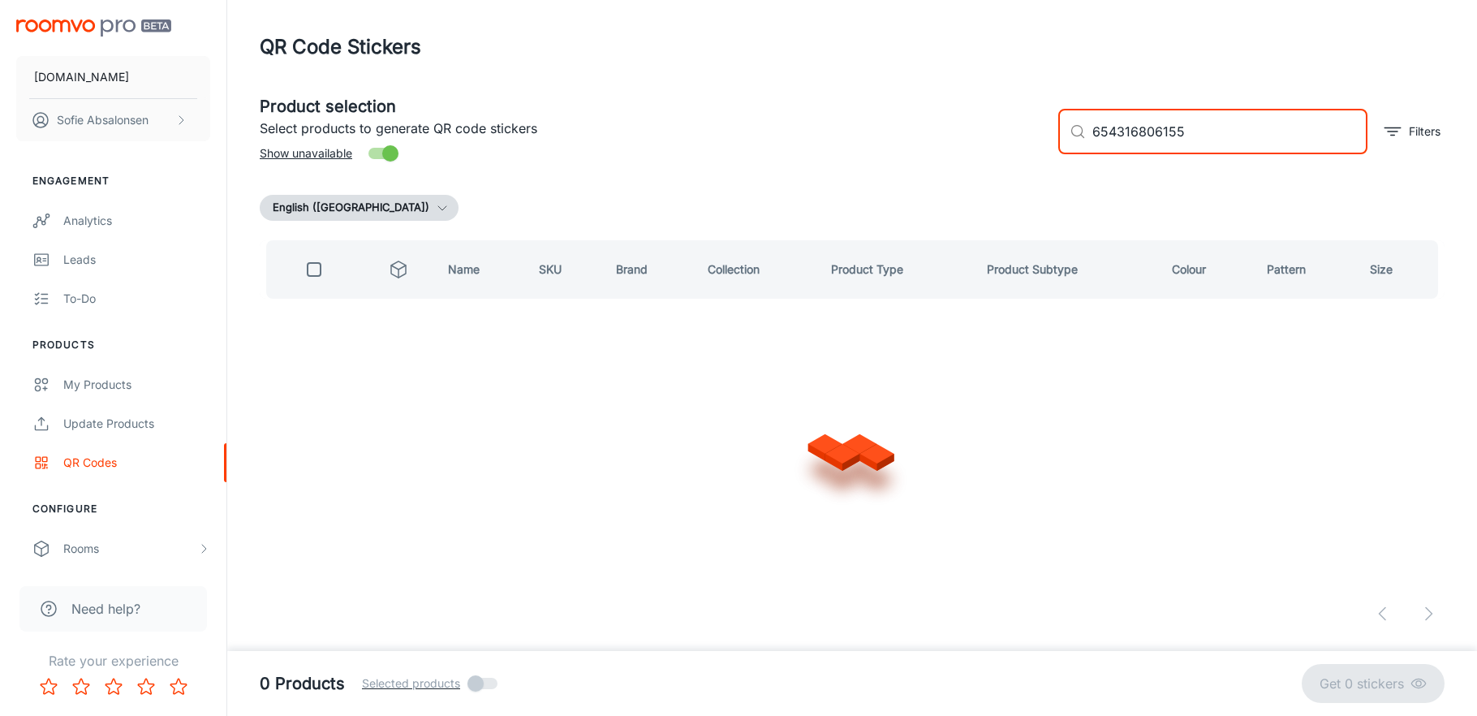
type input "654316806155"
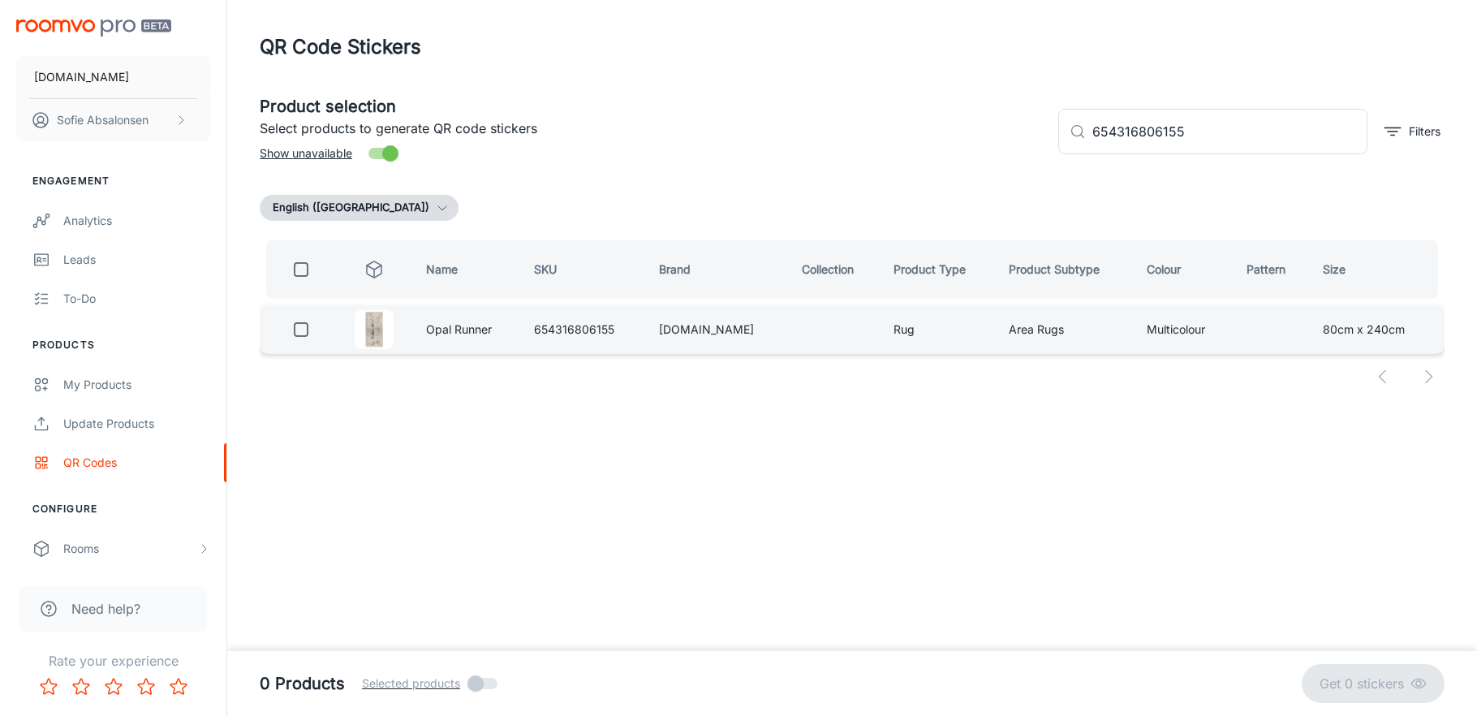
click at [323, 329] on div at bounding box center [301, 329] width 44 height 32
click at [297, 329] on input "checkbox" at bounding box center [301, 329] width 32 height 32
checkbox input "true"
click at [1387, 696] on button "Get 1 sticker" at bounding box center [1378, 683] width 134 height 39
checkbox input "false"
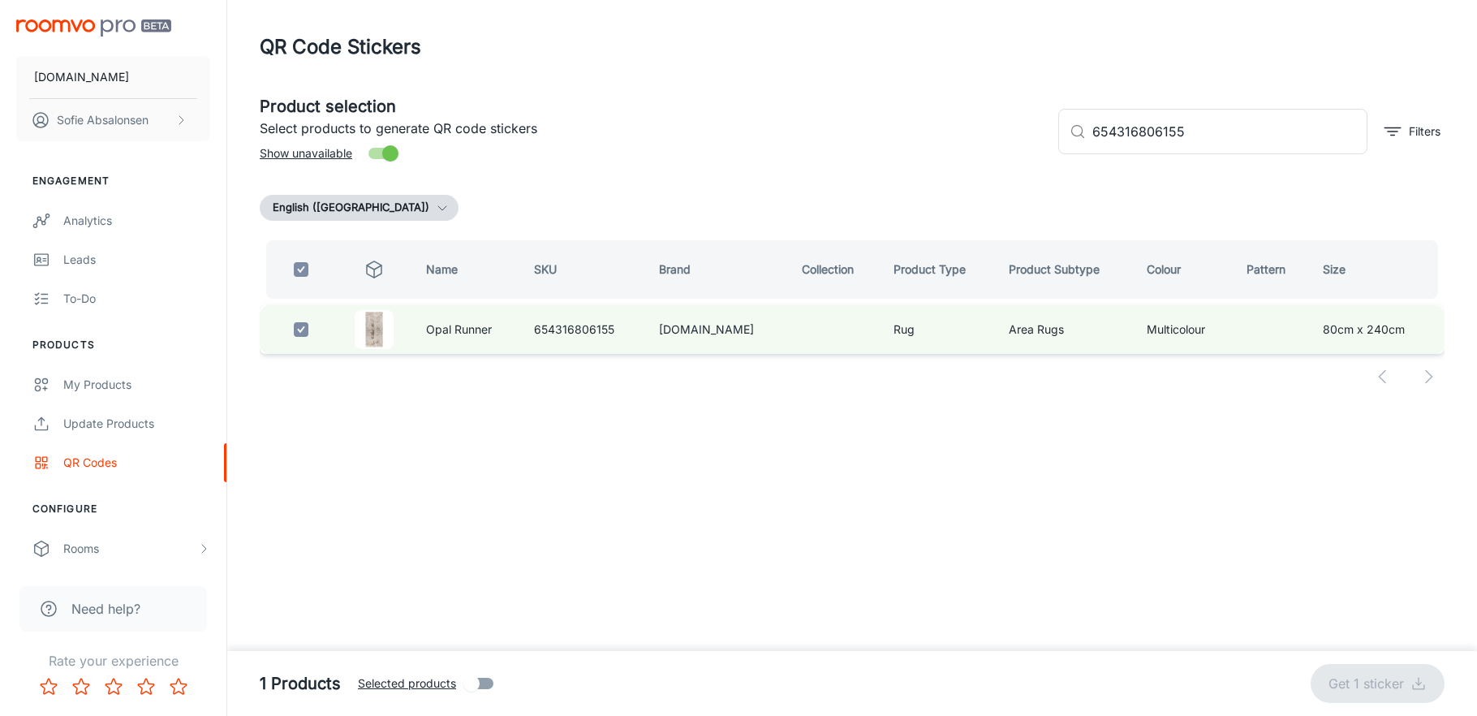
checkbox input "false"
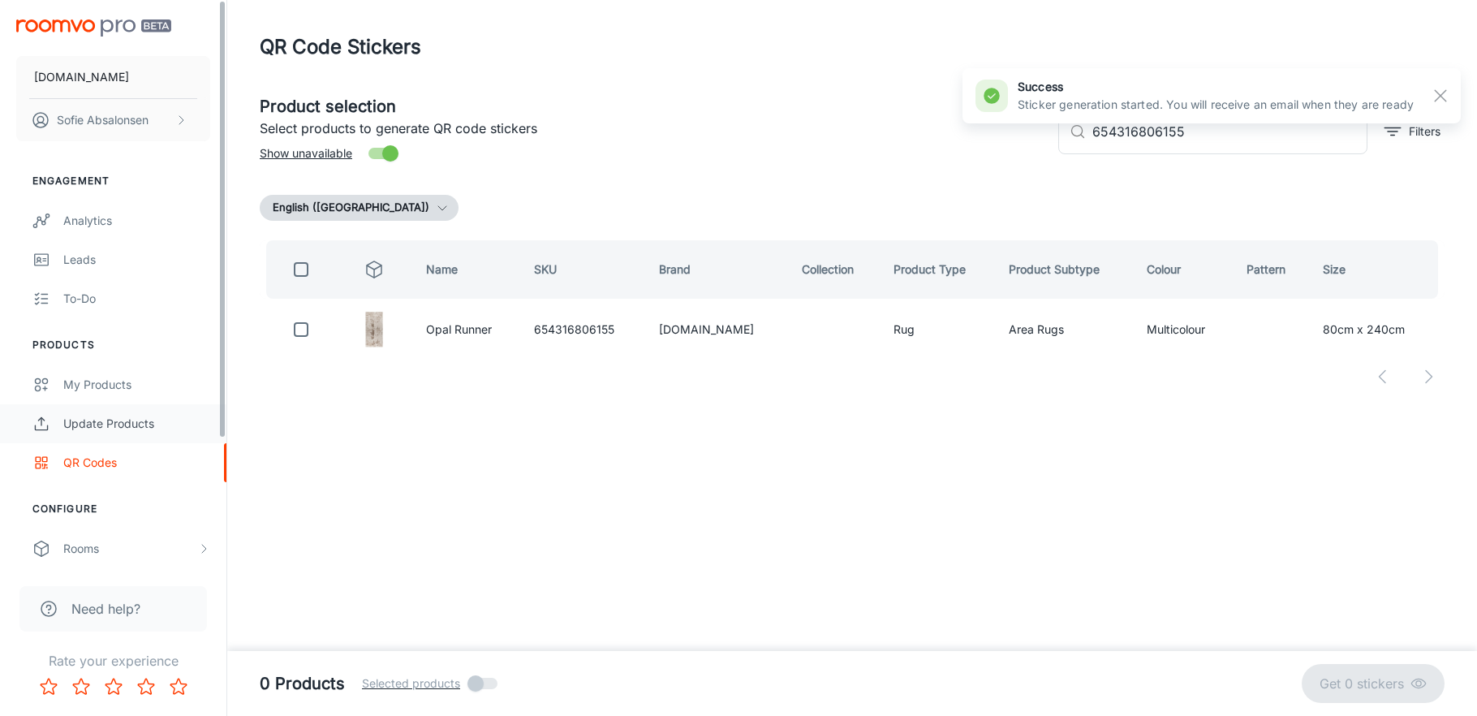
click at [123, 426] on div "Update Products" at bounding box center [136, 424] width 147 height 18
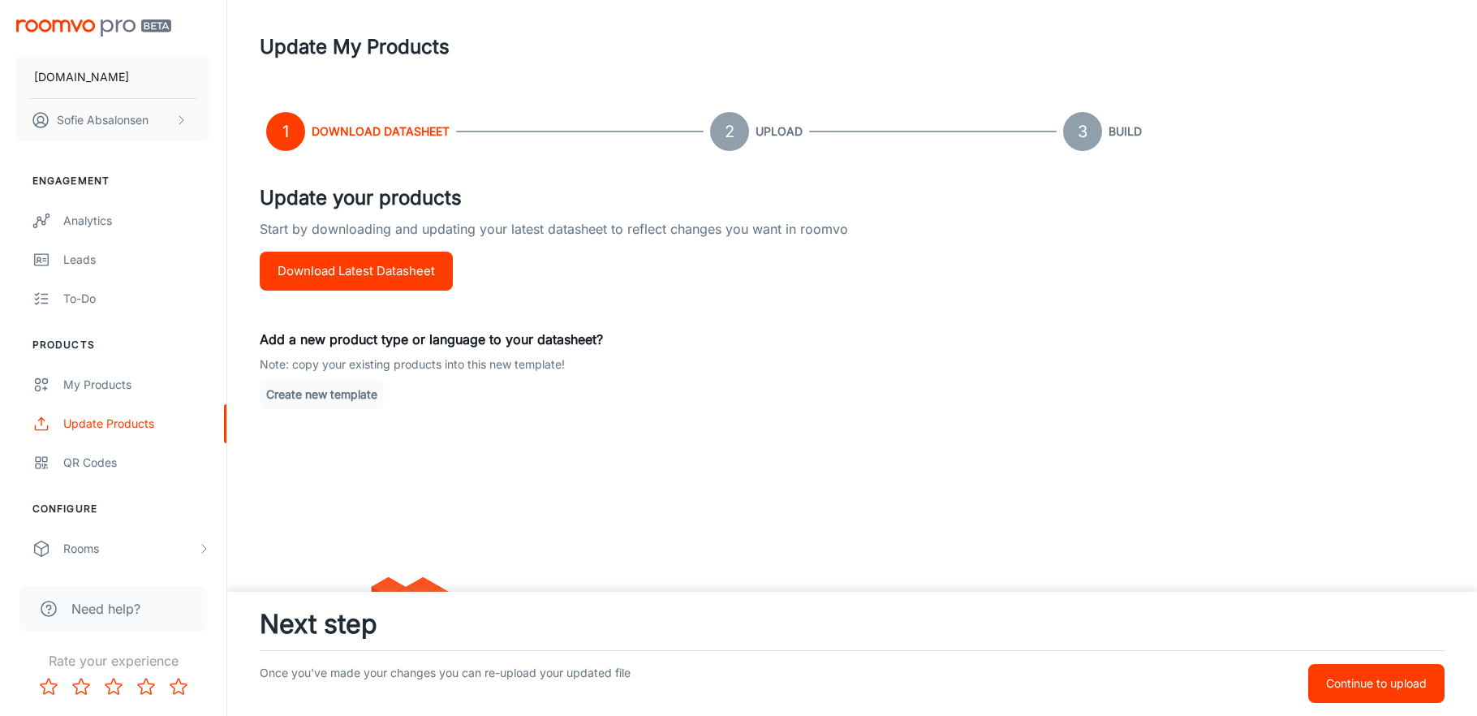
click at [117, 478] on link "QR Codes" at bounding box center [113, 462] width 226 height 39
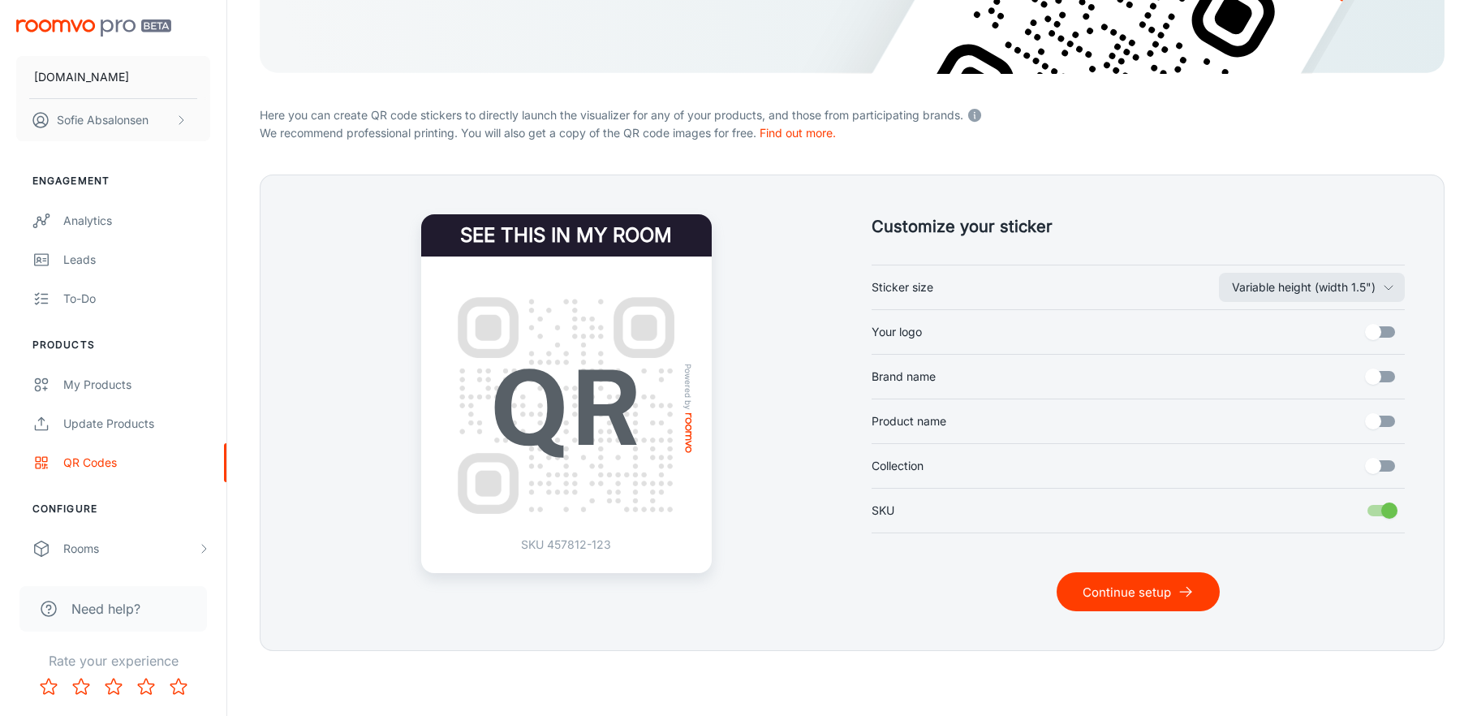
click at [1123, 605] on button "Continue setup" at bounding box center [1138, 591] width 163 height 39
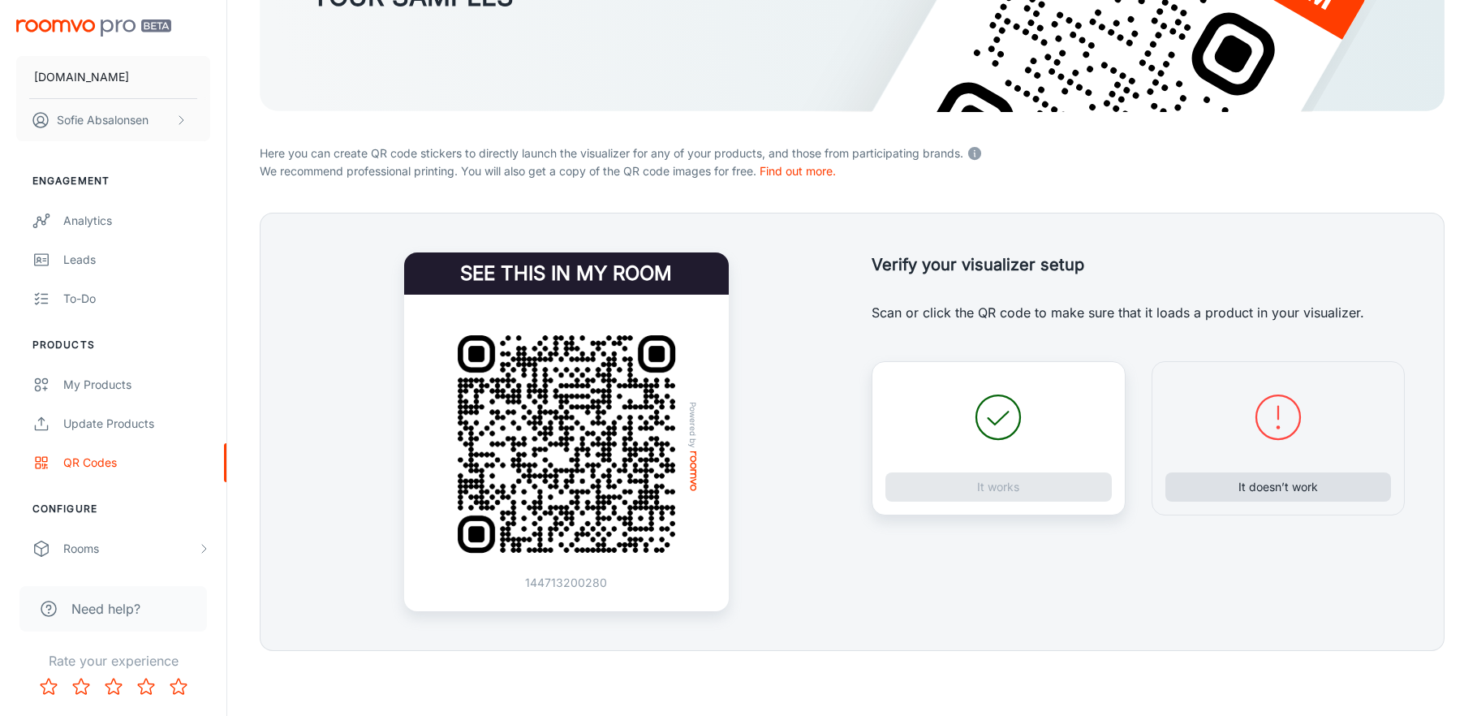
scroll to position [248, 0]
click at [1247, 475] on button "It doesn’t work" at bounding box center [1279, 486] width 226 height 29
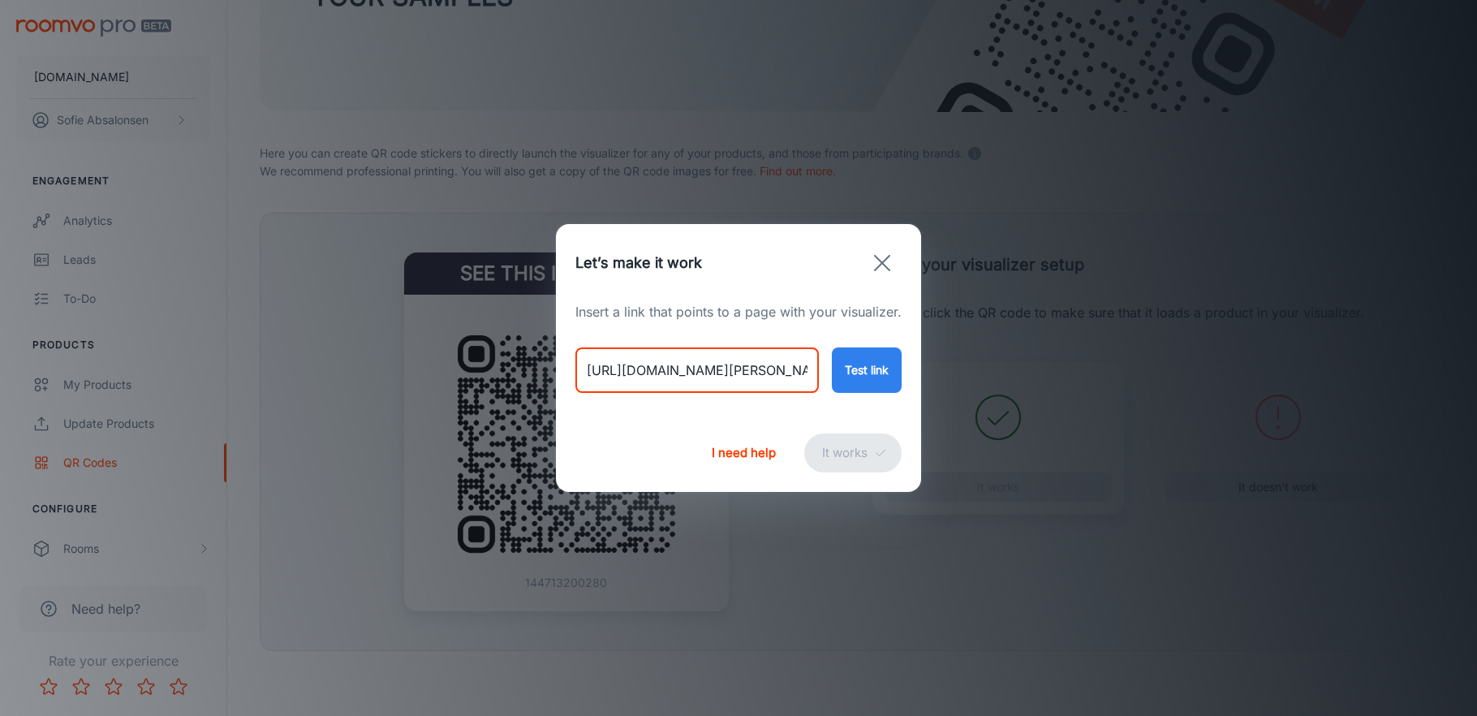
drag, startPoint x: 588, startPoint y: 370, endPoint x: 967, endPoint y: 413, distance: 381.5
click at [967, 413] on div "Let’s make it work Insert a link that points to a page with your visualizer. [U…" at bounding box center [738, 358] width 1477 height 716
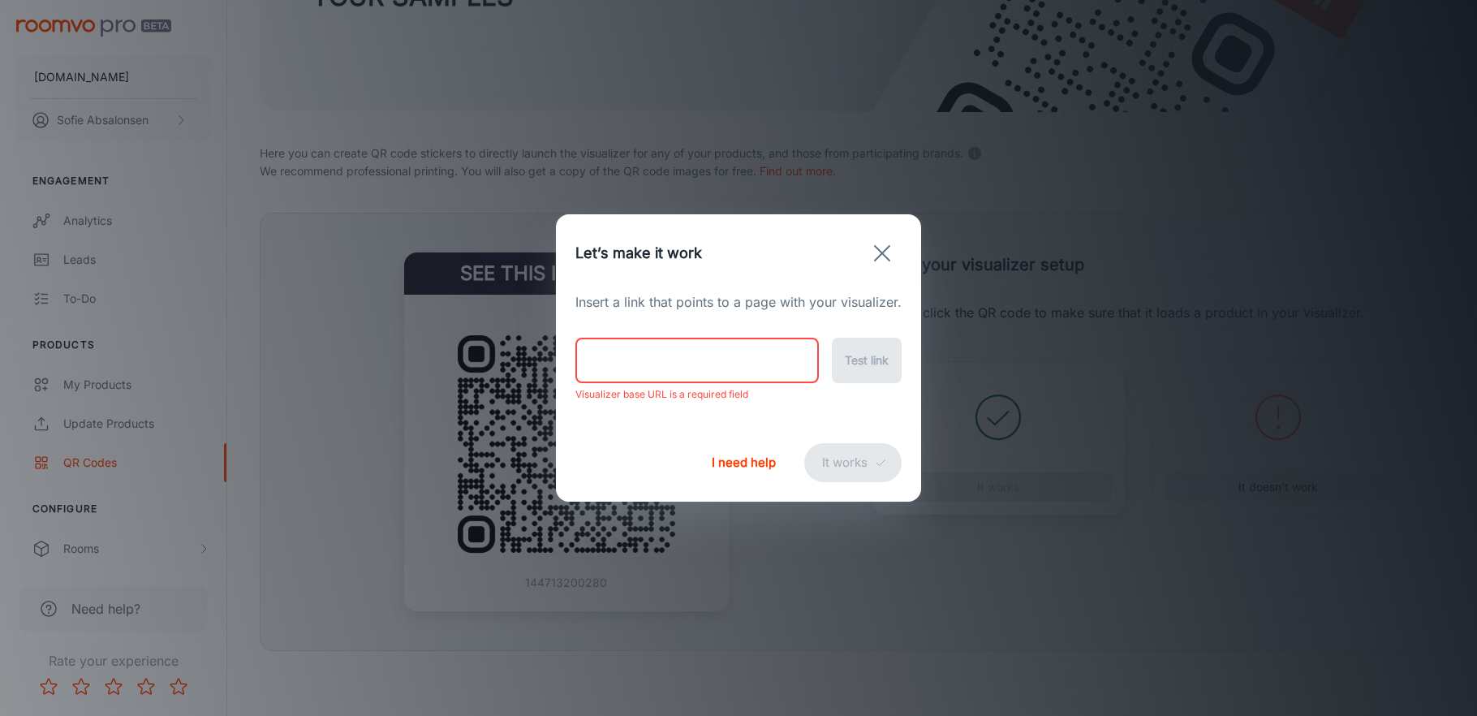
paste input "[URL][DOMAIN_NAME]"
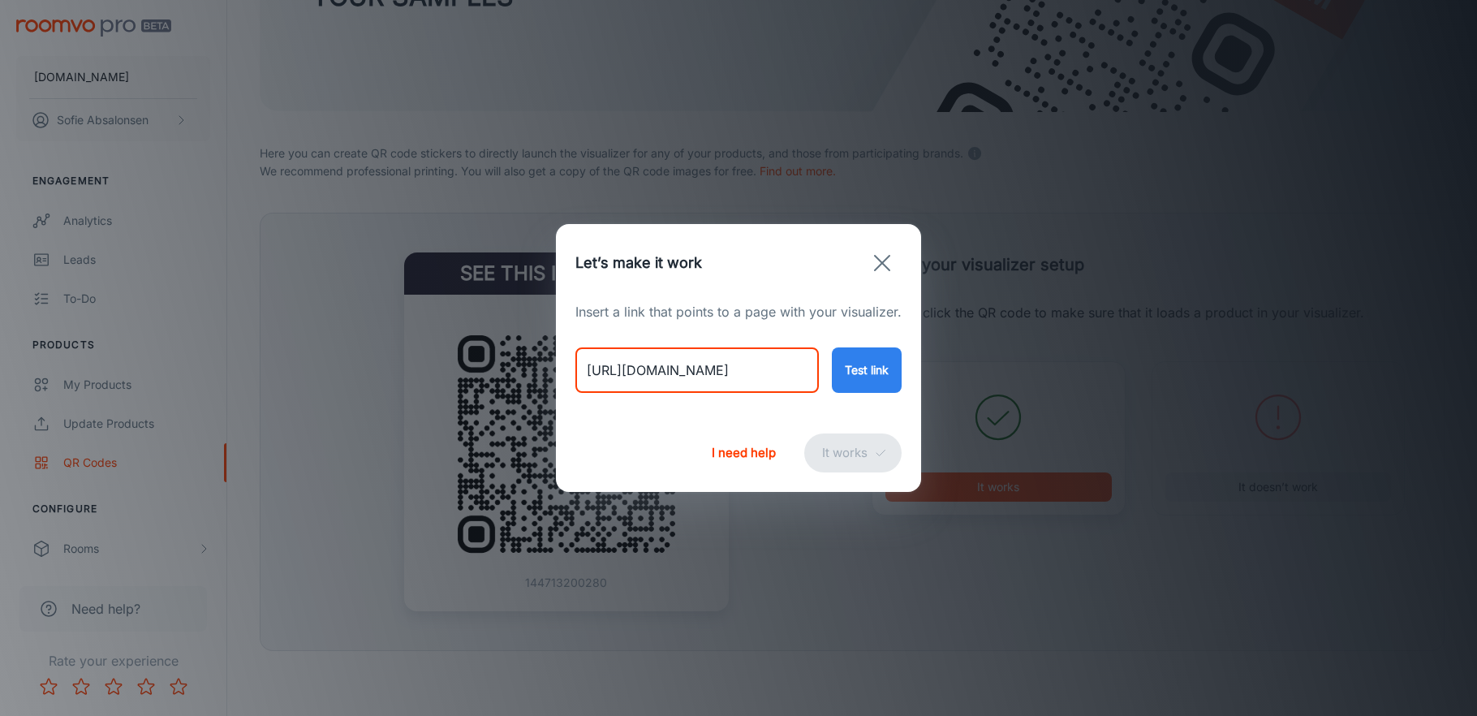
type input "[URL][DOMAIN_NAME]"
click at [854, 373] on button "Test link" at bounding box center [867, 369] width 70 height 45
click at [868, 435] on button "It works" at bounding box center [852, 452] width 97 height 39
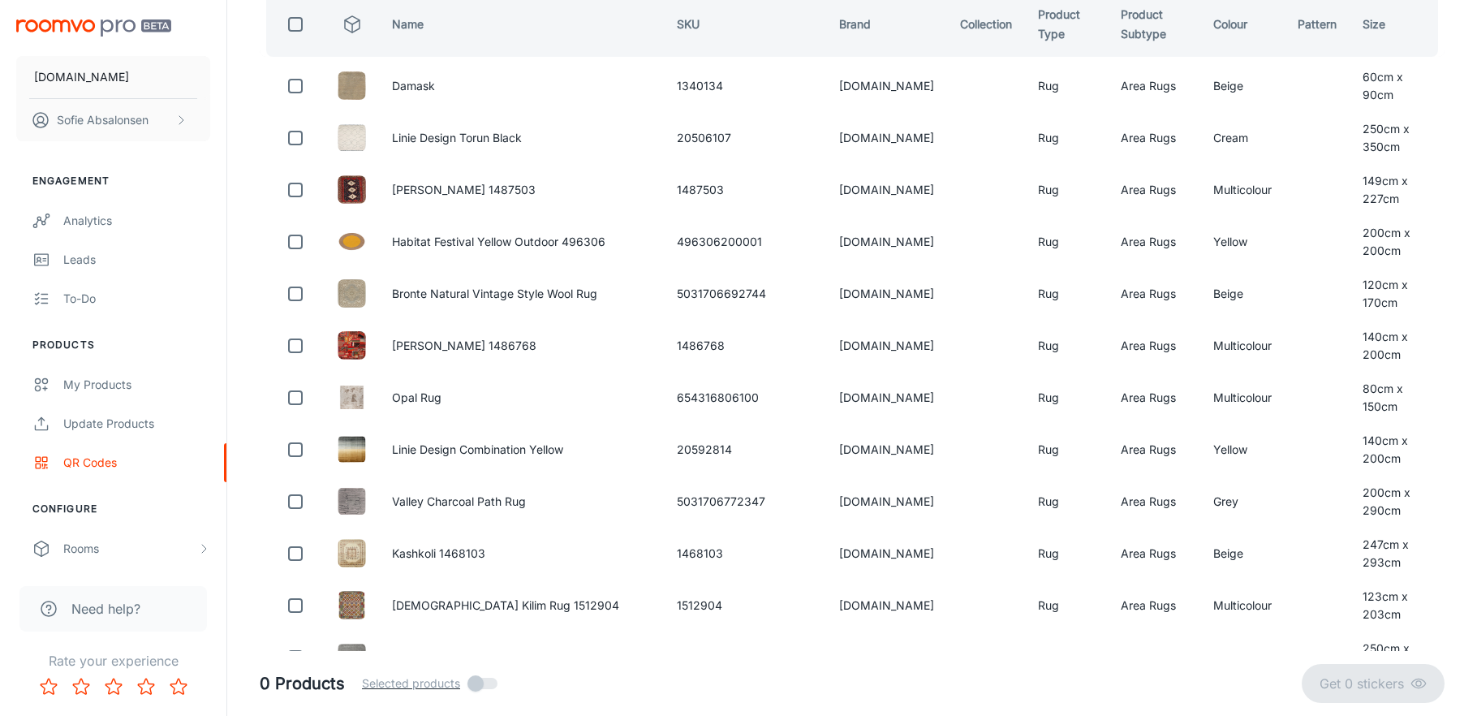
scroll to position [0, 0]
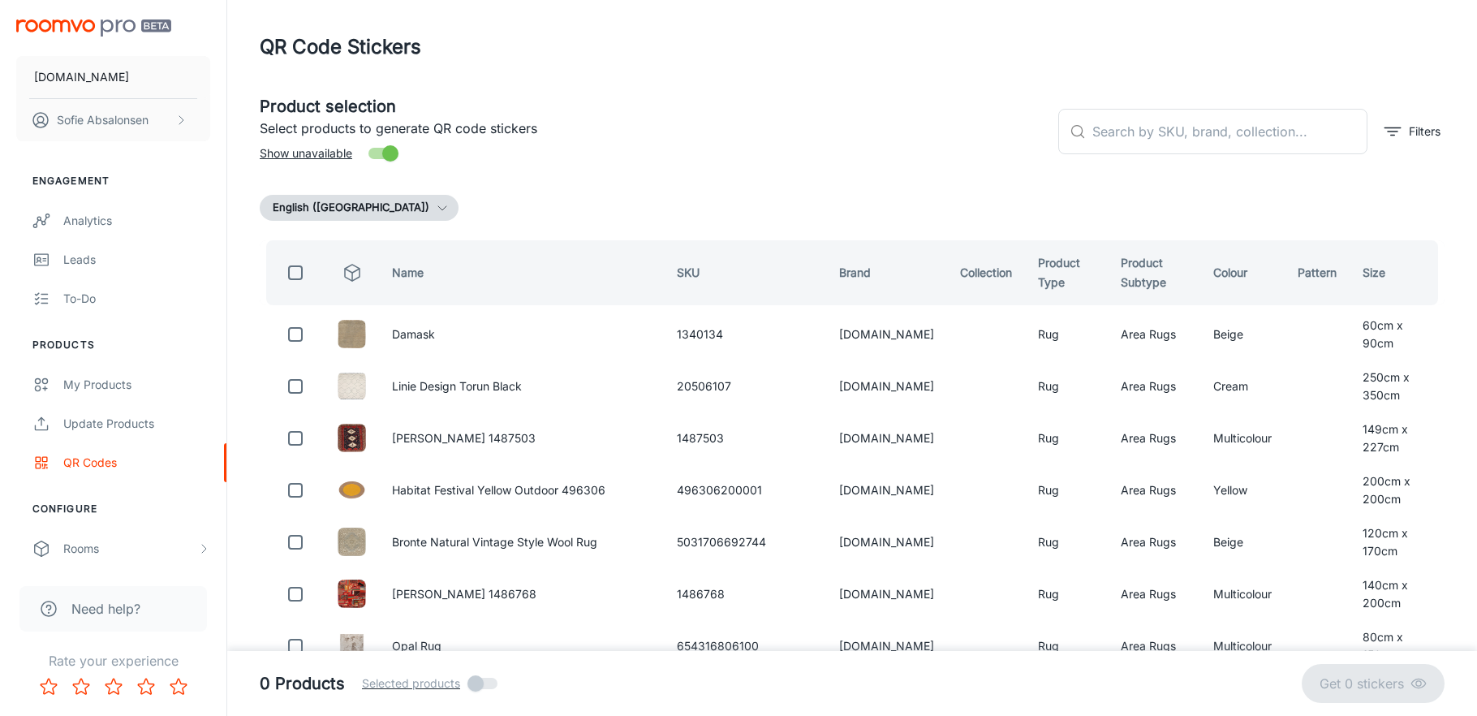
click at [1149, 157] on div "​ ​ Filters" at bounding box center [1244, 125] width 399 height 88
click at [1144, 143] on input "text" at bounding box center [1230, 131] width 275 height 45
paste input "654316806100"
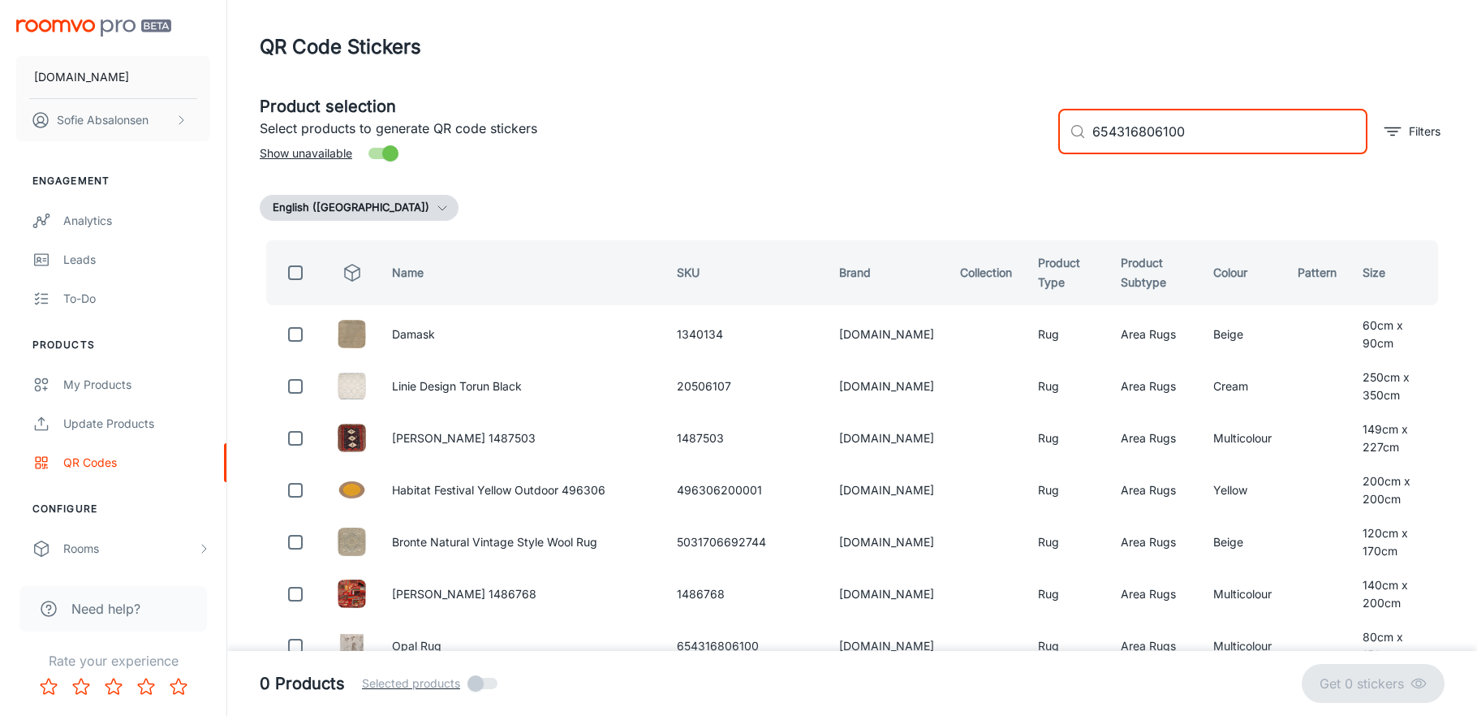
type input "654316806100"
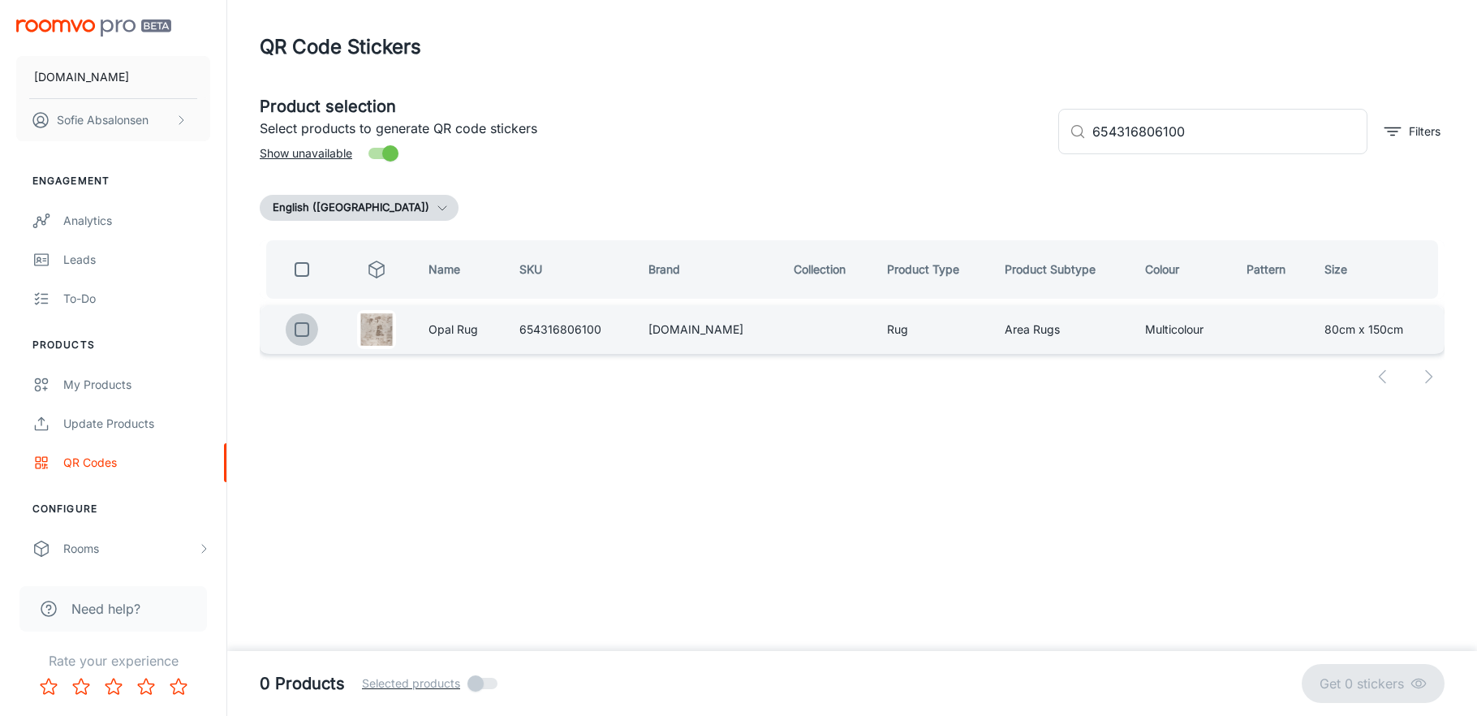
click at [313, 328] on input "checkbox" at bounding box center [302, 329] width 32 height 32
checkbox input "true"
click at [1364, 676] on p "Get 1 sticker" at bounding box center [1370, 683] width 82 height 19
checkbox input "false"
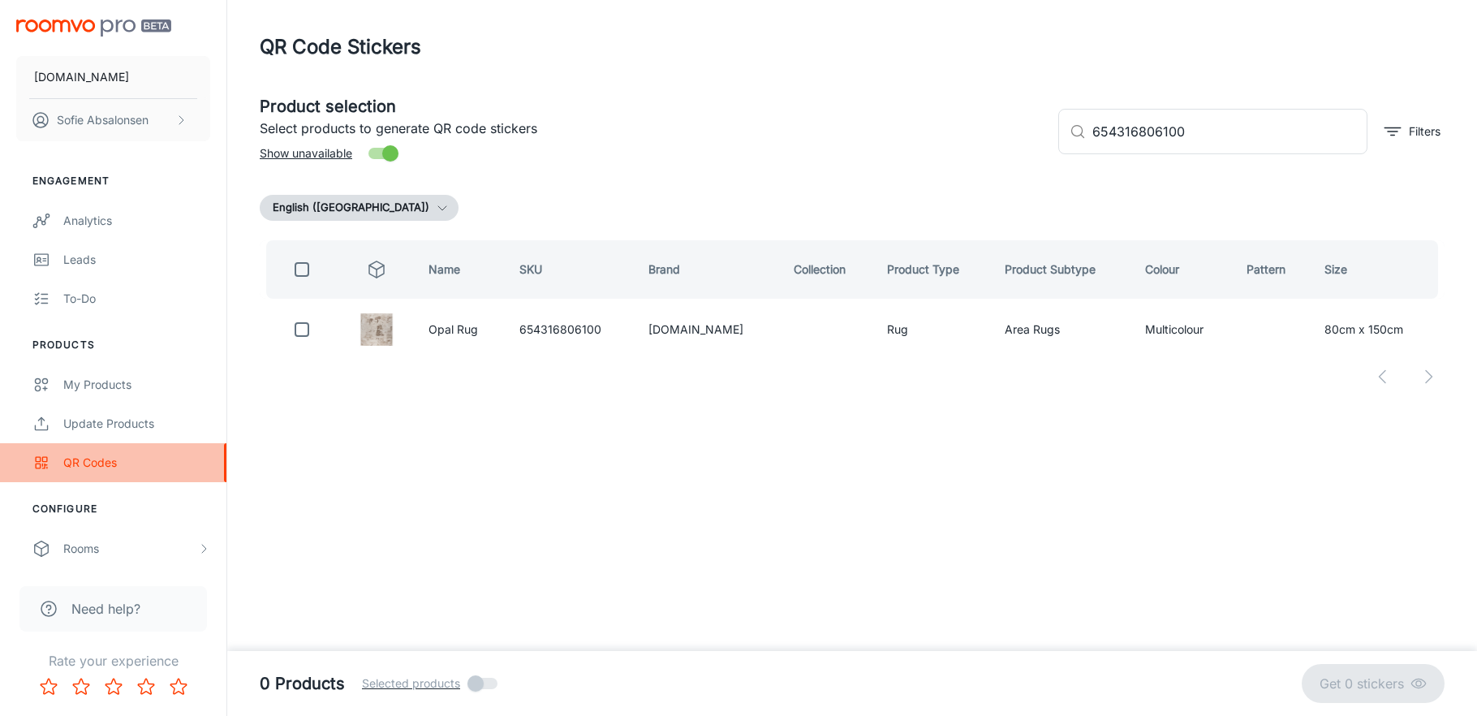
click at [132, 463] on div "QR Codes" at bounding box center [136, 463] width 147 height 18
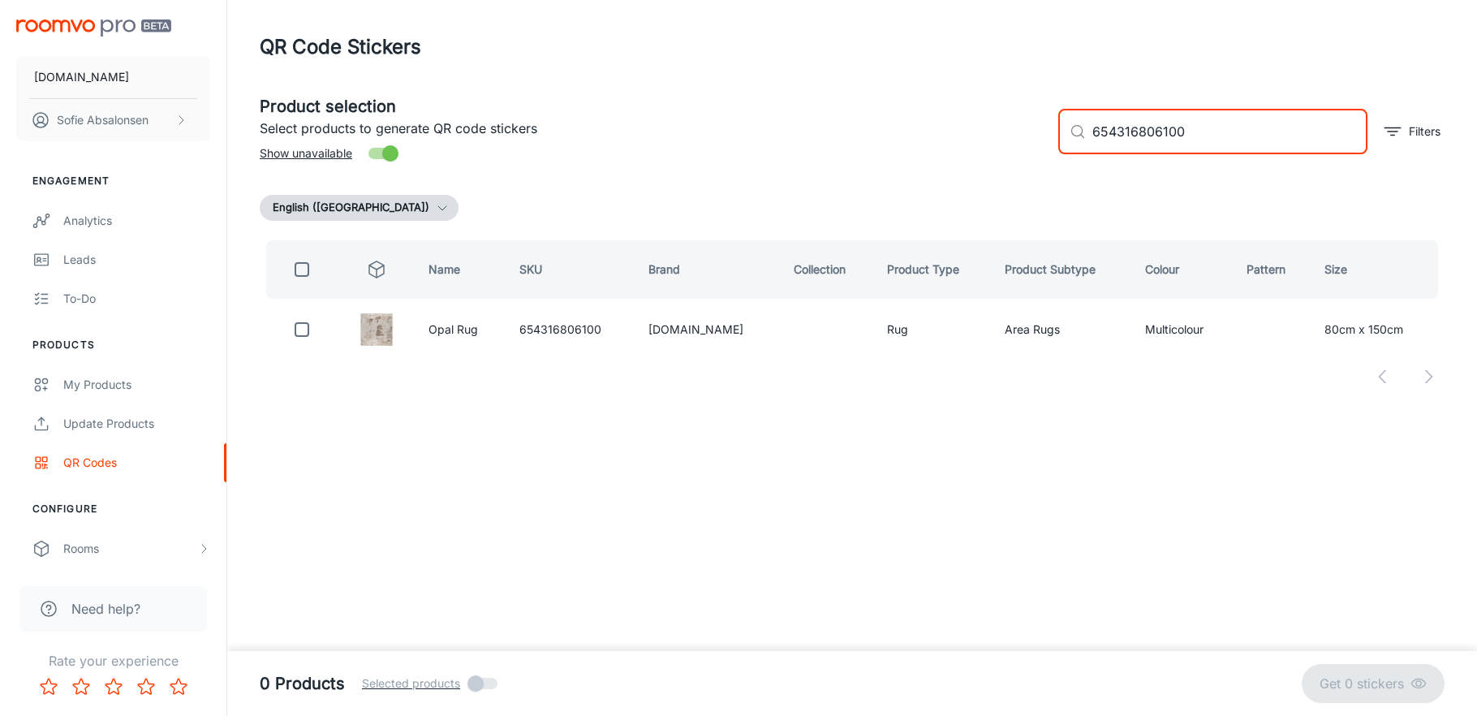
drag, startPoint x: 1196, startPoint y: 131, endPoint x: 828, endPoint y: 131, distance: 368.5
click at [828, 131] on div "Product selection Select products to generate QR code stickers Show unavailable…" at bounding box center [846, 125] width 1198 height 88
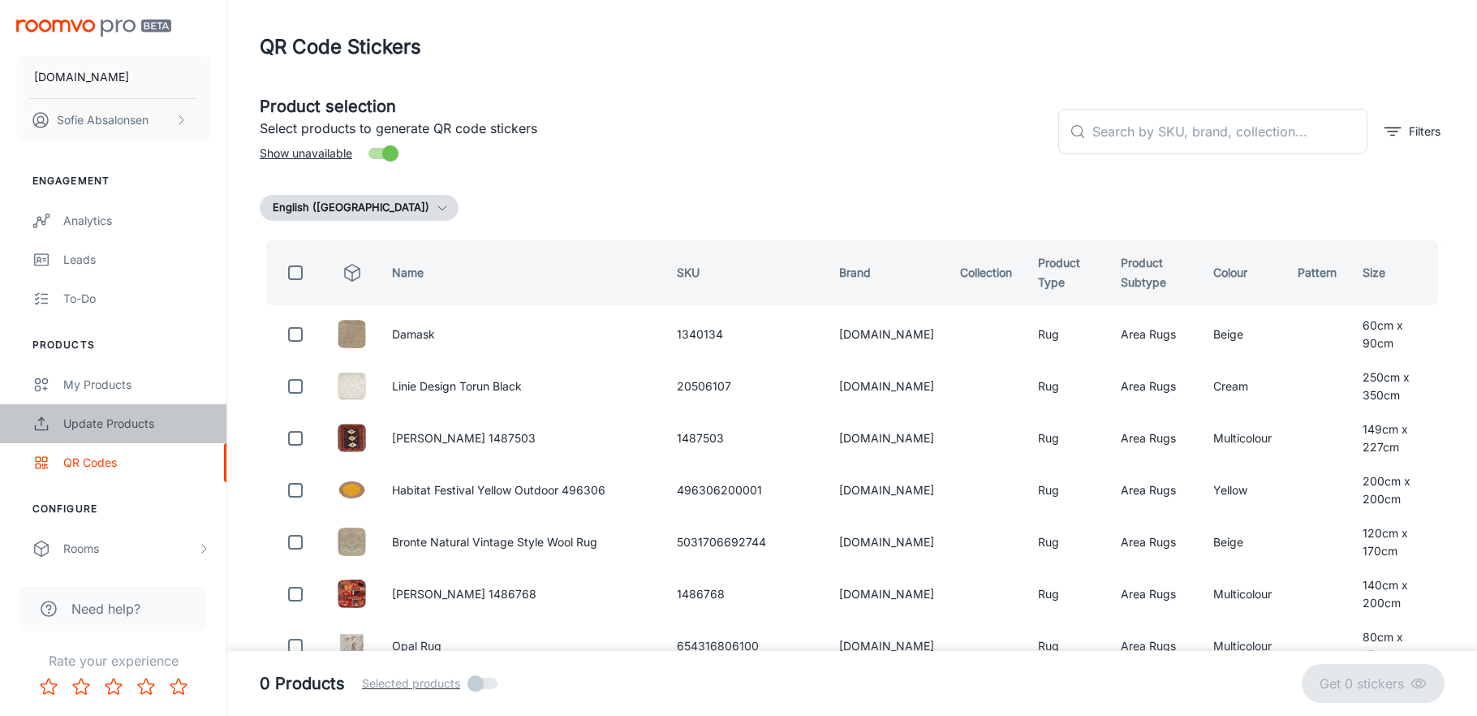
click at [140, 423] on div "Update Products" at bounding box center [136, 424] width 147 height 18
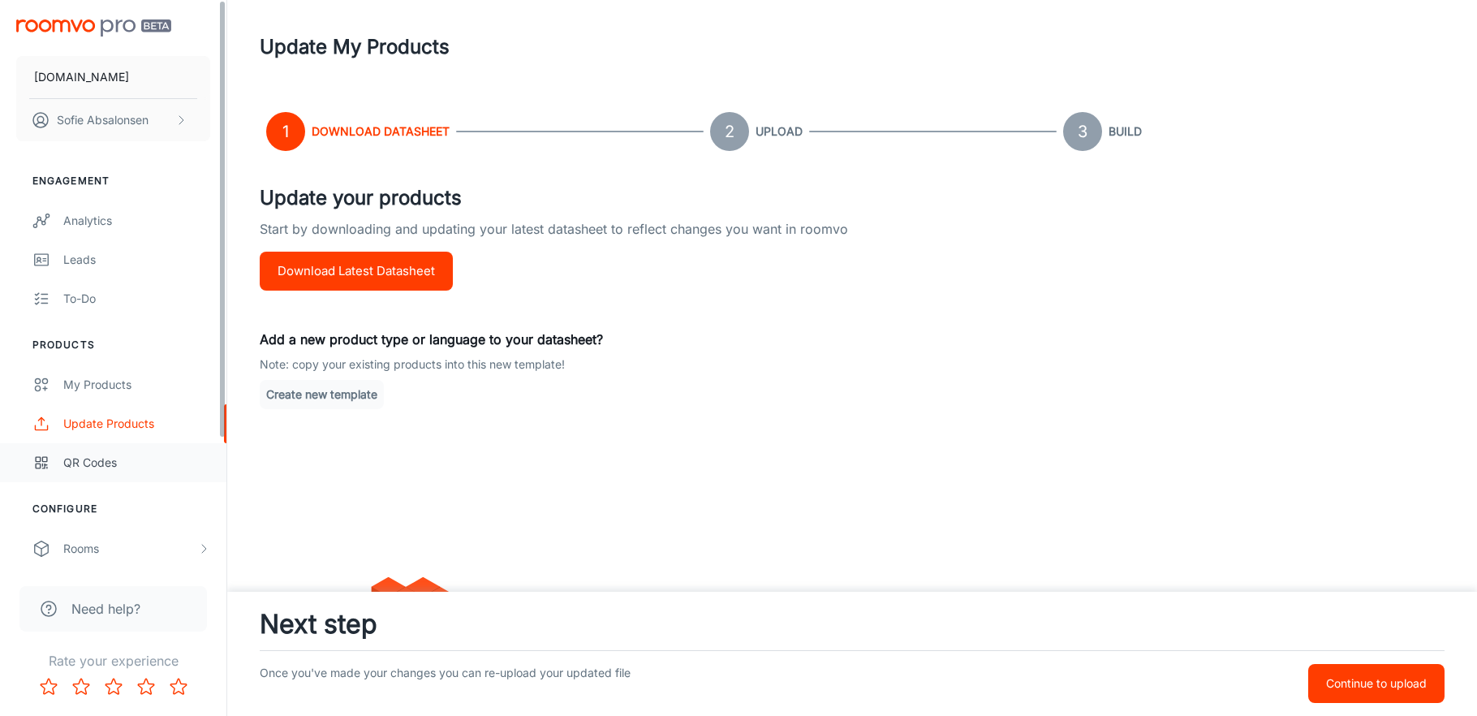
click at [135, 458] on div "QR Codes" at bounding box center [136, 463] width 147 height 18
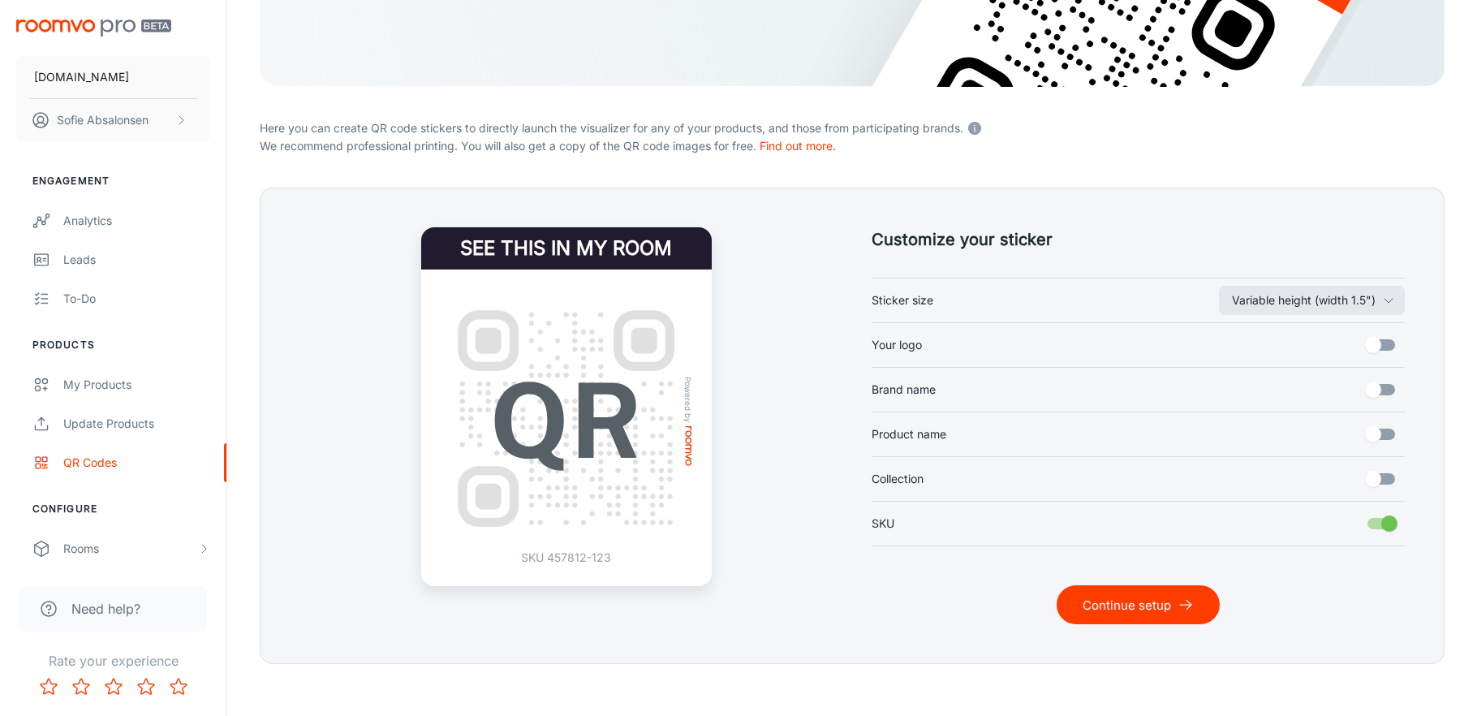
scroll to position [287, 0]
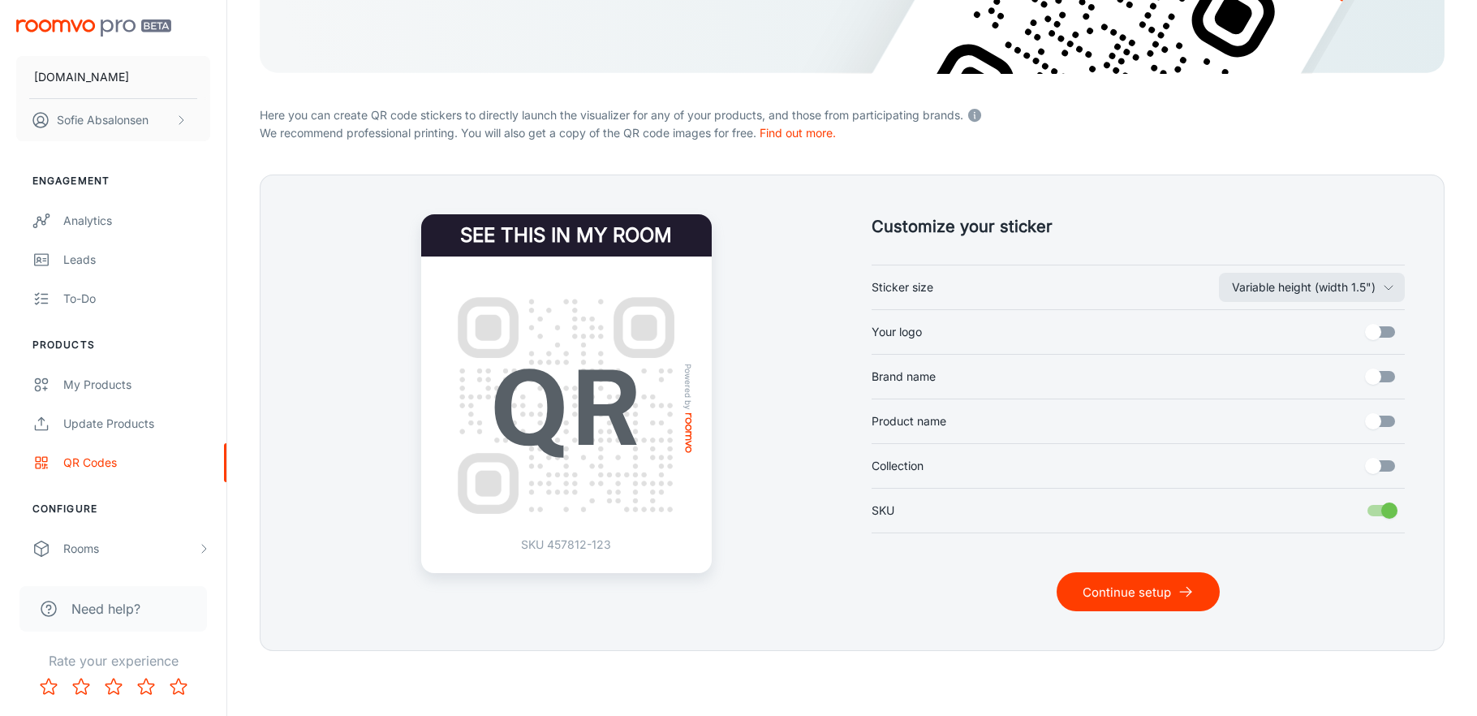
click at [1124, 580] on button "Continue setup" at bounding box center [1138, 591] width 163 height 39
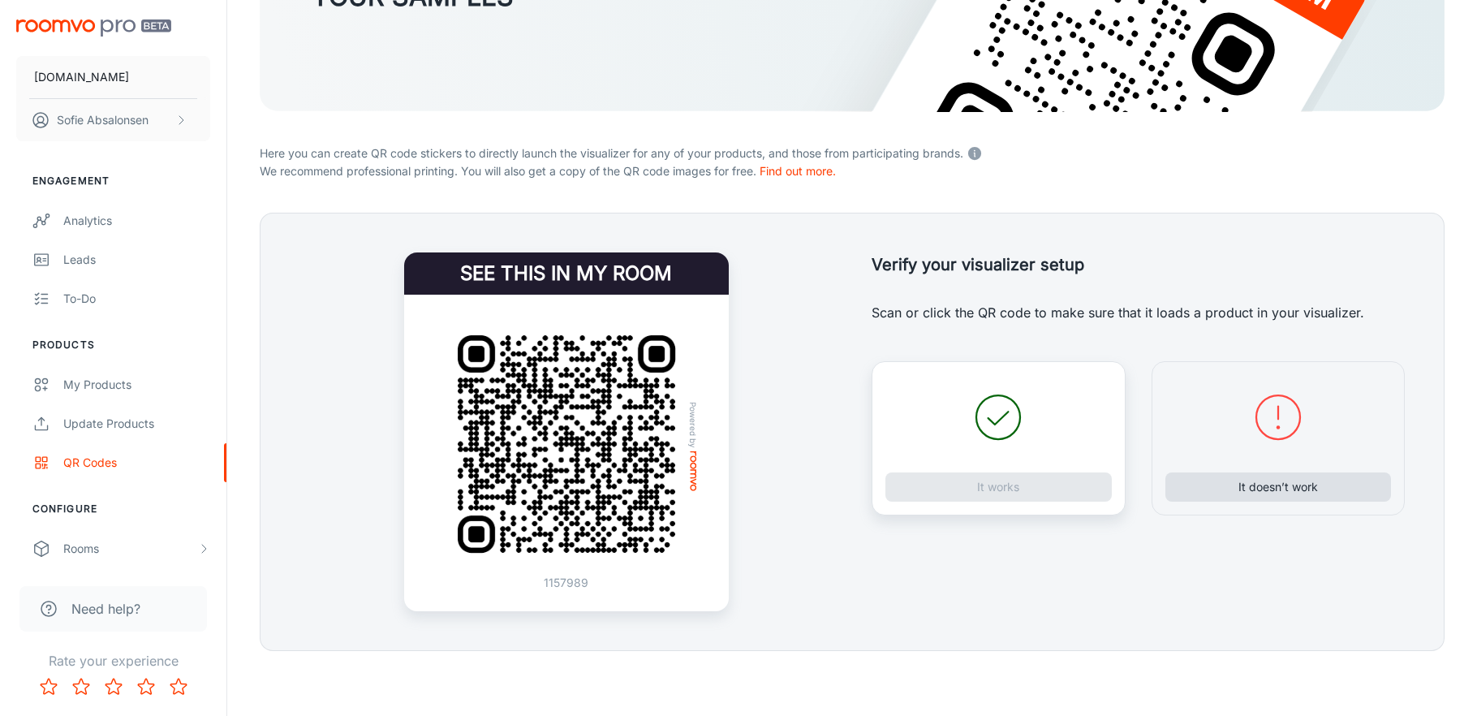
scroll to position [248, 0]
click at [1262, 482] on button "It doesn’t work" at bounding box center [1279, 486] width 226 height 29
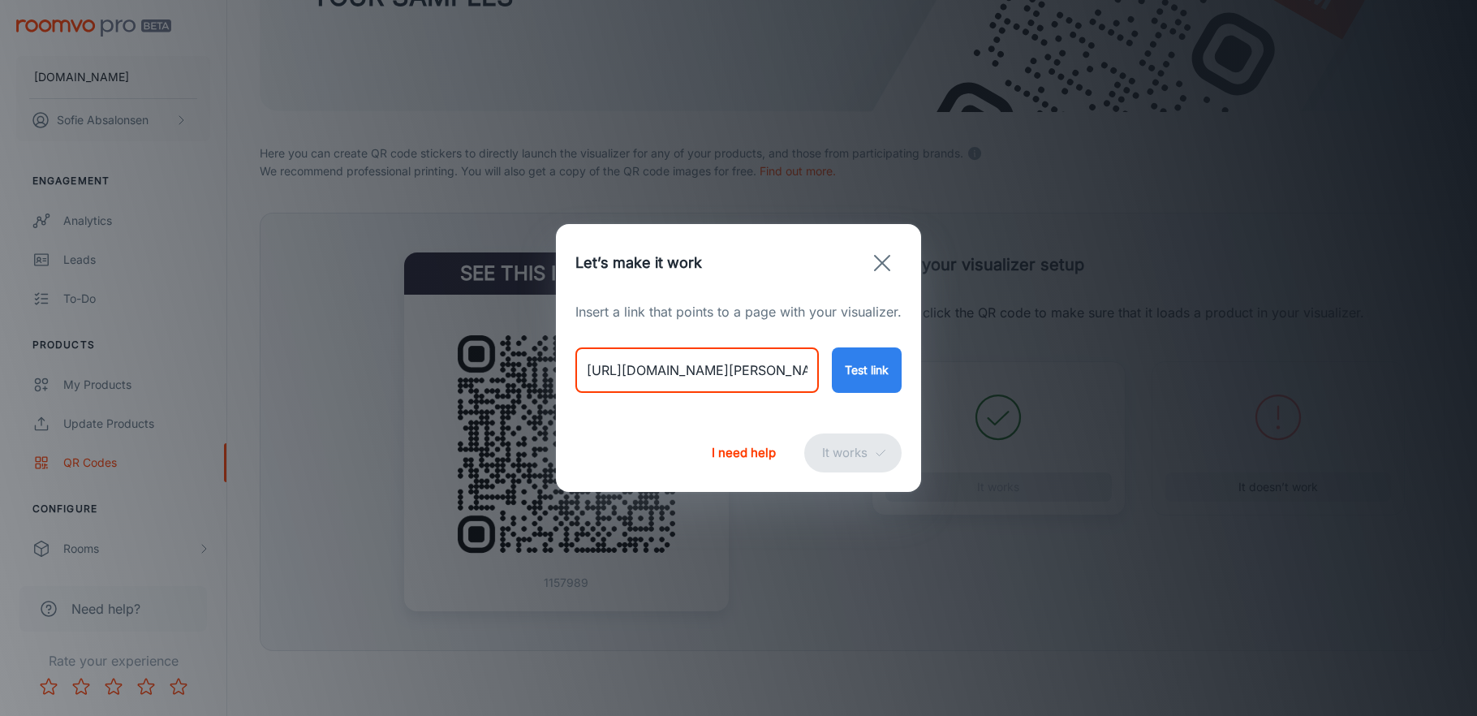
drag, startPoint x: 584, startPoint y: 374, endPoint x: 1142, endPoint y: 399, distance: 559.0
click at [1142, 399] on div "Let’s make it work Insert a link that points to a page with your visualizer. [U…" at bounding box center [738, 358] width 1477 height 716
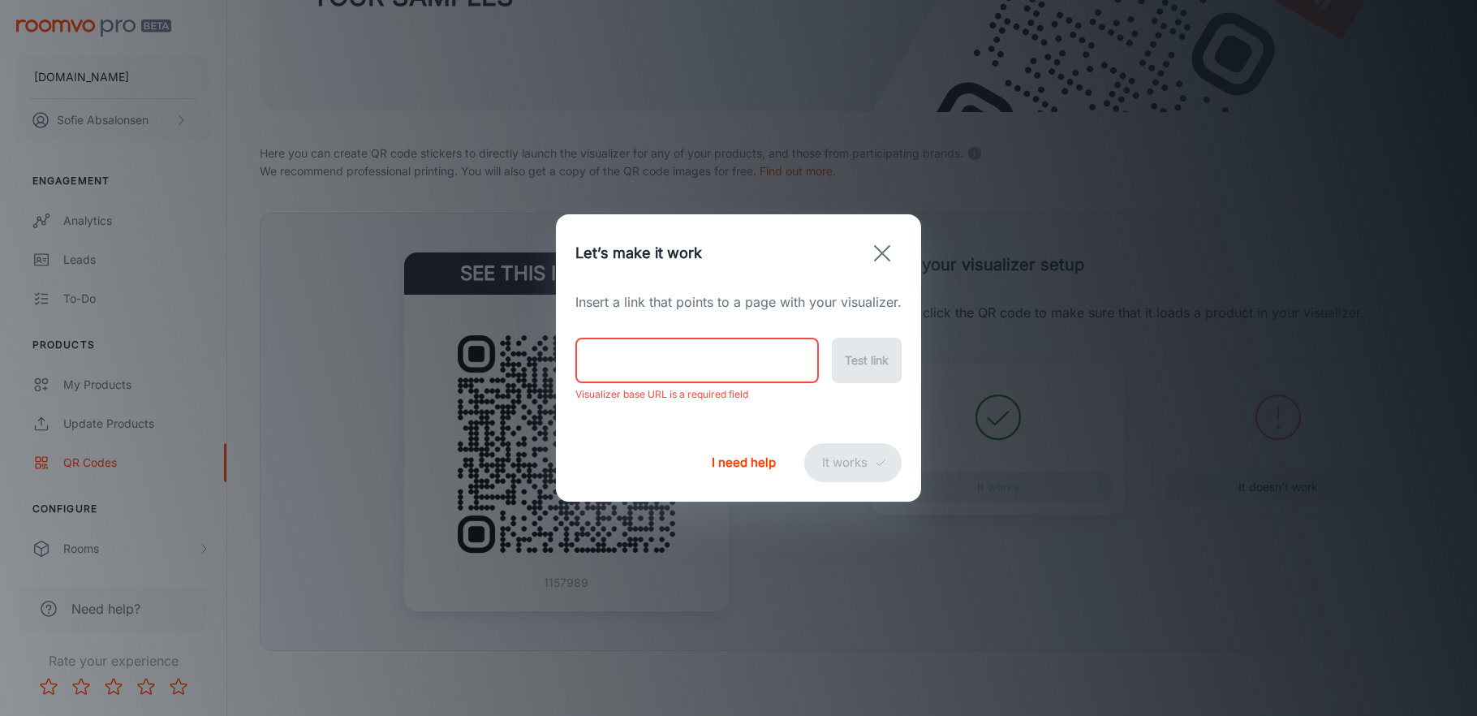
paste input "[URL][DOMAIN_NAME]"
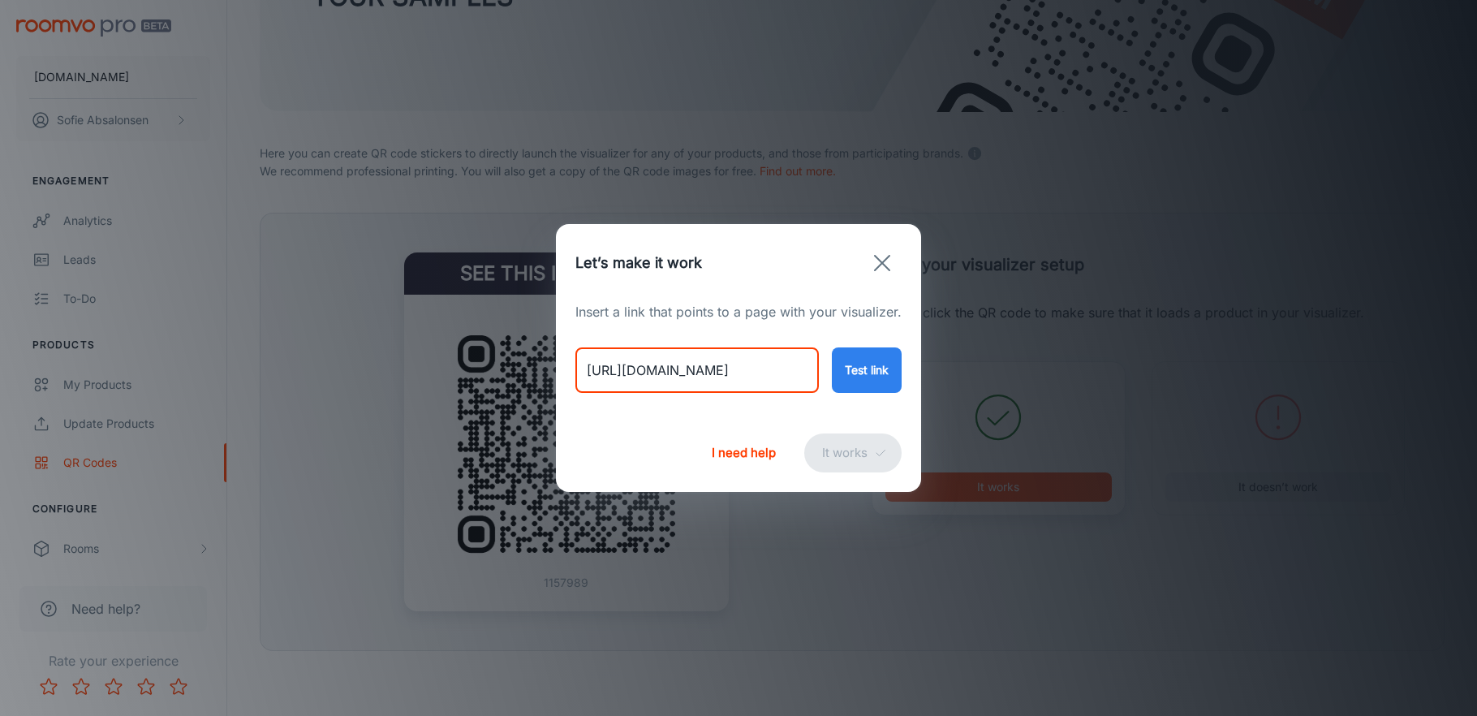
type input "[URL][DOMAIN_NAME]"
click at [879, 372] on button "Test link" at bounding box center [867, 369] width 70 height 45
click at [854, 450] on button "It works" at bounding box center [852, 452] width 97 height 39
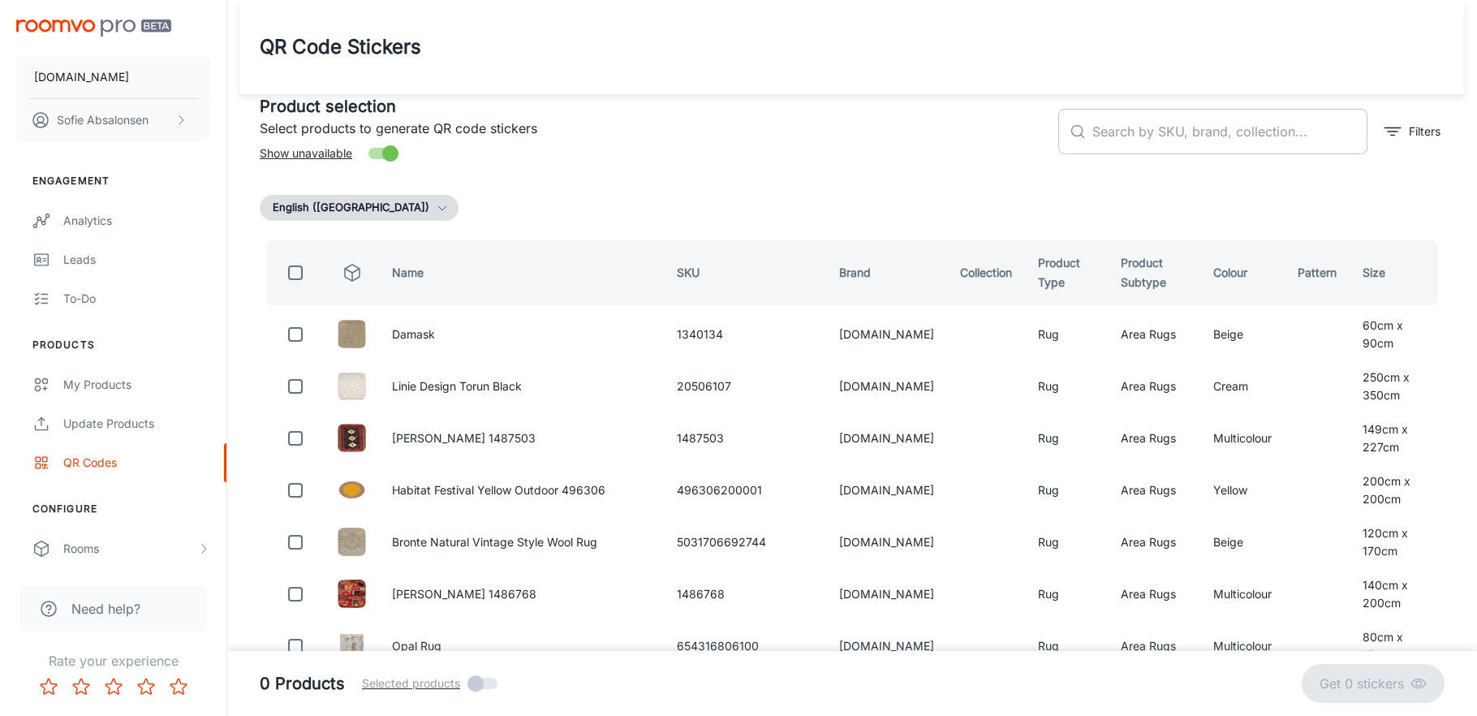
scroll to position [0, 0]
click at [1291, 120] on input "text" at bounding box center [1230, 131] width 275 height 45
paste input "[CREDIT_CARD_NUMBER]"
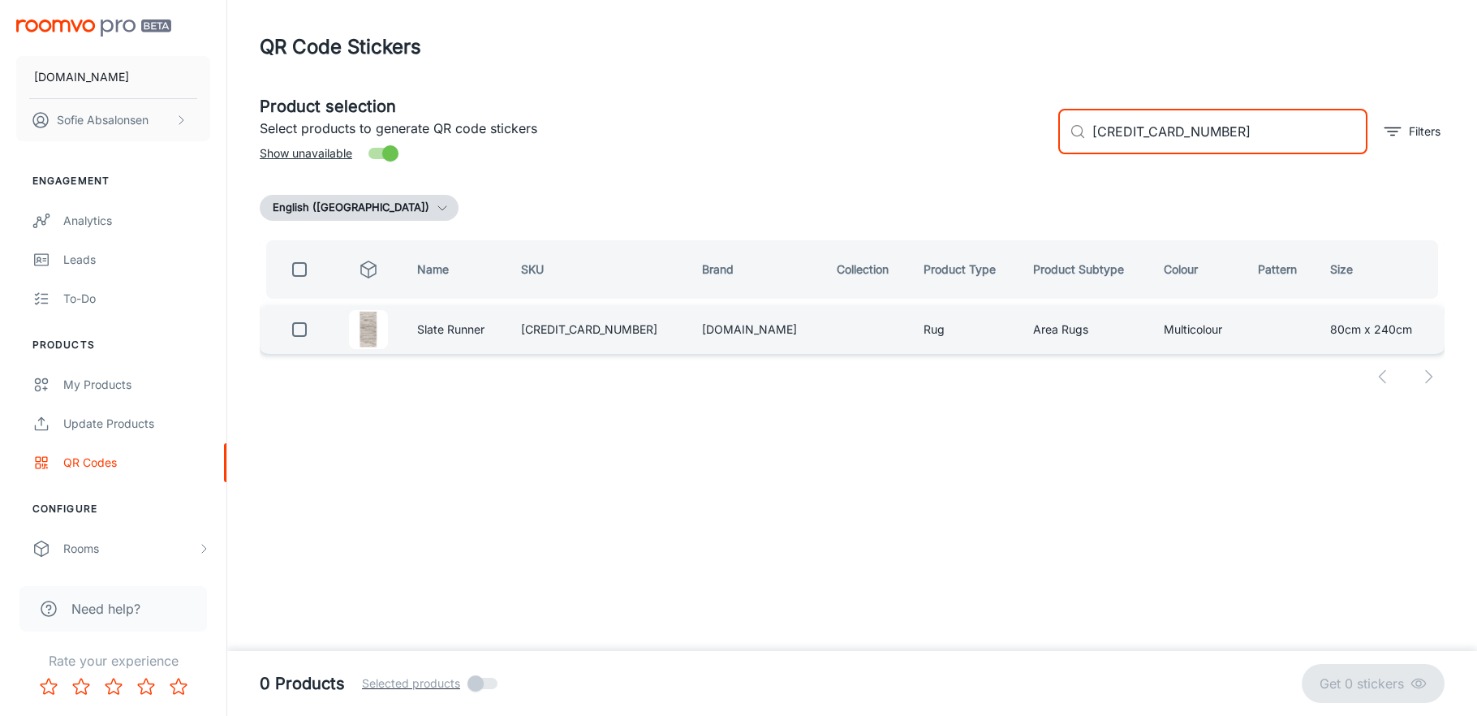
type input "[CREDIT_CARD_NUMBER]"
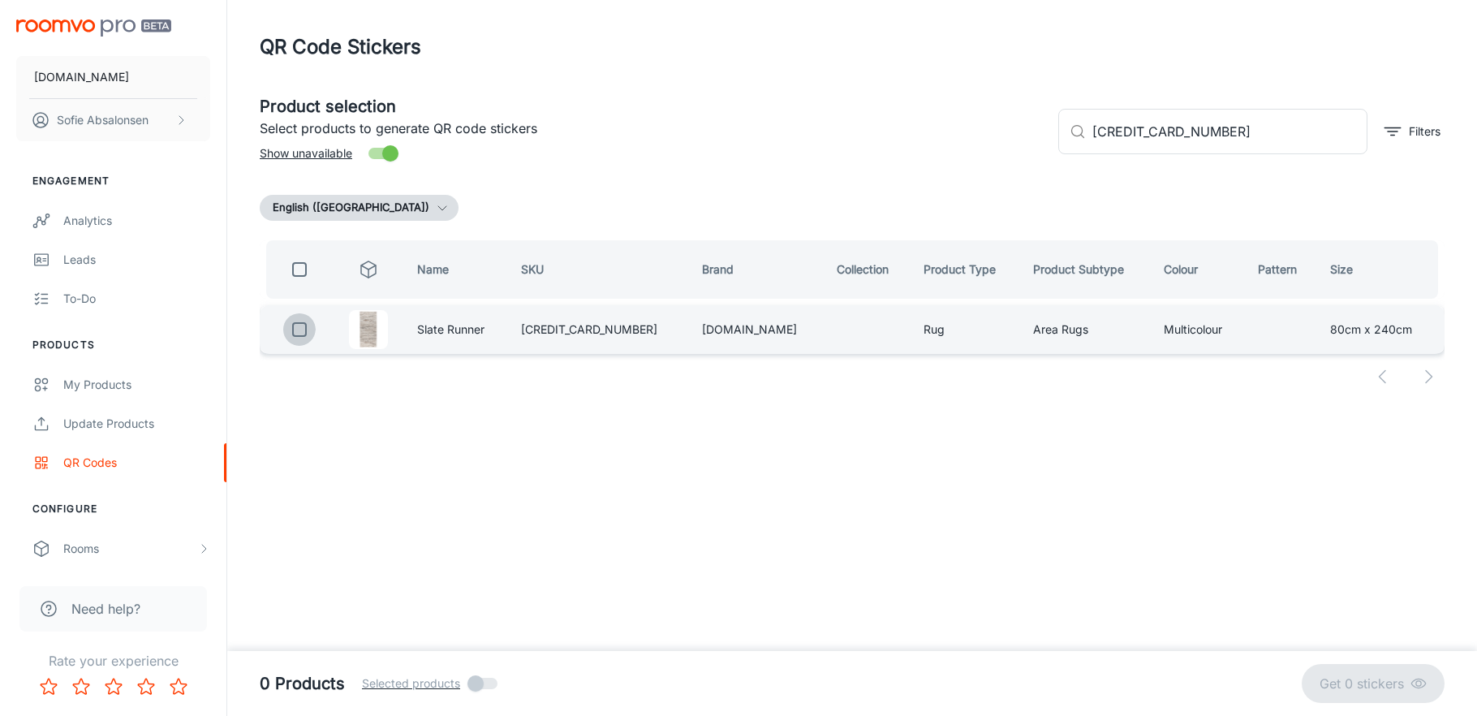
click at [295, 342] on input "checkbox" at bounding box center [299, 329] width 32 height 32
checkbox input "true"
click at [1360, 683] on p "Get 1 sticker" at bounding box center [1370, 683] width 82 height 19
checkbox input "false"
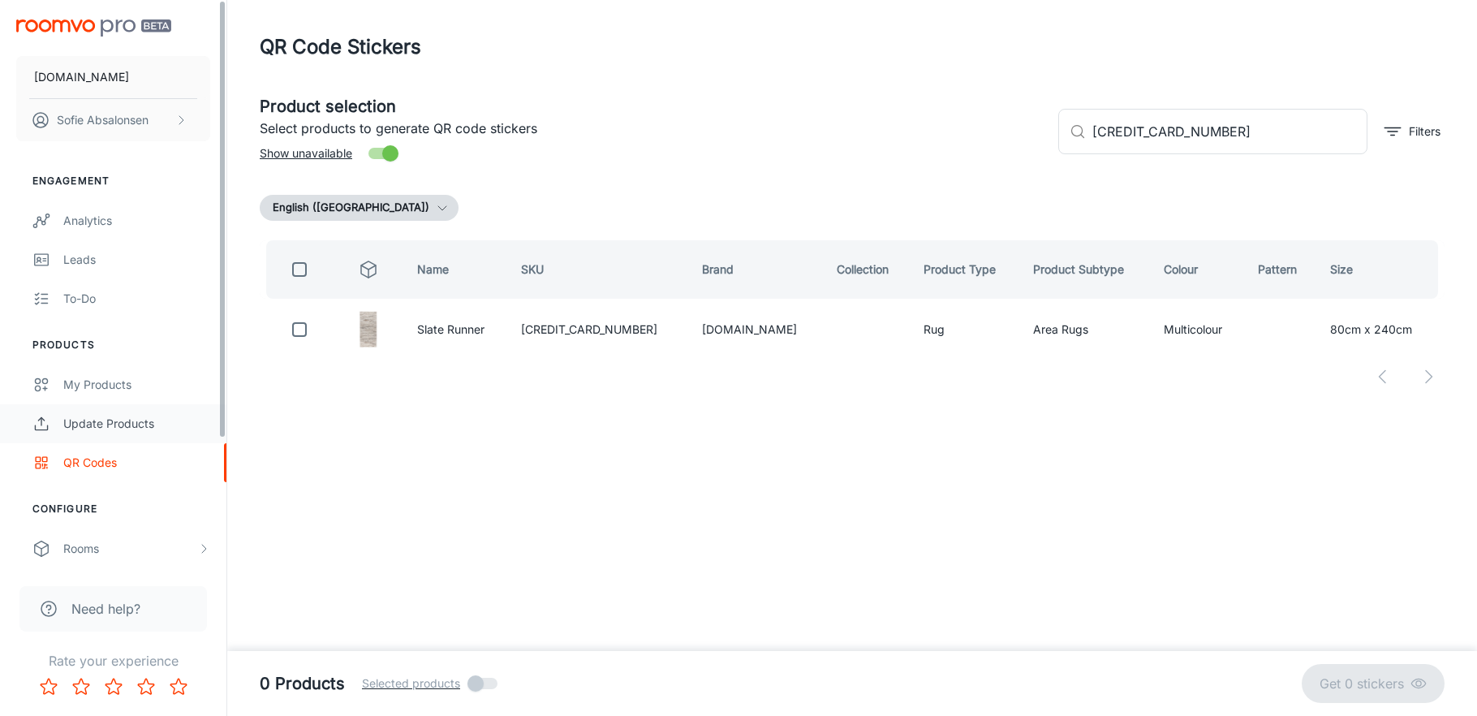
click at [175, 412] on link "Update Products" at bounding box center [113, 423] width 226 height 39
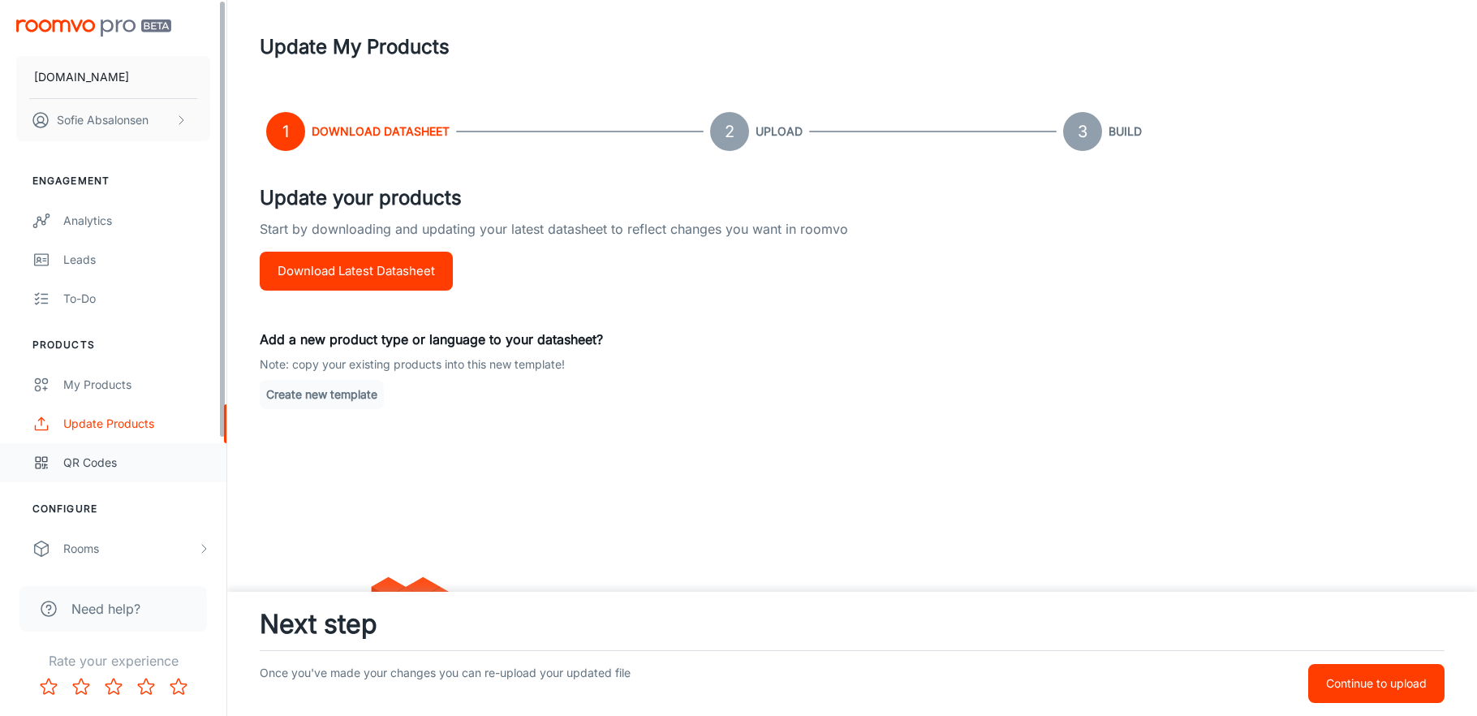
click at [154, 473] on link "QR Codes" at bounding box center [113, 462] width 226 height 39
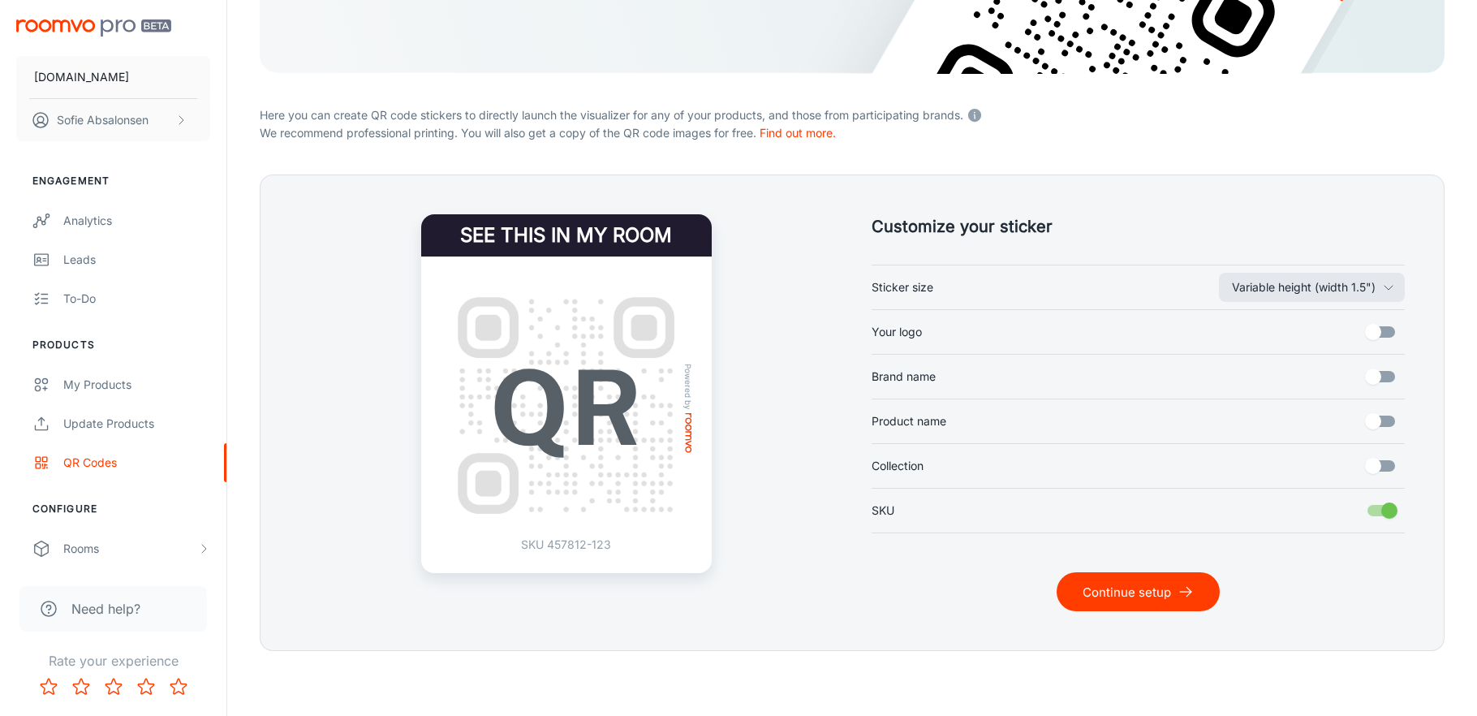
click at [1124, 587] on button "Continue setup" at bounding box center [1138, 591] width 163 height 39
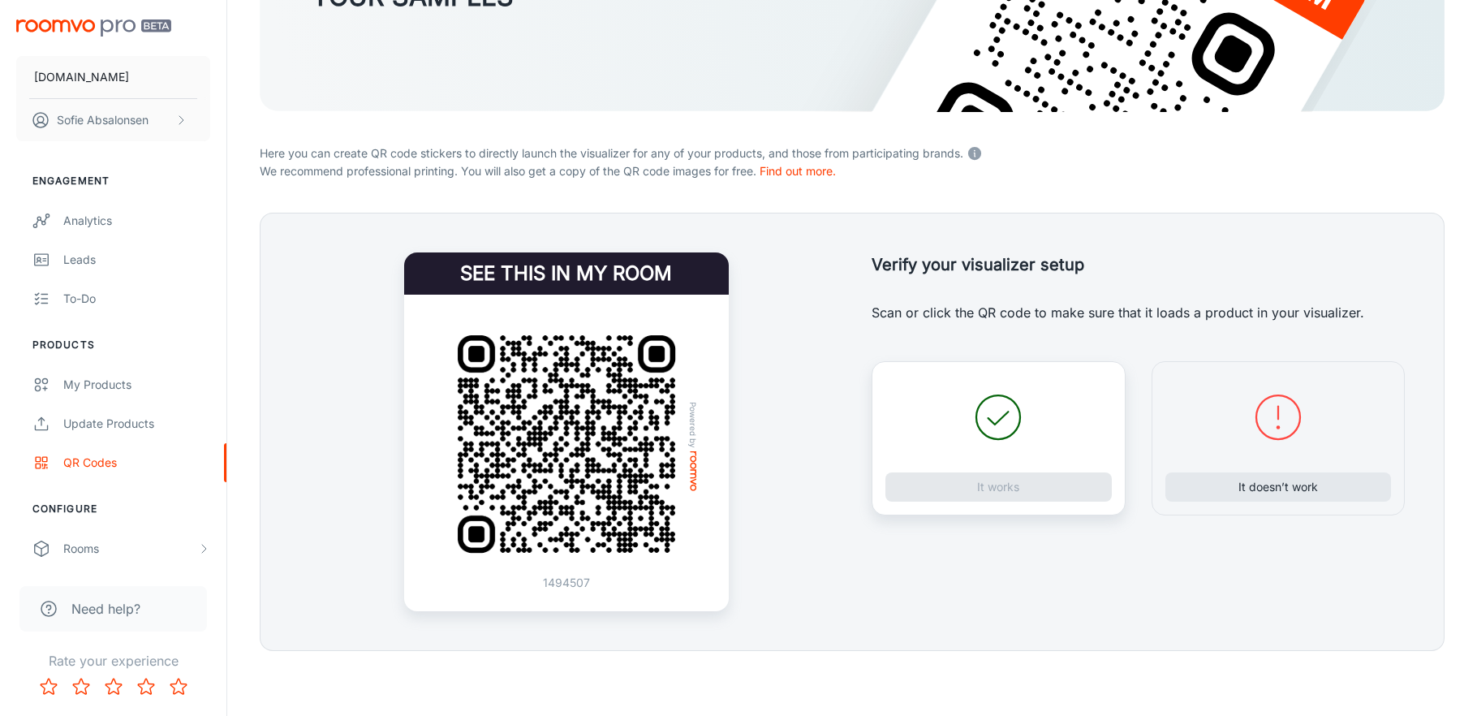
scroll to position [248, 0]
click at [1291, 472] on button "It doesn’t work" at bounding box center [1279, 486] width 226 height 29
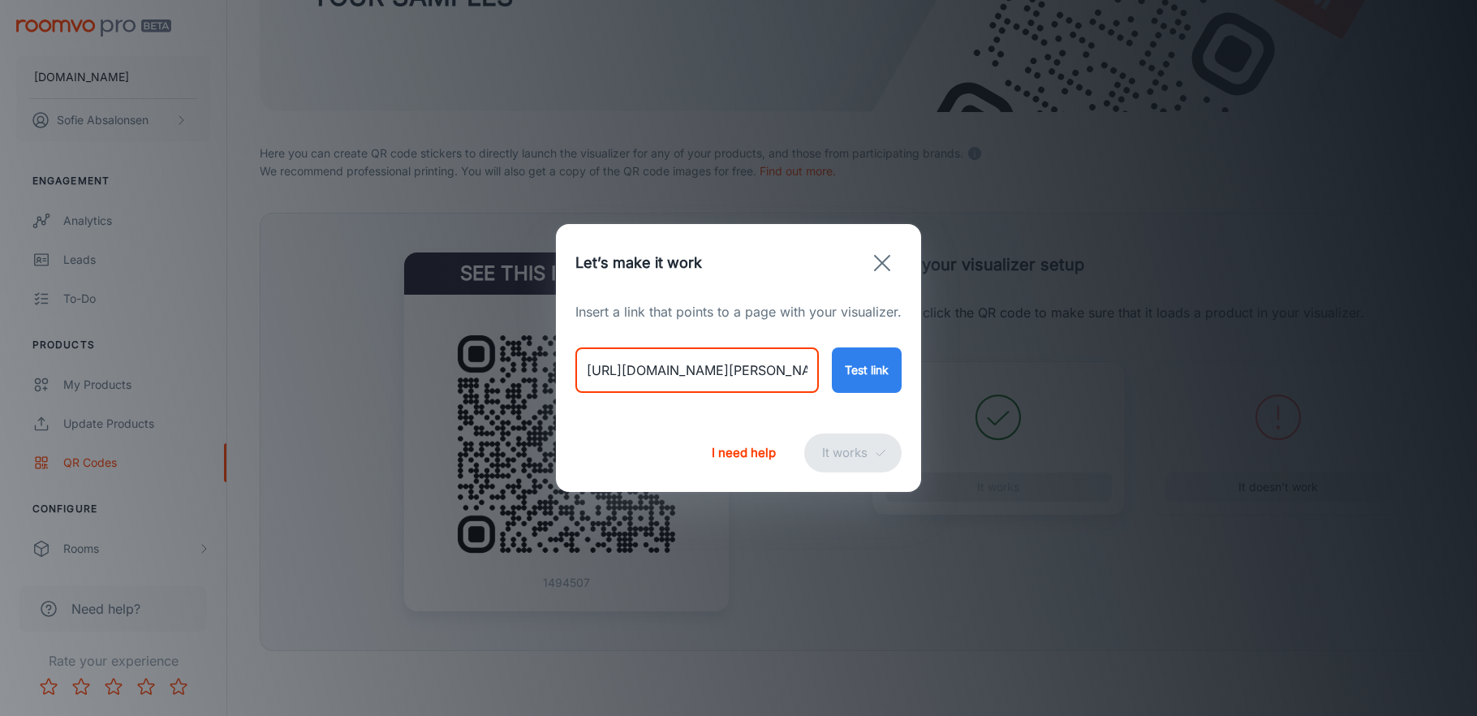
drag, startPoint x: 584, startPoint y: 368, endPoint x: 922, endPoint y: 412, distance: 340.6
click at [922, 412] on div "Let’s make it work Insert a link that points to a page with your visualizer. [U…" at bounding box center [738, 358] width 1477 height 716
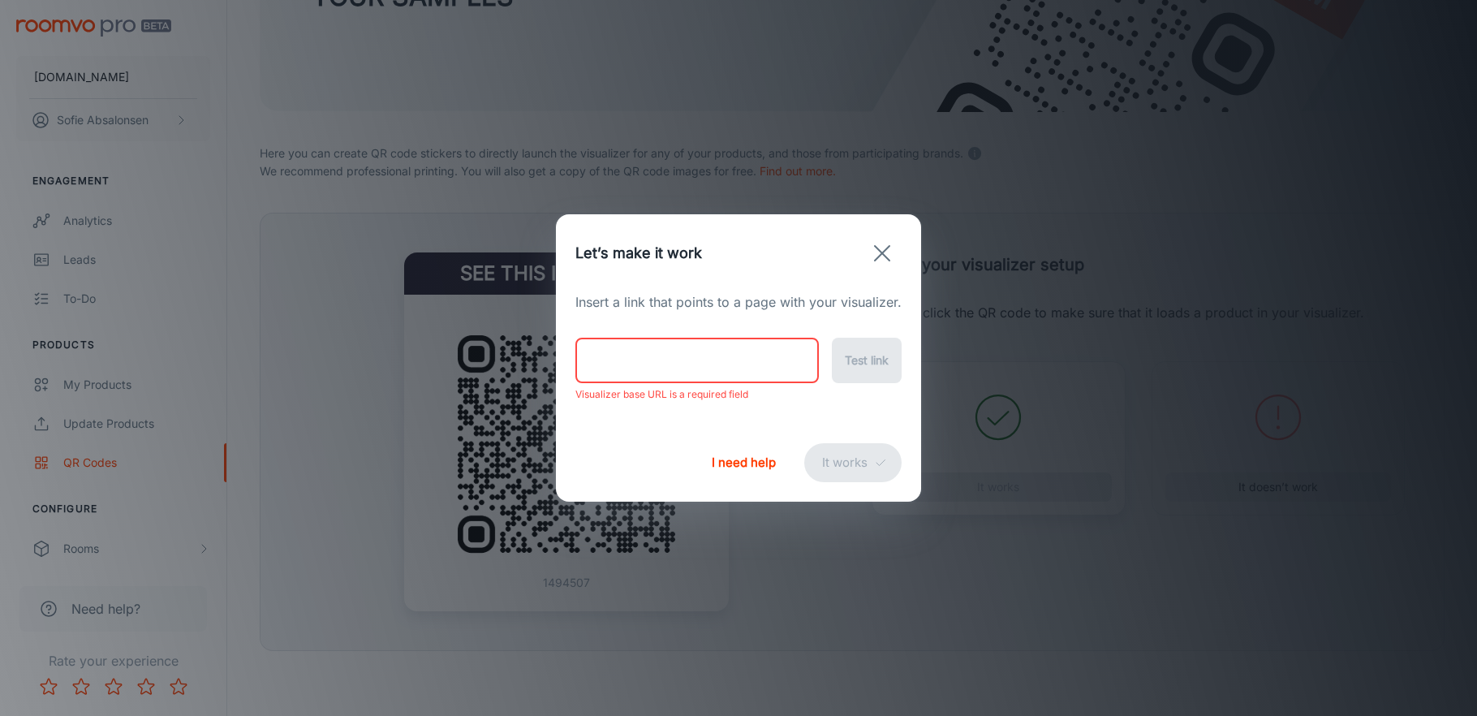
paste input "[URL][DOMAIN_NAME]"
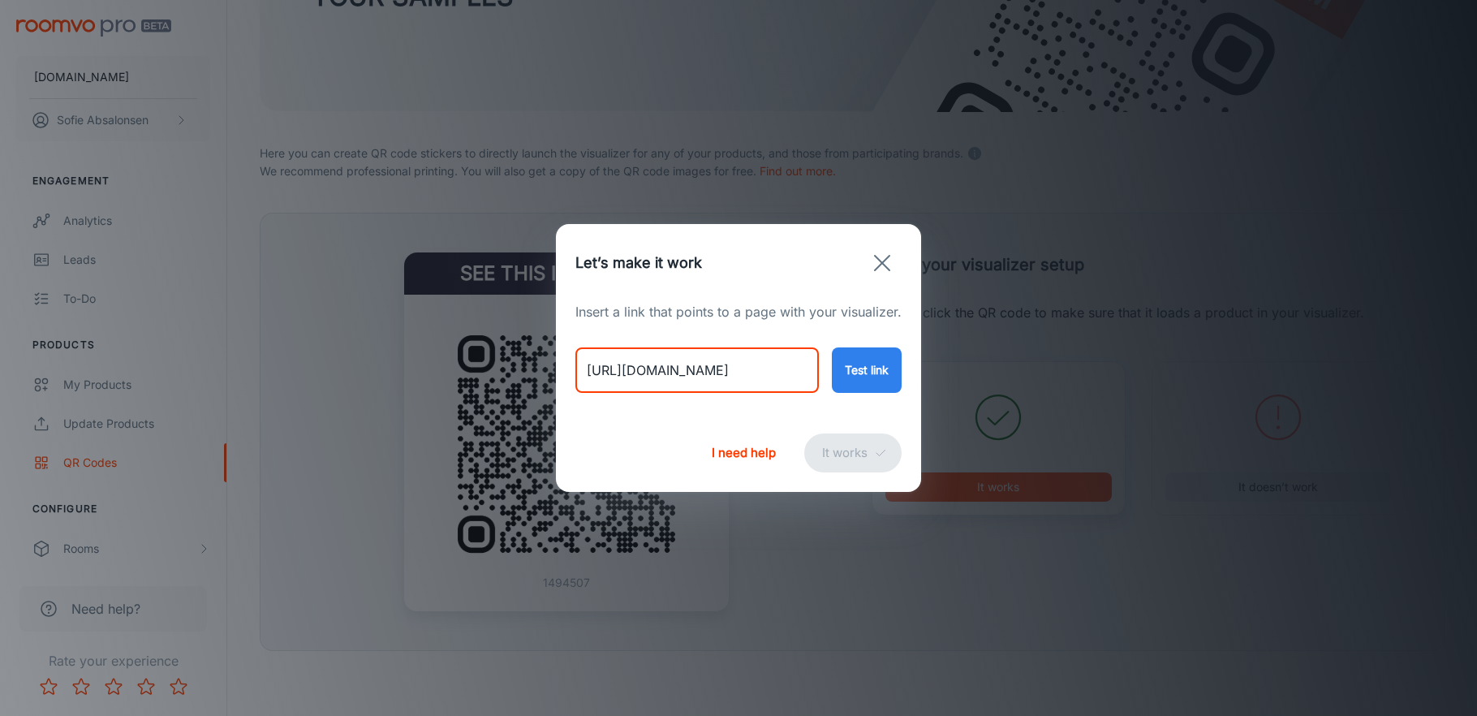
type input "[URL][DOMAIN_NAME]"
click at [860, 379] on button "Test link" at bounding box center [867, 369] width 70 height 45
click at [856, 464] on button "It works" at bounding box center [852, 452] width 97 height 39
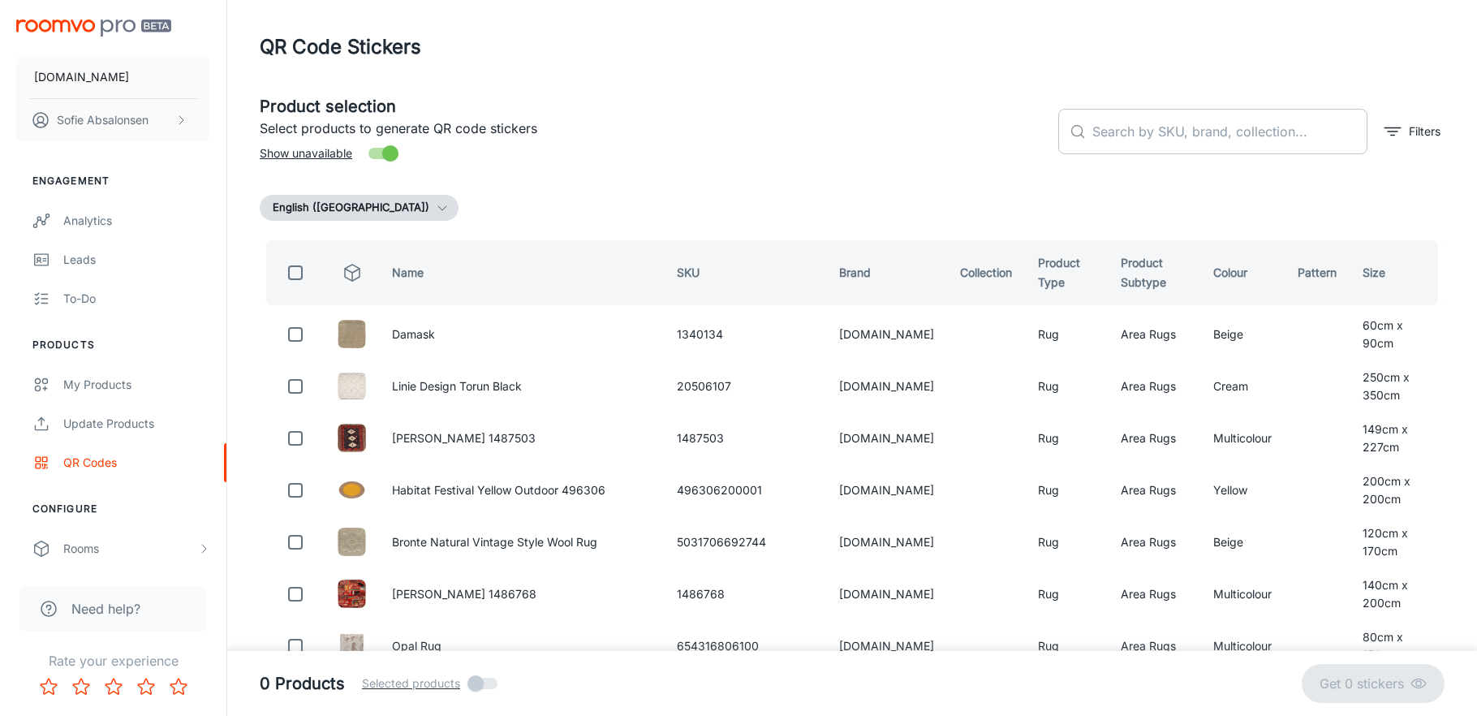
click at [1327, 122] on input "text" at bounding box center [1230, 131] width 275 height 45
paste input "654316806049"
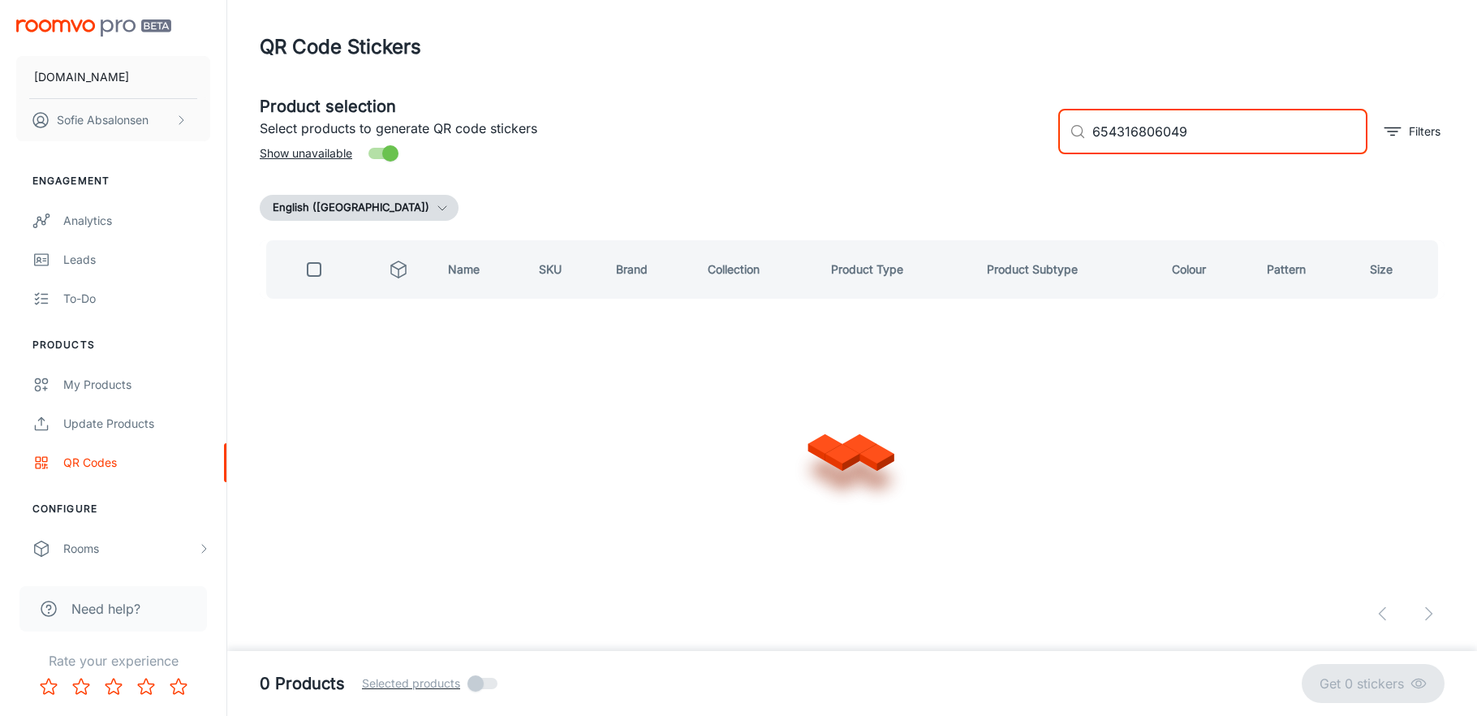
type input "654316806049"
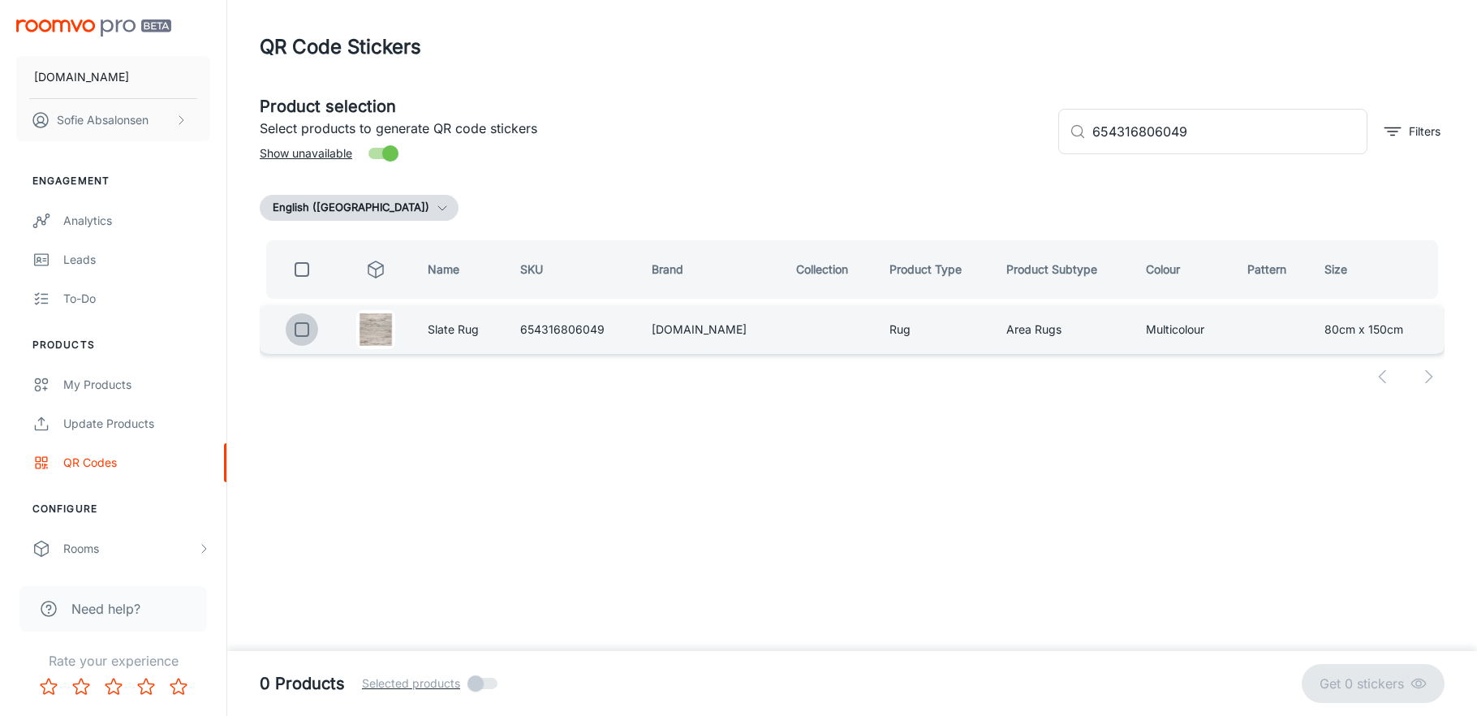
click at [298, 323] on input "checkbox" at bounding box center [302, 329] width 32 height 32
checkbox input "true"
click at [1387, 687] on p "Get 1 sticker" at bounding box center [1370, 683] width 82 height 19
checkbox input "false"
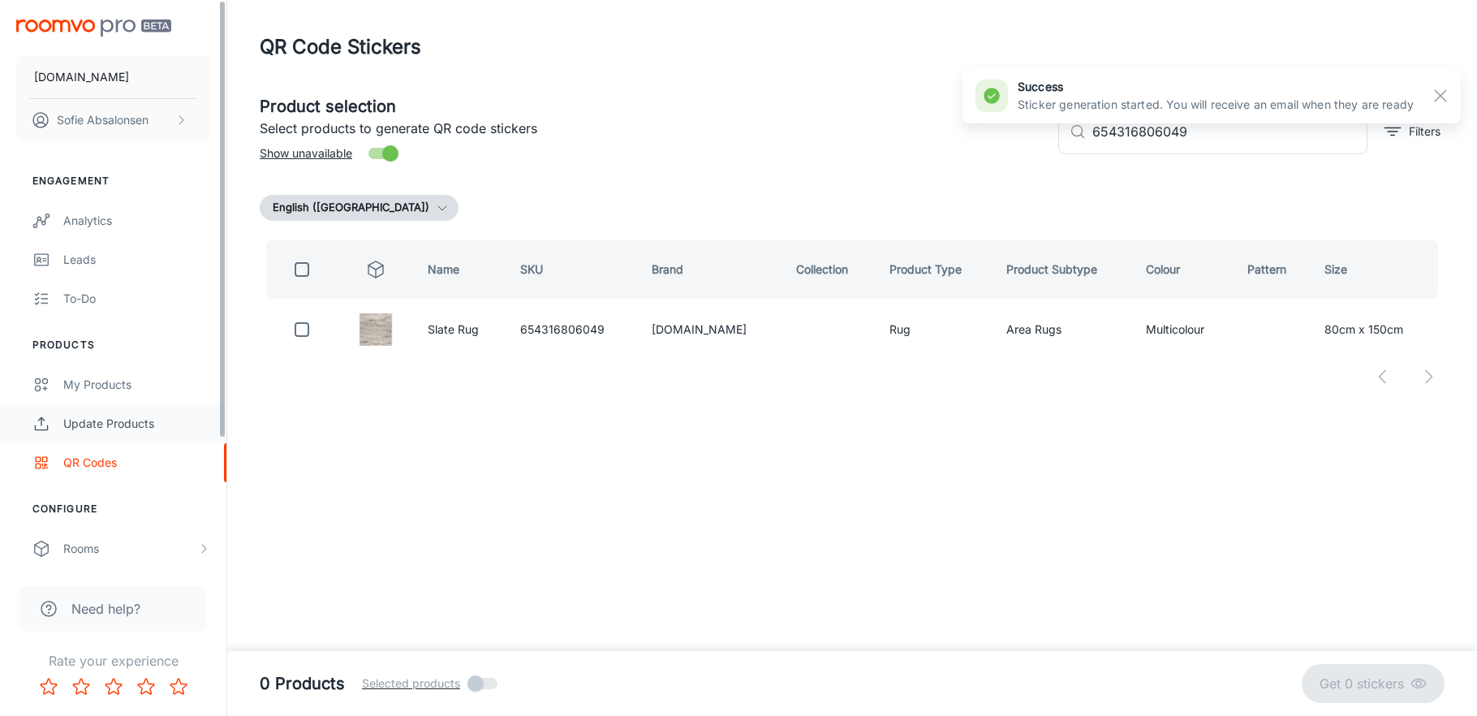
click at [119, 434] on link "Update Products" at bounding box center [113, 423] width 226 height 39
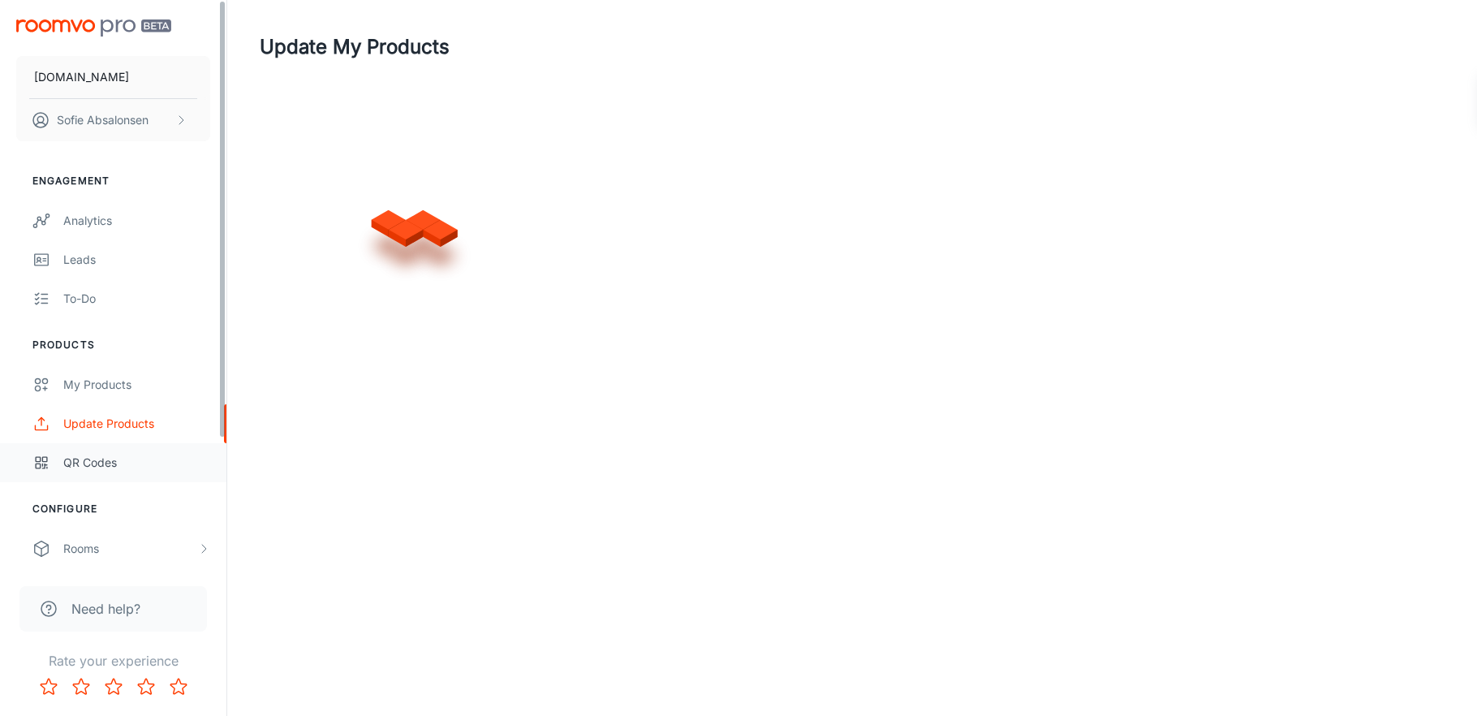
click at [117, 473] on link "QR Codes" at bounding box center [113, 462] width 226 height 39
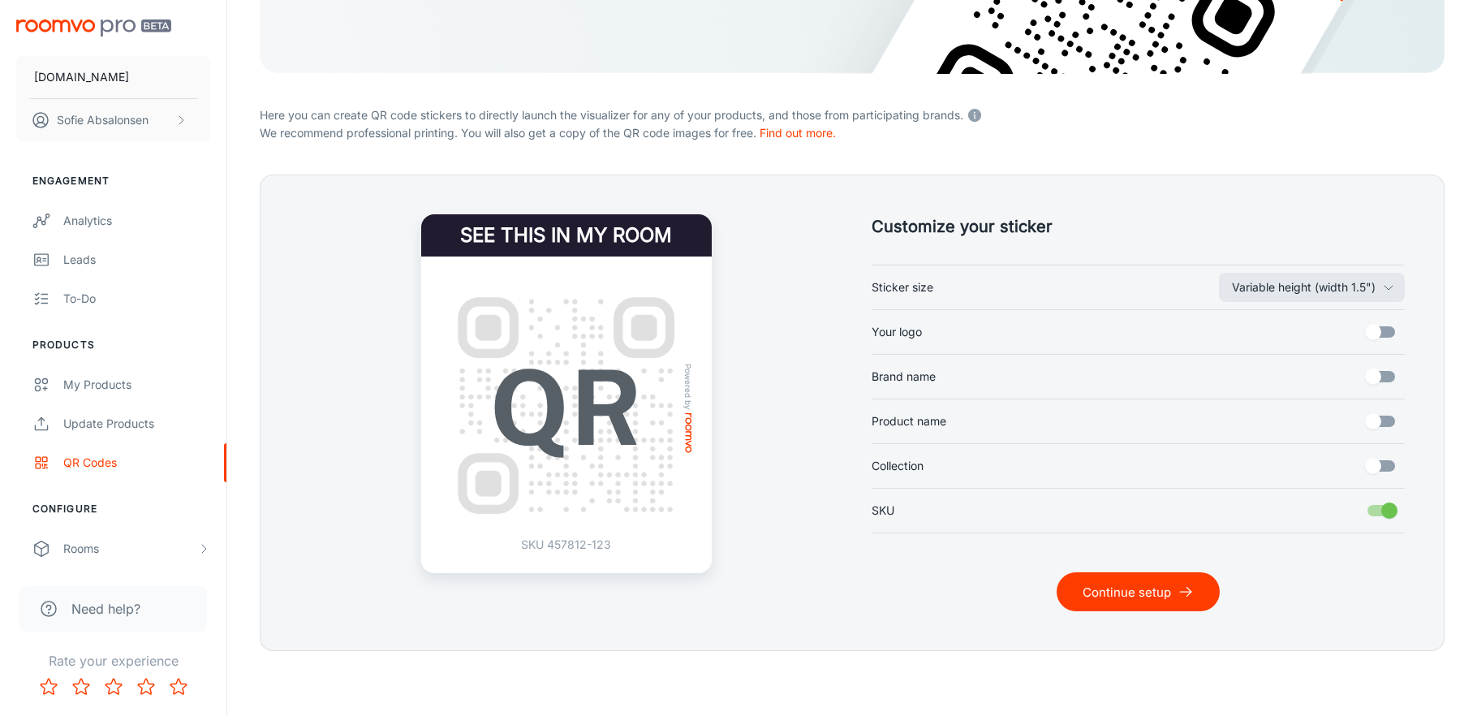
click at [1137, 573] on button "Continue setup" at bounding box center [1138, 591] width 163 height 39
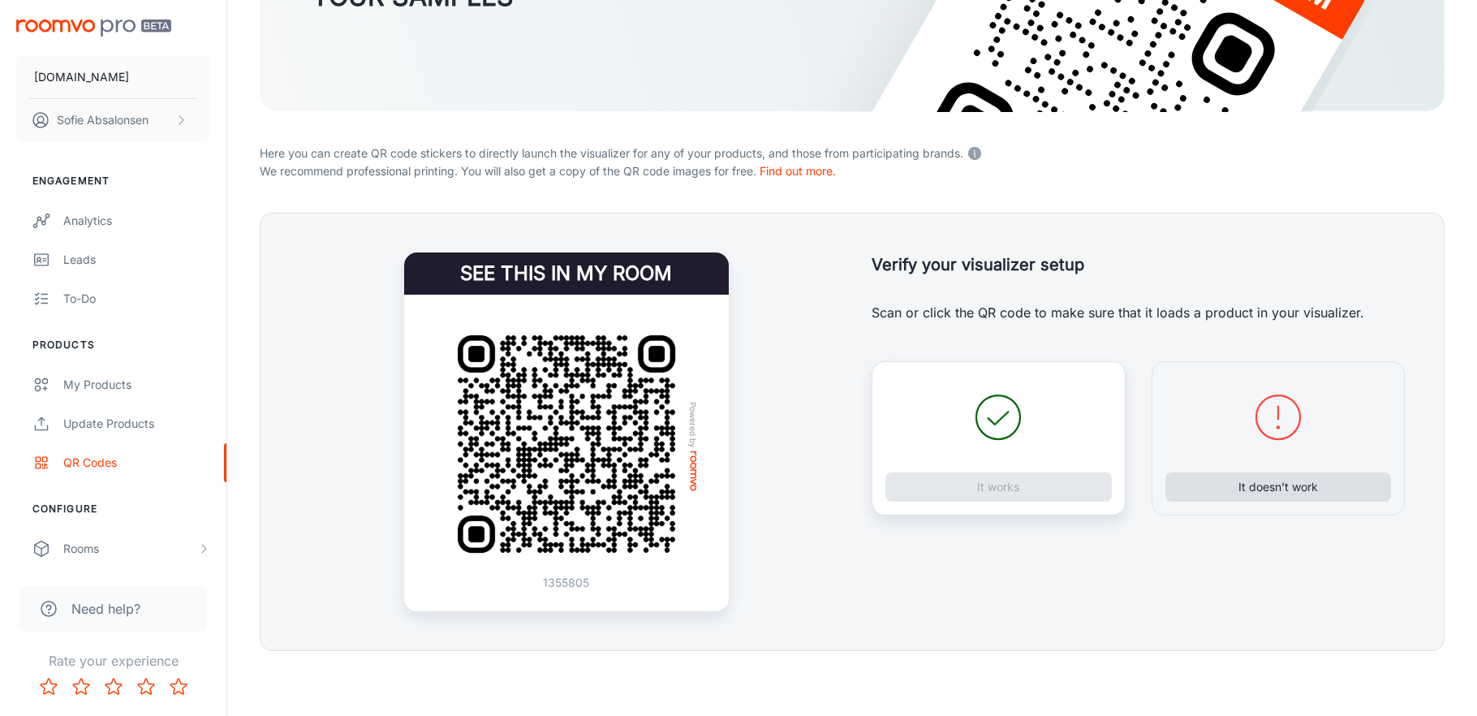
scroll to position [248, 0]
click at [1281, 487] on button "It doesn’t work" at bounding box center [1279, 486] width 226 height 29
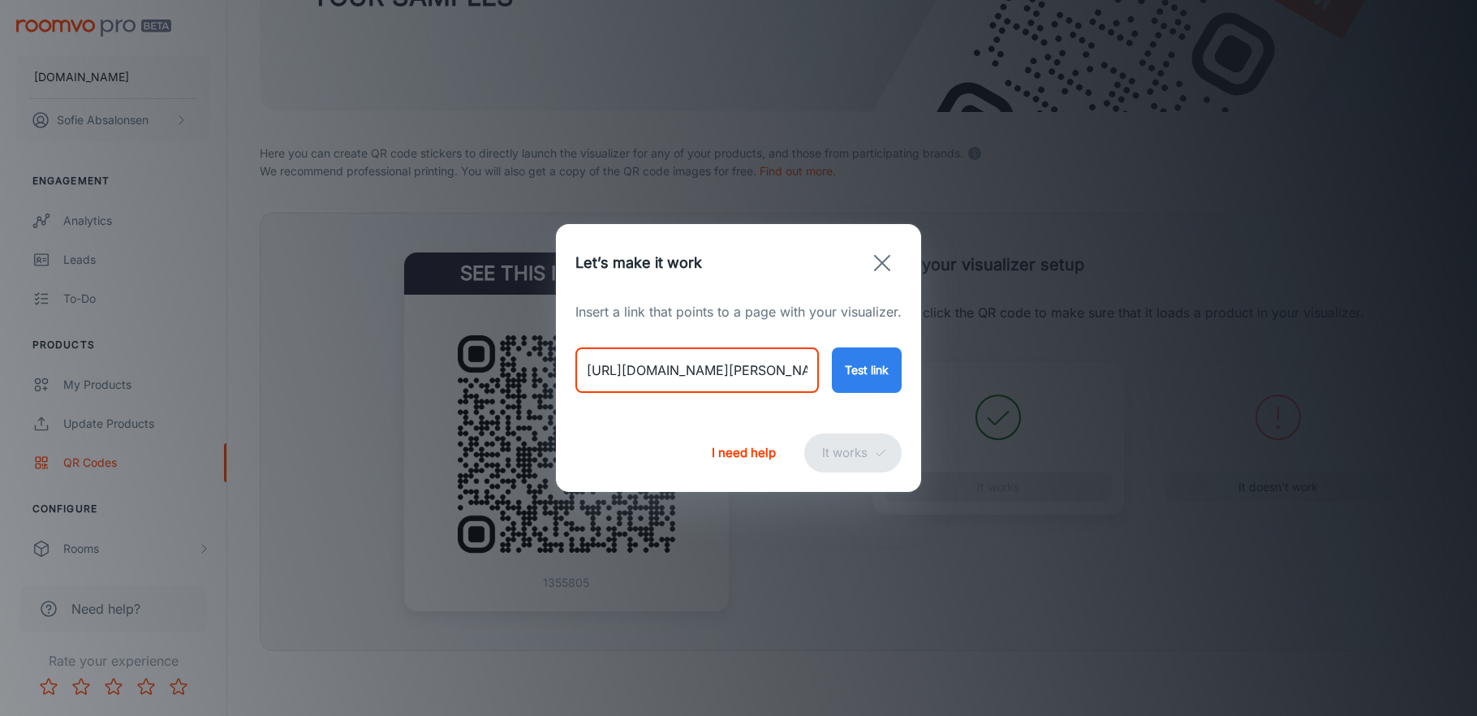
drag, startPoint x: 589, startPoint y: 371, endPoint x: 1055, endPoint y: 418, distance: 468.3
click at [1055, 418] on div "Let’s make it work Insert a link that points to a page with your visualizer. [U…" at bounding box center [738, 358] width 1477 height 716
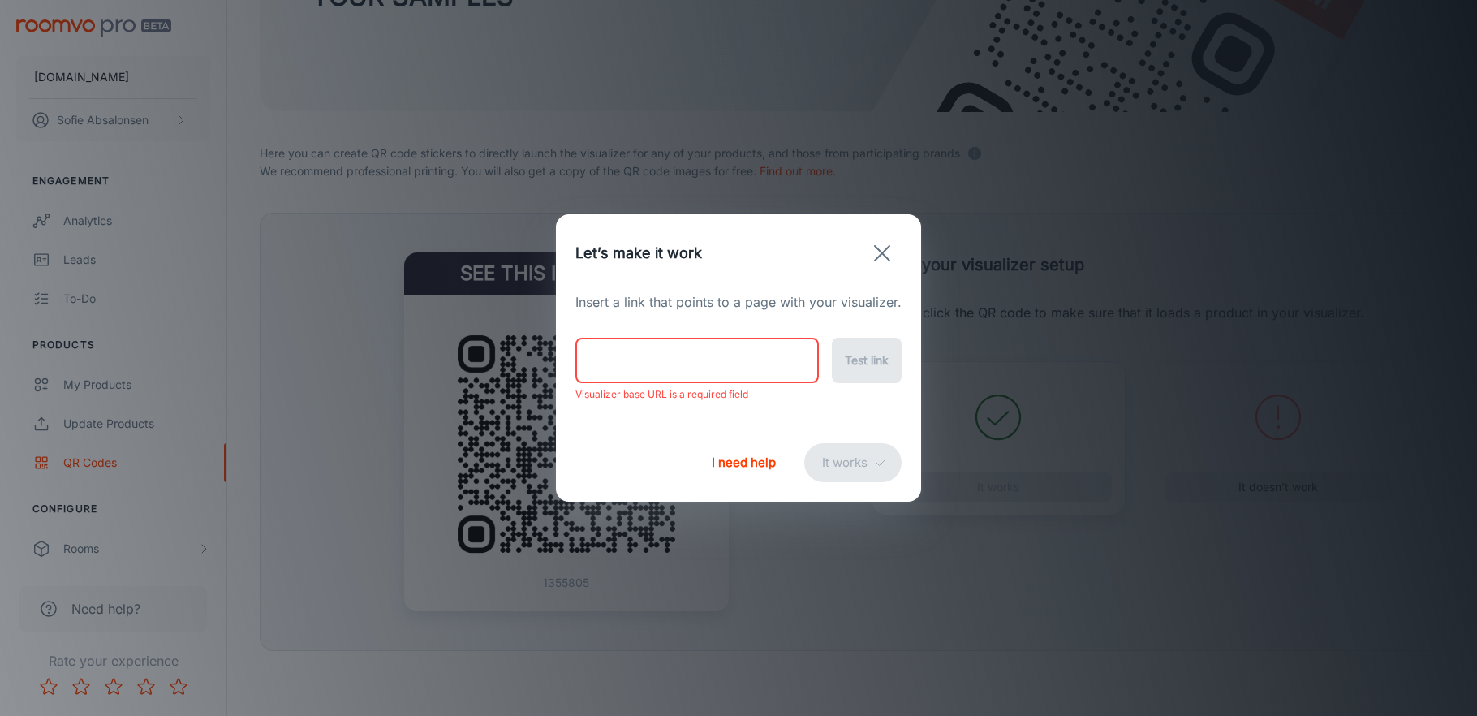
paste input "[URL][DOMAIN_NAME]"
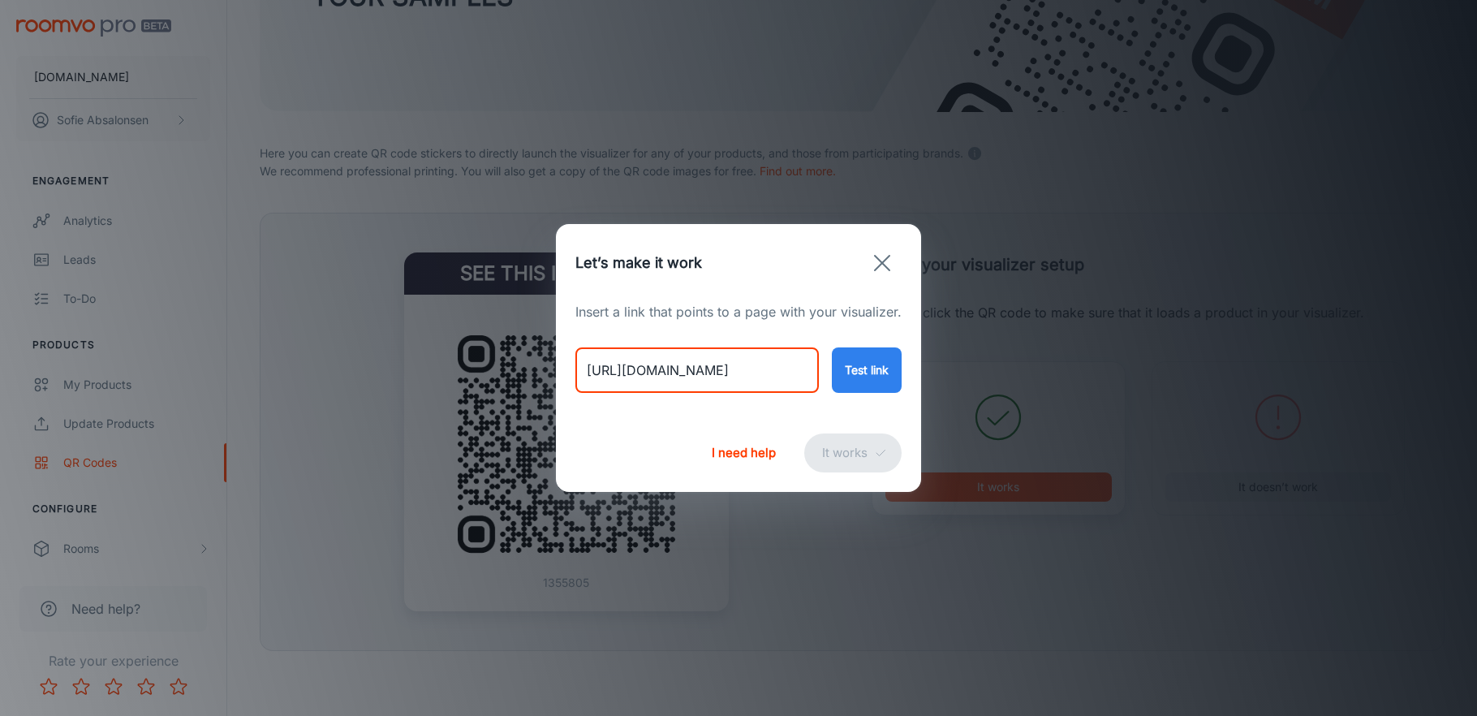
type input "[URL][DOMAIN_NAME]"
click at [842, 364] on button "Test link" at bounding box center [867, 369] width 70 height 45
click at [853, 450] on button "It works" at bounding box center [852, 452] width 97 height 39
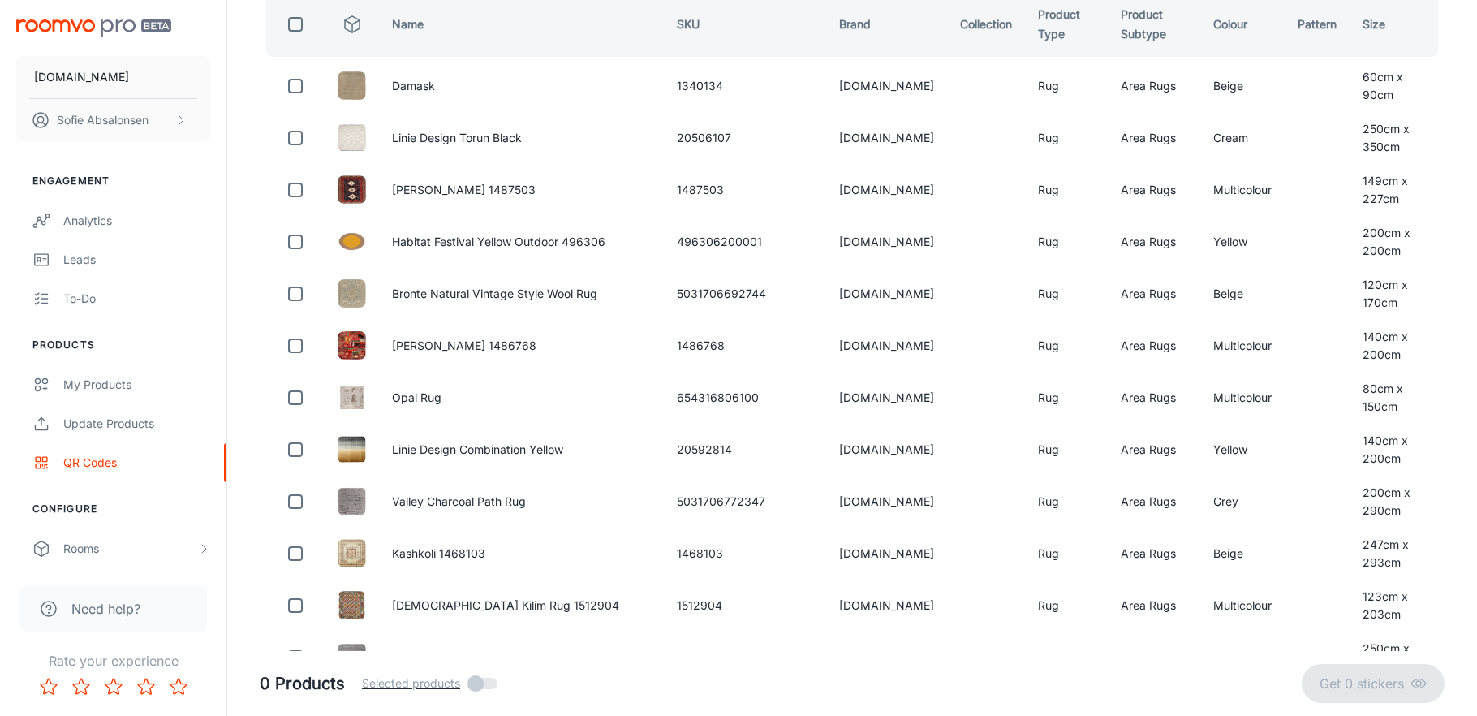
scroll to position [0, 0]
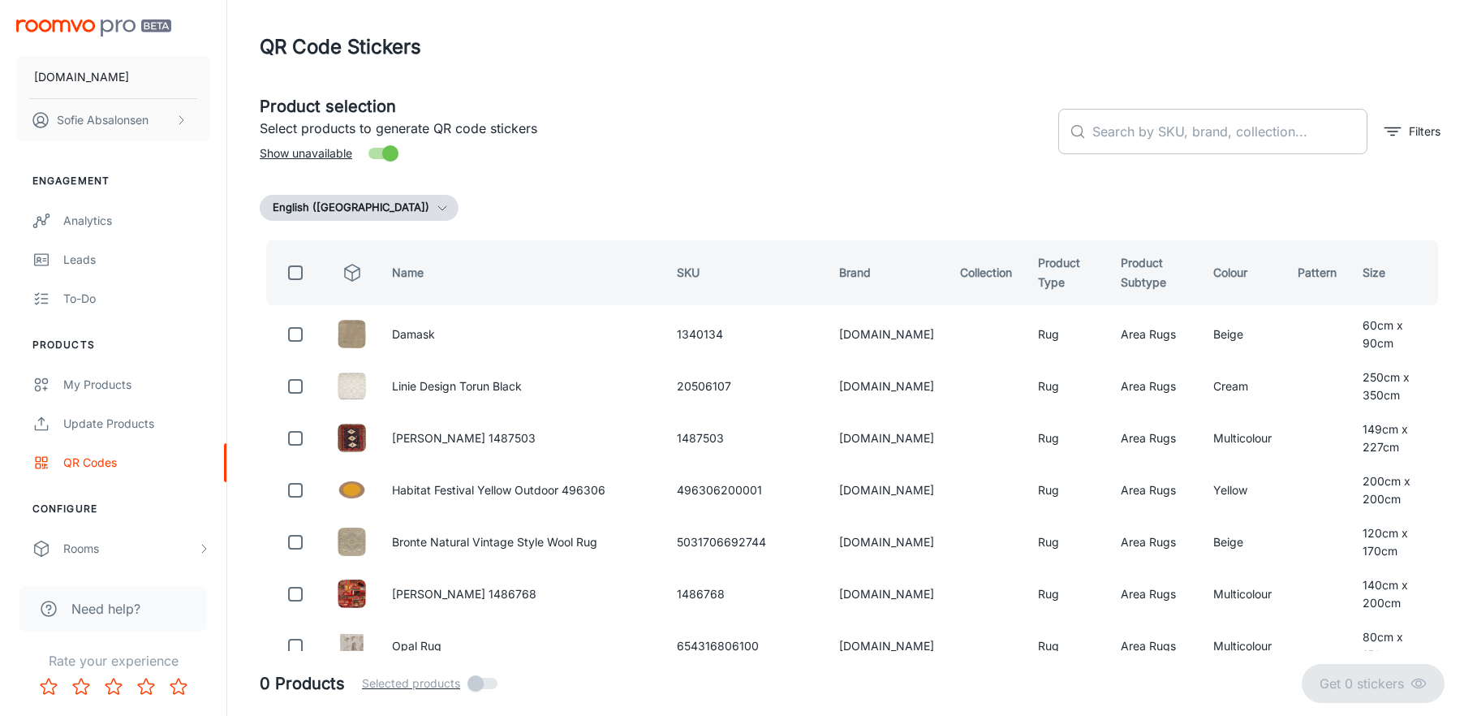
click at [1162, 130] on input "text" at bounding box center [1230, 131] width 275 height 45
paste input "654316805677"
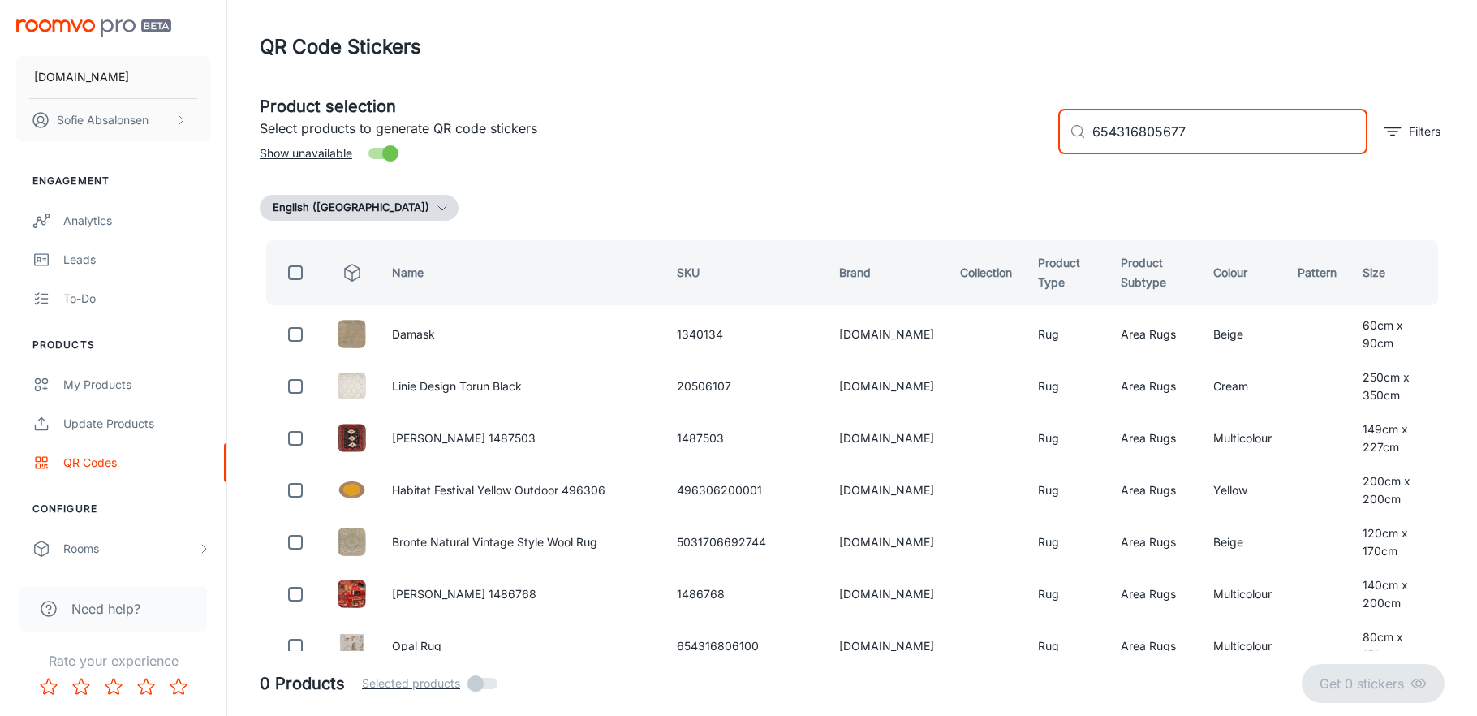
type input "654316805677"
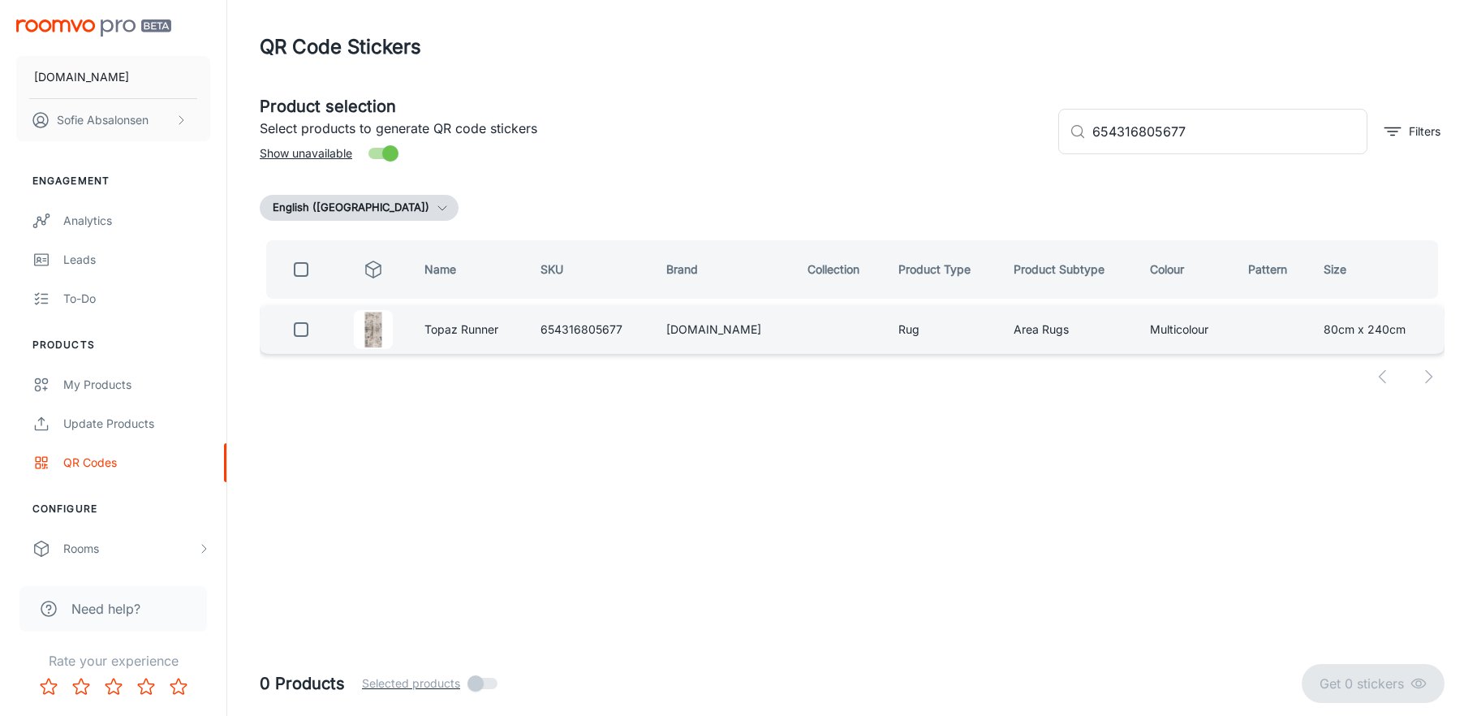
click at [325, 330] on td at bounding box center [297, 329] width 75 height 49
click at [305, 329] on input "checkbox" at bounding box center [301, 329] width 32 height 32
checkbox input "true"
click at [1361, 691] on p "Get 1 sticker" at bounding box center [1370, 683] width 82 height 19
checkbox input "false"
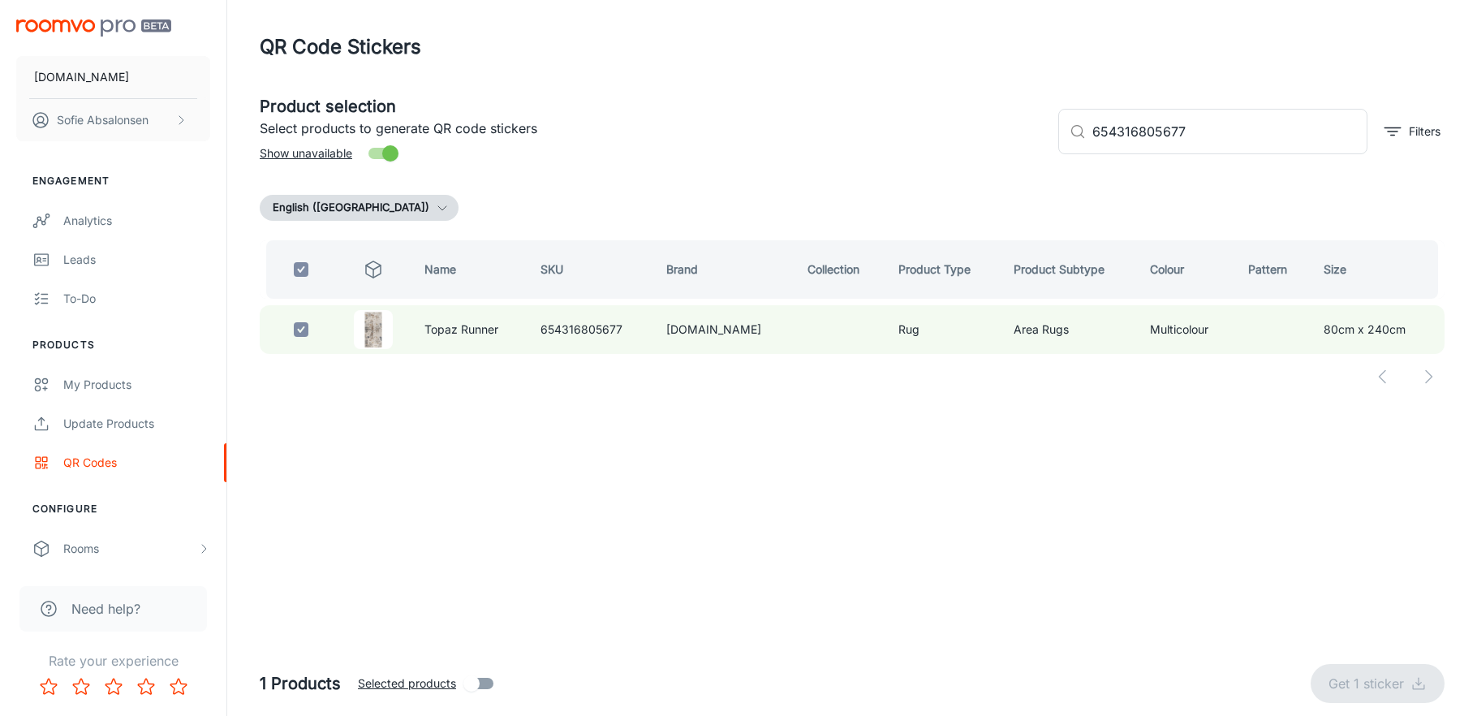
checkbox input "false"
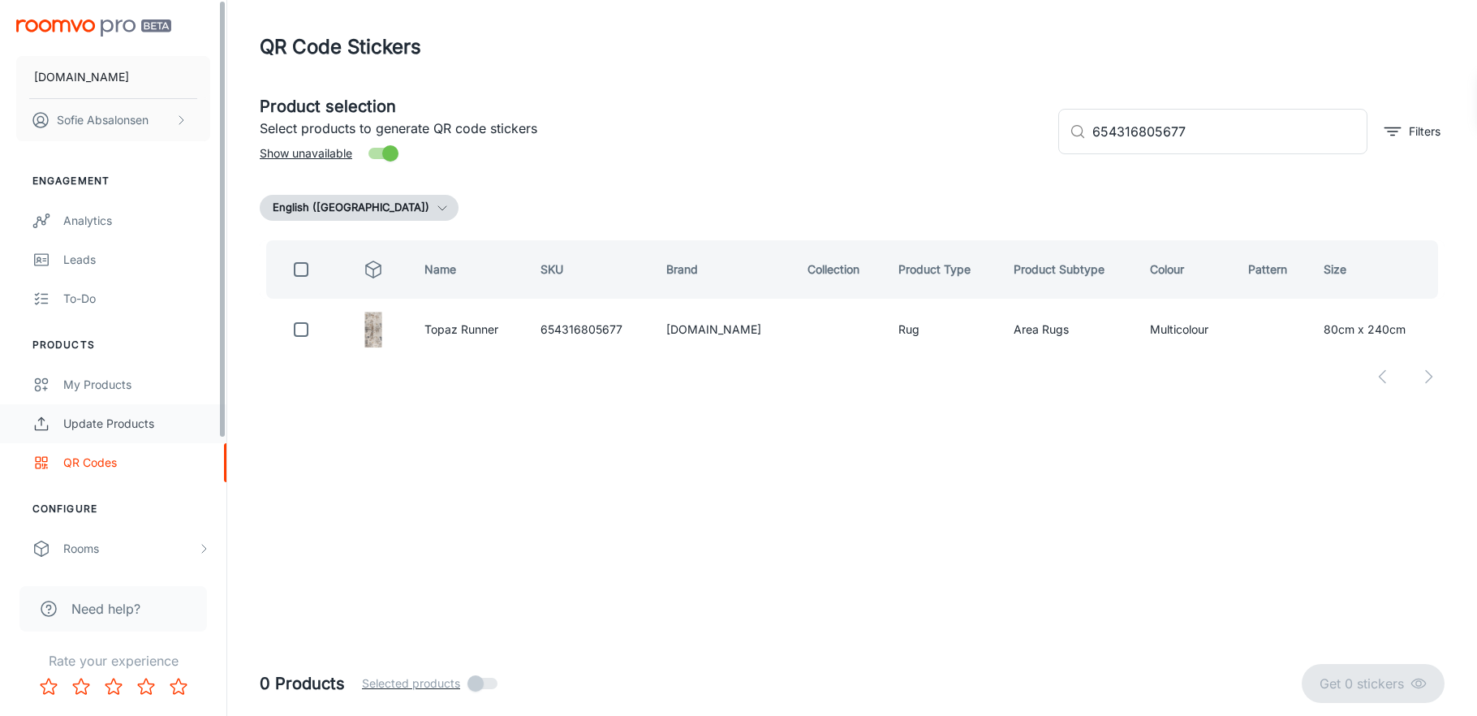
click at [194, 412] on link "Update Products" at bounding box center [113, 423] width 226 height 39
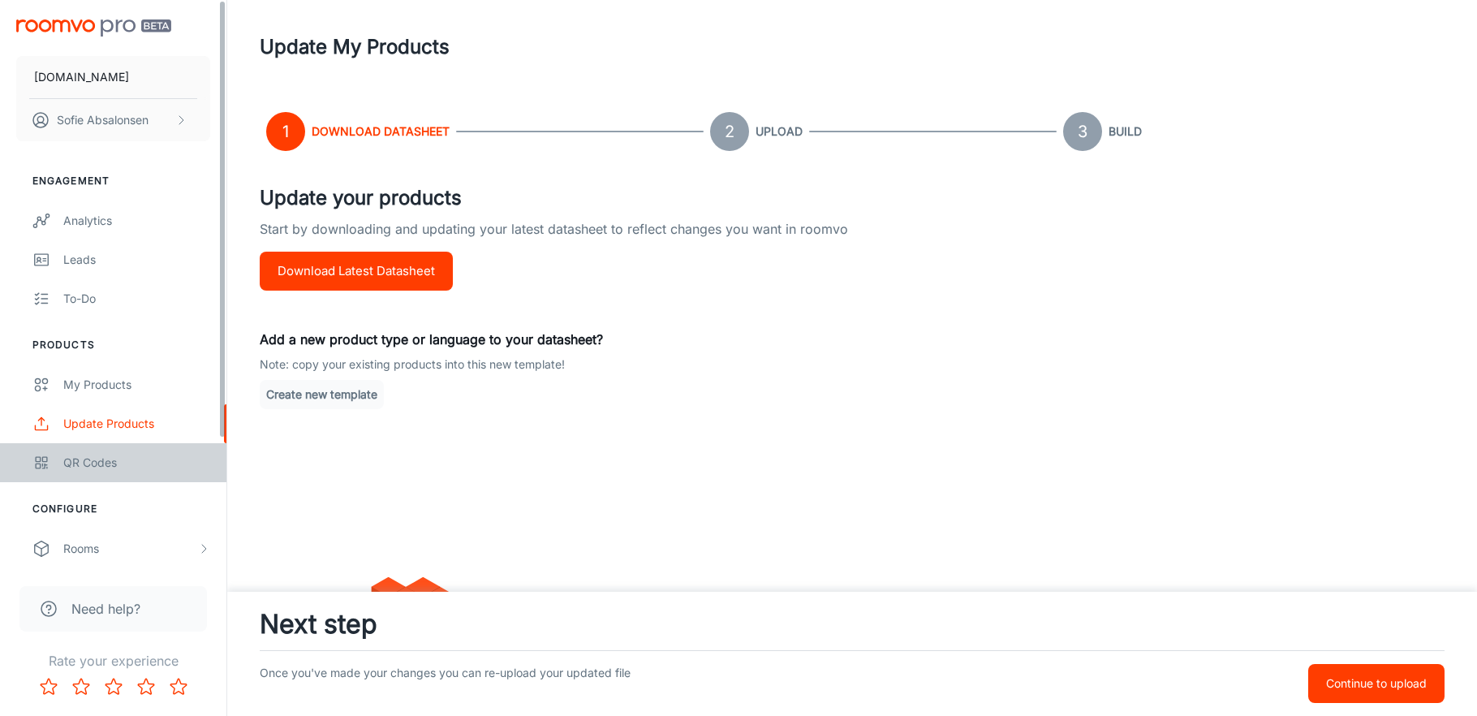
click at [163, 463] on div "QR Codes" at bounding box center [136, 463] width 147 height 18
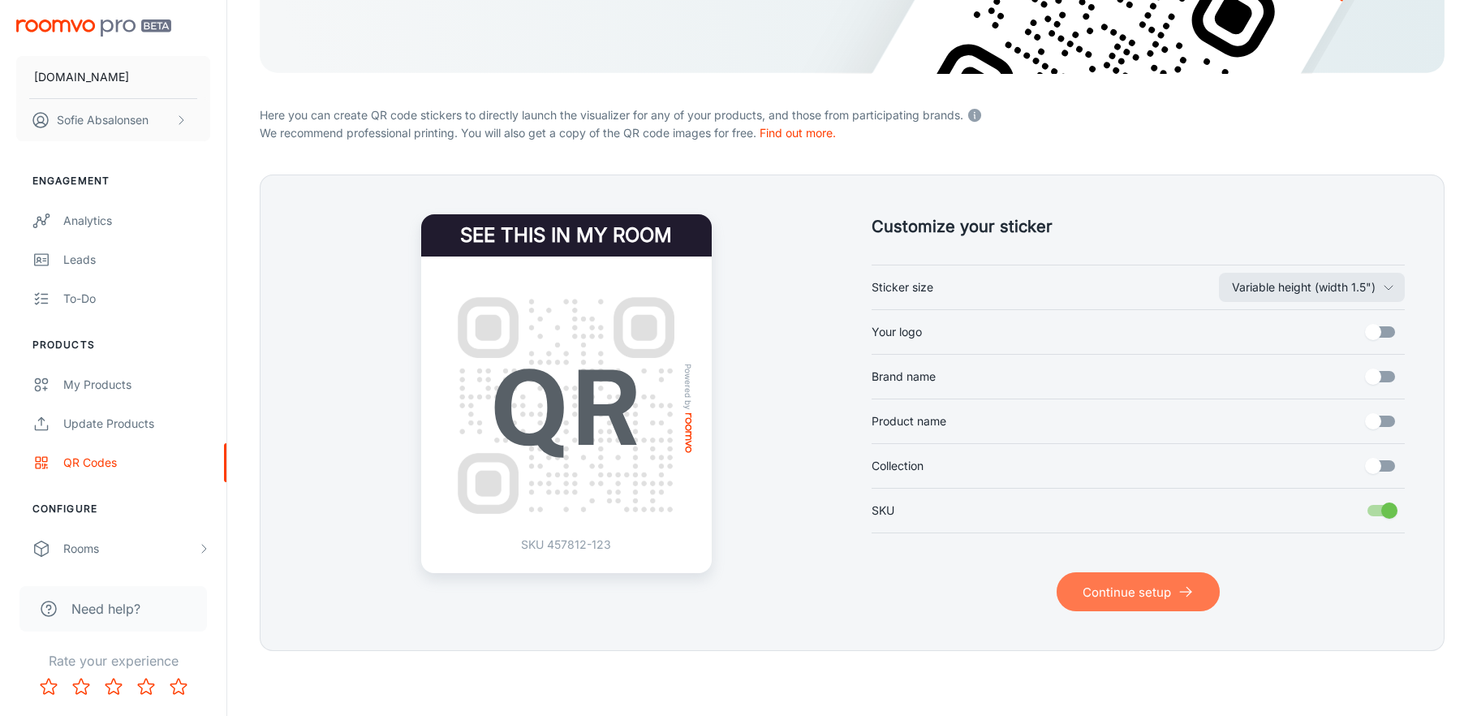
click at [1127, 586] on button "Continue setup" at bounding box center [1138, 591] width 163 height 39
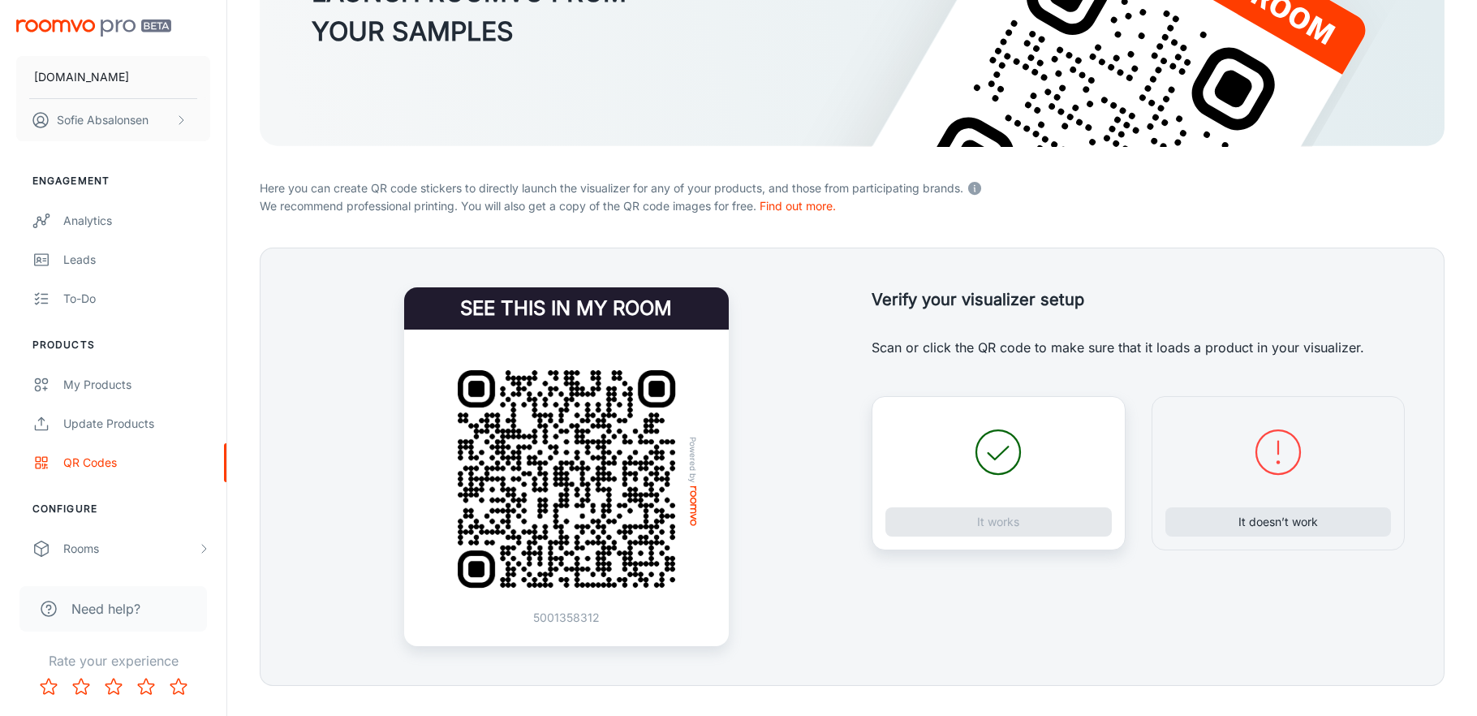
scroll to position [230, 0]
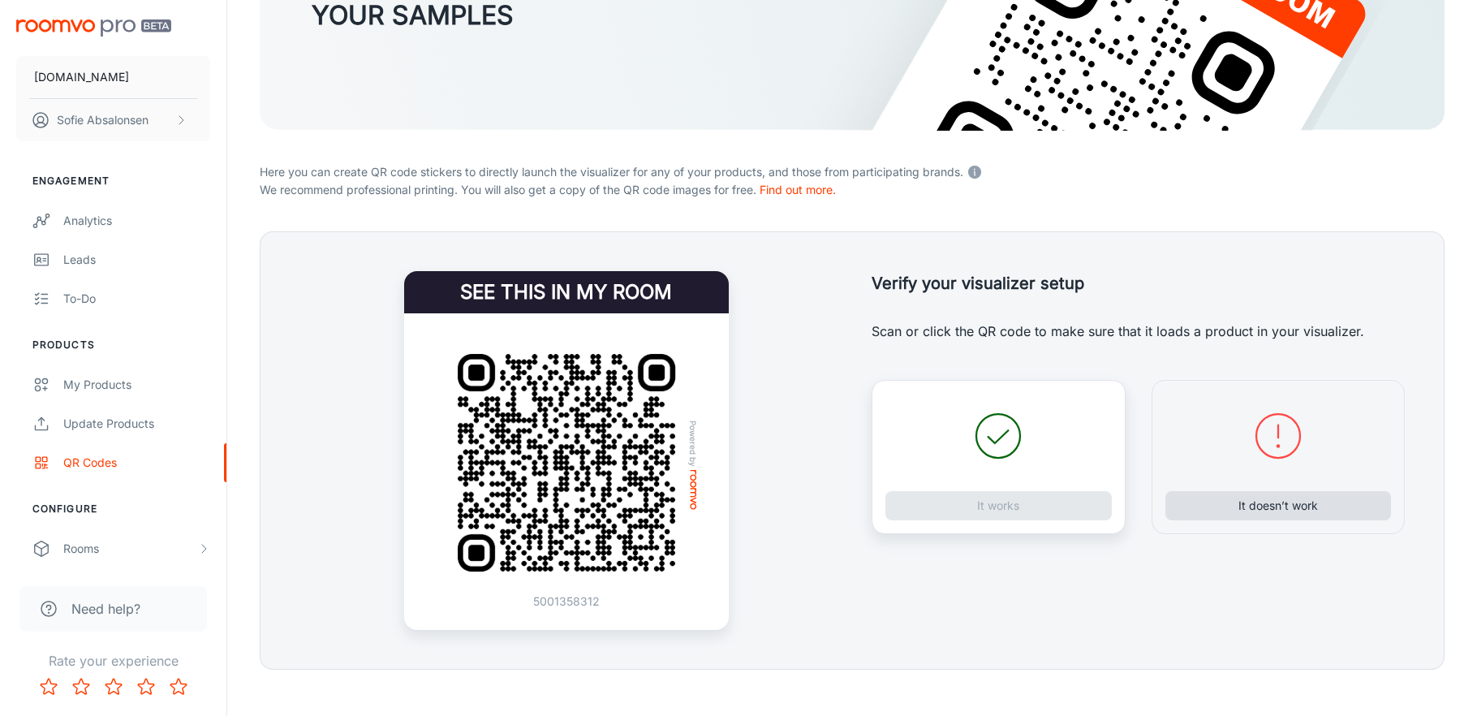
click at [1213, 513] on button "It doesn’t work" at bounding box center [1279, 505] width 226 height 29
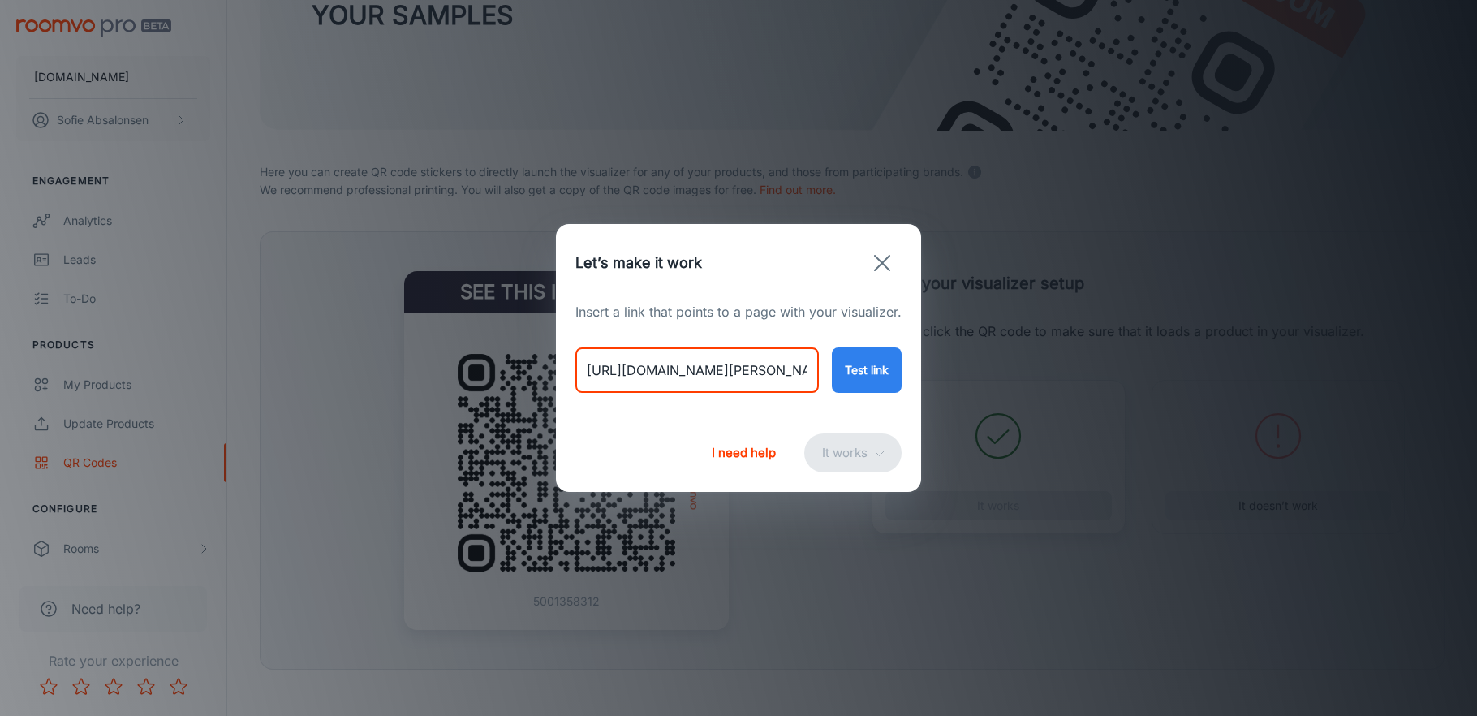
drag, startPoint x: 585, startPoint y: 370, endPoint x: 968, endPoint y: 388, distance: 383.5
click at [968, 388] on div "Let’s make it work Insert a link that points to a page with your visualizer. [U…" at bounding box center [738, 358] width 1477 height 716
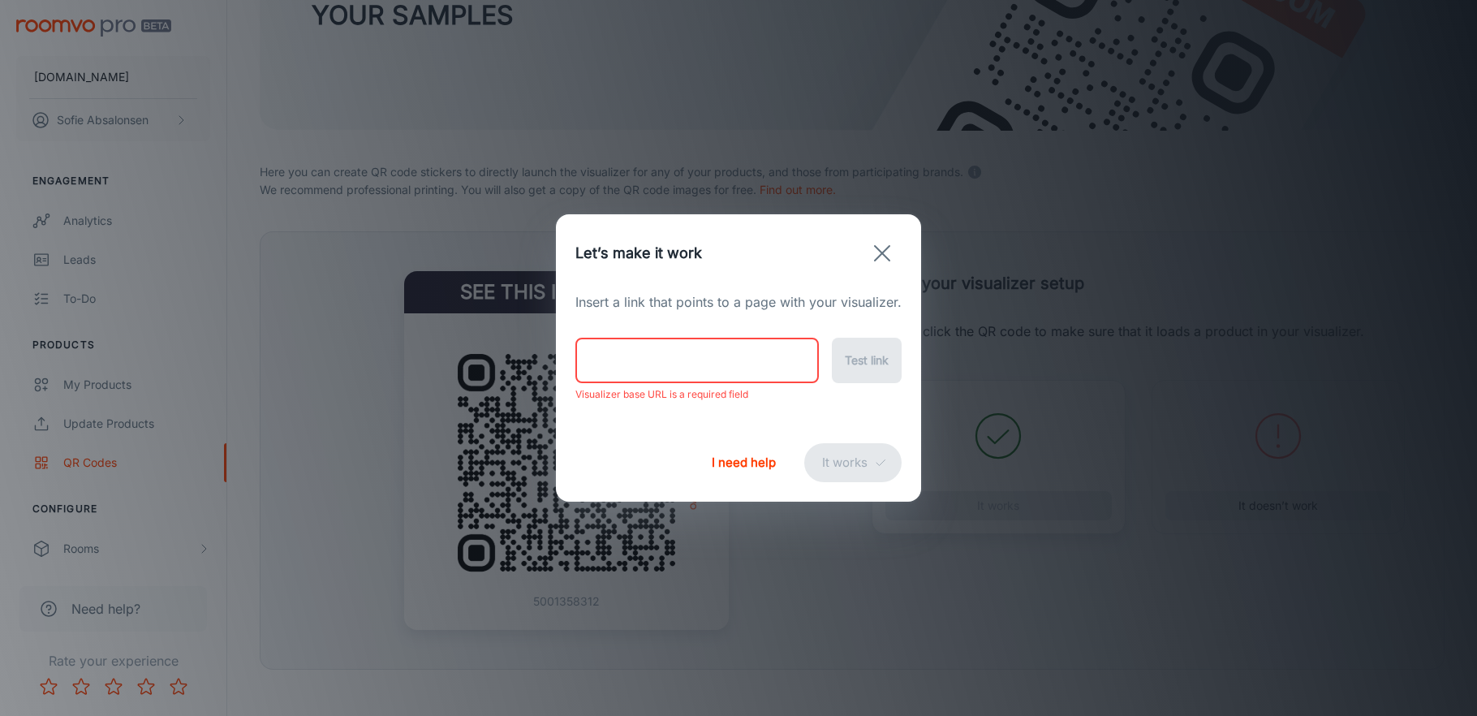
paste input "[URL][DOMAIN_NAME]"
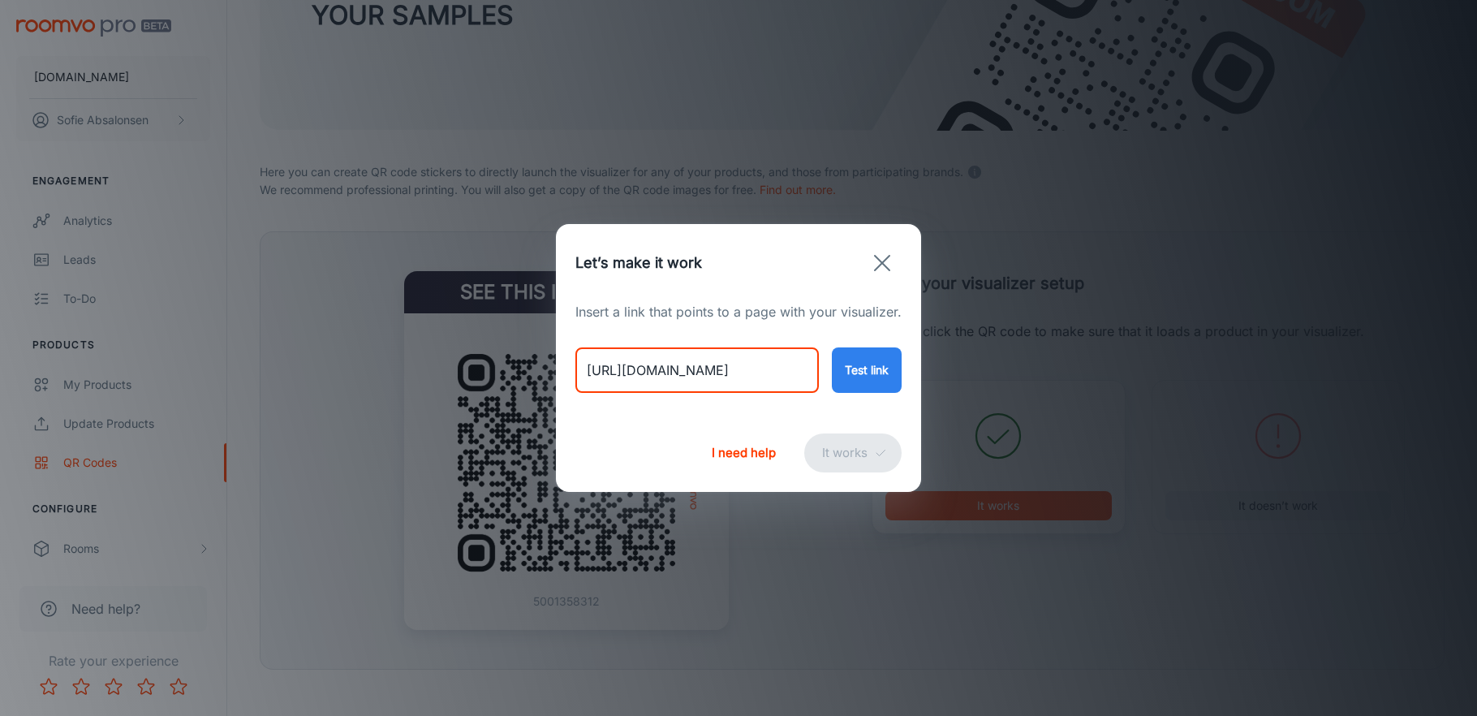
type input "[URL][DOMAIN_NAME]"
click at [854, 358] on button "Test link" at bounding box center [867, 369] width 70 height 45
click at [876, 451] on icon "submit" at bounding box center [880, 452] width 13 height 13
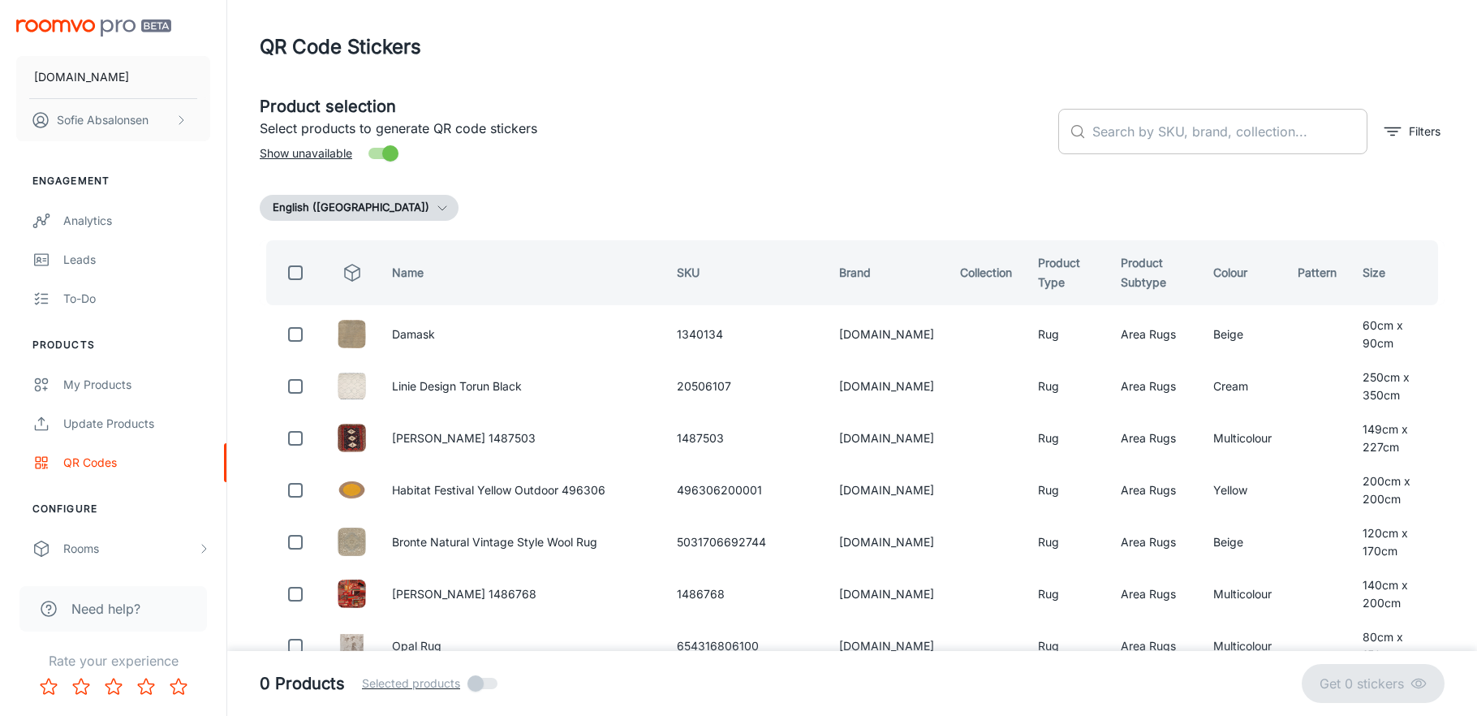
click at [1246, 117] on input "text" at bounding box center [1230, 131] width 275 height 45
paste input "654316805738"
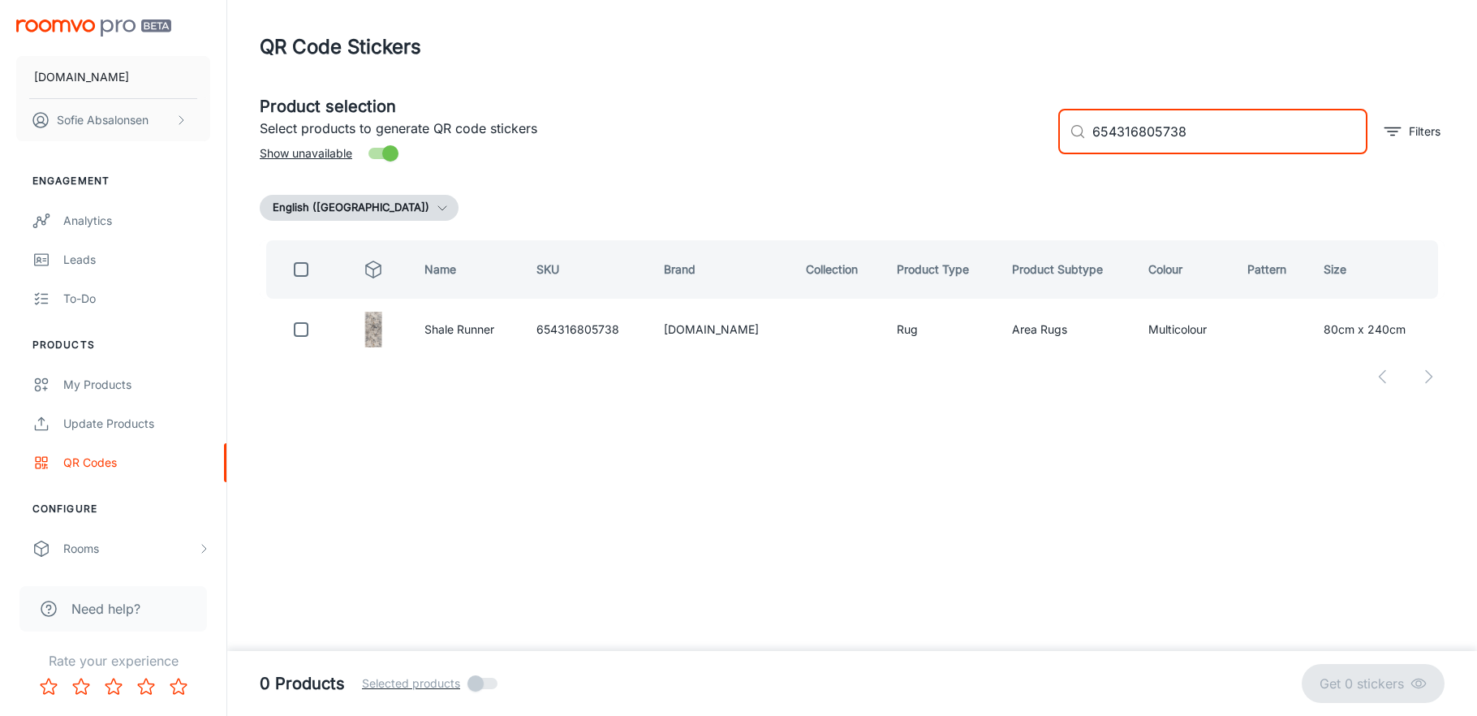
type input "654316805738"
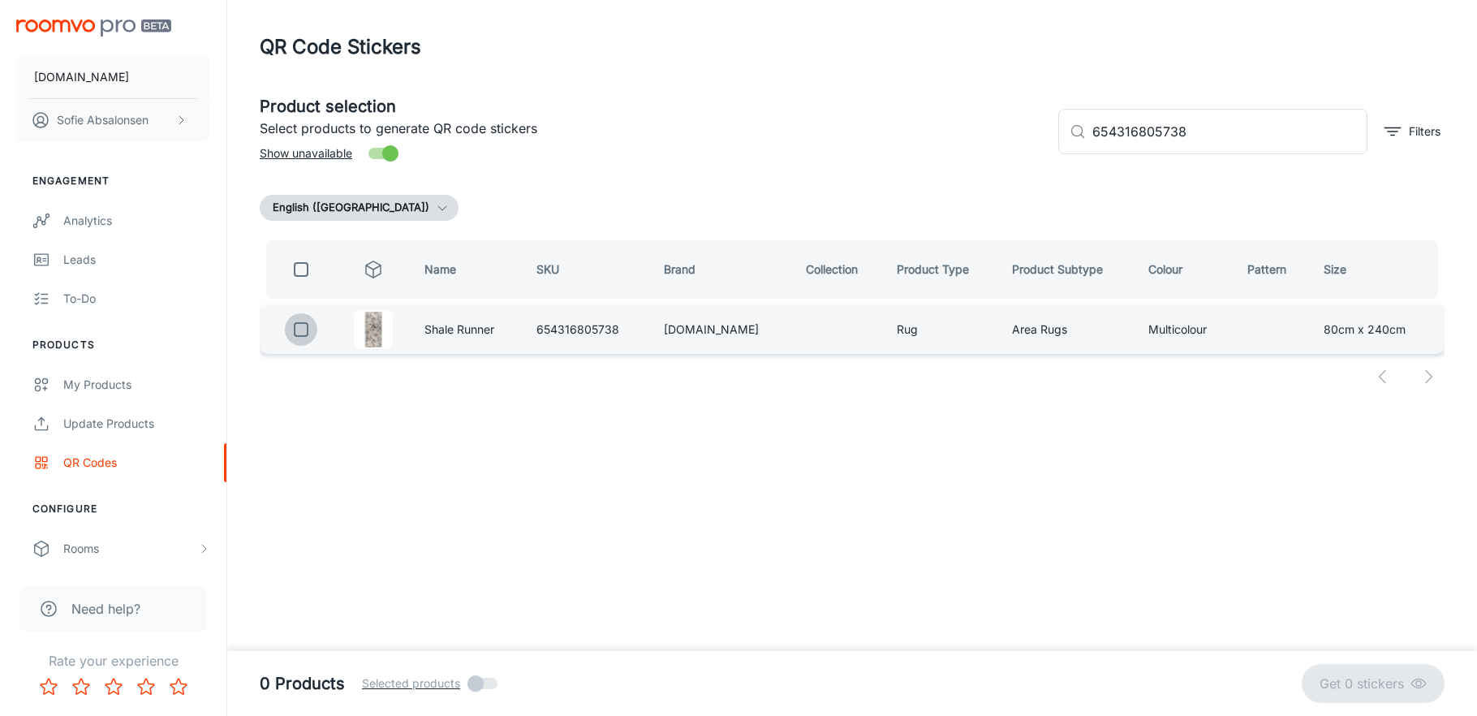
click at [304, 326] on input "checkbox" at bounding box center [301, 329] width 32 height 32
checkbox input "true"
click at [1387, 688] on p "Get 1 sticker" at bounding box center [1370, 683] width 82 height 19
checkbox input "false"
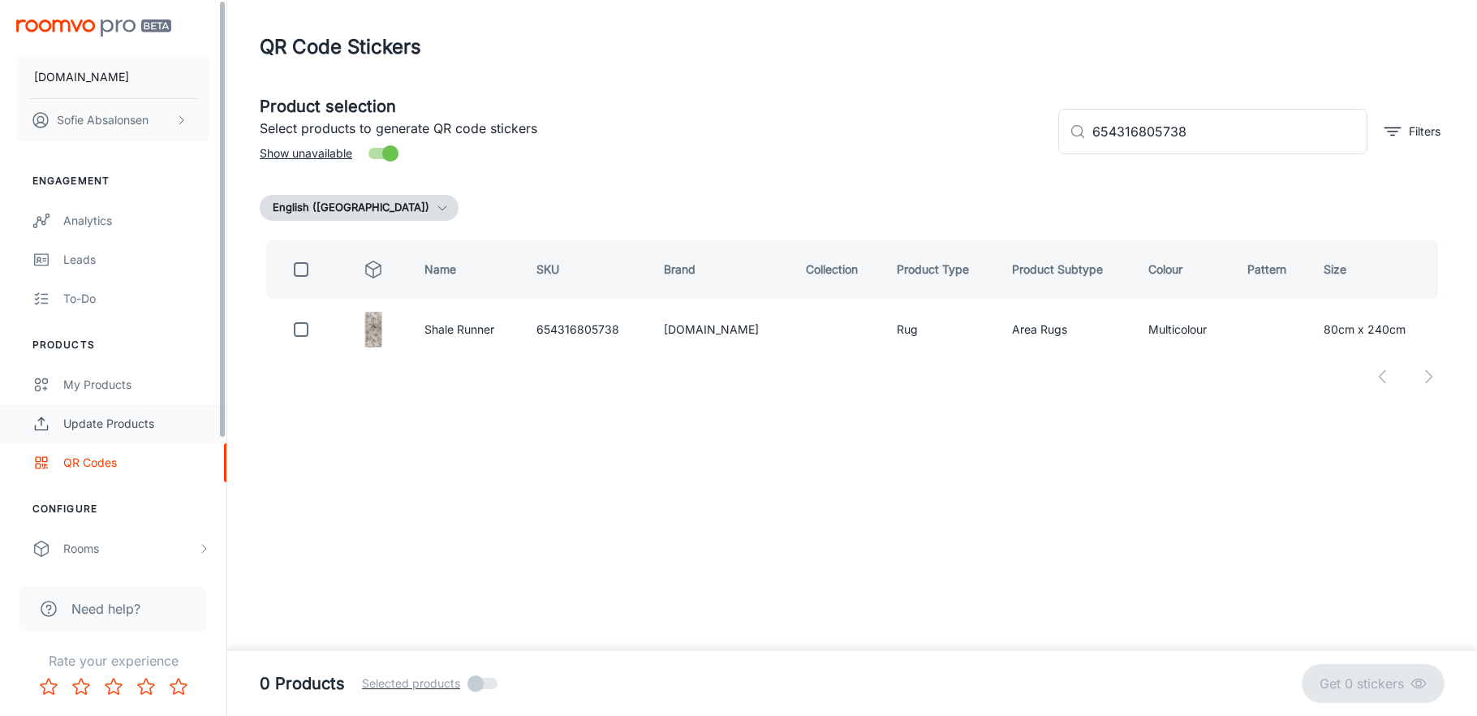
click at [118, 426] on div "Update Products" at bounding box center [136, 424] width 147 height 18
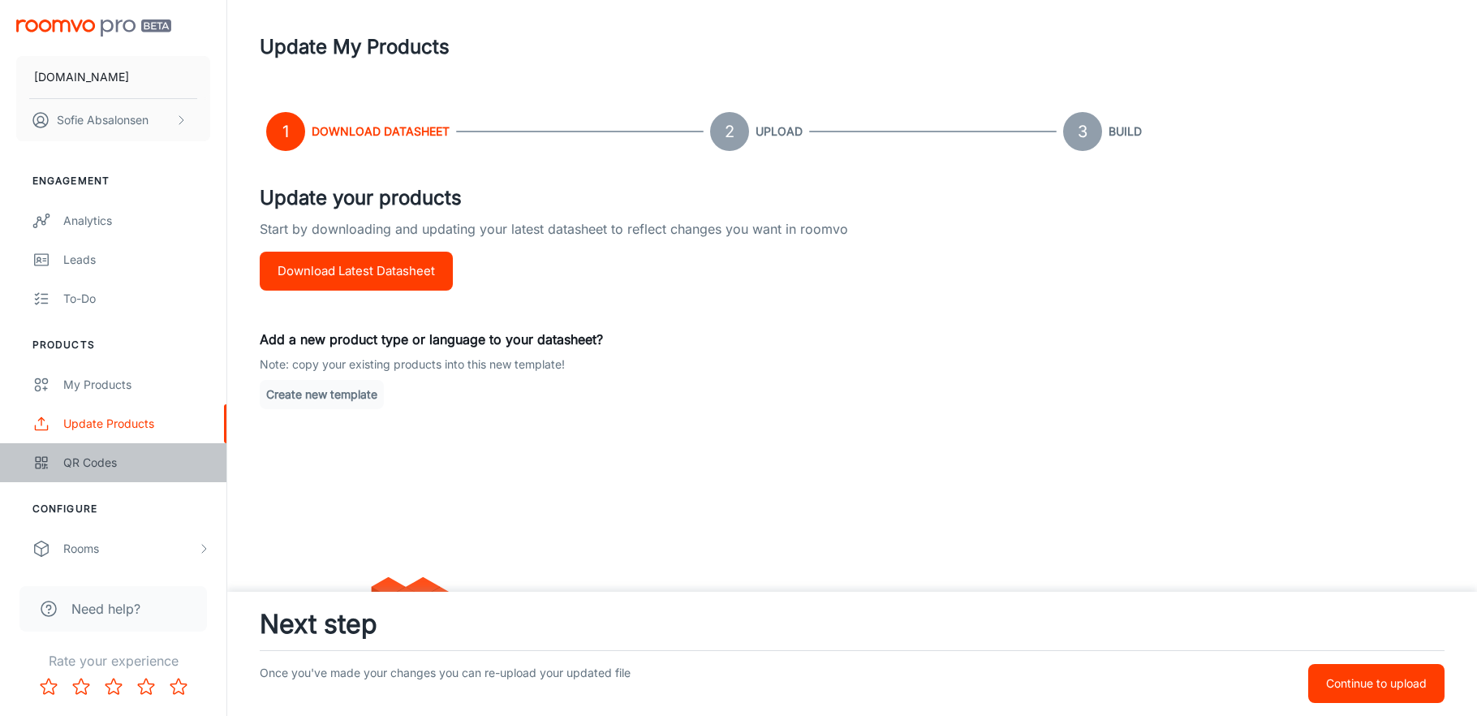
click at [122, 469] on div "QR Codes" at bounding box center [136, 463] width 147 height 18
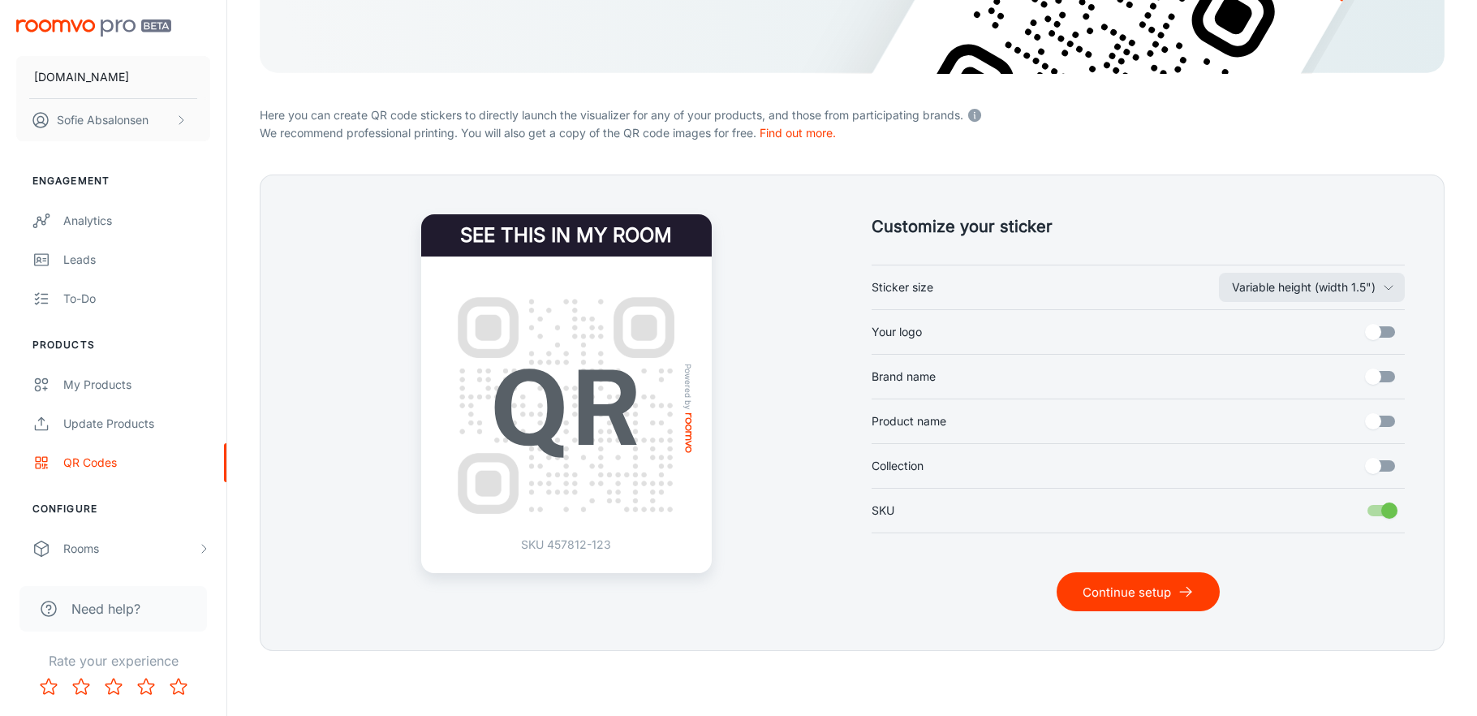
click at [1102, 595] on button "Continue setup" at bounding box center [1138, 591] width 163 height 39
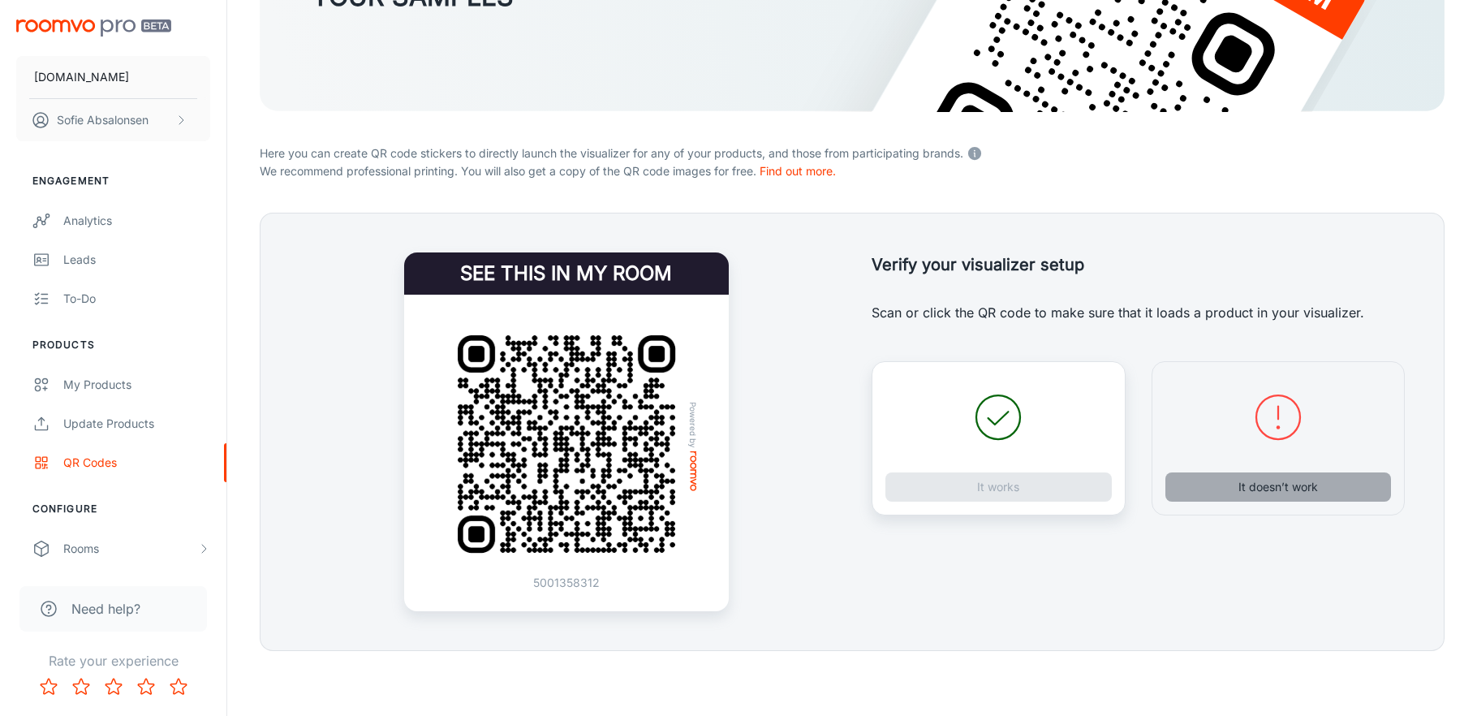
scroll to position [248, 0]
click at [1248, 481] on button "It doesn’t work" at bounding box center [1279, 486] width 226 height 29
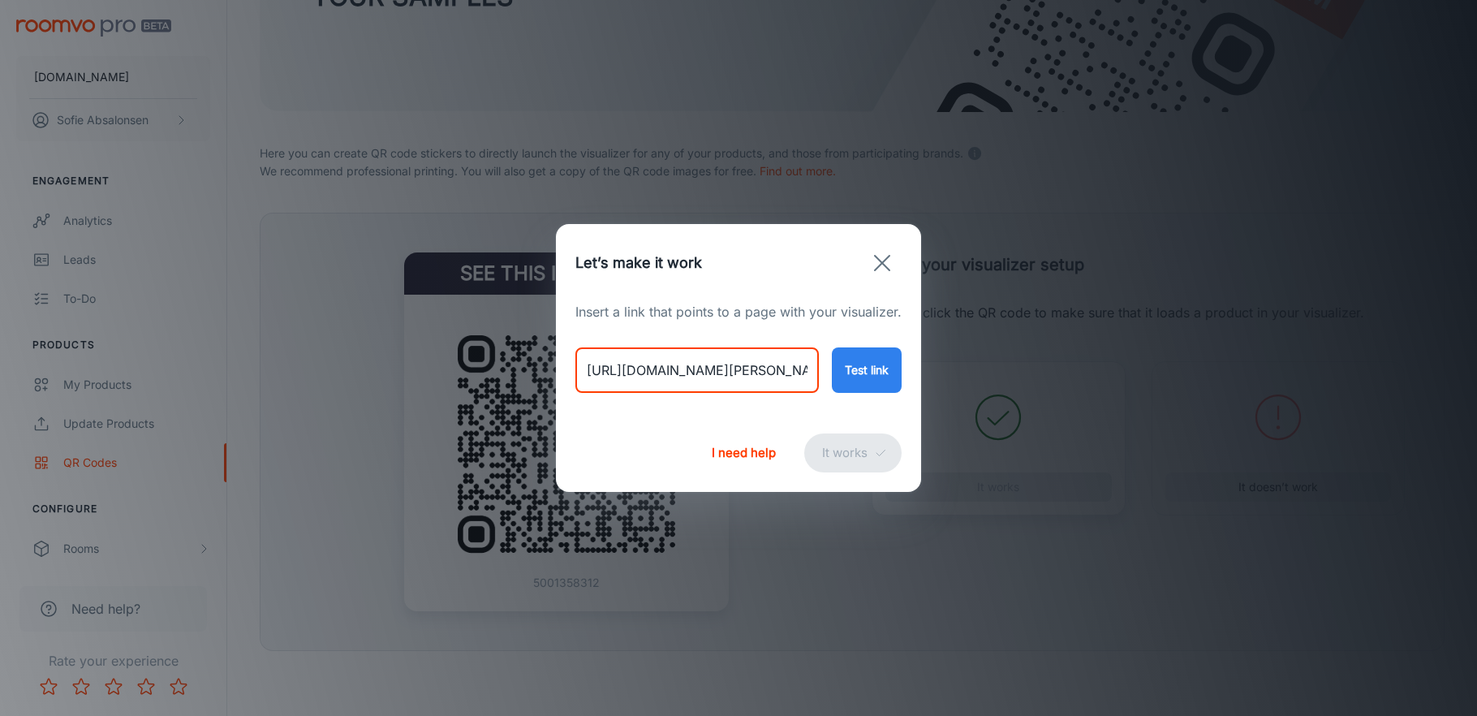
drag, startPoint x: 584, startPoint y: 371, endPoint x: 865, endPoint y: 371, distance: 280.9
click at [865, 371] on div "[URL][DOMAIN_NAME][PERSON_NAME] ​ Test link" at bounding box center [739, 356] width 326 height 71
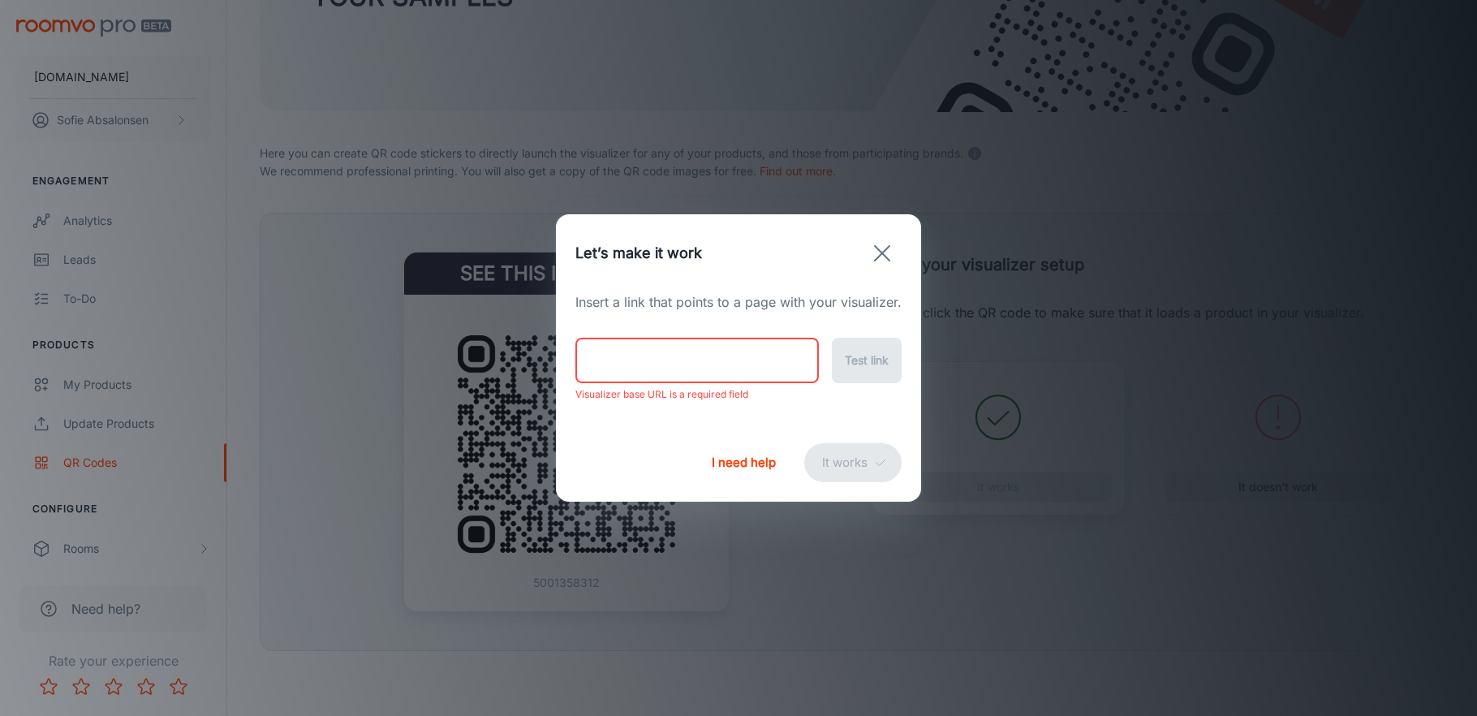
paste input "[URL][DOMAIN_NAME]"
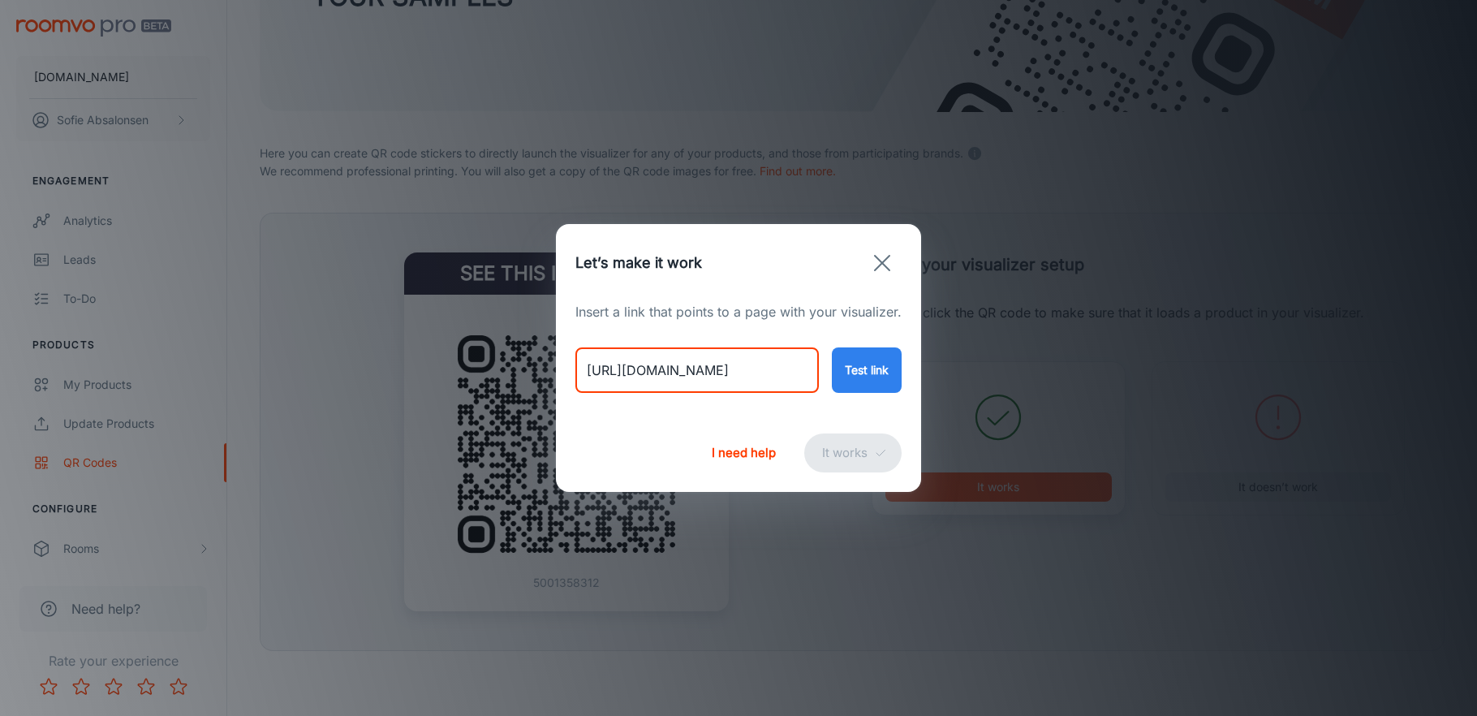
type input "[URL][DOMAIN_NAME]"
click at [869, 350] on button "Test link" at bounding box center [867, 369] width 70 height 45
click at [860, 461] on button "It works" at bounding box center [852, 452] width 97 height 39
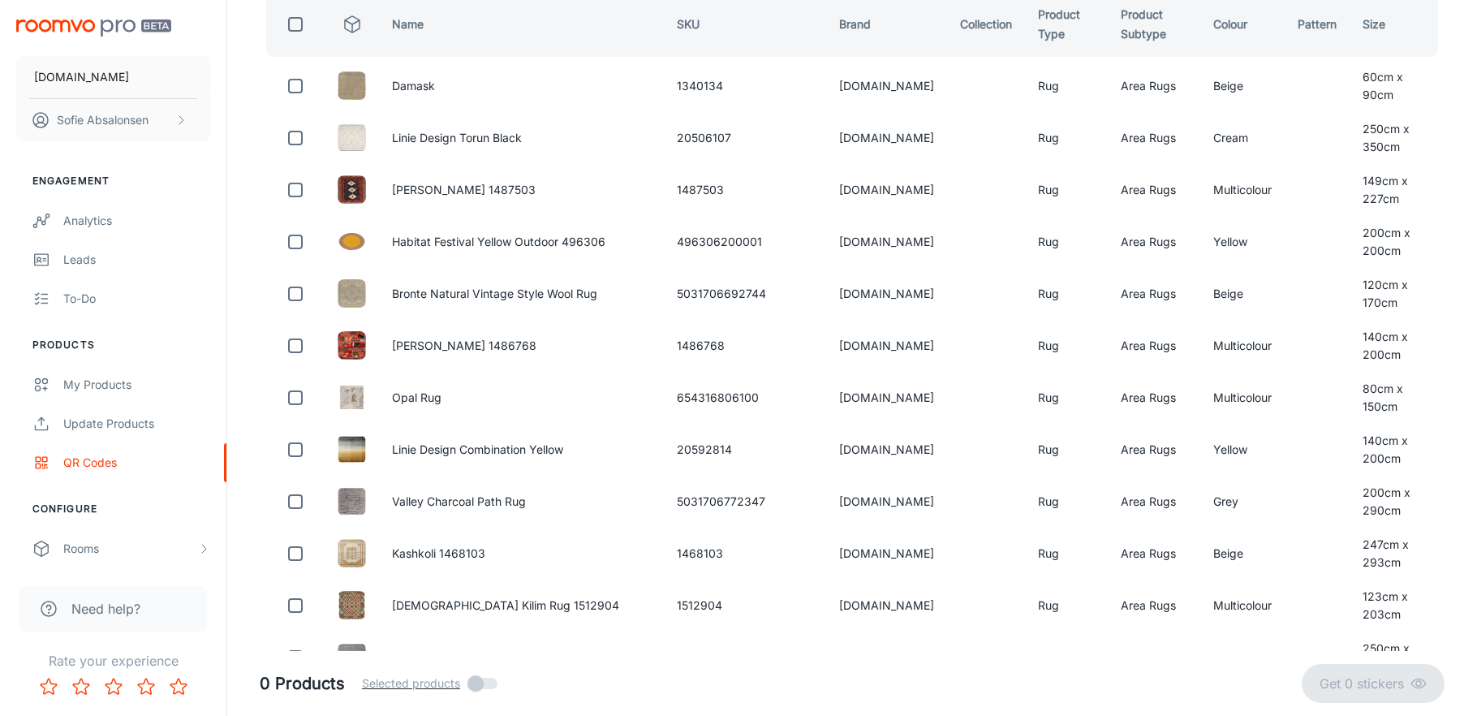
scroll to position [0, 0]
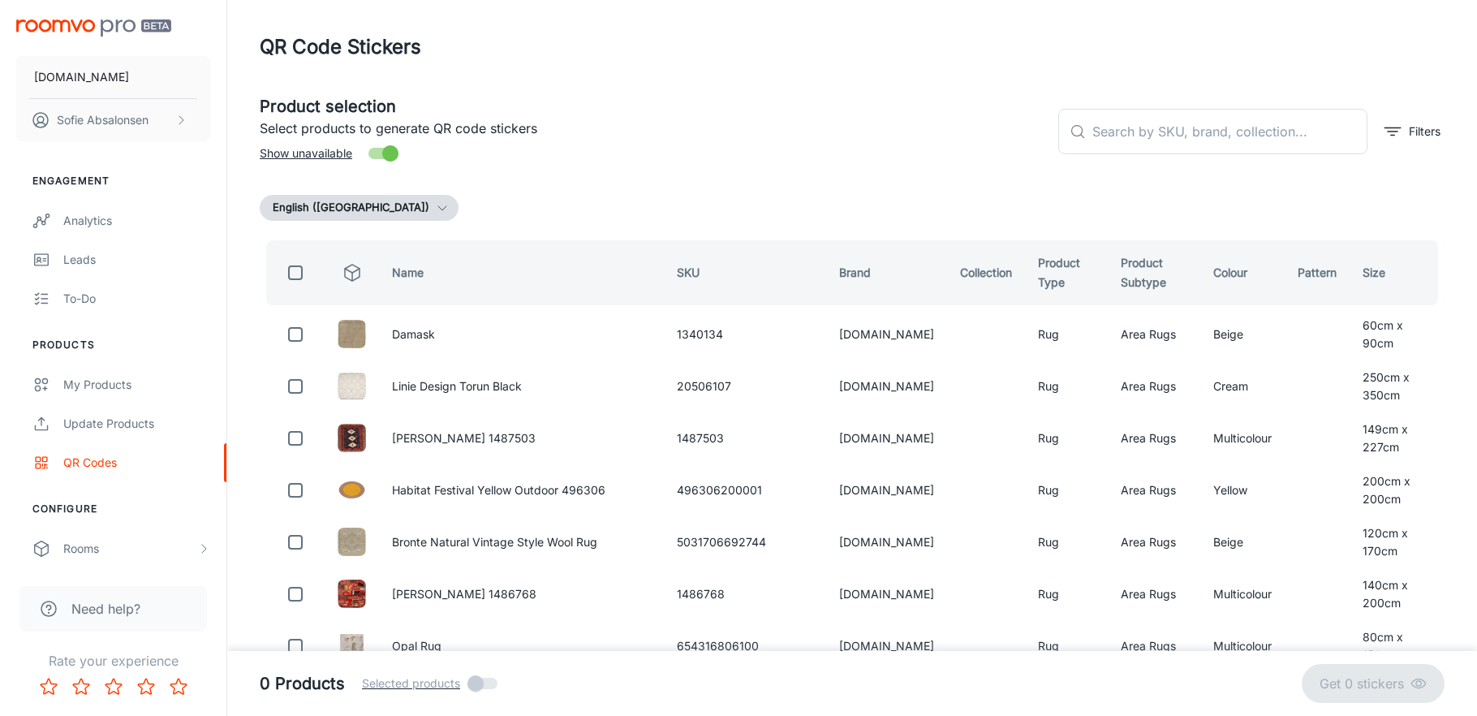
click at [1204, 157] on div "​ ​ Filters" at bounding box center [1244, 125] width 399 height 88
click at [1193, 141] on input "text" at bounding box center [1230, 131] width 275 height 45
paste input "654316805622"
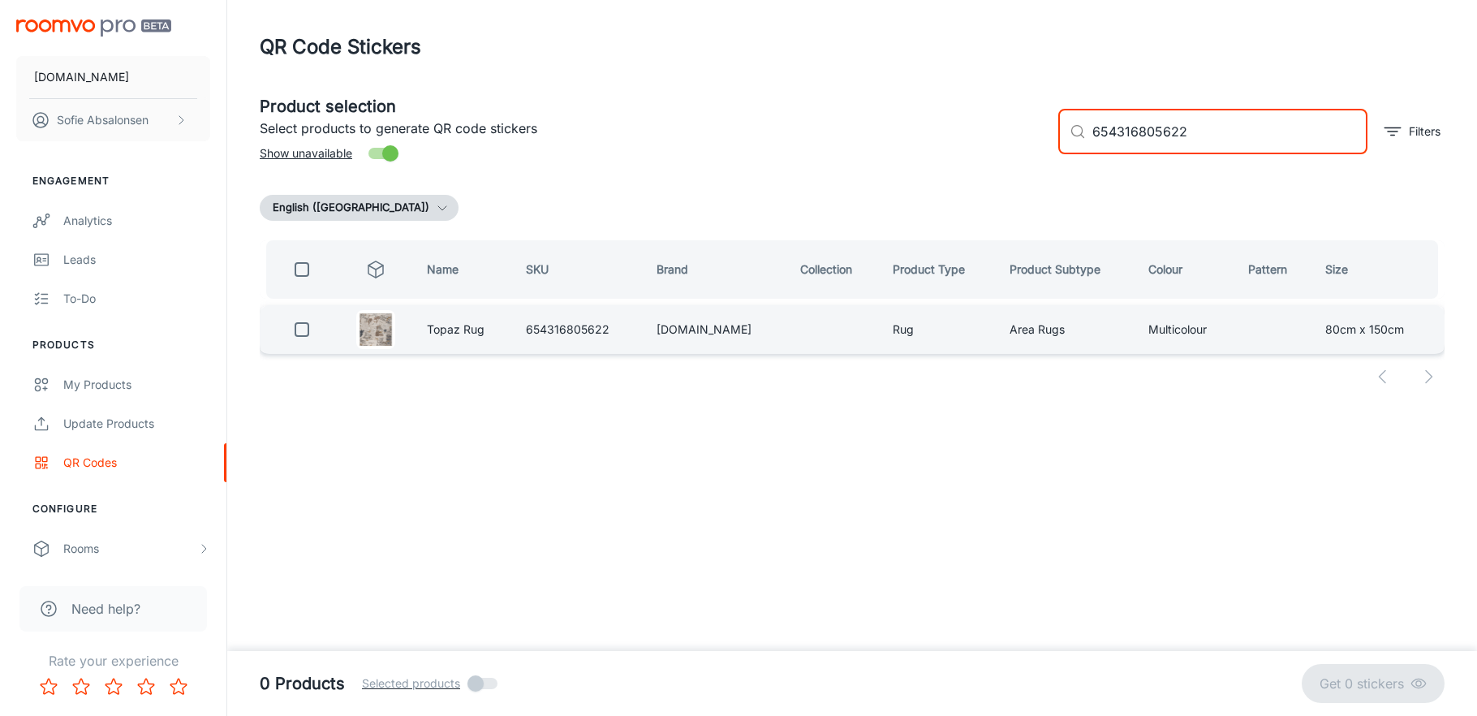
type input "654316805622"
click at [306, 331] on input "checkbox" at bounding box center [302, 329] width 32 height 32
checkbox input "true"
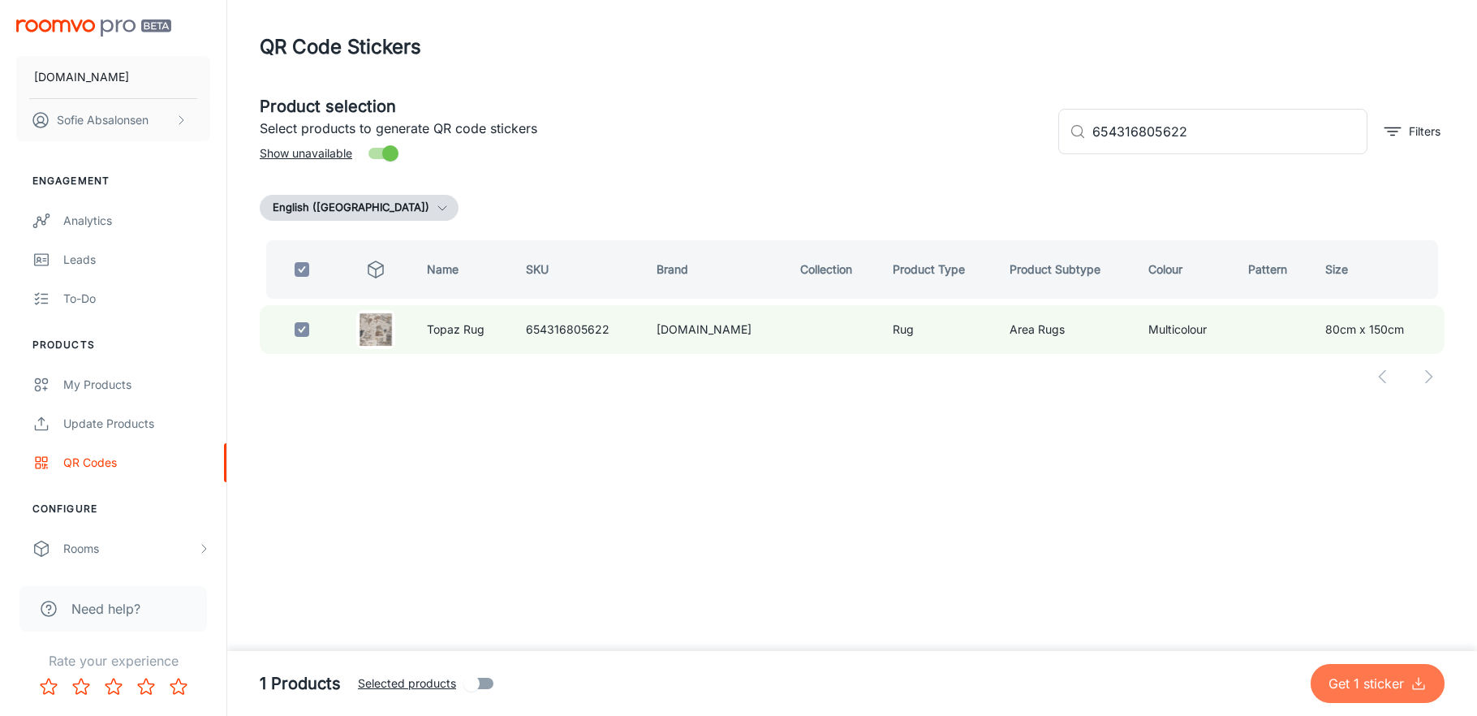
click at [1382, 679] on p "Get 1 sticker" at bounding box center [1370, 683] width 82 height 19
checkbox input "false"
